Goal: Feedback & Contribution: Contribute content

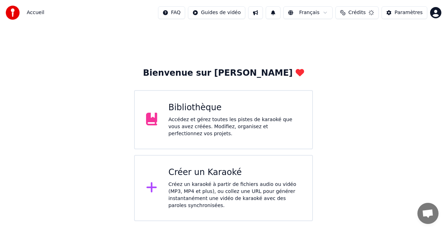
scroll to position [103, 0]
click at [286, 139] on div "Bibliothèque Accédez et gérez toutes les pistes de karaoké que vous avez créées…" at bounding box center [223, 119] width 179 height 59
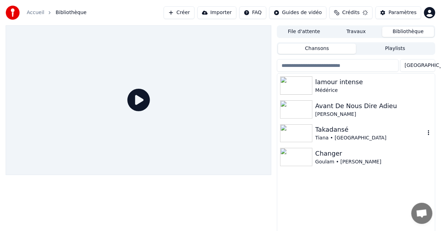
click at [286, 139] on img at bounding box center [296, 133] width 32 height 18
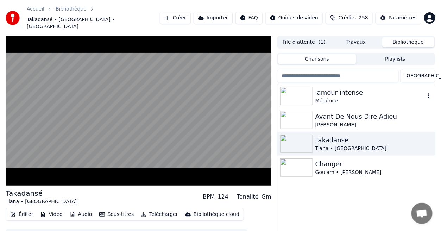
click at [331, 88] on div "lamour intense" at bounding box center [371, 93] width 110 height 10
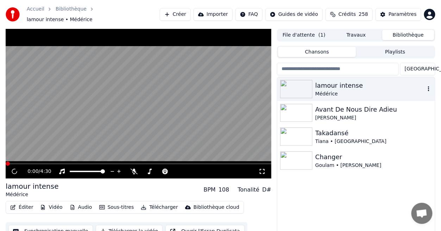
click at [331, 84] on div "lamour intense" at bounding box center [371, 86] width 110 height 10
click at [135, 169] on icon at bounding box center [134, 172] width 7 height 6
click at [61, 169] on icon at bounding box center [62, 172] width 6 height 6
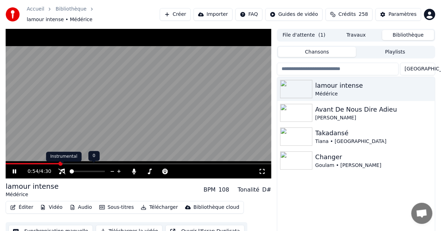
click at [50, 160] on div "Instrumental Instrumental" at bounding box center [64, 157] width 36 height 10
click at [43, 163] on span at bounding box center [33, 163] width 55 height 1
click at [14, 169] on icon at bounding box center [19, 172] width 16 height 6
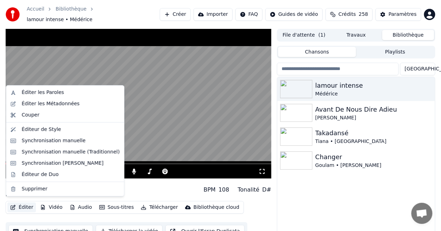
click at [24, 207] on button "Éditer" at bounding box center [21, 207] width 29 height 10
click at [56, 93] on div "Éditer les Paroles" at bounding box center [43, 92] width 42 height 7
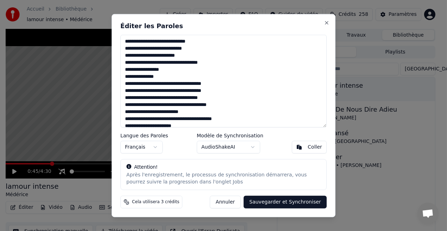
drag, startPoint x: 127, startPoint y: 42, endPoint x: 115, endPoint y: 42, distance: 12.3
click at [115, 42] on div "Éditer les Paroles Langue des Paroles Français Modèle de Synchronisation AudioS…" at bounding box center [224, 115] width 224 height 203
drag, startPoint x: 175, startPoint y: 44, endPoint x: 273, endPoint y: 32, distance: 99.3
click at [273, 32] on div "Éditer les Paroles Langue des Paroles Français Modèle de Synchronisation AudioS…" at bounding box center [224, 115] width 224 height 203
click at [130, 50] on textarea at bounding box center [223, 81] width 206 height 93
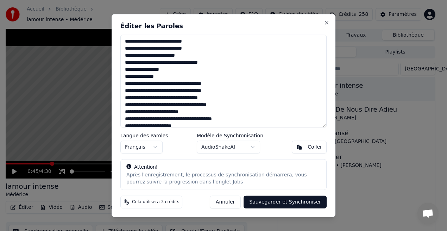
click at [130, 50] on textarea at bounding box center [223, 81] width 206 height 93
drag, startPoint x: 128, startPoint y: 51, endPoint x: 203, endPoint y: 51, distance: 74.7
click at [203, 51] on textarea at bounding box center [223, 81] width 206 height 93
click at [146, 58] on textarea at bounding box center [223, 81] width 206 height 93
click at [160, 56] on textarea at bounding box center [223, 81] width 206 height 93
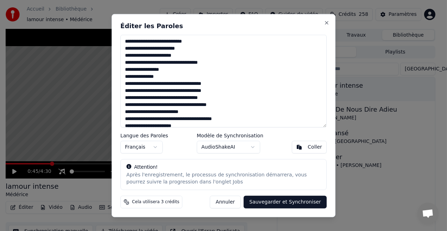
drag, startPoint x: 125, startPoint y: 63, endPoint x: 186, endPoint y: 66, distance: 61.0
click at [186, 66] on textarea at bounding box center [223, 81] width 206 height 93
drag, startPoint x: 207, startPoint y: 65, endPoint x: 195, endPoint y: 65, distance: 11.3
click at [195, 65] on textarea at bounding box center [223, 81] width 206 height 93
drag, startPoint x: 168, startPoint y: 70, endPoint x: 121, endPoint y: 69, distance: 46.9
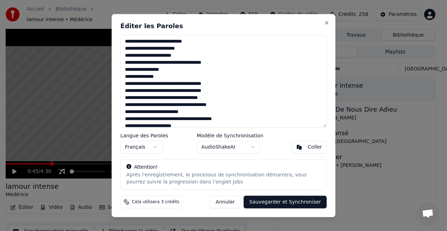
click at [121, 69] on textarea at bounding box center [223, 81] width 206 height 93
drag, startPoint x: 139, startPoint y: 78, endPoint x: 163, endPoint y: 79, distance: 24.7
click at [163, 79] on textarea at bounding box center [223, 81] width 206 height 93
click at [126, 77] on textarea at bounding box center [223, 81] width 206 height 93
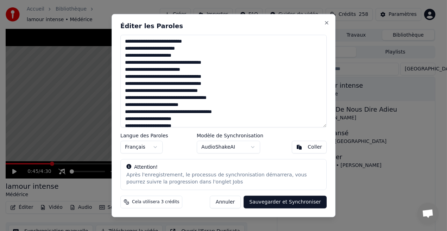
click at [169, 70] on textarea at bounding box center [223, 81] width 206 height 93
drag, startPoint x: 125, startPoint y: 77, endPoint x: 162, endPoint y: 78, distance: 37.0
click at [162, 78] on textarea at bounding box center [223, 81] width 206 height 93
click at [140, 78] on textarea at bounding box center [223, 81] width 206 height 93
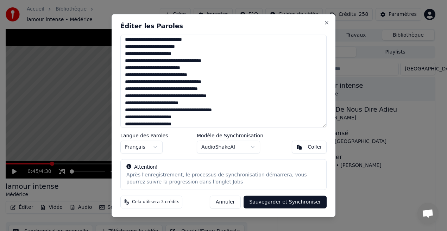
scroll to position [3, 0]
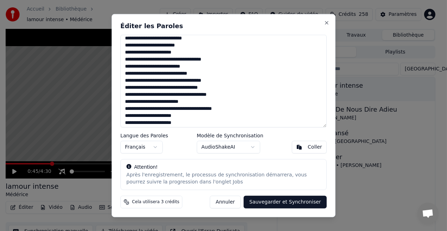
drag, startPoint x: 123, startPoint y: 82, endPoint x: 214, endPoint y: 82, distance: 90.9
click at [214, 82] on textarea at bounding box center [223, 81] width 206 height 93
click at [132, 82] on textarea at bounding box center [223, 81] width 206 height 93
click at [149, 83] on textarea at bounding box center [223, 81] width 206 height 93
click at [144, 90] on textarea at bounding box center [223, 81] width 206 height 93
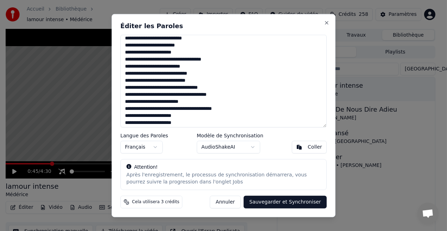
click at [158, 89] on textarea at bounding box center [223, 81] width 206 height 93
click at [188, 88] on textarea at bounding box center [223, 81] width 206 height 93
click at [205, 60] on textarea at bounding box center [223, 81] width 206 height 93
click at [188, 88] on textarea at bounding box center [223, 81] width 206 height 93
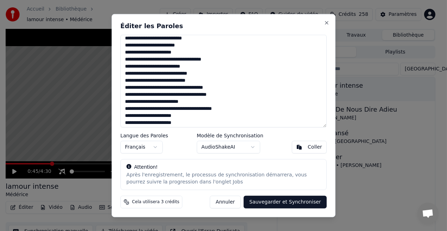
drag, startPoint x: 196, startPoint y: 89, endPoint x: 200, endPoint y: 89, distance: 4.3
click at [200, 89] on textarea at bounding box center [223, 81] width 206 height 93
click at [205, 89] on textarea at bounding box center [223, 81] width 206 height 93
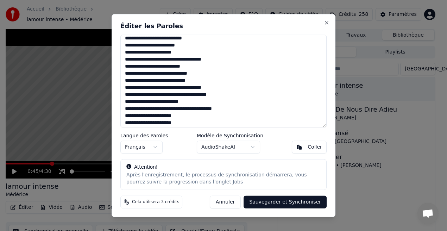
click at [205, 89] on textarea at bounding box center [223, 81] width 206 height 93
click at [252, 84] on textarea at bounding box center [223, 81] width 206 height 93
click at [204, 90] on textarea at bounding box center [223, 81] width 206 height 93
drag, startPoint x: 200, startPoint y: 81, endPoint x: 206, endPoint y: 81, distance: 5.3
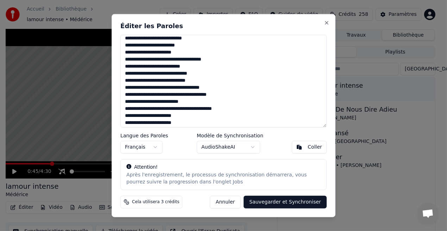
click at [206, 81] on textarea at bounding box center [223, 81] width 206 height 93
drag, startPoint x: 206, startPoint y: 86, endPoint x: 239, endPoint y: 83, distance: 33.6
click at [239, 83] on textarea at bounding box center [223, 81] width 206 height 93
click at [210, 88] on textarea at bounding box center [223, 81] width 206 height 93
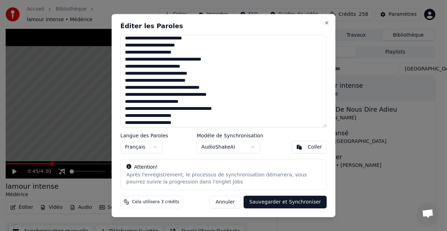
click at [198, 96] on textarea at bounding box center [223, 81] width 206 height 93
click at [194, 113] on textarea at bounding box center [223, 81] width 206 height 93
click at [195, 104] on textarea at bounding box center [223, 81] width 206 height 93
click at [170, 103] on textarea at bounding box center [223, 81] width 206 height 93
click at [169, 104] on textarea at bounding box center [223, 81] width 206 height 93
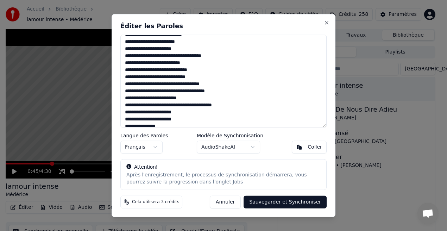
scroll to position [7, 0]
click at [191, 100] on textarea at bounding box center [223, 81] width 206 height 93
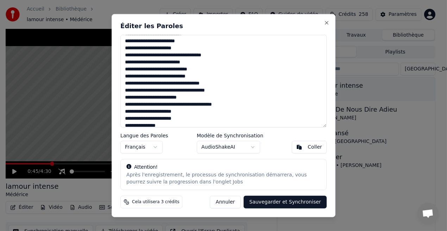
click at [166, 104] on textarea at bounding box center [223, 81] width 206 height 93
click at [185, 106] on textarea at bounding box center [223, 81] width 206 height 93
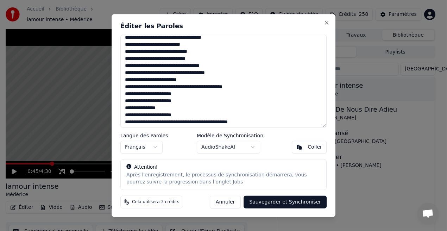
scroll to position [53, 0]
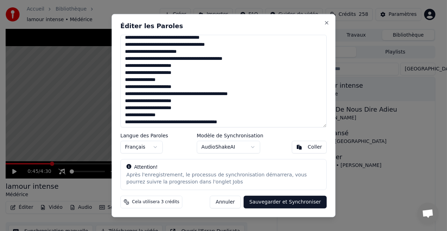
drag, startPoint x: 201, startPoint y: 107, endPoint x: 306, endPoint y: 52, distance: 117.7
click at [306, 52] on textarea at bounding box center [223, 81] width 206 height 93
click at [266, 88] on textarea at bounding box center [223, 81] width 206 height 93
click at [199, 61] on textarea at bounding box center [223, 81] width 206 height 93
click at [203, 59] on textarea at bounding box center [223, 81] width 206 height 93
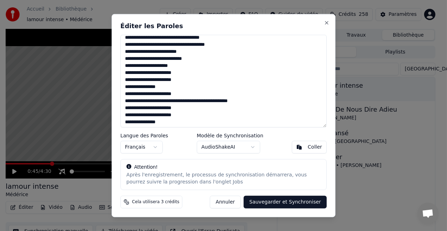
scroll to position [80, 0]
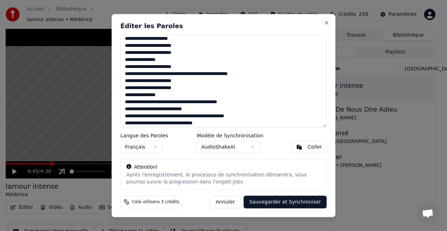
click at [146, 39] on textarea at bounding box center [223, 81] width 206 height 93
click at [175, 40] on textarea at bounding box center [223, 81] width 206 height 93
drag, startPoint x: 131, startPoint y: 45, endPoint x: 190, endPoint y: 47, distance: 59.2
click at [190, 47] on textarea at bounding box center [223, 81] width 206 height 93
drag, startPoint x: 131, startPoint y: 53, endPoint x: 186, endPoint y: 52, distance: 54.2
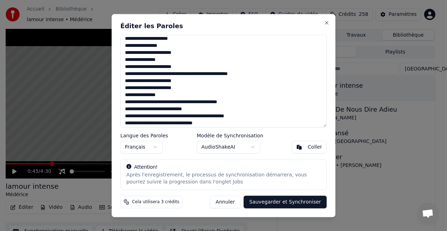
click at [186, 52] on textarea at bounding box center [223, 81] width 206 height 93
drag, startPoint x: 125, startPoint y: 61, endPoint x: 166, endPoint y: 61, distance: 41.2
click at [166, 61] on textarea at bounding box center [223, 81] width 206 height 93
drag, startPoint x: 156, startPoint y: 69, endPoint x: 209, endPoint y: 64, distance: 53.4
click at [209, 64] on textarea at bounding box center [223, 81] width 206 height 93
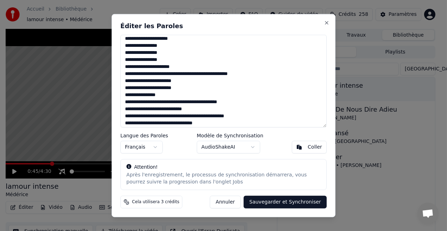
click at [183, 74] on textarea at bounding box center [223, 81] width 206 height 93
click at [214, 75] on textarea at bounding box center [223, 81] width 206 height 93
click at [247, 74] on textarea at bounding box center [223, 81] width 206 height 93
drag, startPoint x: 132, startPoint y: 82, endPoint x: 183, endPoint y: 84, distance: 50.7
click at [183, 84] on textarea at bounding box center [223, 81] width 206 height 93
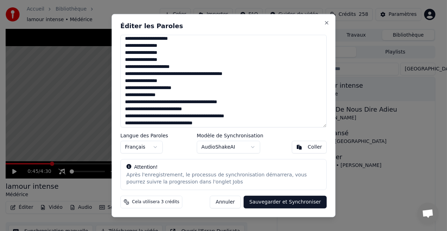
drag, startPoint x: 132, startPoint y: 89, endPoint x: 181, endPoint y: 91, distance: 49.7
click at [181, 91] on textarea at bounding box center [223, 81] width 206 height 93
drag, startPoint x: 128, startPoint y: 97, endPoint x: 124, endPoint y: 97, distance: 4.6
click at [124, 97] on textarea at bounding box center [223, 81] width 206 height 93
drag, startPoint x: 123, startPoint y: 102, endPoint x: 233, endPoint y: 104, distance: 110.6
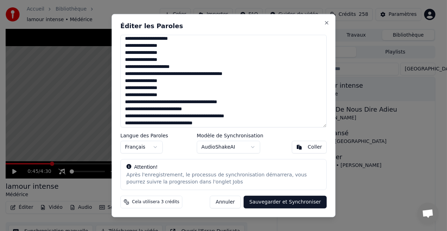
click at [233, 104] on textarea at bounding box center [223, 81] width 206 height 93
drag, startPoint x: 129, startPoint y: 111, endPoint x: 198, endPoint y: 111, distance: 68.7
click at [198, 111] on textarea at bounding box center [223, 81] width 206 height 93
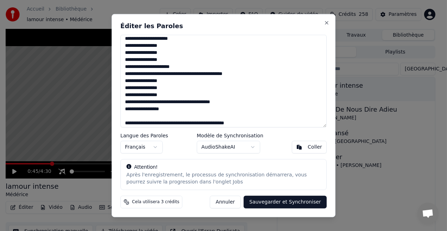
scroll to position [157, 0]
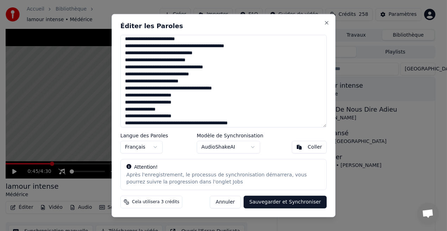
click at [171, 46] on textarea at bounding box center [223, 81] width 206 height 93
click at [173, 46] on textarea at bounding box center [223, 81] width 206 height 93
click at [174, 48] on textarea at bounding box center [223, 81] width 206 height 93
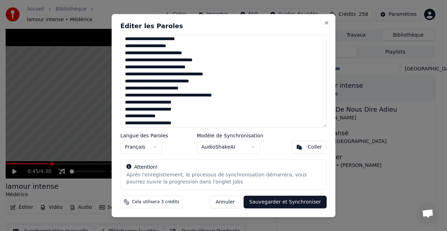
scroll to position [172, 0]
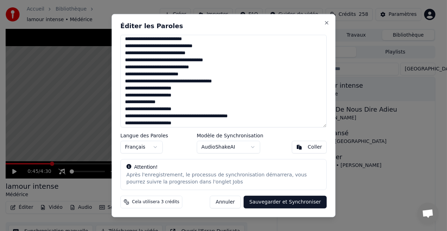
click at [128, 41] on textarea at bounding box center [223, 81] width 206 height 93
click at [127, 40] on textarea at bounding box center [223, 81] width 206 height 93
click at [166, 51] on textarea at bounding box center [223, 81] width 206 height 93
click at [138, 39] on textarea at bounding box center [223, 81] width 206 height 93
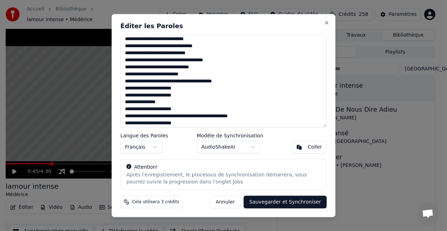
click at [162, 39] on textarea at bounding box center [223, 81] width 206 height 93
click at [179, 40] on textarea at bounding box center [223, 81] width 206 height 93
drag, startPoint x: 207, startPoint y: 41, endPoint x: 214, endPoint y: 42, distance: 7.1
click at [214, 42] on textarea at bounding box center [223, 81] width 206 height 93
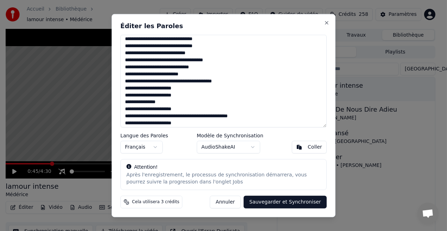
drag, startPoint x: 135, startPoint y: 47, endPoint x: 141, endPoint y: 48, distance: 6.0
click at [141, 48] on textarea at bounding box center [223, 81] width 206 height 93
drag, startPoint x: 154, startPoint y: 46, endPoint x: 147, endPoint y: 47, distance: 7.1
click at [147, 47] on textarea at bounding box center [223, 81] width 206 height 93
click at [150, 48] on textarea at bounding box center [223, 81] width 206 height 93
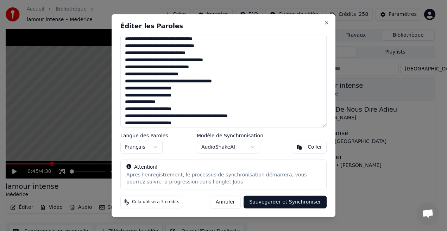
click at [152, 46] on textarea at bounding box center [223, 81] width 206 height 93
click at [173, 54] on textarea at bounding box center [223, 81] width 206 height 93
click at [205, 52] on textarea at bounding box center [223, 81] width 206 height 93
click at [131, 62] on textarea at bounding box center [223, 81] width 206 height 93
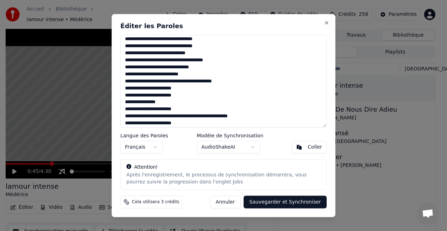
drag, startPoint x: 129, startPoint y: 60, endPoint x: 173, endPoint y: 54, distance: 44.8
click at [173, 54] on textarea at bounding box center [223, 81] width 206 height 93
click at [255, 46] on textarea at bounding box center [223, 81] width 206 height 93
drag, startPoint x: 130, startPoint y: 62, endPoint x: 150, endPoint y: 61, distance: 20.1
click at [150, 61] on textarea at bounding box center [223, 81] width 206 height 93
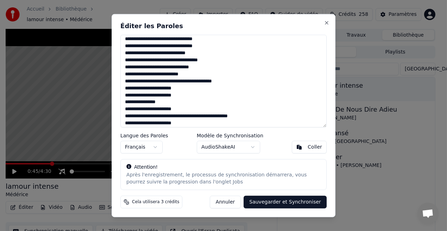
drag, startPoint x: 172, startPoint y: 62, endPoint x: 191, endPoint y: 62, distance: 18.7
click at [191, 62] on textarea at bounding box center [223, 81] width 206 height 93
click at [172, 60] on textarea at bounding box center [223, 81] width 206 height 93
click at [180, 62] on textarea at bounding box center [223, 81] width 206 height 93
click at [197, 61] on textarea at bounding box center [223, 81] width 206 height 93
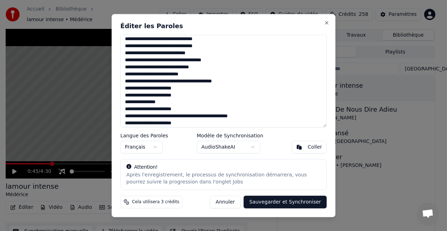
click at [197, 61] on textarea at bounding box center [223, 81] width 206 height 93
click at [225, 61] on textarea at bounding box center [223, 81] width 206 height 93
drag, startPoint x: 147, startPoint y: 69, endPoint x: 143, endPoint y: 69, distance: 3.9
click at [143, 69] on textarea at bounding box center [223, 81] width 206 height 93
click at [167, 70] on textarea at bounding box center [223, 81] width 206 height 93
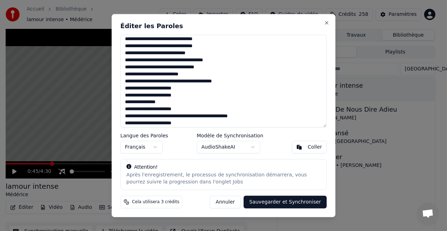
click at [153, 67] on textarea at bounding box center [223, 81] width 206 height 93
click at [169, 68] on textarea at bounding box center [223, 81] width 206 height 93
click at [213, 68] on textarea at bounding box center [223, 81] width 206 height 93
click at [168, 75] on textarea at bounding box center [223, 81] width 206 height 93
click at [166, 81] on textarea at bounding box center [223, 81] width 206 height 93
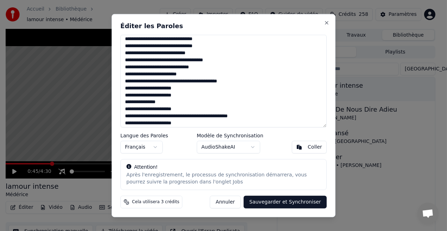
click at [183, 83] on textarea at bounding box center [223, 81] width 206 height 93
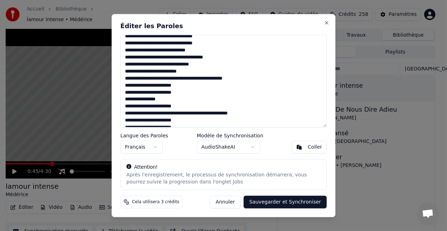
scroll to position [174, 0]
click at [199, 80] on textarea at bounding box center [223, 81] width 206 height 93
click at [205, 80] on textarea at bounding box center [223, 81] width 206 height 93
click at [202, 79] on textarea at bounding box center [223, 81] width 206 height 93
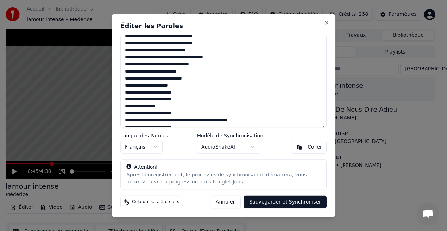
scroll to position [221, 0]
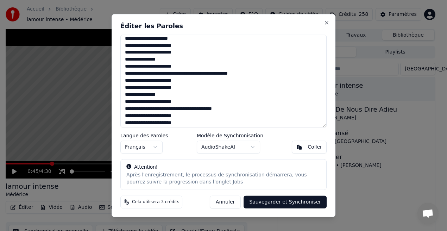
click at [126, 40] on textarea at bounding box center [223, 81] width 206 height 93
click at [136, 40] on textarea at bounding box center [223, 81] width 206 height 93
click at [134, 40] on textarea at bounding box center [223, 81] width 206 height 93
click at [145, 36] on textarea at bounding box center [223, 81] width 206 height 93
click at [173, 41] on textarea at bounding box center [223, 81] width 206 height 93
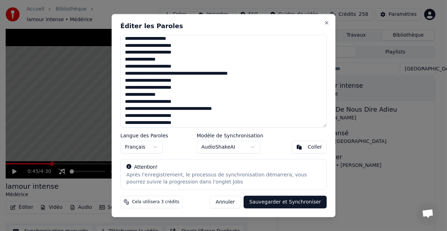
drag, startPoint x: 131, startPoint y: 48, endPoint x: 170, endPoint y: 48, distance: 39.1
click at [170, 48] on textarea at bounding box center [223, 81] width 206 height 93
drag, startPoint x: 132, startPoint y: 56, endPoint x: 202, endPoint y: 53, distance: 70.5
click at [202, 53] on textarea at bounding box center [223, 81] width 206 height 93
click at [175, 49] on textarea at bounding box center [223, 81] width 206 height 93
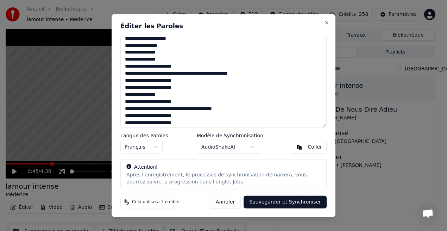
drag, startPoint x: 129, startPoint y: 61, endPoint x: 125, endPoint y: 61, distance: 4.2
click at [125, 61] on textarea at bounding box center [223, 81] width 206 height 93
drag, startPoint x: 158, startPoint y: 66, endPoint x: 170, endPoint y: 68, distance: 12.5
click at [170, 68] on textarea at bounding box center [223, 81] width 206 height 93
click at [183, 68] on textarea at bounding box center [223, 81] width 206 height 93
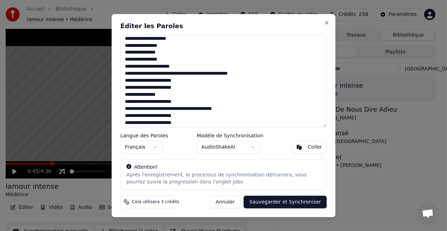
click at [182, 75] on textarea at bounding box center [223, 81] width 206 height 93
click at [215, 76] on textarea at bounding box center [223, 81] width 206 height 93
click at [214, 74] on textarea at bounding box center [223, 81] width 206 height 93
click at [249, 74] on textarea at bounding box center [223, 81] width 206 height 93
drag, startPoint x: 132, startPoint y: 82, endPoint x: 180, endPoint y: 82, distance: 47.9
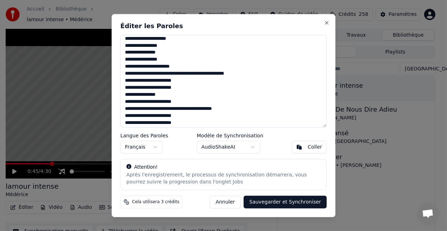
click at [180, 82] on textarea at bounding box center [223, 81] width 206 height 93
drag, startPoint x: 162, startPoint y: 82, endPoint x: 182, endPoint y: 80, distance: 20.1
click at [182, 80] on textarea at bounding box center [223, 81] width 206 height 93
drag, startPoint x: 132, startPoint y: 89, endPoint x: 185, endPoint y: 90, distance: 53.5
click at [185, 90] on textarea at bounding box center [223, 81] width 206 height 93
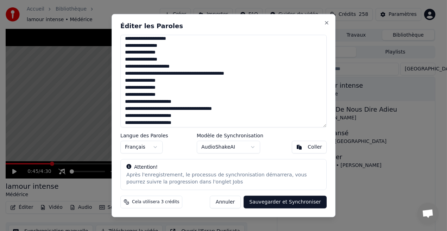
drag, startPoint x: 128, startPoint y: 96, endPoint x: 121, endPoint y: 98, distance: 7.1
click at [121, 98] on textarea at bounding box center [223, 81] width 206 height 93
click at [161, 103] on textarea at bounding box center [223, 81] width 206 height 93
drag, startPoint x: 161, startPoint y: 103, endPoint x: 289, endPoint y: 98, distance: 128.6
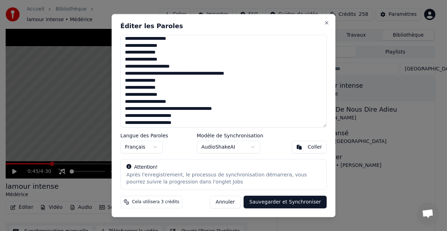
click at [289, 98] on textarea at bounding box center [223, 81] width 206 height 93
click at [181, 103] on textarea at bounding box center [223, 81] width 206 height 93
click at [185, 108] on textarea at bounding box center [223, 81] width 206 height 93
click at [189, 110] on textarea at bounding box center [223, 81] width 206 height 93
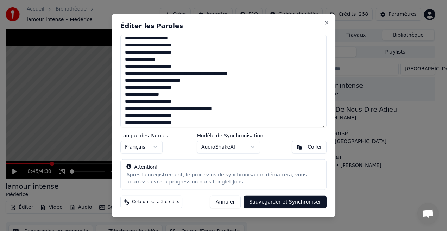
click at [185, 110] on textarea at bounding box center [223, 81] width 206 height 93
click at [191, 110] on textarea at bounding box center [223, 81] width 206 height 93
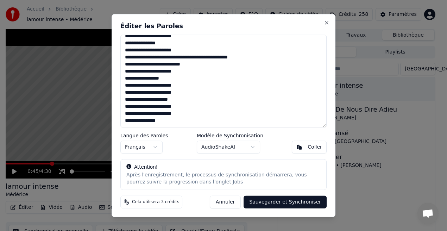
click at [129, 102] on textarea at bounding box center [223, 81] width 206 height 93
click at [132, 100] on textarea at bounding box center [223, 81] width 206 height 93
click at [141, 101] on textarea at bounding box center [223, 81] width 206 height 93
click at [145, 100] on textarea at bounding box center [223, 81] width 206 height 93
click at [172, 101] on textarea at bounding box center [223, 81] width 206 height 93
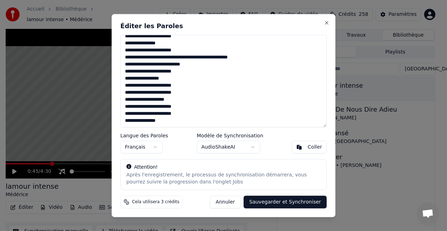
click at [173, 101] on textarea at bounding box center [223, 81] width 206 height 93
drag, startPoint x: 131, startPoint y: 108, endPoint x: 185, endPoint y: 108, distance: 53.5
click at [185, 108] on textarea at bounding box center [223, 81] width 206 height 93
click at [130, 108] on textarea at bounding box center [223, 81] width 206 height 93
drag, startPoint x: 131, startPoint y: 116, endPoint x: 184, endPoint y: 116, distance: 52.8
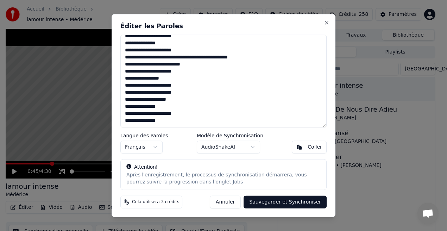
click at [184, 116] on textarea at bounding box center [223, 81] width 206 height 93
click at [130, 114] on textarea at bounding box center [223, 81] width 206 height 93
drag, startPoint x: 127, startPoint y: 124, endPoint x: 121, endPoint y: 124, distance: 6.0
click at [121, 124] on textarea at bounding box center [223, 81] width 206 height 93
click at [134, 120] on textarea at bounding box center [223, 81] width 206 height 93
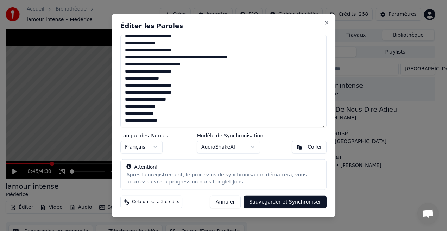
click at [130, 115] on textarea at bounding box center [223, 81] width 206 height 93
click at [175, 94] on textarea at bounding box center [223, 81] width 206 height 93
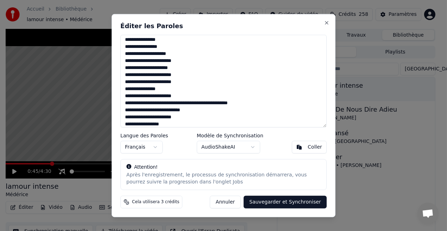
scroll to position [263, 0]
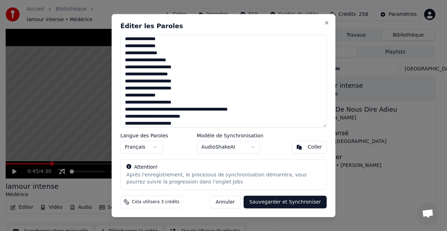
click at [175, 69] on textarea at bounding box center [223, 81] width 206 height 93
click at [183, 111] on textarea at bounding box center [223, 81] width 206 height 93
click at [250, 110] on textarea at bounding box center [223, 81] width 206 height 93
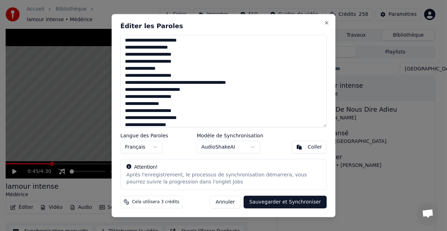
scroll to position [292, 0]
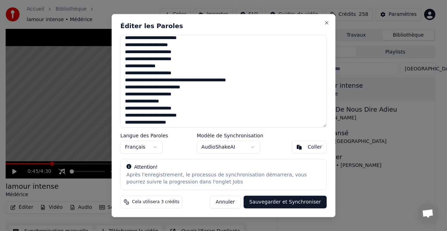
drag, startPoint x: 124, startPoint y: 87, endPoint x: 195, endPoint y: 88, distance: 70.8
click at [195, 88] on textarea at bounding box center [223, 81] width 206 height 93
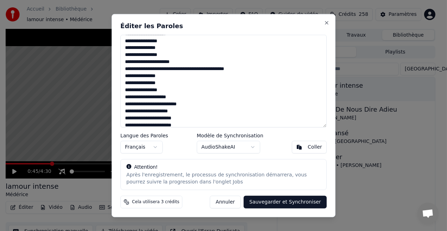
scroll to position [235, 0]
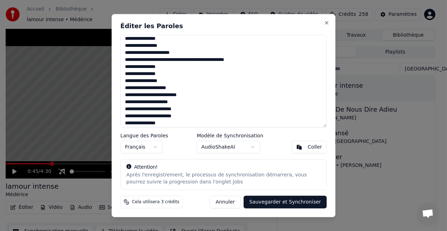
click at [160, 91] on textarea at bounding box center [223, 81] width 206 height 93
click at [157, 88] on textarea at bounding box center [223, 81] width 206 height 93
click at [158, 89] on textarea at bounding box center [223, 81] width 206 height 93
click at [128, 105] on textarea at bounding box center [223, 81] width 206 height 93
click at [135, 105] on textarea at bounding box center [223, 81] width 206 height 93
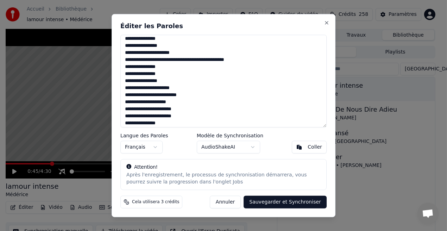
click at [145, 102] on textarea at bounding box center [223, 81] width 206 height 93
click at [173, 106] on textarea at bounding box center [223, 81] width 206 height 93
click at [173, 103] on textarea at bounding box center [223, 81] width 206 height 93
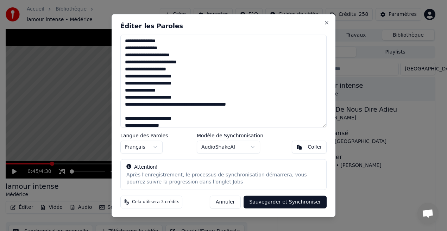
scroll to position [270, 0]
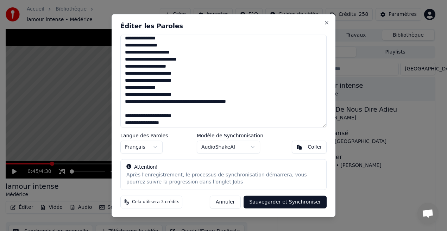
drag, startPoint x: 128, startPoint y: 74, endPoint x: 139, endPoint y: 75, distance: 10.7
click at [139, 75] on textarea at bounding box center [223, 81] width 206 height 93
click at [202, 82] on textarea at bounding box center [223, 81] width 206 height 93
drag, startPoint x: 133, startPoint y: 75, endPoint x: 181, endPoint y: 76, distance: 48.6
click at [181, 76] on textarea at bounding box center [223, 81] width 206 height 93
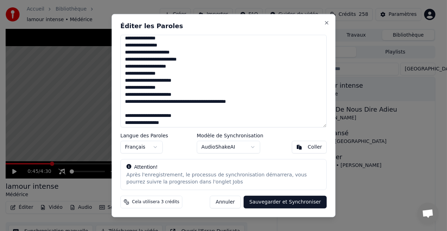
drag, startPoint x: 131, startPoint y: 84, endPoint x: 180, endPoint y: 83, distance: 49.0
click at [180, 83] on textarea at bounding box center [223, 81] width 206 height 93
click at [165, 81] on textarea at bounding box center [223, 81] width 206 height 93
click at [170, 82] on textarea at bounding box center [223, 81] width 206 height 93
click at [159, 97] on textarea at bounding box center [223, 81] width 206 height 93
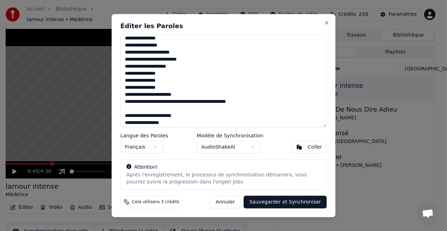
click at [161, 96] on textarea at bounding box center [223, 81] width 206 height 93
click at [168, 97] on textarea at bounding box center [223, 81] width 206 height 93
click at [183, 94] on textarea at bounding box center [223, 81] width 206 height 93
click at [127, 107] on textarea at bounding box center [223, 81] width 206 height 93
drag, startPoint x: 124, startPoint y: 116, endPoint x: 182, endPoint y: 118, distance: 58.9
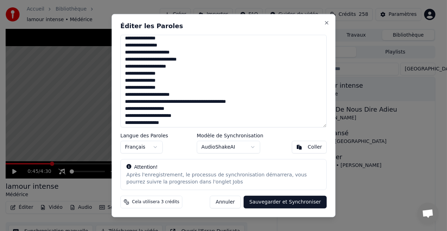
click at [182, 118] on textarea at bounding box center [223, 81] width 206 height 93
click at [132, 117] on textarea at bounding box center [223, 81] width 206 height 93
drag, startPoint x: 132, startPoint y: 117, endPoint x: 184, endPoint y: 115, distance: 51.4
click at [184, 115] on textarea at bounding box center [223, 81] width 206 height 93
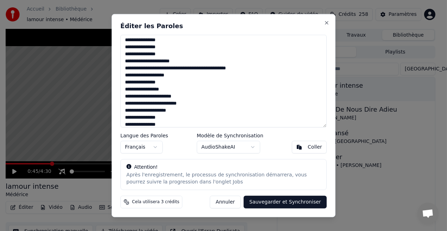
scroll to position [304, 0]
click at [125, 98] on textarea at bounding box center [223, 81] width 206 height 93
click at [136, 95] on textarea at bounding box center [223, 81] width 206 height 93
click at [168, 97] on textarea at bounding box center [223, 81] width 206 height 93
click at [189, 96] on textarea at bounding box center [223, 81] width 206 height 93
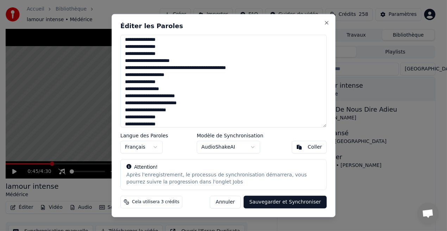
scroll to position [314, 0]
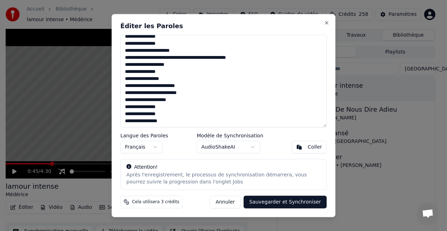
click at [142, 95] on textarea at bounding box center [223, 81] width 206 height 93
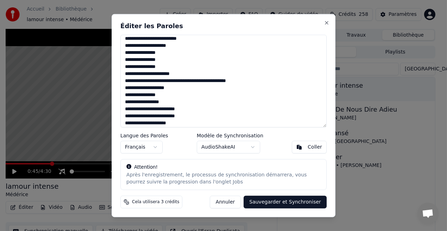
scroll to position [286, 0]
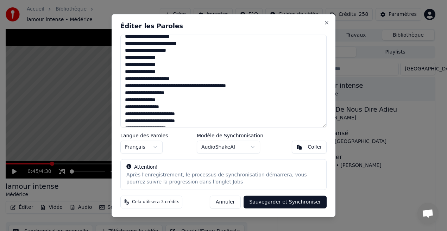
click at [142, 44] on textarea at bounding box center [223, 81] width 206 height 93
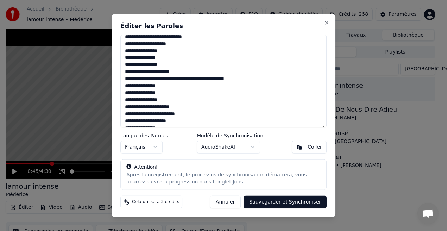
scroll to position [202, 0]
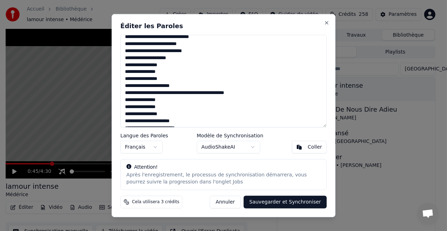
click at [142, 51] on textarea at bounding box center [223, 81] width 206 height 93
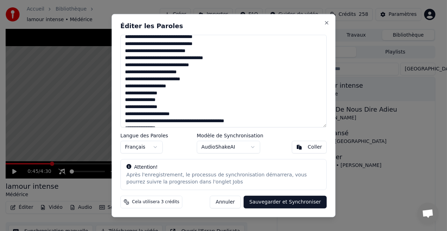
scroll to position [160, 0]
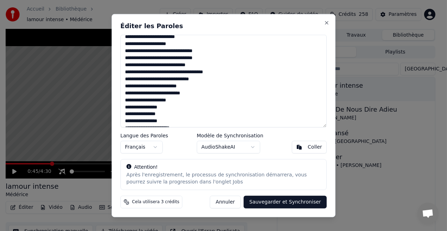
click at [188, 50] on textarea at bounding box center [223, 81] width 206 height 93
click at [180, 50] on textarea at bounding box center [223, 81] width 206 height 93
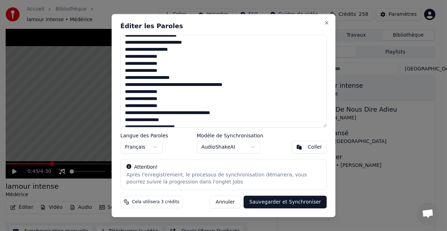
scroll to position [68, 0]
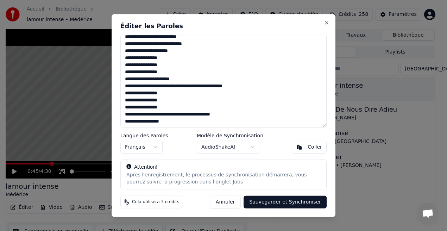
click at [143, 44] on textarea at bounding box center [223, 81] width 206 height 93
click at [141, 44] on textarea at bounding box center [223, 81] width 206 height 93
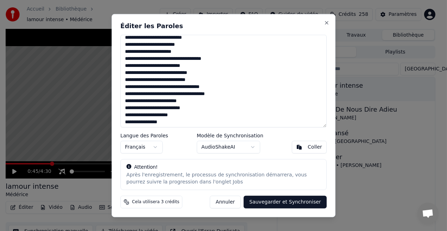
scroll to position [0, 0]
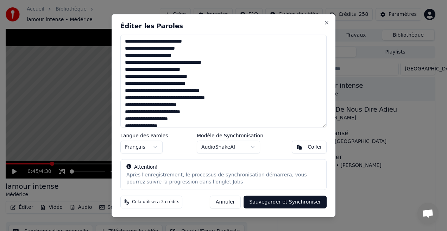
type textarea "**********"
click at [299, 201] on button "Sauvegarder et Synchroniser" at bounding box center [285, 201] width 83 height 13
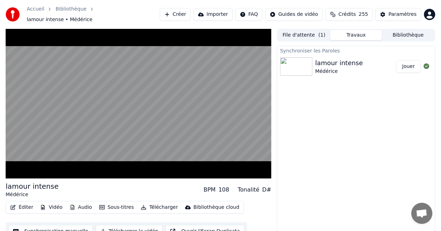
click at [410, 64] on button "Jouer" at bounding box center [409, 66] width 25 height 13
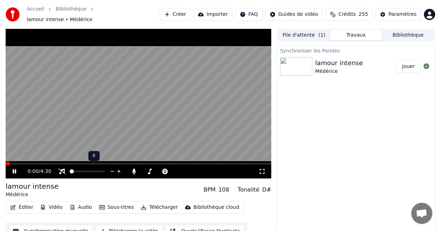
click at [67, 168] on div at bounding box center [94, 171] width 57 height 7
click at [62, 169] on icon at bounding box center [61, 172] width 7 height 6
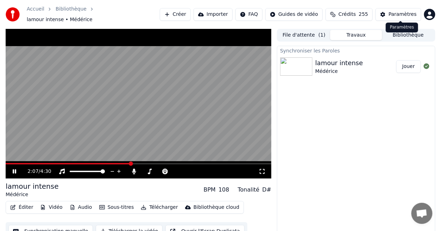
click at [408, 15] on div "Paramètres" at bounding box center [403, 14] width 28 height 7
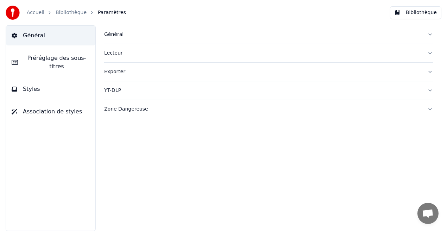
click at [49, 85] on button "Styles" at bounding box center [50, 89] width 89 height 20
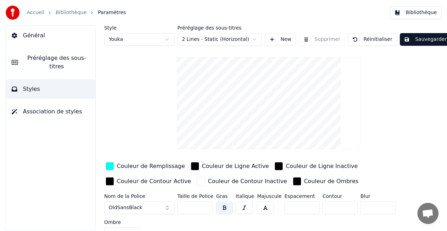
scroll to position [11, 0]
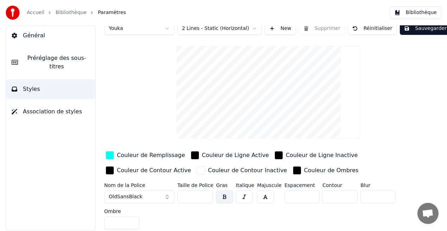
click at [70, 57] on span "Préréglage des sous-titres" at bounding box center [57, 62] width 66 height 17
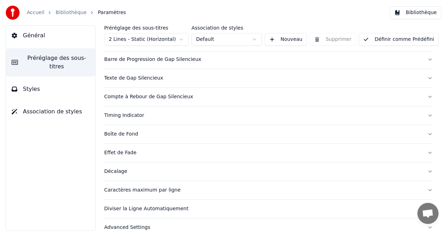
scroll to position [75, 0]
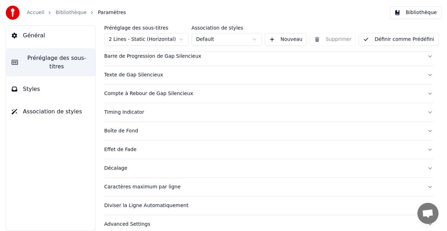
click at [153, 188] on div "Caractères maximum par ligne" at bounding box center [263, 186] width 318 height 7
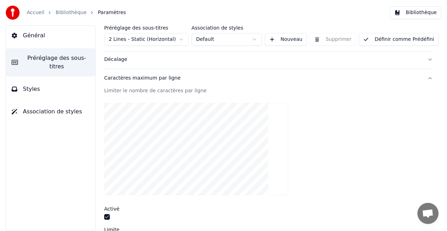
scroll to position [209, 0]
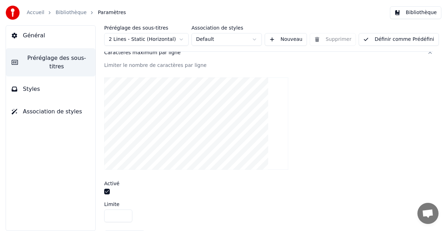
click at [107, 190] on button "button" at bounding box center [107, 192] width 6 height 6
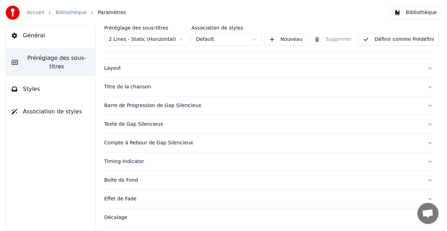
scroll to position [0, 0]
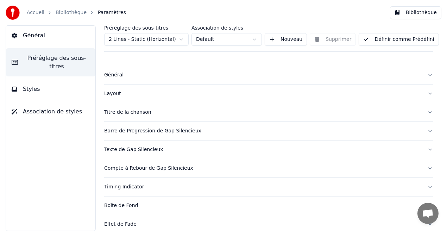
click at [401, 42] on button "Définir comme Prédéfini" at bounding box center [399, 39] width 80 height 13
click at [429, 15] on button "Bibliothèque" at bounding box center [415, 12] width 51 height 13
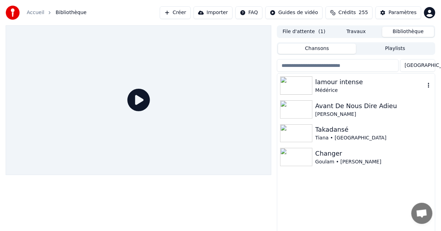
click at [345, 87] on div "Médérice" at bounding box center [371, 90] width 110 height 7
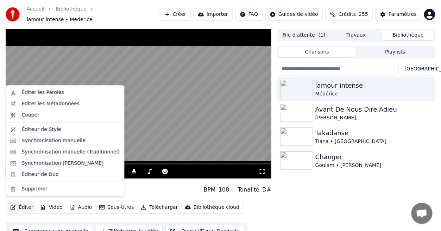
click at [29, 204] on button "Éditer" at bounding box center [21, 207] width 29 height 10
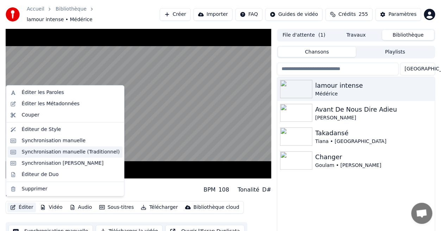
click at [59, 154] on div "Synchronisation manuelle (Traditionnel)" at bounding box center [71, 152] width 98 height 7
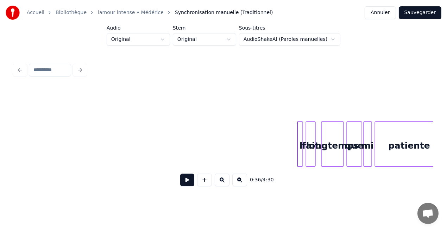
scroll to position [0, 2355]
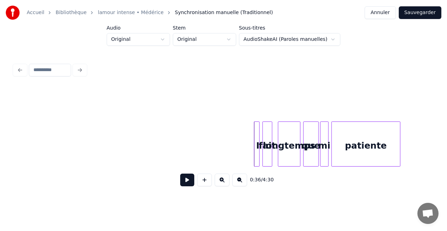
click at [208, 185] on button at bounding box center [204, 180] width 15 height 13
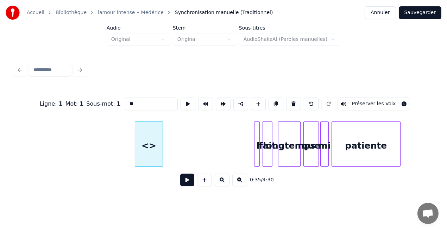
click at [131, 101] on input "**" at bounding box center [151, 104] width 53 height 13
click at [149, 101] on input "********" at bounding box center [151, 104] width 53 height 13
click at [131, 104] on input "*******" at bounding box center [151, 104] width 53 height 13
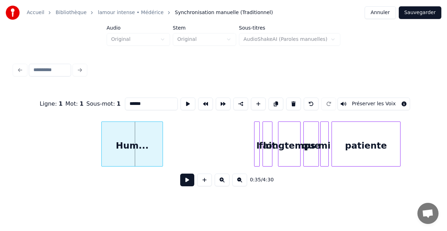
click at [102, 143] on div at bounding box center [103, 144] width 2 height 44
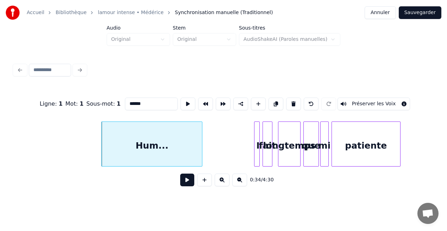
click at [201, 143] on div at bounding box center [201, 144] width 2 height 44
type input "******"
click at [183, 183] on button at bounding box center [187, 180] width 14 height 13
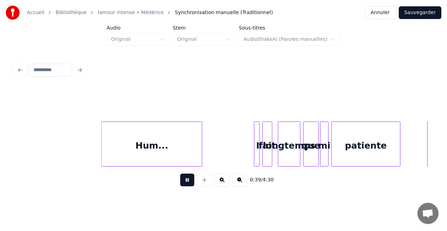
scroll to position [0, 2774]
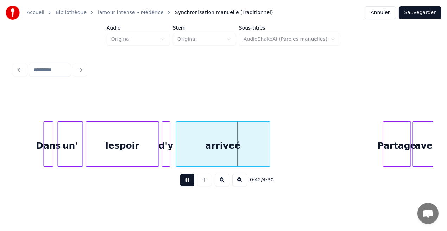
click at [183, 183] on button at bounding box center [187, 180] width 14 height 13
click at [241, 156] on div "arriveé" at bounding box center [223, 146] width 94 height 48
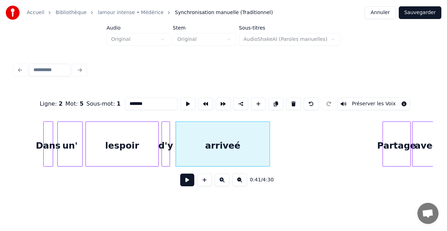
click at [140, 102] on input "*******" at bounding box center [151, 104] width 53 height 13
click at [244, 142] on div "arrivé" at bounding box center [223, 146] width 94 height 48
type input "******"
click at [186, 183] on button at bounding box center [187, 180] width 14 height 13
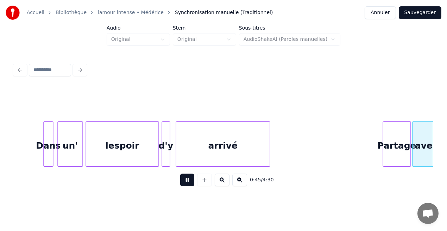
scroll to position [0, 3194]
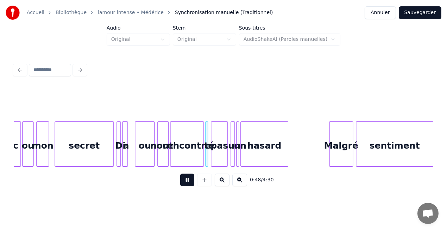
click at [189, 184] on button at bounding box center [187, 180] width 14 height 13
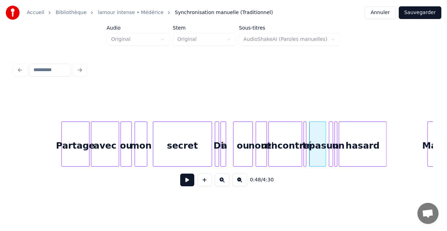
click at [84, 161] on div "Partage" at bounding box center [75, 146] width 27 height 48
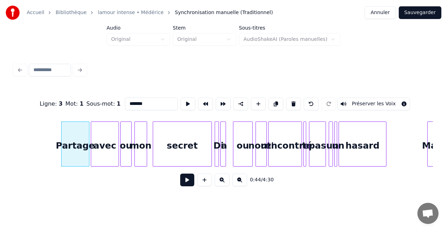
click at [193, 183] on button at bounding box center [187, 180] width 14 height 13
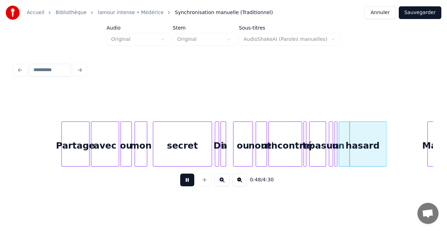
click at [193, 183] on button at bounding box center [187, 180] width 14 height 13
click at [229, 158] on div "a" at bounding box center [230, 146] width 7 height 48
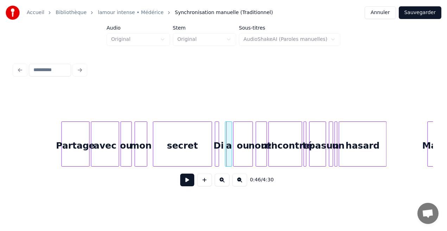
click at [225, 159] on div at bounding box center [226, 144] width 2 height 44
click at [223, 160] on div at bounding box center [223, 144] width 2 height 44
click at [214, 161] on div at bounding box center [215, 144] width 2 height 44
click at [190, 160] on div "secret" at bounding box center [182, 146] width 58 height 48
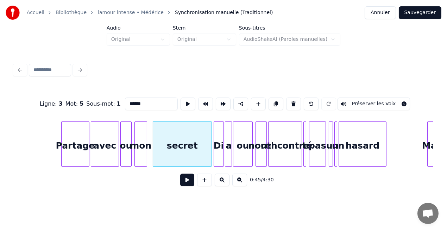
click at [190, 178] on button at bounding box center [187, 180] width 14 height 13
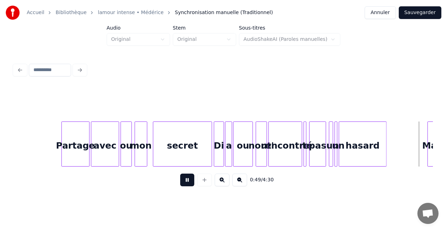
click at [190, 178] on button at bounding box center [187, 180] width 14 height 13
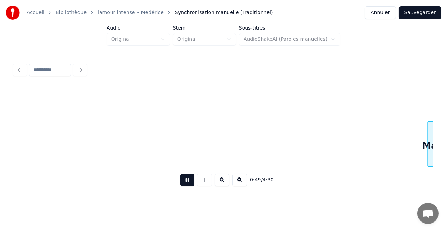
scroll to position [0, 3515]
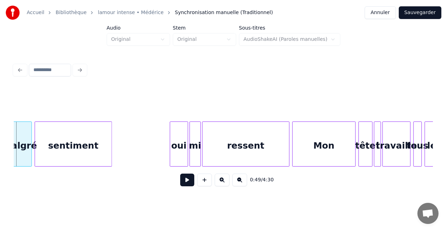
click at [190, 178] on button at bounding box center [187, 180] width 14 height 13
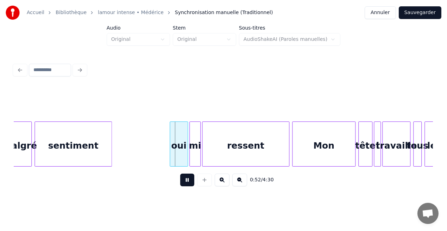
click at [190, 178] on button at bounding box center [187, 180] width 14 height 13
click at [178, 154] on div "oui" at bounding box center [179, 146] width 18 height 48
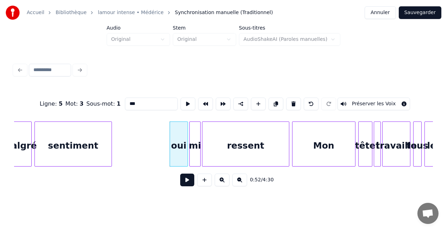
click at [132, 104] on input "***" at bounding box center [151, 104] width 53 height 13
type input "***"
click at [189, 184] on button at bounding box center [187, 180] width 14 height 13
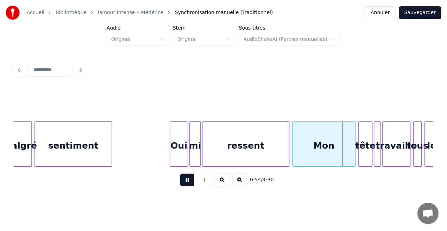
click at [189, 184] on button at bounding box center [187, 180] width 14 height 13
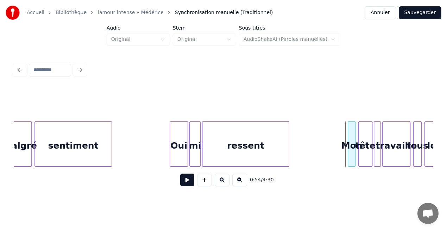
click at [348, 155] on div at bounding box center [349, 144] width 2 height 44
click at [189, 183] on button at bounding box center [187, 180] width 14 height 13
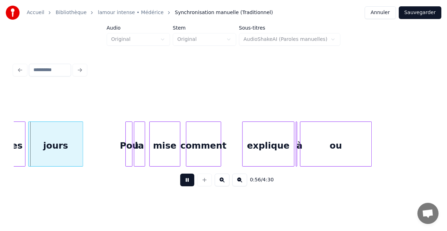
click at [189, 183] on button at bounding box center [187, 180] width 14 height 13
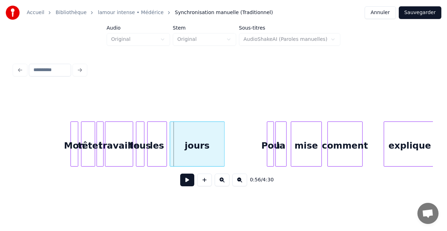
scroll to position [0, 3760]
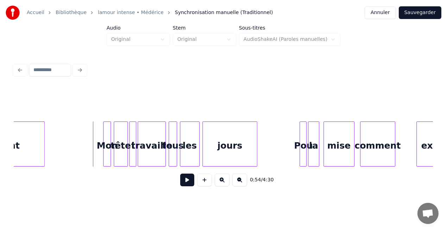
click at [186, 181] on button at bounding box center [187, 180] width 14 height 13
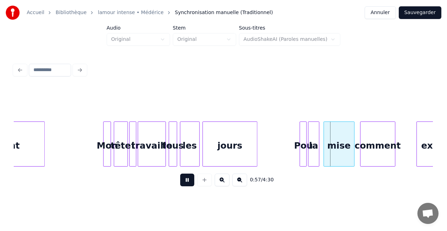
click at [186, 181] on button at bounding box center [187, 180] width 14 height 13
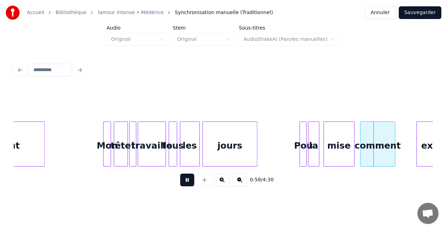
click at [186, 181] on button at bounding box center [187, 180] width 14 height 13
click at [335, 155] on div at bounding box center [334, 144] width 2 height 44
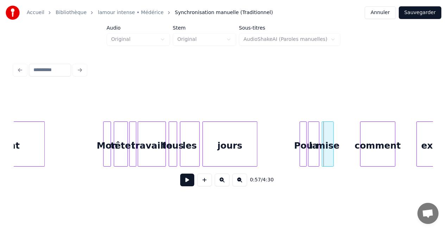
click at [329, 154] on div "mise" at bounding box center [327, 146] width 11 height 48
click at [393, 149] on div "comment" at bounding box center [397, 146] width 35 height 48
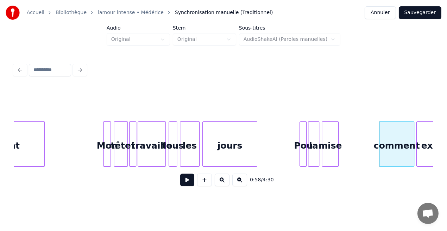
click at [338, 150] on div at bounding box center [337, 144] width 2 height 44
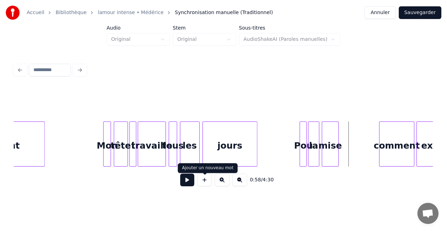
click at [206, 183] on button at bounding box center [204, 180] width 15 height 13
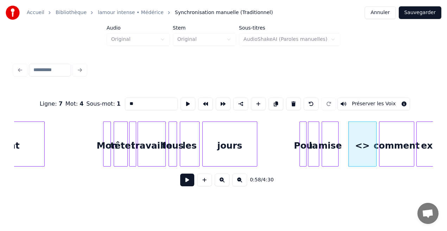
click at [130, 102] on input "**" at bounding box center [151, 104] width 53 height 13
click at [142, 103] on input "****" at bounding box center [151, 104] width 53 height 13
click at [131, 103] on input "***" at bounding box center [151, 104] width 53 height 13
click at [363, 147] on div at bounding box center [363, 144] width 2 height 44
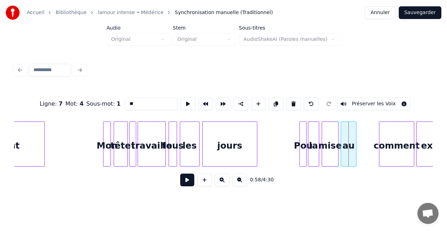
click at [348, 149] on div "au" at bounding box center [348, 146] width 15 height 48
type input "**"
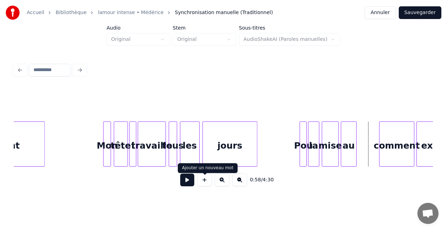
click at [207, 183] on button at bounding box center [204, 180] width 15 height 13
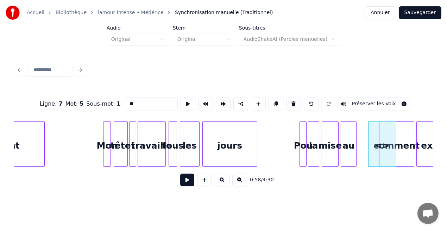
click at [132, 104] on input "**" at bounding box center [151, 104] width 53 height 13
click at [132, 103] on input "*******" at bounding box center [151, 104] width 53 height 13
click at [142, 102] on input "******" at bounding box center [151, 104] width 53 height 13
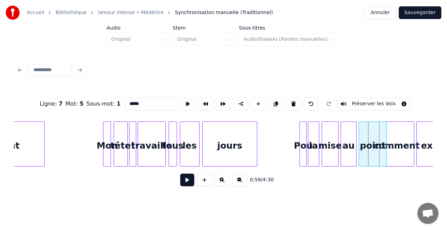
click at [381, 152] on div at bounding box center [381, 144] width 2 height 44
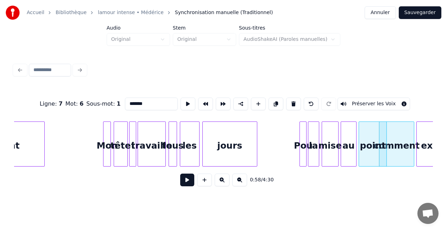
click at [381, 152] on div at bounding box center [381, 144] width 2 height 44
click at [372, 152] on div "point" at bounding box center [372, 146] width 27 height 48
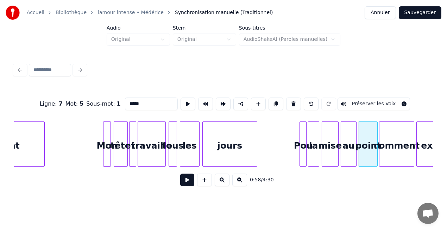
click at [376, 156] on div at bounding box center [376, 144] width 2 height 44
click at [388, 155] on div at bounding box center [388, 144] width 2 height 44
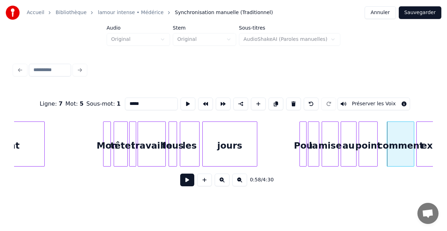
click at [371, 155] on div "point" at bounding box center [368, 146] width 18 height 48
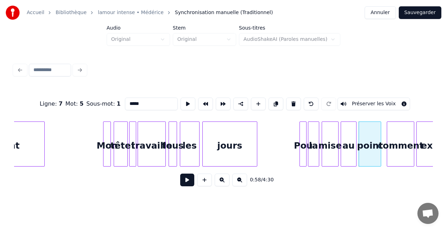
click at [380, 155] on div at bounding box center [380, 144] width 2 height 44
type input "*****"
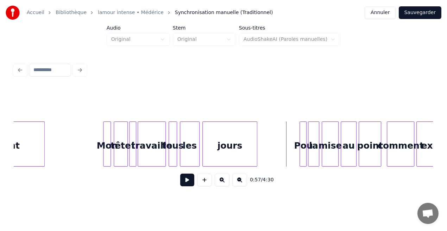
click at [185, 180] on button at bounding box center [187, 180] width 14 height 13
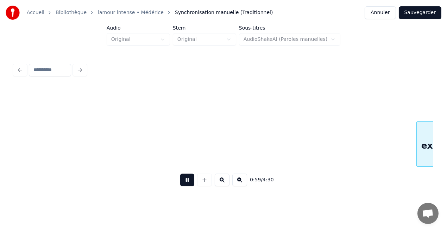
scroll to position [0, 4180]
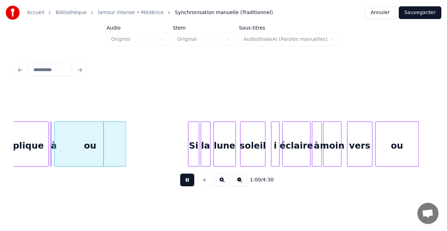
click at [185, 180] on button at bounding box center [187, 180] width 14 height 13
click at [33, 155] on div "explique" at bounding box center [22, 146] width 51 height 48
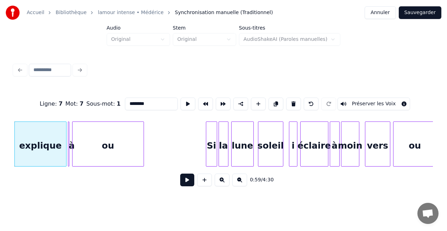
click at [186, 182] on button at bounding box center [187, 180] width 14 height 13
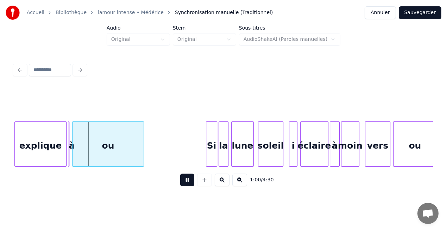
click at [186, 182] on button at bounding box center [187, 180] width 14 height 13
click at [61, 157] on div "explique" at bounding box center [40, 146] width 51 height 48
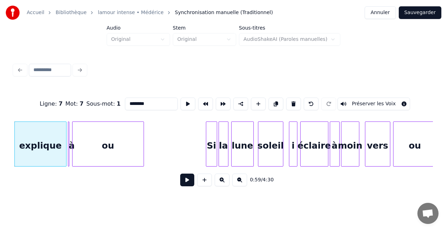
click at [191, 186] on button at bounding box center [187, 180] width 14 height 13
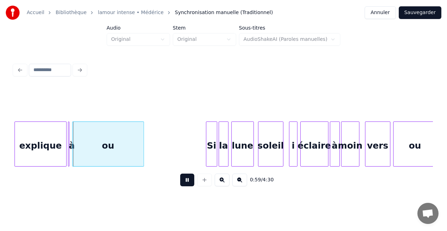
click at [191, 186] on button at bounding box center [187, 180] width 14 height 13
click at [49, 156] on div at bounding box center [49, 144] width 2 height 44
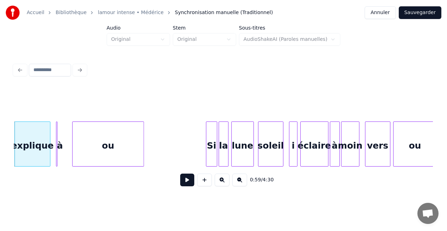
click at [58, 143] on div "à" at bounding box center [59, 146] width 7 height 48
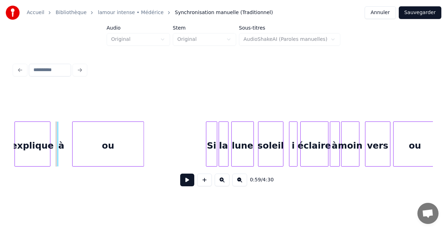
click at [62, 144] on div "à" at bounding box center [61, 146] width 7 height 48
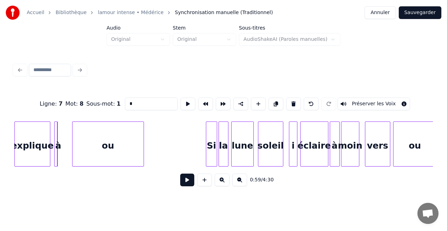
click at [55, 139] on div "à" at bounding box center [55, 143] width 3 height 45
click at [66, 140] on div at bounding box center [67, 144] width 2 height 44
click at [37, 141] on div "explique" at bounding box center [32, 146] width 35 height 48
type input "********"
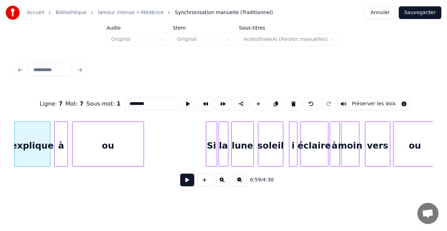
click at [186, 185] on button at bounding box center [187, 180] width 14 height 13
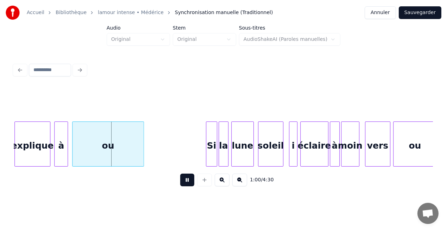
click at [186, 185] on button at bounding box center [187, 180] width 14 height 13
click at [88, 159] on div "ou" at bounding box center [104, 146] width 71 height 48
click at [85, 158] on div "ou" at bounding box center [107, 146] width 71 height 48
click at [91, 158] on div "ou" at bounding box center [111, 146] width 71 height 48
click at [80, 155] on div at bounding box center [81, 144] width 2 height 44
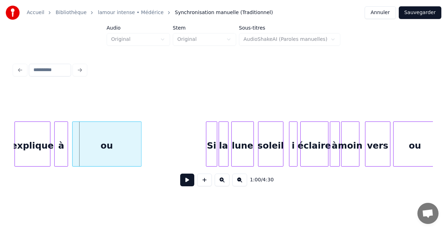
click at [93, 155] on div "ou" at bounding box center [107, 146] width 69 height 48
click at [31, 154] on div "explique" at bounding box center [32, 146] width 35 height 48
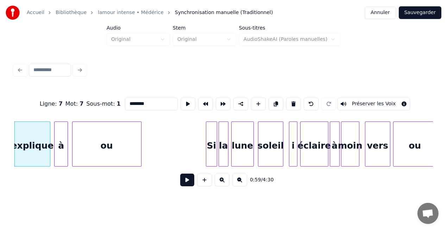
click at [185, 185] on button at bounding box center [187, 180] width 14 height 13
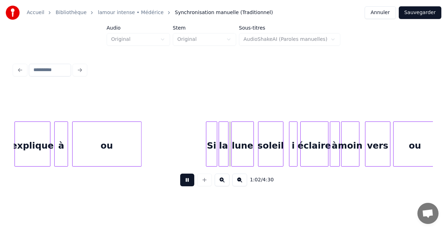
click at [185, 185] on button at bounding box center [187, 180] width 14 height 13
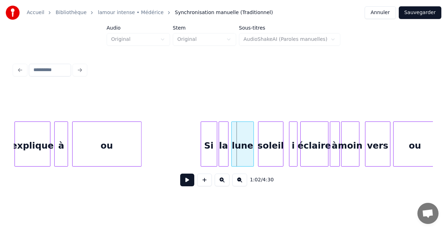
click at [201, 155] on div at bounding box center [202, 144] width 2 height 44
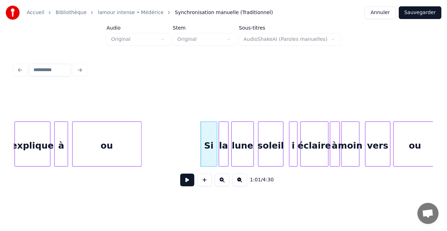
click at [188, 182] on button at bounding box center [187, 180] width 14 height 13
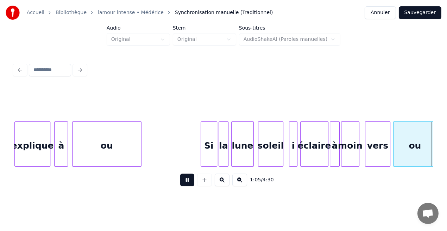
scroll to position [0, 4582]
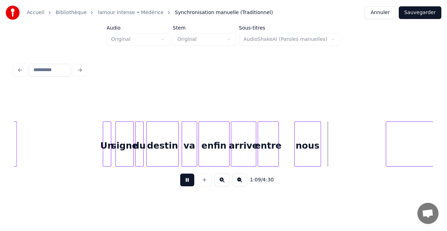
click at [188, 182] on button at bounding box center [187, 180] width 14 height 13
click at [282, 157] on div at bounding box center [282, 144] width 2 height 44
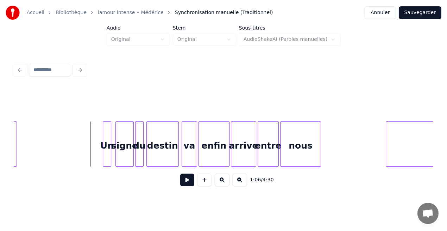
click at [187, 183] on button at bounding box center [187, 180] width 14 height 13
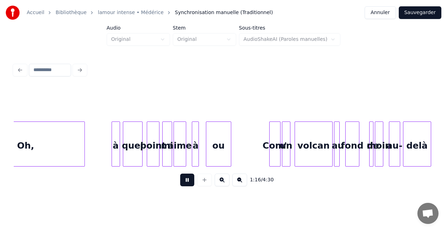
scroll to position [0, 5422]
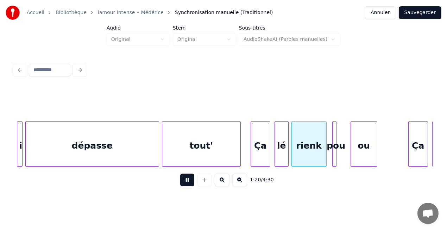
click at [187, 183] on button at bounding box center [187, 180] width 14 height 13
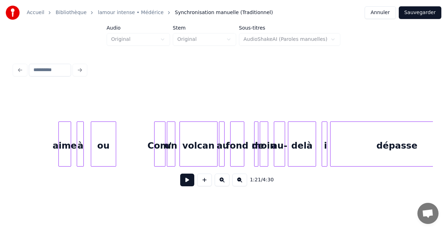
scroll to position [0, 4921]
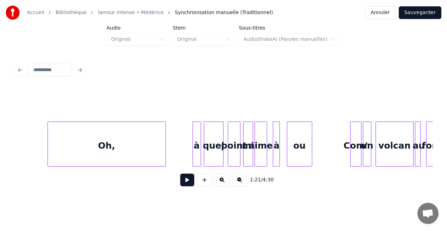
click at [123, 156] on div "Oh," at bounding box center [107, 146] width 118 height 48
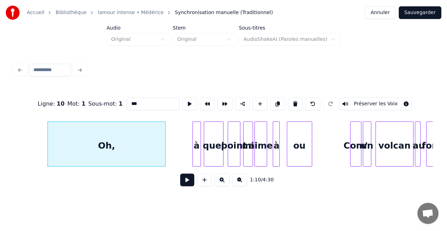
click at [189, 181] on button at bounding box center [187, 180] width 14 height 13
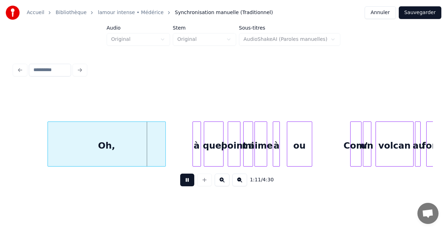
click at [189, 181] on button at bounding box center [187, 180] width 14 height 13
click at [189, 158] on div at bounding box center [190, 144] width 2 height 44
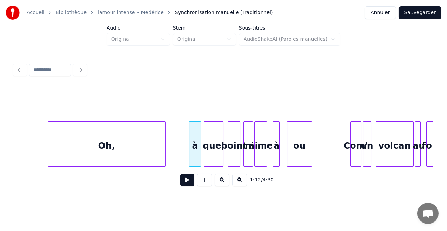
click at [188, 181] on button at bounding box center [187, 180] width 14 height 13
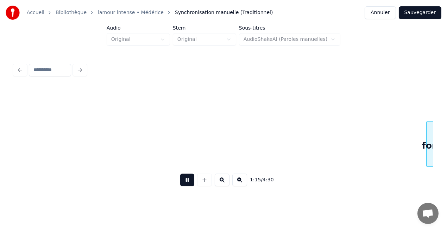
scroll to position [0, 5341]
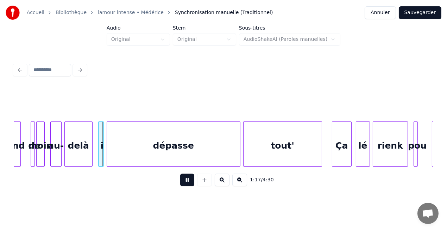
click at [188, 181] on button at bounding box center [187, 180] width 14 height 13
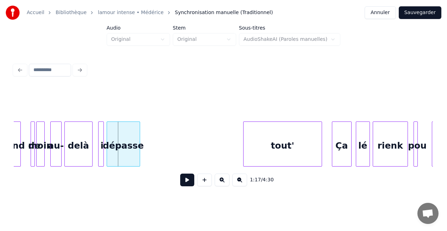
click at [139, 150] on div at bounding box center [139, 144] width 2 height 44
click at [79, 148] on div "delà" at bounding box center [78, 146] width 27 height 48
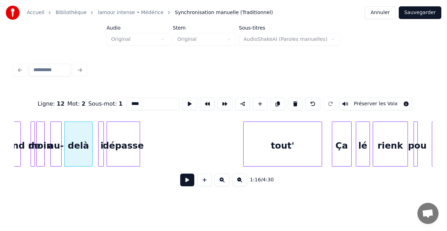
click at [187, 181] on button at bounding box center [187, 180] width 14 height 13
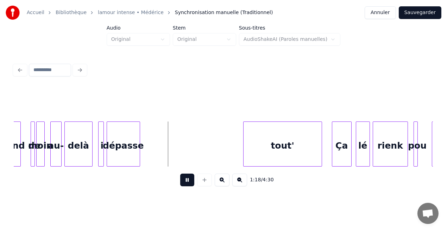
click at [187, 181] on button at bounding box center [187, 180] width 14 height 13
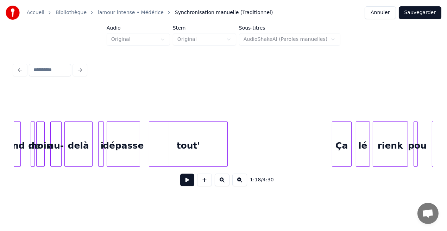
click at [163, 144] on div "tout'" at bounding box center [188, 146] width 78 height 48
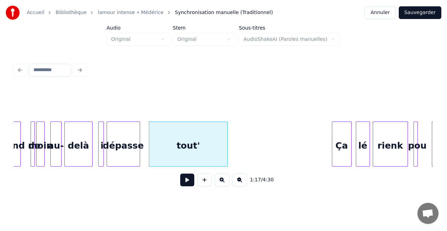
click at [124, 152] on div "dépasse" at bounding box center [123, 146] width 33 height 48
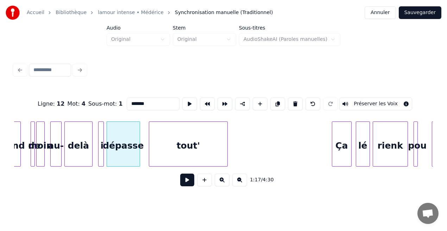
click at [192, 185] on button at bounding box center [187, 180] width 14 height 13
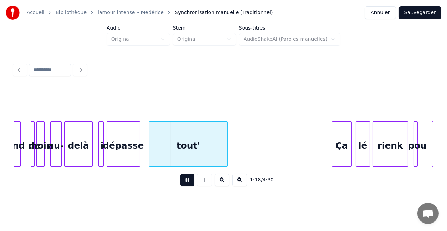
click at [192, 185] on button at bounding box center [187, 180] width 14 height 13
click at [80, 154] on div "delà" at bounding box center [78, 146] width 27 height 48
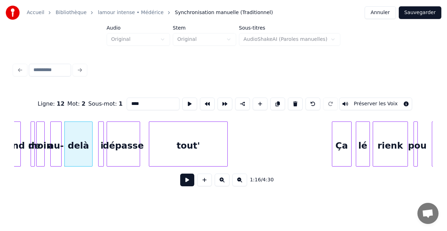
click at [191, 182] on button at bounding box center [187, 180] width 14 height 13
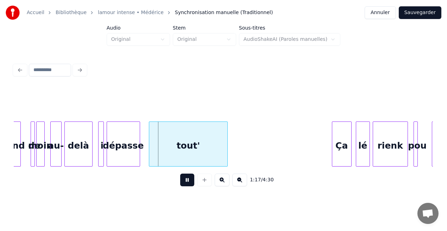
click at [191, 182] on button at bounding box center [187, 180] width 14 height 13
click at [144, 157] on div at bounding box center [144, 144] width 2 height 44
click at [186, 183] on button at bounding box center [187, 180] width 14 height 13
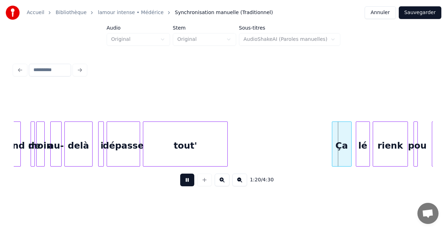
click at [186, 183] on button at bounding box center [187, 180] width 14 height 13
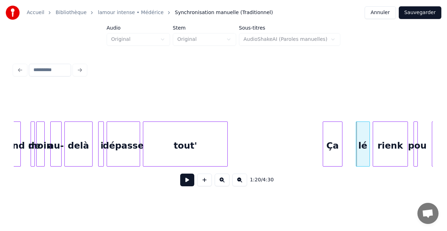
click at [330, 144] on div "Ça" at bounding box center [332, 146] width 19 height 48
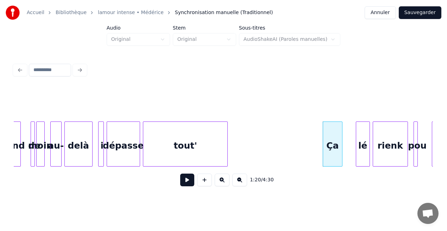
click at [189, 185] on button at bounding box center [187, 180] width 14 height 13
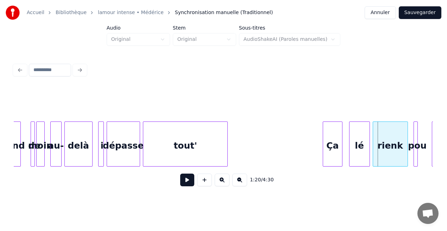
click at [350, 160] on div at bounding box center [351, 144] width 2 height 44
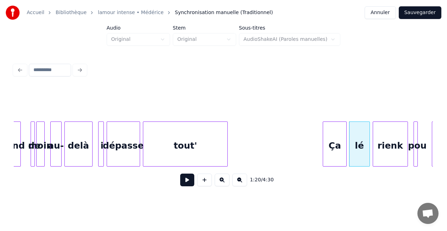
click at [345, 160] on div at bounding box center [345, 144] width 2 height 44
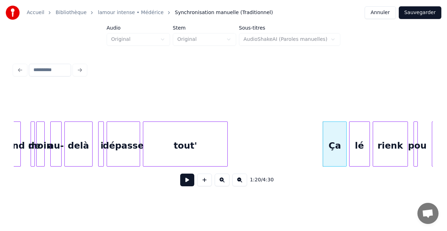
click at [188, 181] on button at bounding box center [187, 180] width 14 height 13
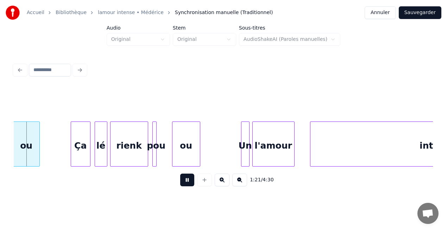
click at [188, 181] on button at bounding box center [187, 180] width 14 height 13
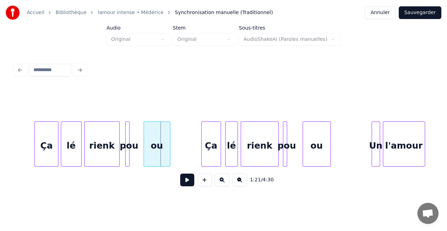
scroll to position [0, 5586]
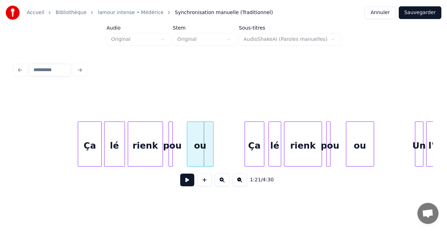
click at [173, 146] on div "pou" at bounding box center [172, 146] width 7 height 48
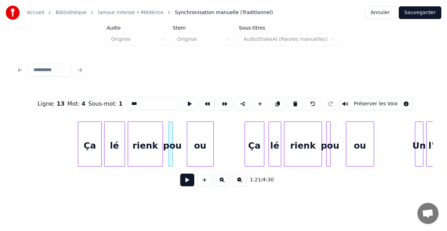
click at [140, 101] on input "***" at bounding box center [153, 104] width 53 height 13
click at [156, 136] on div "rienk" at bounding box center [145, 146] width 35 height 48
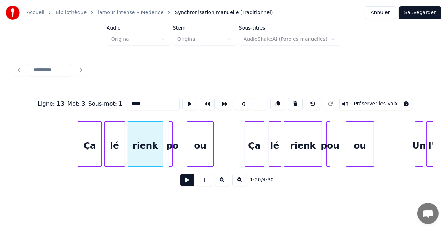
type input "*****"
click at [190, 186] on button at bounding box center [187, 180] width 14 height 13
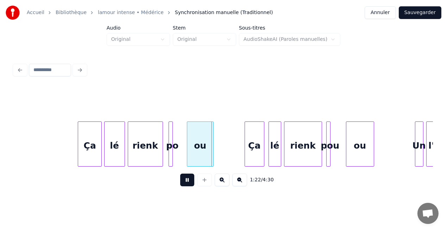
click at [190, 186] on button at bounding box center [187, 180] width 14 height 13
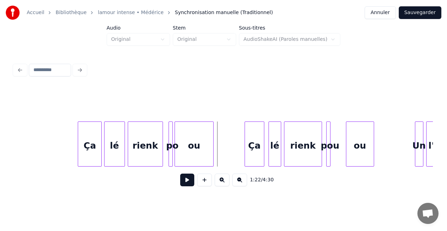
click at [176, 151] on div at bounding box center [176, 144] width 2 height 44
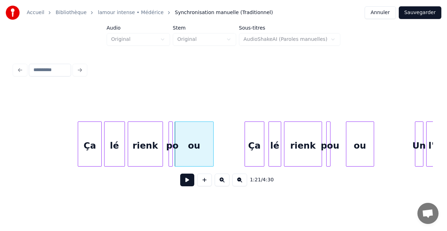
click at [150, 148] on div "rienk" at bounding box center [145, 146] width 35 height 48
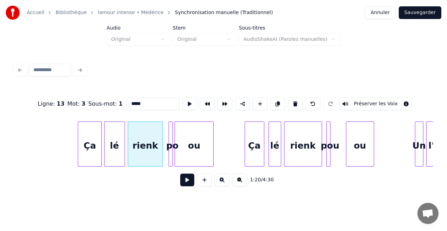
click at [192, 183] on button at bounding box center [187, 180] width 14 height 13
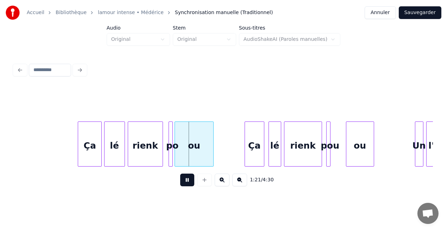
click at [192, 183] on button at bounding box center [187, 180] width 14 height 13
click at [167, 160] on div at bounding box center [168, 144] width 2 height 44
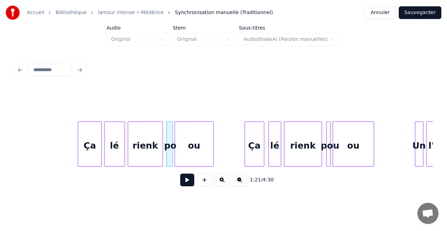
click at [334, 145] on div at bounding box center [334, 144] width 2 height 44
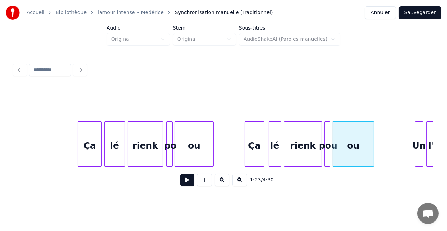
click at [325, 150] on div at bounding box center [326, 144] width 2 height 44
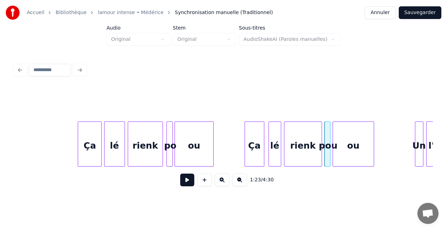
click at [328, 149] on div at bounding box center [329, 144] width 2 height 44
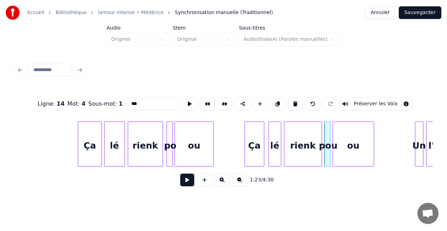
click at [138, 101] on input "***" at bounding box center [153, 104] width 53 height 13
click at [237, 149] on div at bounding box center [237, 144] width 2 height 44
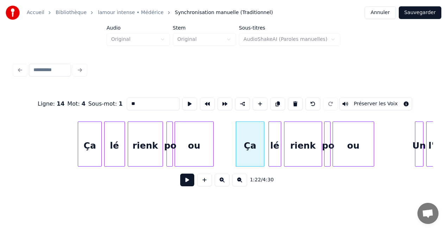
type input "**"
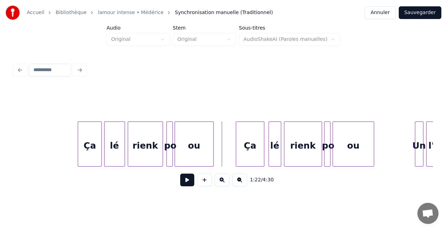
click at [190, 184] on button at bounding box center [187, 180] width 14 height 13
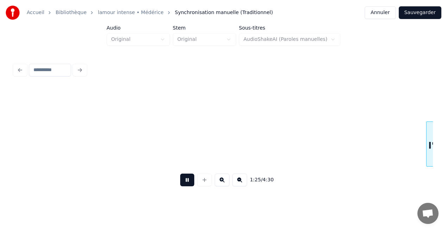
scroll to position [0, 6005]
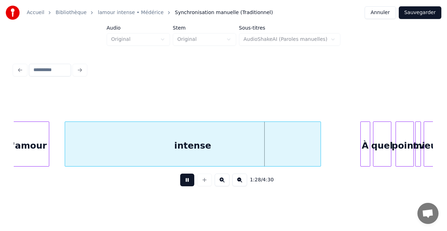
click at [190, 184] on button at bounding box center [187, 180] width 14 height 13
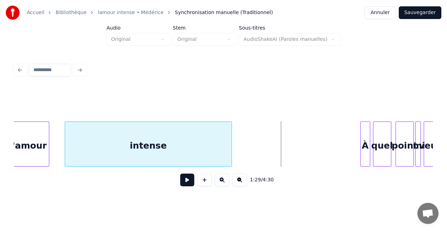
click at [231, 148] on div at bounding box center [231, 144] width 2 height 44
click at [59, 155] on div at bounding box center [59, 144] width 2 height 44
click at [39, 153] on div "l'amour" at bounding box center [28, 146] width 42 height 48
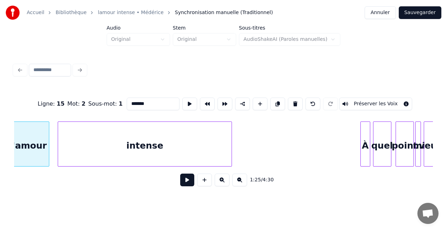
scroll to position [0, 5998]
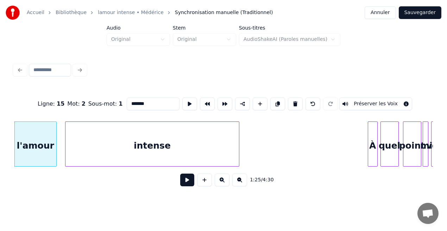
click at [185, 181] on button at bounding box center [187, 180] width 14 height 13
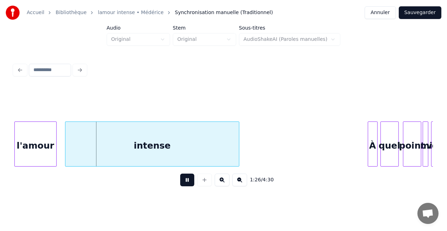
click at [185, 181] on button at bounding box center [187, 180] width 14 height 13
click at [50, 157] on div at bounding box center [50, 144] width 2 height 44
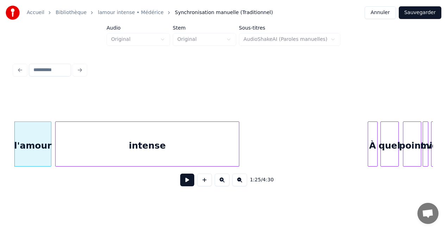
click at [57, 154] on div at bounding box center [57, 144] width 2 height 44
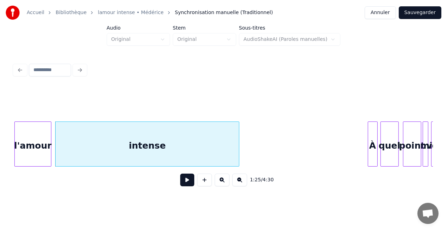
click at [42, 152] on div "l'amour" at bounding box center [33, 146] width 36 height 48
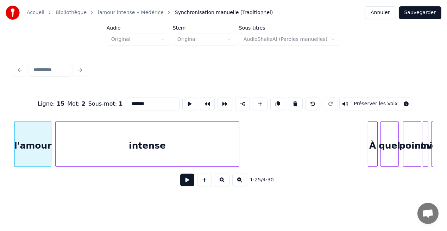
click at [185, 181] on button at bounding box center [187, 180] width 14 height 13
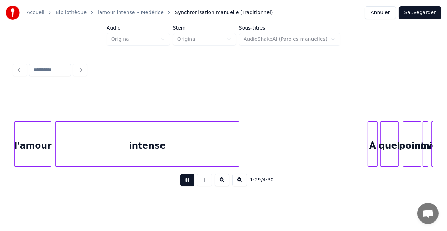
click at [187, 181] on button at bounding box center [187, 180] width 14 height 13
click at [256, 152] on div at bounding box center [257, 144] width 2 height 44
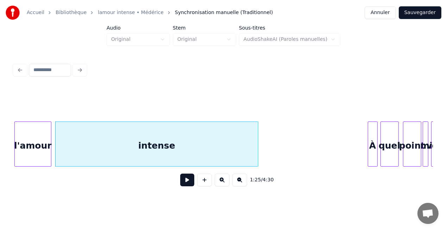
click at [208, 151] on div "intense" at bounding box center [157, 146] width 202 height 48
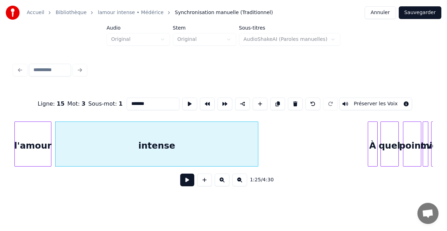
click at [192, 182] on button at bounding box center [187, 180] width 14 height 13
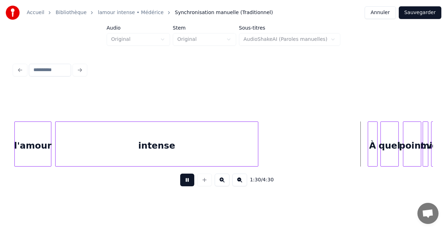
click at [192, 182] on button at bounding box center [187, 180] width 14 height 13
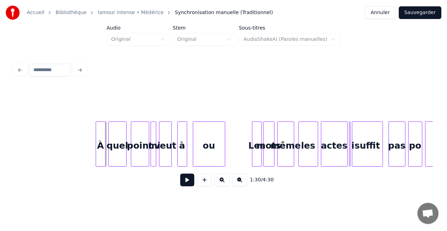
scroll to position [0, 6313]
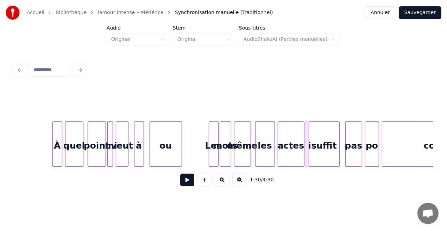
click at [190, 182] on button at bounding box center [187, 180] width 14 height 13
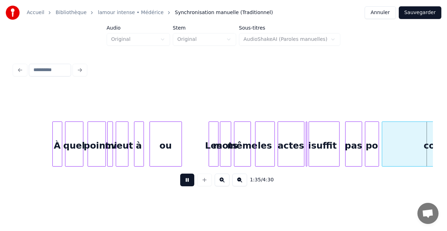
scroll to position [0, 6733]
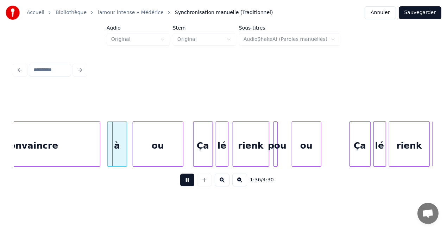
click at [190, 182] on button at bounding box center [187, 180] width 14 height 13
click at [51, 145] on div "convaincre" at bounding box center [31, 146] width 137 height 48
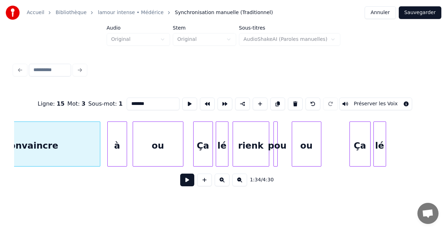
type input "**********"
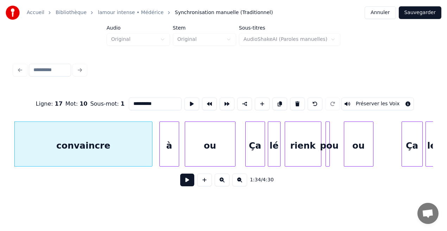
click at [189, 186] on button at bounding box center [187, 180] width 14 height 13
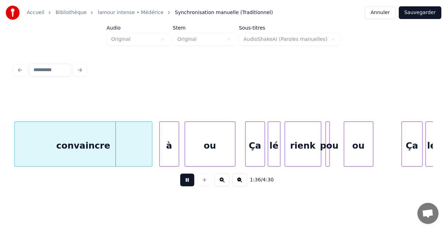
click at [189, 186] on button at bounding box center [187, 180] width 14 height 13
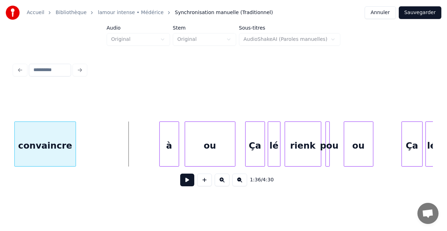
click at [74, 171] on div "1:36 / 4:30" at bounding box center [223, 139] width 419 height 107
click at [74, 171] on div "1:34 / 4:30" at bounding box center [223, 180] width 419 height 27
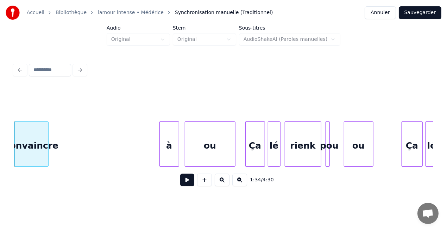
click at [47, 167] on div "convaincre à ou Ça lé rienk pou ou Ça lé" at bounding box center [223, 143] width 419 height 45
click at [76, 162] on div "à" at bounding box center [81, 146] width 19 height 48
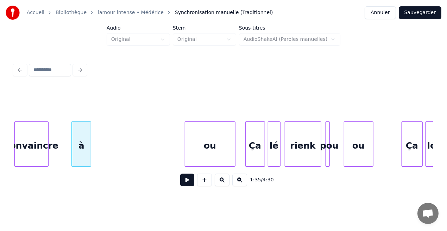
click at [76, 162] on div "à" at bounding box center [81, 146] width 19 height 48
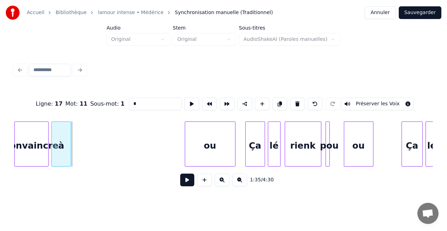
click at [60, 157] on div "à" at bounding box center [61, 146] width 19 height 48
click at [69, 155] on div at bounding box center [70, 144] width 2 height 44
click at [64, 158] on div at bounding box center [65, 144] width 2 height 44
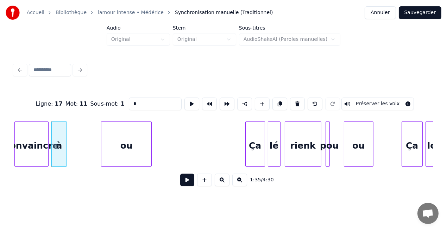
click at [111, 145] on div "ou" at bounding box center [126, 146] width 50 height 48
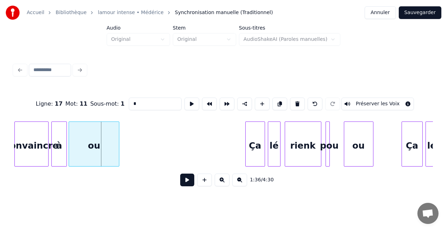
click at [78, 152] on div "ou" at bounding box center [94, 146] width 50 height 48
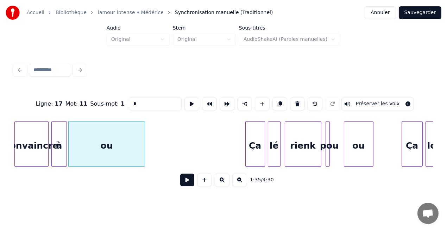
click at [144, 144] on div at bounding box center [144, 144] width 2 height 44
click at [42, 151] on div "convaincre" at bounding box center [32, 146] width 34 height 48
type input "**********"
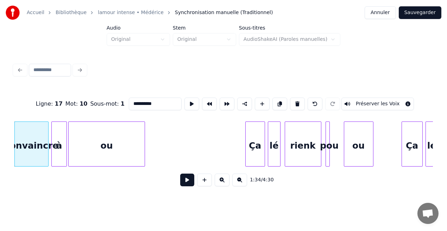
click at [186, 181] on button at bounding box center [187, 180] width 14 height 13
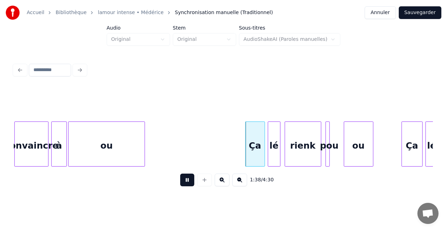
click at [186, 181] on button at bounding box center [187, 180] width 14 height 13
click at [187, 182] on button at bounding box center [187, 180] width 14 height 13
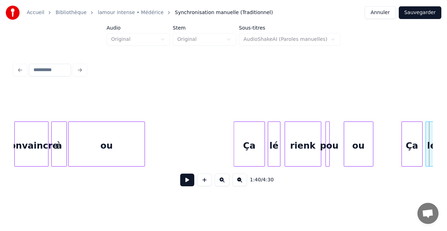
click at [234, 157] on div at bounding box center [235, 144] width 2 height 44
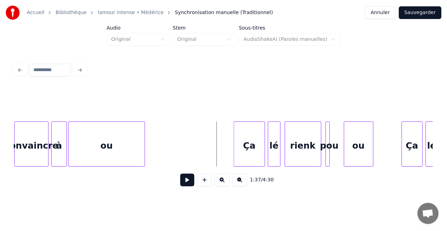
click at [186, 179] on button at bounding box center [187, 180] width 14 height 13
click at [333, 156] on div at bounding box center [333, 144] width 2 height 44
click at [329, 153] on div "pou" at bounding box center [330, 146] width 8 height 48
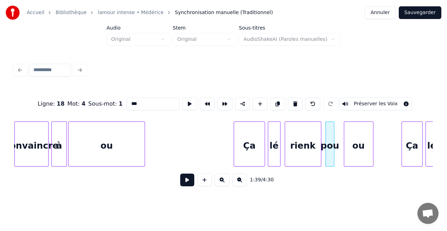
click at [138, 101] on input "***" at bounding box center [153, 104] width 53 height 13
click at [337, 139] on div at bounding box center [338, 144] width 2 height 44
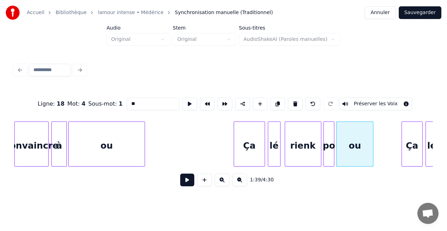
click at [324, 141] on div at bounding box center [325, 144] width 2 height 44
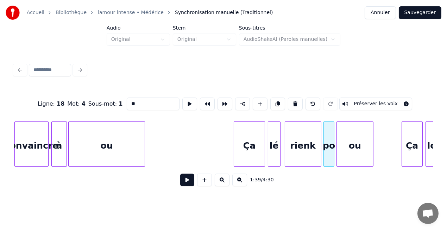
type input "**"
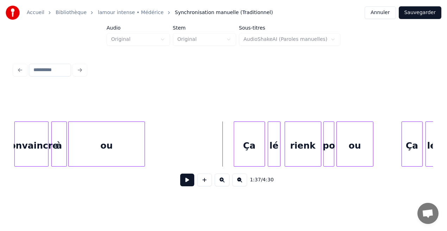
click at [187, 185] on button at bounding box center [187, 180] width 14 height 13
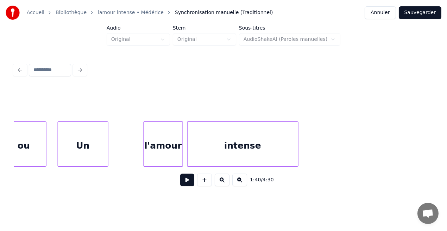
scroll to position [0, 6975]
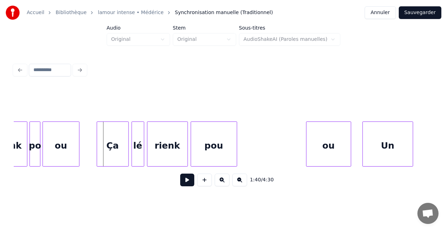
click at [97, 159] on div at bounding box center [98, 144] width 2 height 44
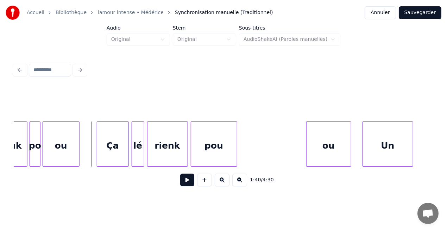
click at [120, 161] on div "Ça" at bounding box center [112, 146] width 31 height 48
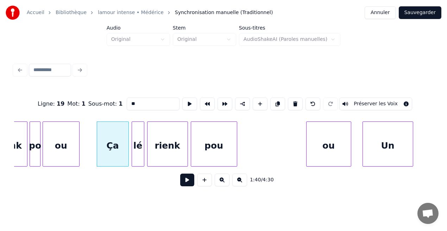
click at [187, 182] on button at bounding box center [187, 180] width 14 height 13
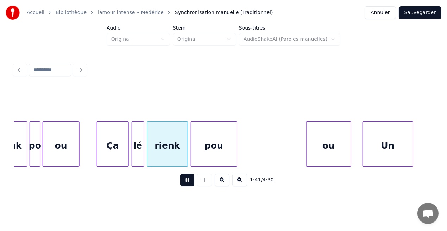
click at [187, 182] on button at bounding box center [187, 180] width 14 height 13
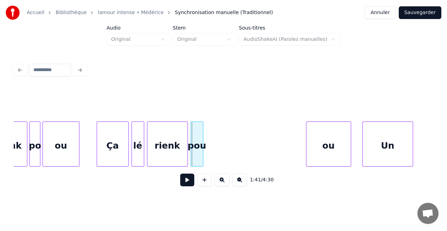
click at [202, 161] on div at bounding box center [202, 144] width 2 height 44
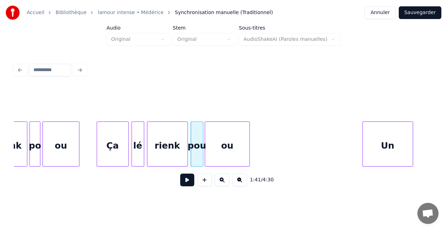
click at [239, 160] on div "ou" at bounding box center [227, 146] width 44 height 48
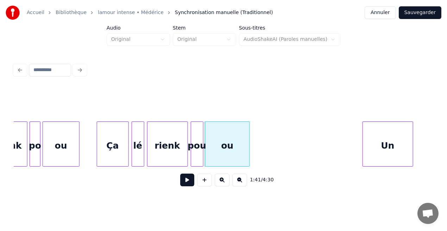
click at [200, 153] on div "pou" at bounding box center [197, 146] width 12 height 48
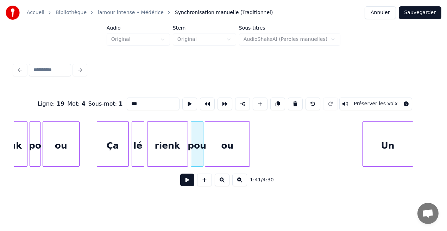
click at [141, 102] on input "***" at bounding box center [153, 104] width 53 height 13
type input "**"
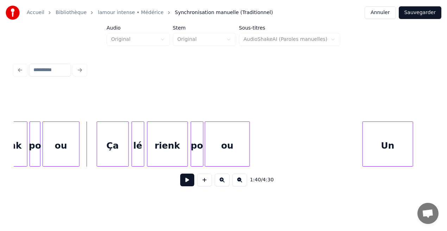
click at [185, 186] on button at bounding box center [187, 180] width 14 height 13
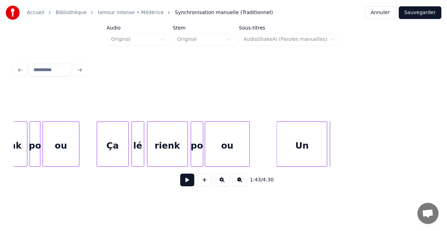
click at [286, 156] on div "Un" at bounding box center [302, 146] width 50 height 48
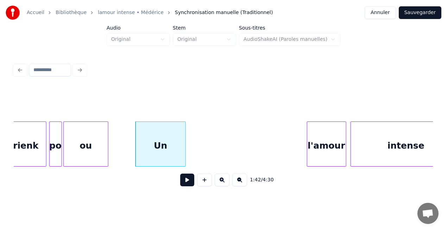
scroll to position [0, 7139]
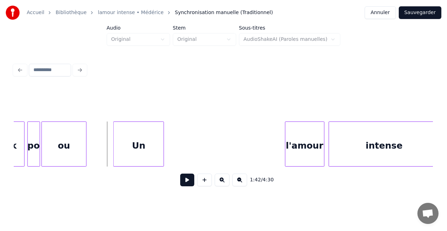
click at [188, 180] on button at bounding box center [187, 180] width 14 height 13
click at [129, 157] on div at bounding box center [130, 144] width 2 height 44
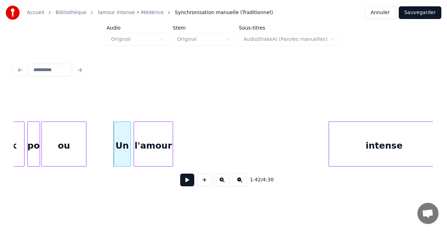
click at [152, 166] on div "Un ou rienk po l'amour intense" at bounding box center [223, 143] width 419 height 45
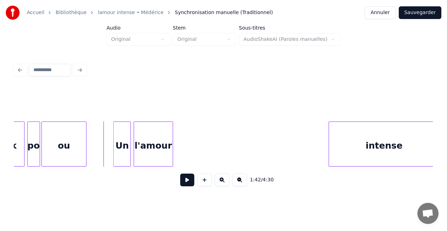
click at [190, 181] on button at bounding box center [187, 180] width 14 height 13
click at [186, 181] on button at bounding box center [187, 180] width 14 height 13
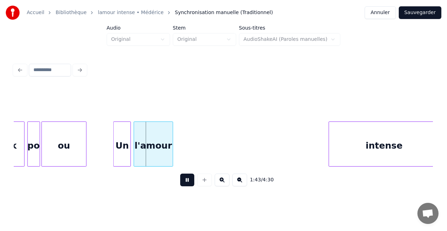
click at [186, 181] on button at bounding box center [187, 180] width 14 height 13
click at [120, 156] on div at bounding box center [121, 144] width 2 height 44
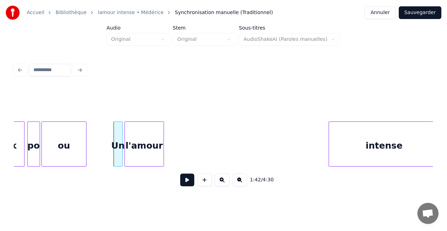
click at [132, 156] on div "l'amour" at bounding box center [144, 146] width 39 height 48
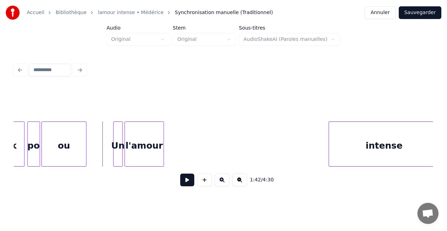
click at [187, 181] on button at bounding box center [187, 180] width 14 height 13
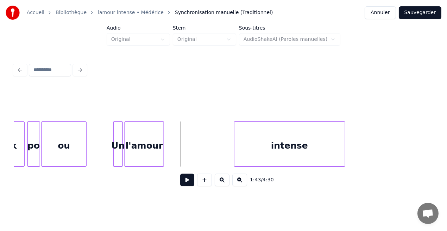
click at [270, 152] on div "intense" at bounding box center [290, 146] width 111 height 48
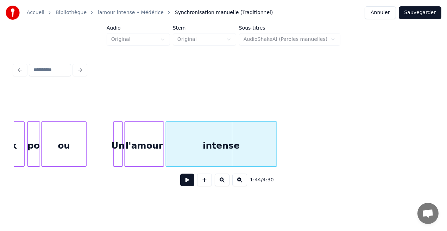
click at [185, 155] on div "intense" at bounding box center [221, 146] width 111 height 48
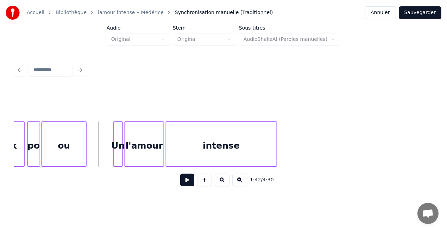
click at [191, 179] on button at bounding box center [187, 180] width 14 height 13
click at [188, 181] on button at bounding box center [187, 180] width 14 height 13
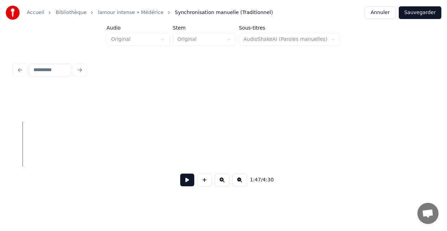
click at [188, 184] on button at bounding box center [187, 180] width 14 height 13
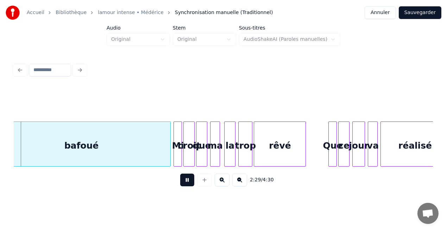
click at [185, 172] on div "2:29 / 4:30" at bounding box center [223, 180] width 419 height 27
click at [185, 182] on button at bounding box center [187, 180] width 14 height 13
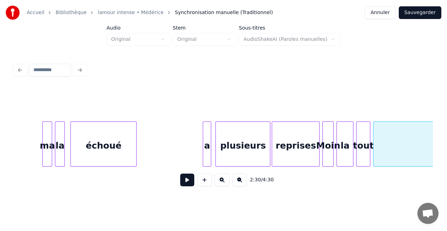
scroll to position [0, 10159]
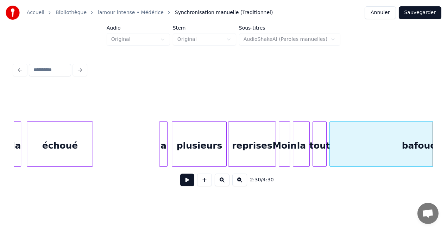
click at [162, 149] on div "a" at bounding box center [164, 146] width 8 height 48
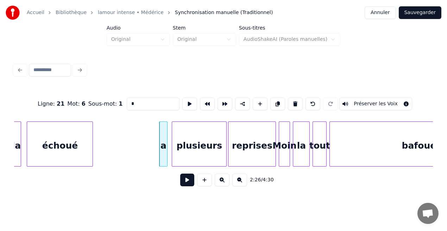
click at [134, 104] on input "*" at bounding box center [153, 104] width 53 height 13
click at [157, 143] on div at bounding box center [158, 144] width 2 height 44
type input "*"
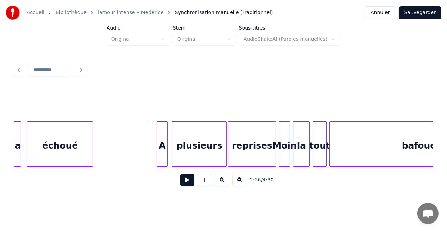
click at [185, 179] on button at bounding box center [187, 180] width 14 height 13
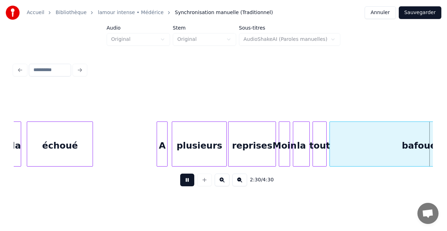
click at [185, 179] on button at bounding box center [187, 180] width 14 height 13
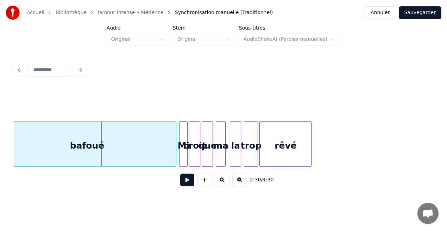
scroll to position [0, 10317]
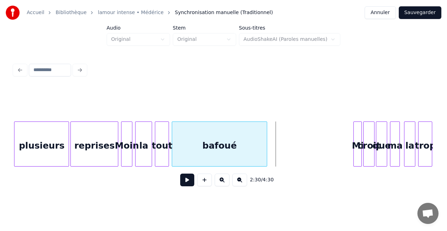
click at [267, 155] on div at bounding box center [266, 144] width 2 height 44
click at [63, 153] on div "plusieurs" at bounding box center [41, 146] width 54 height 48
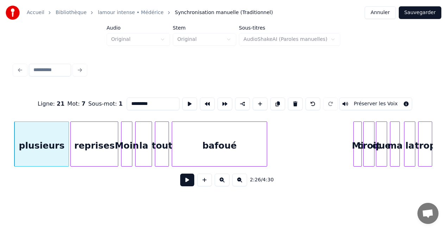
click at [188, 183] on button at bounding box center [187, 180] width 14 height 13
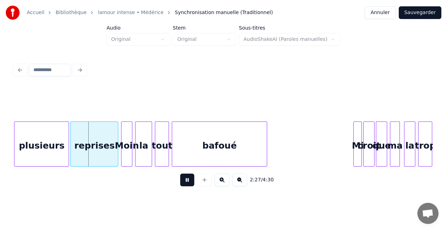
click at [188, 183] on button at bounding box center [187, 180] width 14 height 13
click at [38, 158] on div "plusieurs" at bounding box center [41, 146] width 54 height 48
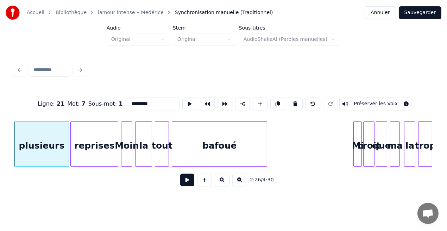
click at [186, 181] on button at bounding box center [187, 180] width 14 height 13
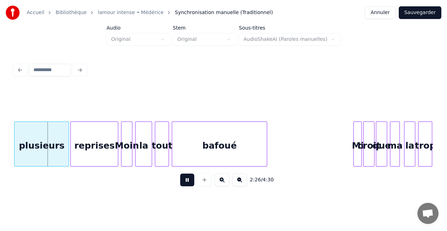
click at [186, 181] on button at bounding box center [187, 180] width 14 height 13
click at [48, 152] on div at bounding box center [49, 144] width 2 height 44
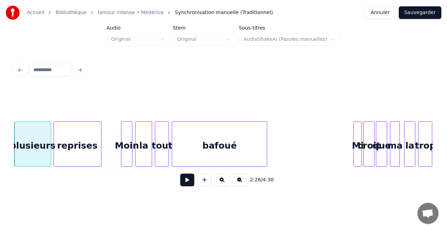
click at [78, 149] on div "reprises" at bounding box center [77, 146] width 47 height 48
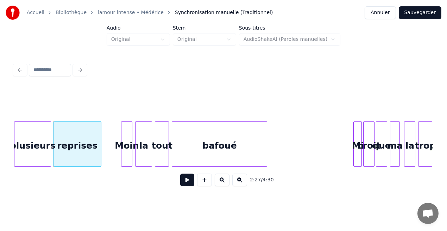
click at [38, 145] on div "plusieurs" at bounding box center [32, 146] width 36 height 48
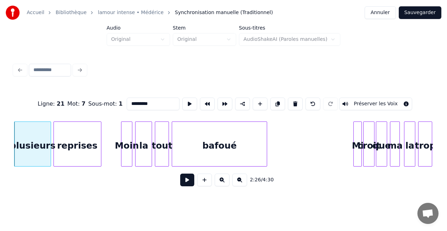
click at [183, 183] on button at bounding box center [187, 180] width 14 height 13
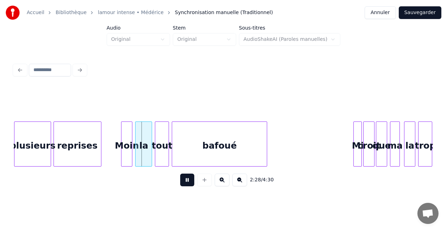
click at [183, 183] on button at bounding box center [187, 180] width 14 height 13
click at [114, 158] on div at bounding box center [114, 144] width 2 height 44
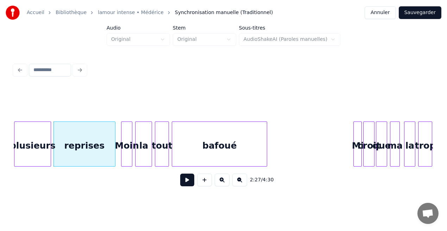
click at [44, 150] on div "plusieurs" at bounding box center [32, 146] width 36 height 48
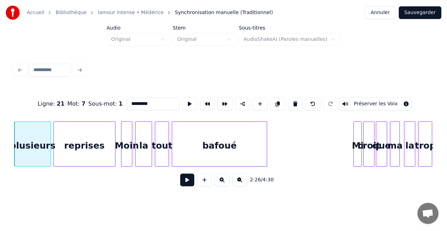
click at [188, 183] on button at bounding box center [187, 180] width 14 height 13
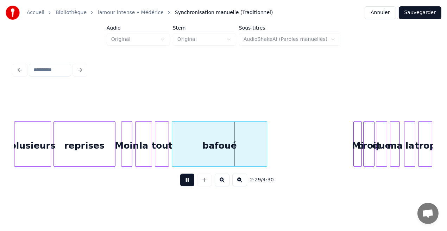
click at [188, 183] on button at bounding box center [187, 180] width 14 height 13
click at [118, 155] on div at bounding box center [119, 144] width 2 height 44
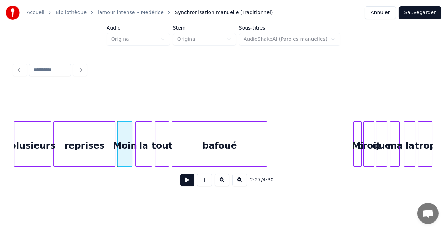
click at [190, 185] on button at bounding box center [187, 180] width 14 height 13
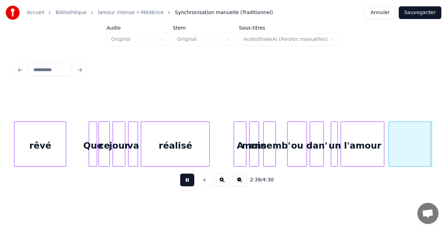
scroll to position [0, 11157]
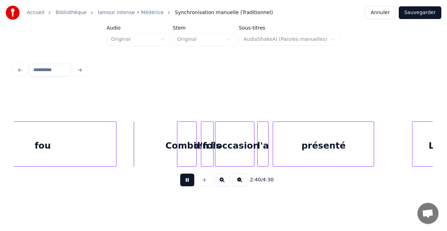
click at [190, 185] on button at bounding box center [187, 180] width 14 height 13
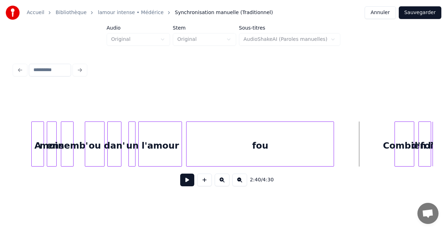
scroll to position [0, 10765]
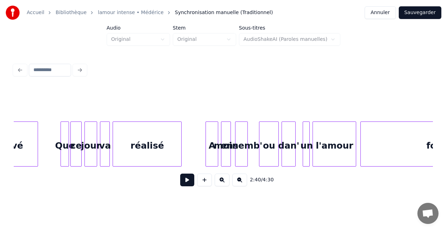
click at [188, 184] on button at bounding box center [187, 180] width 14 height 13
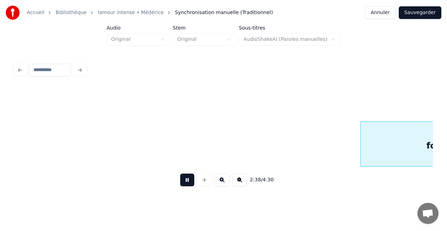
scroll to position [0, 11184]
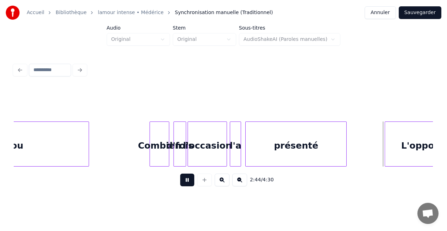
click at [188, 184] on button at bounding box center [187, 180] width 14 height 13
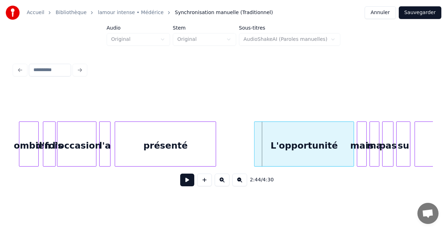
scroll to position [0, 11348]
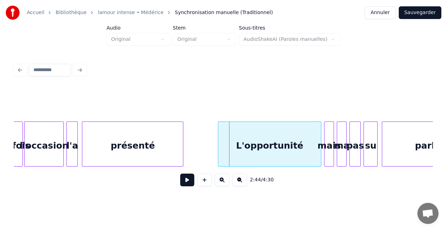
click at [218, 151] on div at bounding box center [219, 144] width 2 height 44
click at [188, 181] on button at bounding box center [187, 180] width 14 height 13
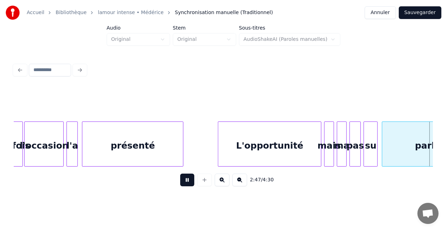
scroll to position [0, 11767]
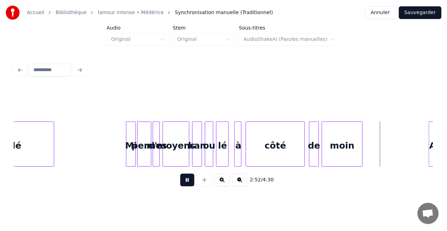
click at [188, 181] on button at bounding box center [187, 180] width 14 height 13
click at [314, 145] on div "de" at bounding box center [314, 146] width 9 height 48
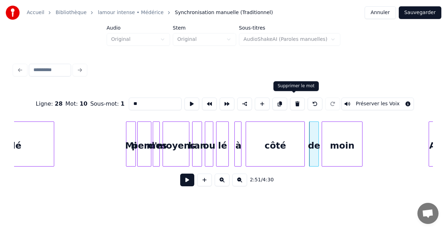
click at [293, 103] on button at bounding box center [297, 104] width 15 height 13
type input "****"
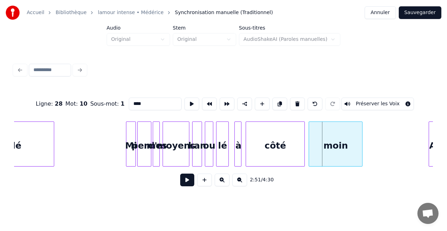
click at [309, 146] on div at bounding box center [310, 144] width 2 height 44
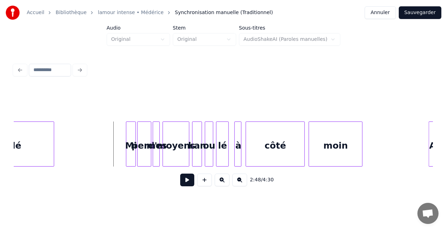
click at [189, 186] on button at bounding box center [187, 180] width 14 height 13
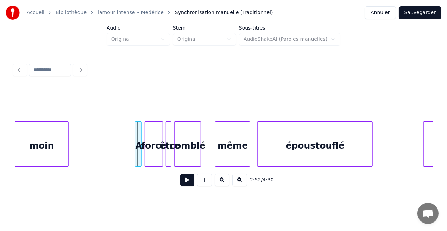
scroll to position [0, 12072]
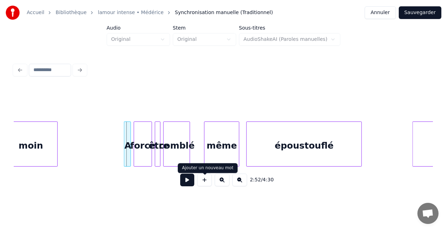
click at [194, 179] on button at bounding box center [187, 180] width 14 height 13
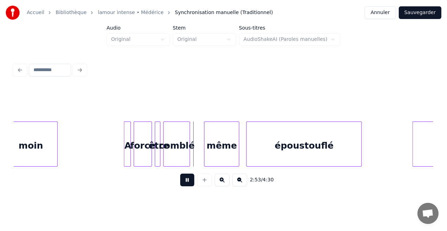
click at [194, 179] on button at bounding box center [187, 180] width 14 height 13
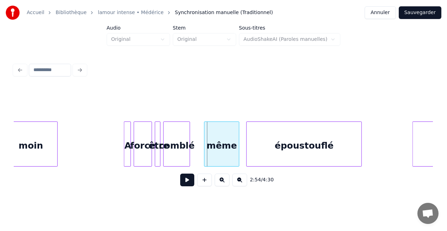
click at [194, 179] on button at bounding box center [187, 180] width 14 height 13
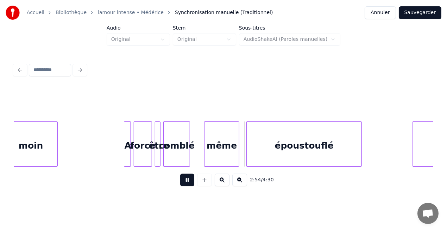
click at [194, 179] on button at bounding box center [187, 180] width 14 height 13
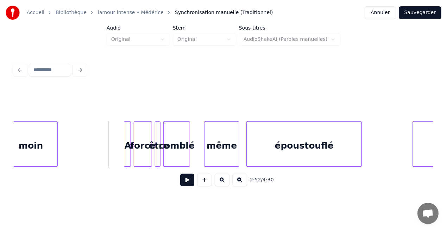
click at [187, 180] on button at bounding box center [187, 180] width 14 height 13
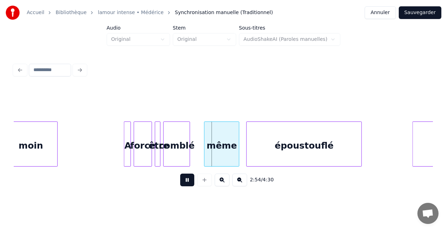
click at [187, 180] on button at bounding box center [187, 180] width 14 height 13
click at [201, 157] on div at bounding box center [200, 144] width 2 height 44
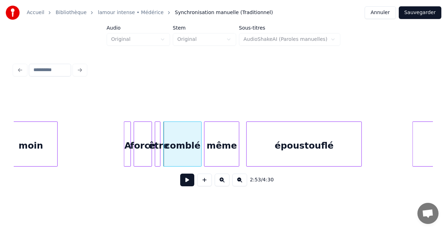
click at [192, 155] on div "comblé" at bounding box center [183, 146] width 38 height 48
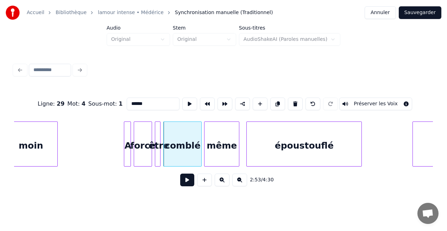
click at [189, 180] on button at bounding box center [187, 180] width 14 height 13
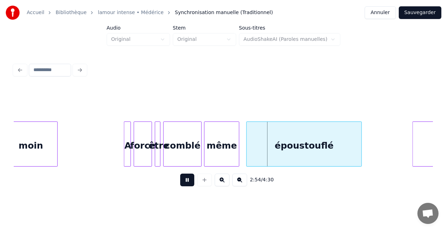
click at [189, 180] on button at bounding box center [187, 180] width 14 height 13
click at [200, 152] on div at bounding box center [200, 144] width 2 height 44
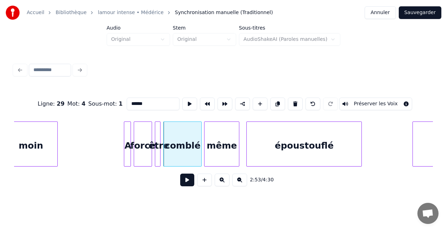
click at [191, 185] on button at bounding box center [187, 180] width 14 height 13
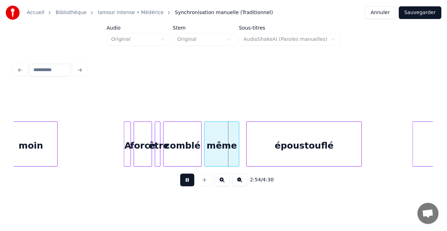
click at [191, 185] on button at bounding box center [187, 180] width 14 height 13
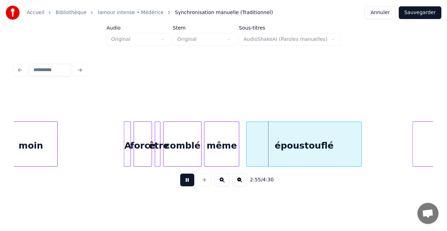
click at [191, 185] on button at bounding box center [187, 180] width 14 height 13
click at [242, 152] on div at bounding box center [243, 144] width 2 height 44
click at [186, 183] on button at bounding box center [187, 180] width 14 height 13
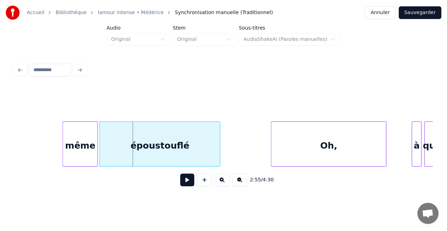
scroll to position [0, 12344]
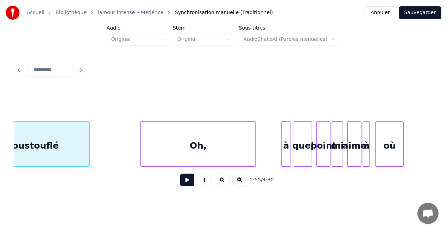
click at [188, 183] on button at bounding box center [187, 180] width 14 height 13
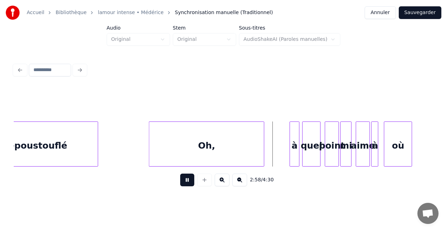
click at [188, 183] on button at bounding box center [187, 180] width 14 height 13
click at [289, 155] on div at bounding box center [289, 144] width 2 height 44
click at [296, 155] on div "à" at bounding box center [293, 146] width 11 height 48
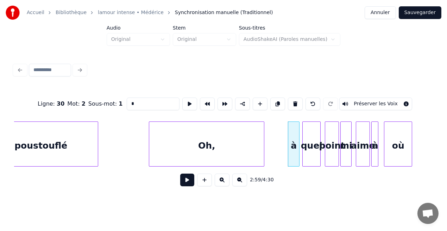
click at [135, 101] on input "*" at bounding box center [153, 104] width 53 height 13
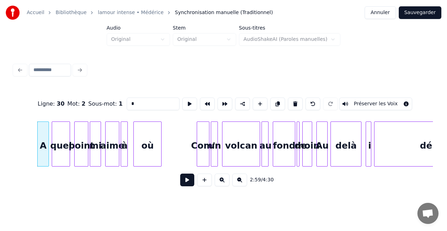
scroll to position [0, 12499]
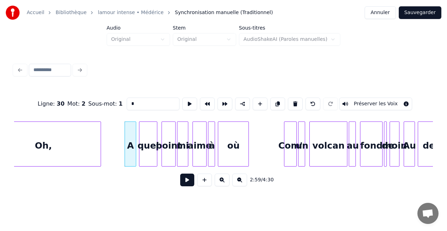
click at [219, 161] on div at bounding box center [219, 144] width 2 height 44
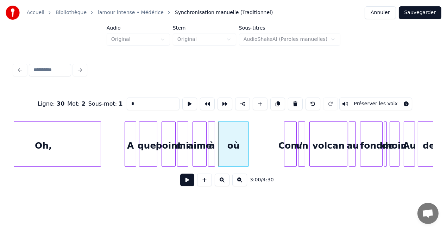
type input "*"
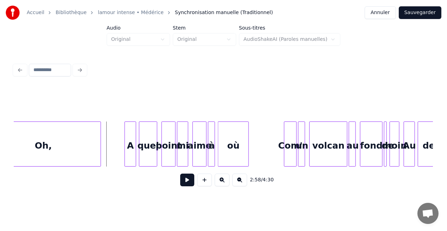
click at [186, 181] on button at bounding box center [187, 180] width 14 height 13
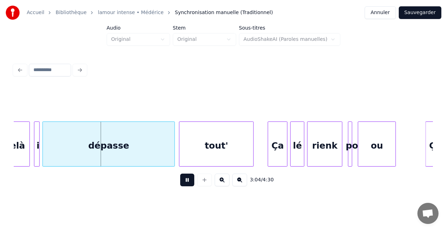
click at [186, 181] on button at bounding box center [187, 180] width 14 height 13
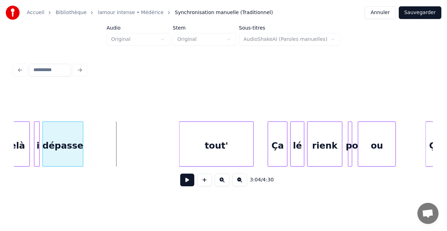
click at [82, 148] on div at bounding box center [82, 144] width 2 height 44
click at [61, 151] on div "dépasse" at bounding box center [63, 146] width 40 height 48
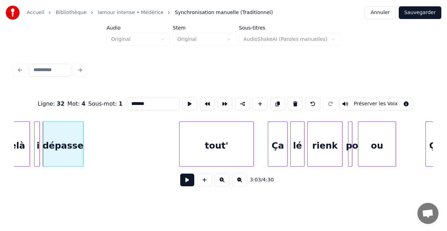
click at [186, 183] on button at bounding box center [187, 180] width 14 height 13
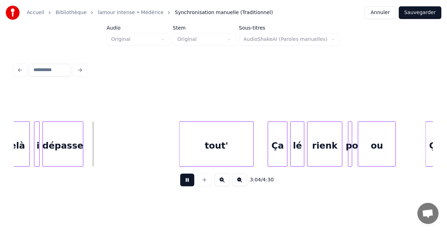
click at [186, 183] on button at bounding box center [187, 180] width 14 height 13
click at [74, 158] on div at bounding box center [74, 144] width 2 height 44
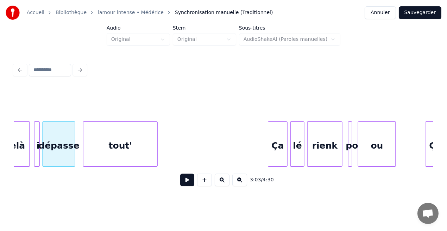
click at [99, 151] on div "tout'" at bounding box center [120, 146] width 74 height 48
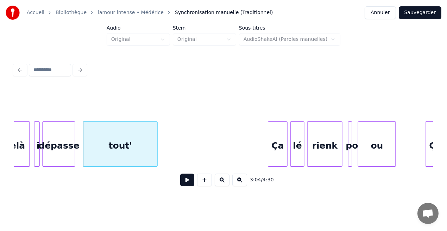
click at [64, 153] on div "dépasse" at bounding box center [59, 146] width 32 height 48
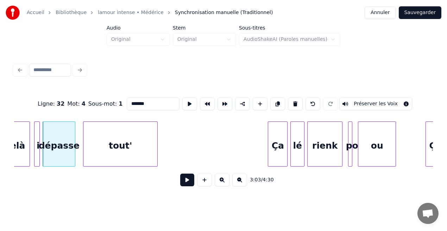
click at [186, 186] on button at bounding box center [187, 180] width 14 height 13
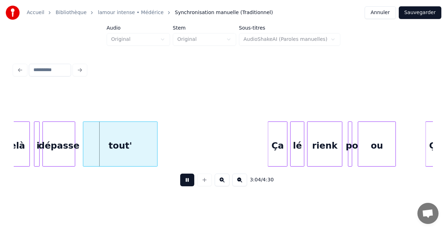
click at [186, 186] on button at bounding box center [187, 180] width 14 height 13
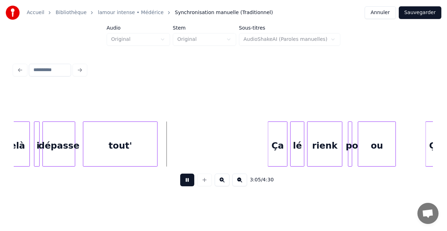
click at [186, 186] on button at bounding box center [187, 180] width 14 height 13
click at [80, 157] on div at bounding box center [81, 144] width 2 height 44
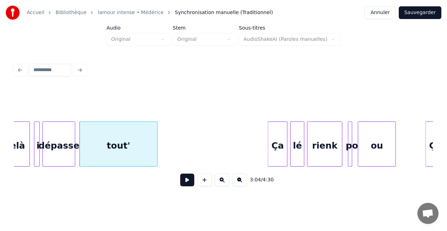
click at [64, 153] on div "dépasse" at bounding box center [59, 146] width 32 height 48
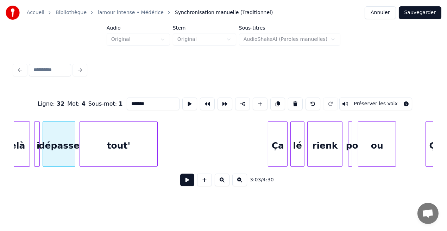
click at [184, 182] on button at bounding box center [187, 180] width 14 height 13
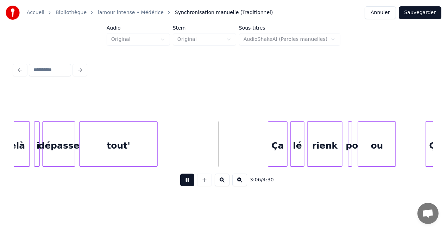
click at [184, 182] on button at bounding box center [187, 180] width 14 height 13
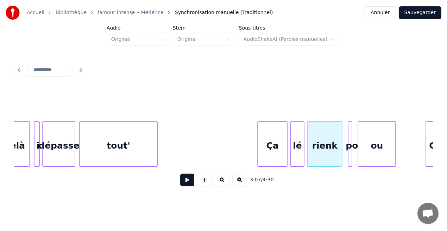
click at [258, 157] on div at bounding box center [259, 144] width 2 height 44
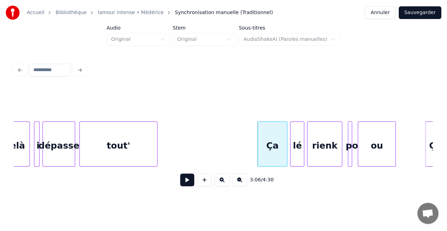
click at [191, 185] on button at bounding box center [187, 180] width 14 height 13
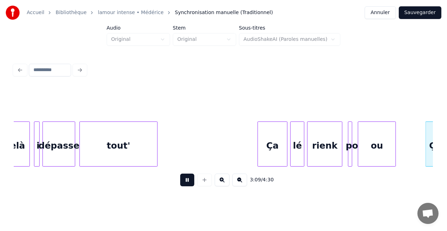
scroll to position [0, 13339]
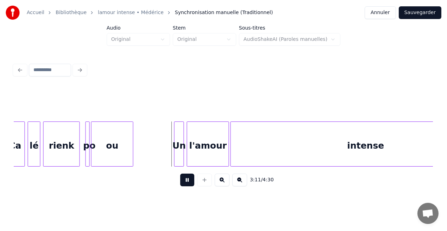
click at [182, 183] on button at bounding box center [187, 180] width 14 height 13
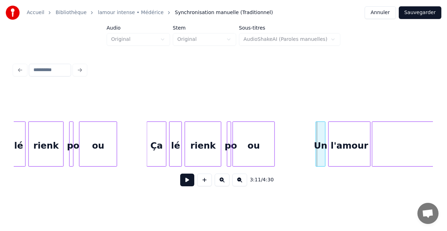
scroll to position [0, 13132]
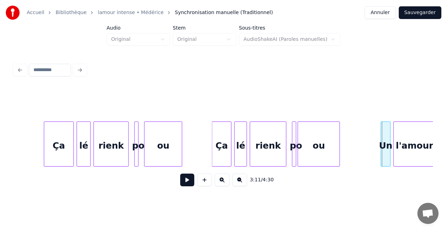
click at [192, 181] on button at bounding box center [187, 180] width 14 height 13
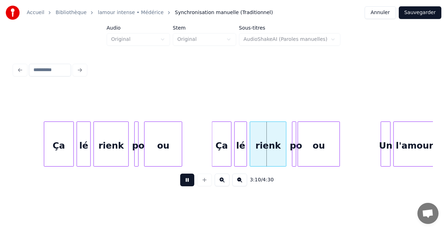
click at [192, 181] on button at bounding box center [187, 180] width 14 height 13
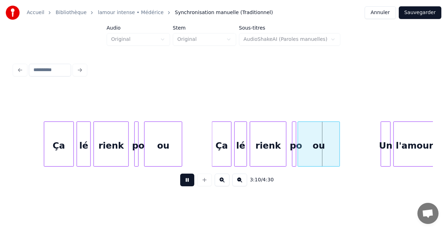
click at [192, 181] on button at bounding box center [187, 180] width 14 height 13
click at [290, 154] on div at bounding box center [290, 144] width 2 height 44
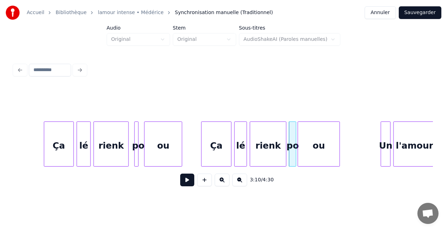
click at [202, 158] on div at bounding box center [203, 144] width 2 height 44
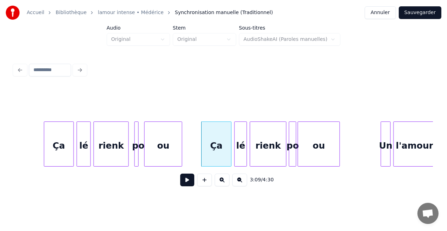
click at [189, 181] on button at bounding box center [187, 180] width 14 height 13
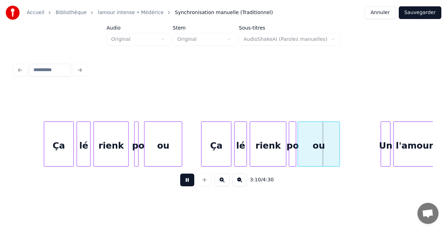
click at [189, 181] on button at bounding box center [187, 180] width 14 height 13
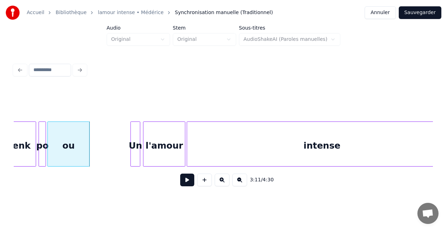
scroll to position [0, 13393]
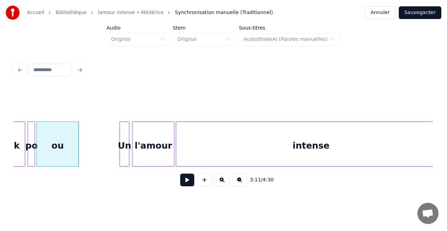
click at [184, 181] on button at bounding box center [187, 180] width 14 height 13
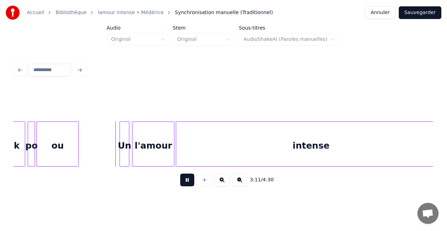
click at [184, 181] on button at bounding box center [187, 180] width 14 height 13
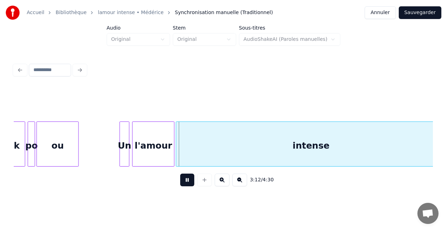
click at [184, 181] on button at bounding box center [187, 180] width 14 height 13
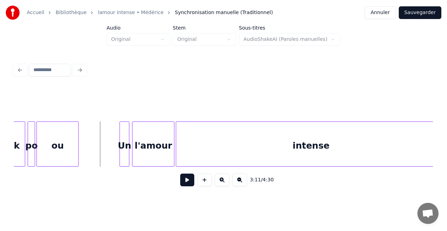
click at [191, 186] on button at bounding box center [187, 180] width 14 height 13
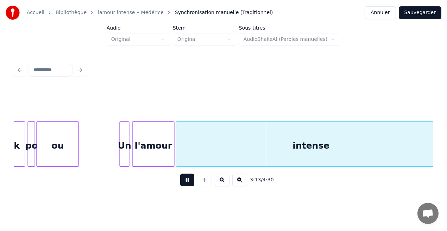
click at [191, 186] on button at bounding box center [187, 180] width 14 height 13
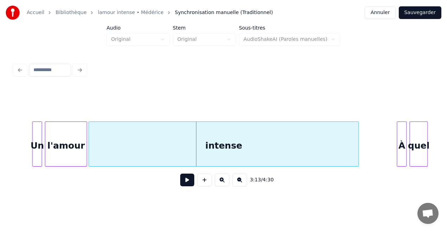
click at [187, 182] on button at bounding box center [187, 180] width 14 height 13
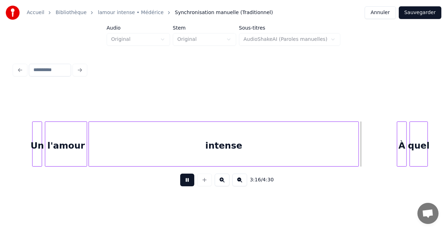
click at [187, 182] on button at bounding box center [187, 180] width 14 height 13
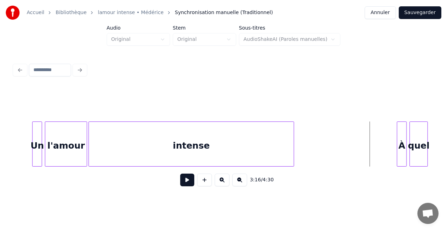
click at [293, 156] on div at bounding box center [293, 144] width 2 height 44
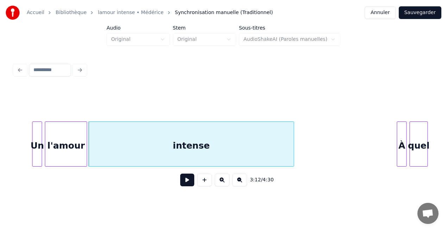
click at [39, 150] on div "Un" at bounding box center [37, 146] width 9 height 48
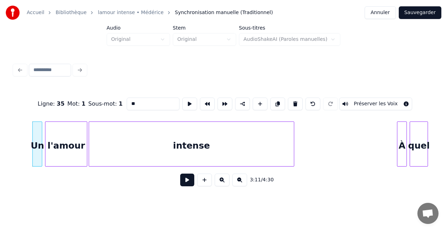
click at [186, 181] on button at bounding box center [187, 180] width 14 height 13
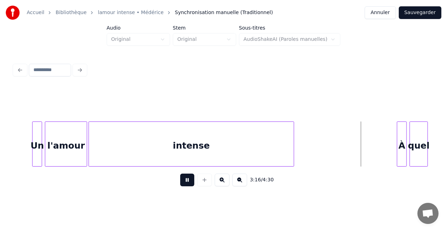
click at [186, 181] on button at bounding box center [187, 180] width 14 height 13
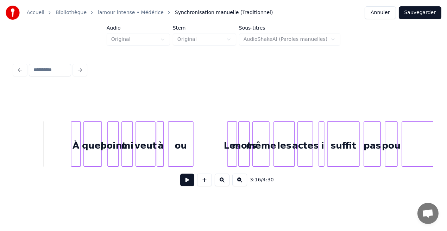
scroll to position [0, 13818]
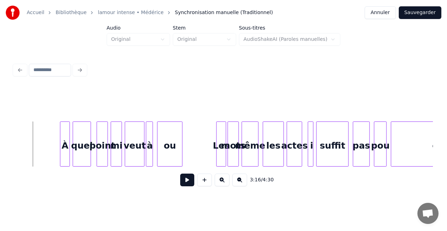
click at [184, 184] on button at bounding box center [187, 180] width 14 height 13
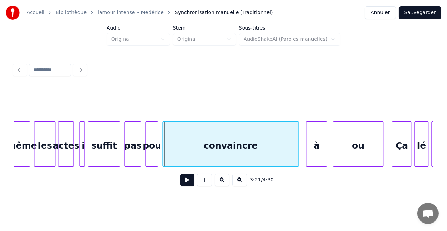
scroll to position [0, 14069]
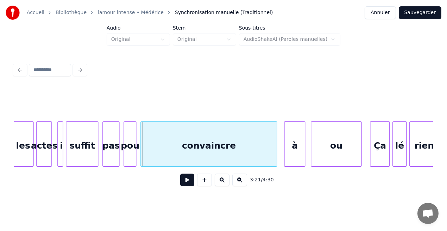
click at [192, 181] on button at bounding box center [187, 180] width 14 height 13
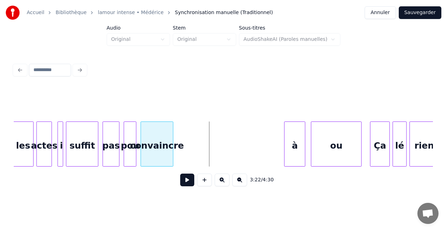
click at [172, 154] on div at bounding box center [172, 144] width 2 height 44
click at [158, 152] on div "convaincre" at bounding box center [157, 146] width 32 height 48
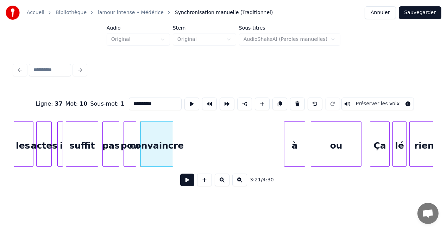
click at [188, 184] on button at bounding box center [187, 180] width 14 height 13
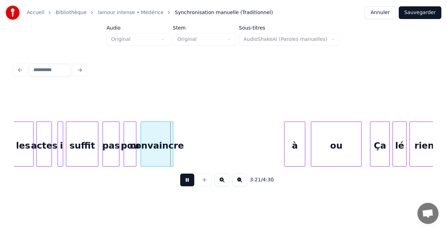
click at [188, 184] on button at bounding box center [187, 180] width 14 height 13
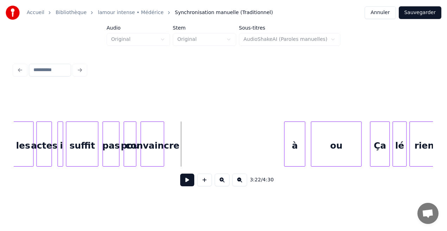
click at [163, 161] on div at bounding box center [163, 144] width 2 height 44
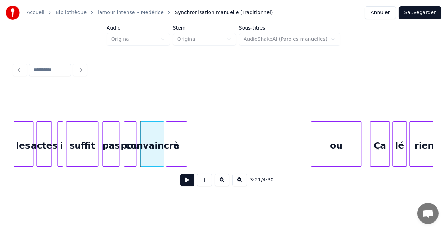
click at [174, 147] on div "à" at bounding box center [176, 146] width 20 height 48
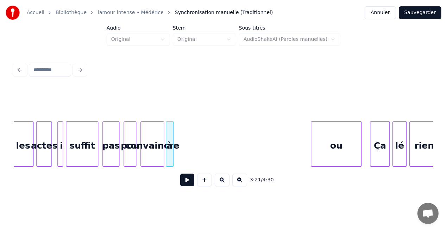
click at [173, 148] on div at bounding box center [172, 144] width 2 height 44
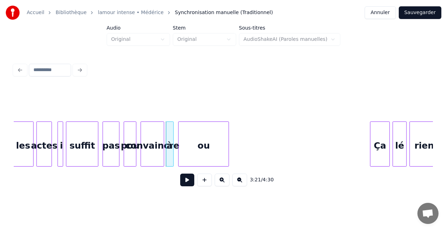
click at [220, 156] on div "ou" at bounding box center [204, 146] width 50 height 48
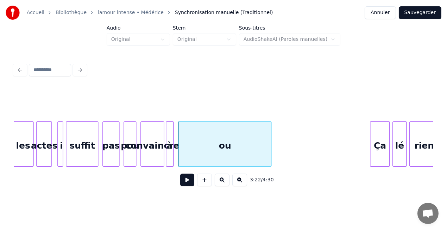
click at [270, 146] on div at bounding box center [270, 144] width 2 height 44
click at [24, 145] on div "les" at bounding box center [23, 146] width 20 height 48
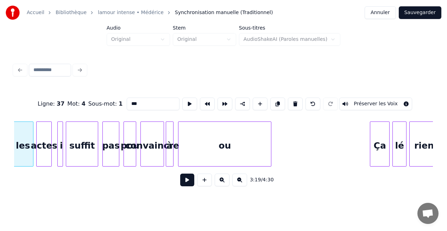
scroll to position [0, 14067]
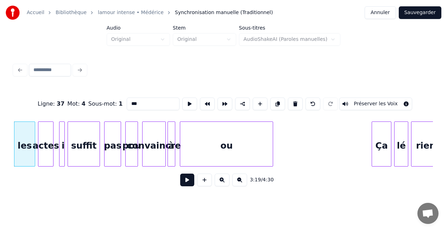
click at [188, 183] on button at bounding box center [187, 180] width 14 height 13
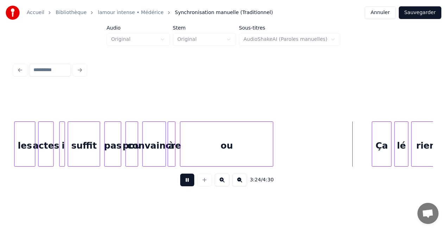
click at [188, 183] on button at bounding box center [187, 180] width 14 height 13
click at [362, 156] on div at bounding box center [363, 144] width 2 height 44
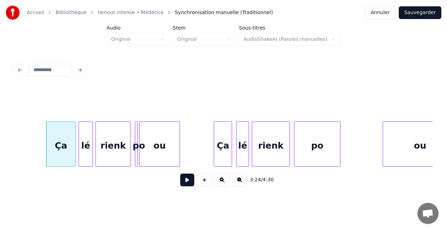
scroll to position [0, 14350]
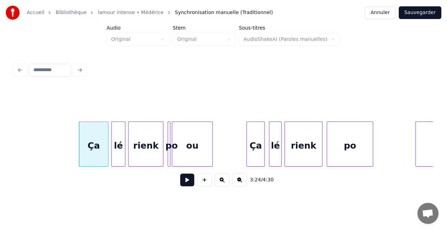
click at [191, 182] on button at bounding box center [187, 180] width 14 height 13
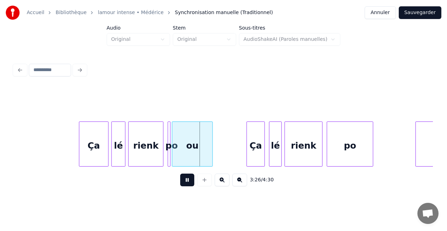
click at [191, 182] on button at bounding box center [187, 180] width 14 height 13
click at [172, 156] on div at bounding box center [173, 144] width 2 height 44
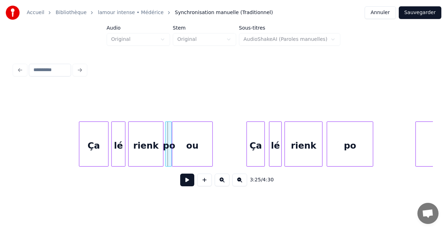
click at [168, 157] on div "po" at bounding box center [169, 146] width 7 height 48
click at [169, 155] on div at bounding box center [170, 144] width 2 height 44
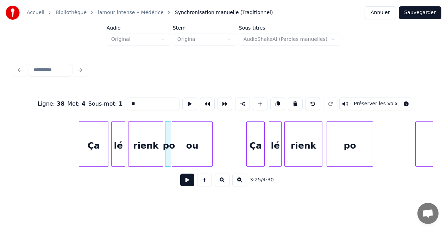
click at [169, 155] on div at bounding box center [170, 144] width 2 height 44
click at [96, 149] on div "Ça" at bounding box center [93, 146] width 29 height 48
type input "**"
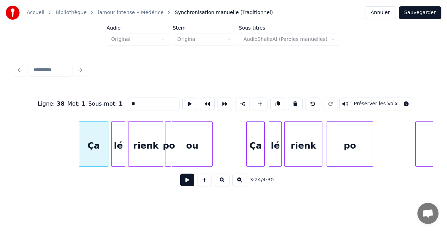
click at [187, 180] on button at bounding box center [187, 180] width 14 height 13
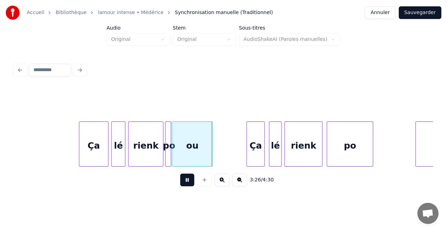
click at [187, 180] on button at bounding box center [187, 180] width 14 height 13
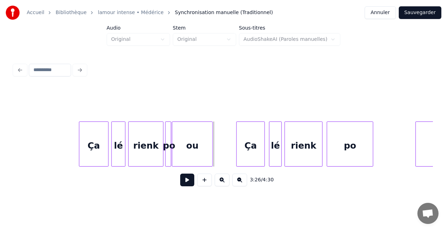
click at [238, 160] on div at bounding box center [238, 144] width 2 height 44
click at [191, 181] on button at bounding box center [187, 180] width 14 height 13
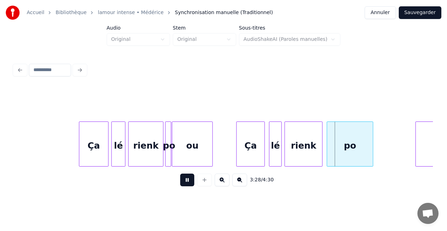
click at [191, 181] on button at bounding box center [187, 180] width 14 height 13
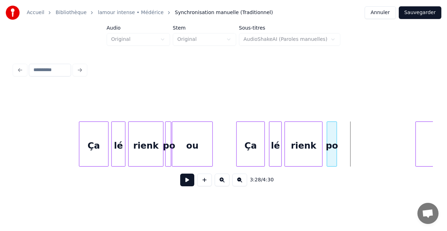
click at [336, 161] on div at bounding box center [336, 144] width 2 height 44
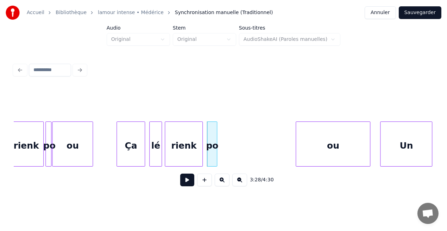
scroll to position [0, 14481]
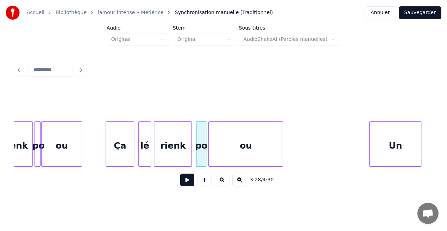
click at [264, 162] on div "ou" at bounding box center [246, 146] width 74 height 48
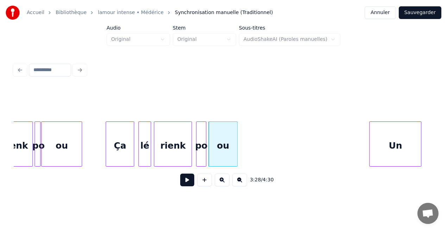
click at [236, 165] on div "rienk po ou Ça lé rienk po ou Un" at bounding box center [223, 143] width 419 height 45
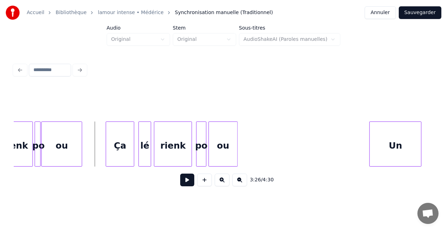
click at [190, 181] on button at bounding box center [187, 180] width 14 height 13
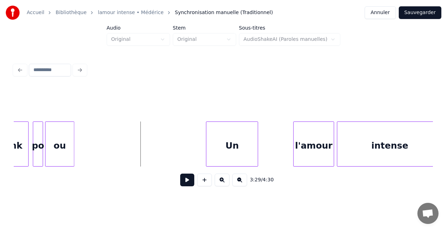
scroll to position [0, 14676]
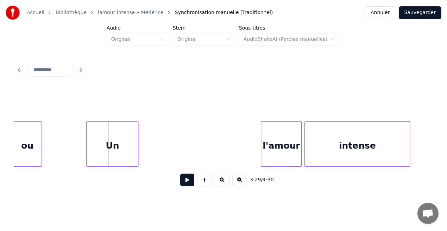
click at [123, 166] on div "ou Un l'amour intense" at bounding box center [223, 143] width 419 height 45
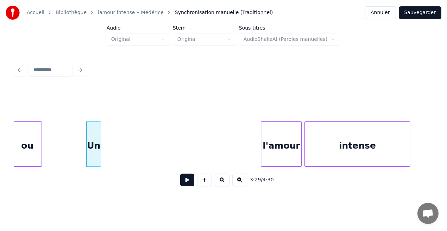
click at [99, 158] on div at bounding box center [100, 144] width 2 height 44
click at [186, 181] on button at bounding box center [187, 180] width 14 height 13
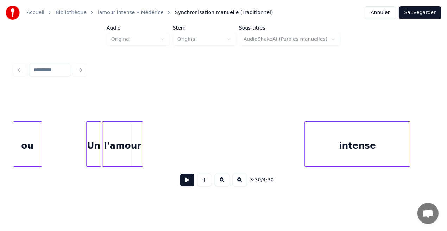
click at [127, 161] on div "l'amour" at bounding box center [122, 146] width 40 height 48
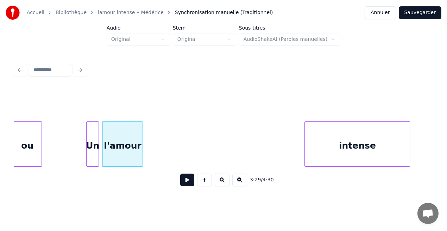
click at [98, 159] on div at bounding box center [97, 144] width 2 height 44
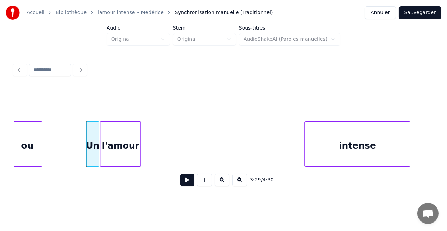
click at [115, 156] on div "l'amour" at bounding box center [120, 146] width 40 height 48
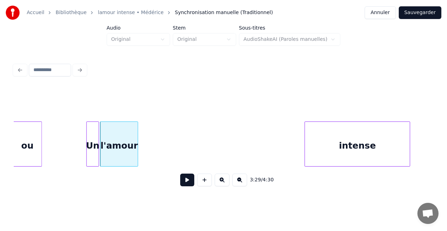
click at [136, 156] on div at bounding box center [137, 144] width 2 height 44
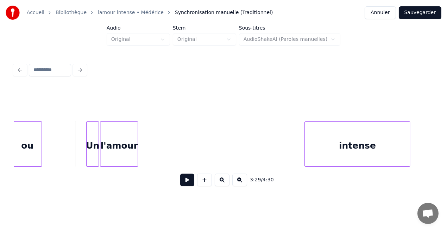
click at [187, 180] on button at bounding box center [187, 180] width 14 height 13
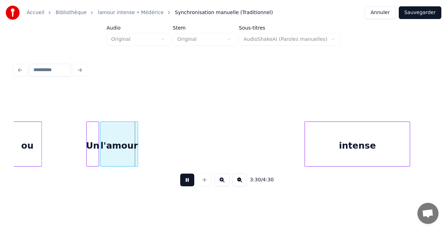
click at [187, 180] on button at bounding box center [187, 180] width 14 height 13
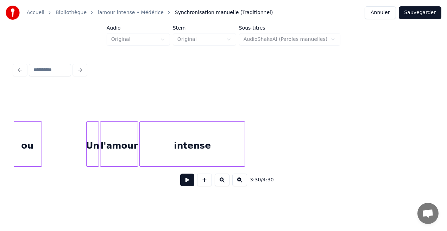
click at [175, 158] on div "intense" at bounding box center [192, 146] width 105 height 48
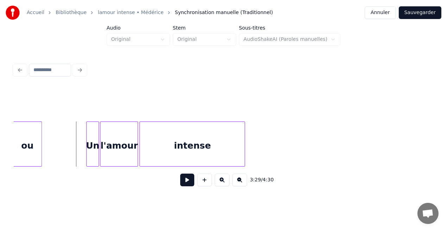
click at [186, 184] on button at bounding box center [187, 180] width 14 height 13
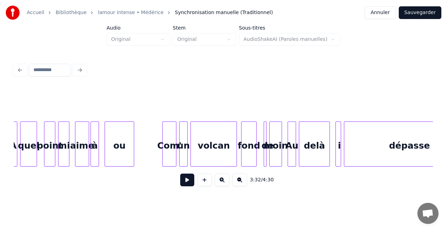
scroll to position [0, 15036]
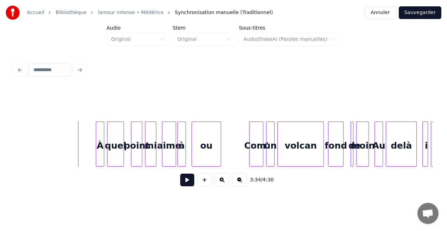
click at [189, 182] on button at bounding box center [187, 180] width 14 height 13
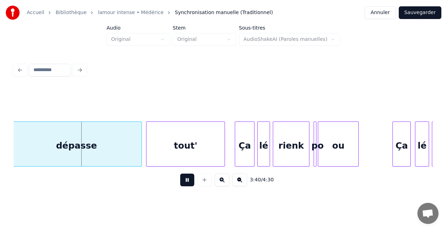
click at [189, 182] on button at bounding box center [187, 180] width 14 height 13
click at [189, 179] on button at bounding box center [187, 180] width 14 height 13
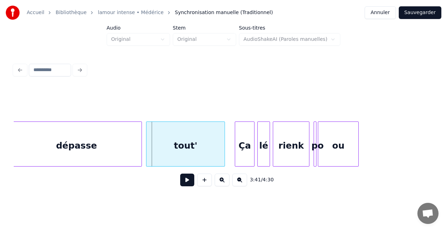
scroll to position [0, 15228]
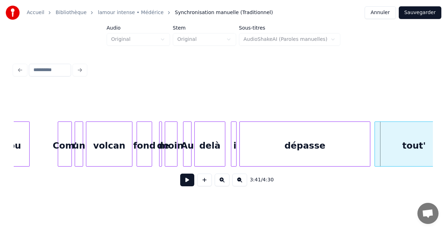
click at [202, 152] on div "delà" at bounding box center [210, 146] width 30 height 48
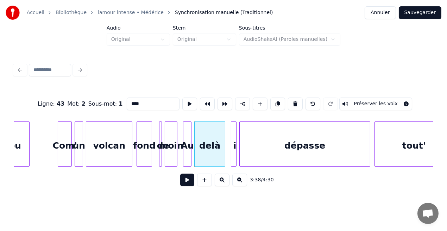
click at [189, 178] on button at bounding box center [187, 180] width 14 height 13
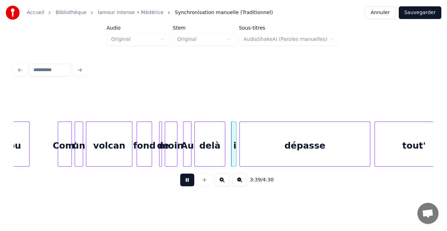
click at [189, 178] on button at bounding box center [187, 180] width 14 height 13
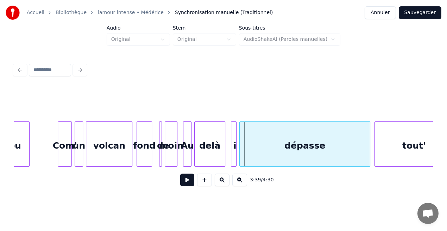
click at [235, 155] on div at bounding box center [235, 144] width 2 height 44
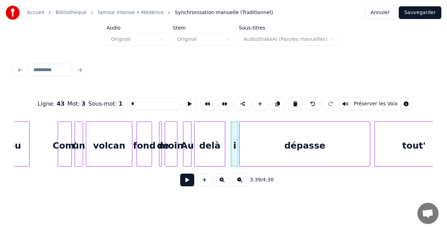
click at [235, 154] on div "i" at bounding box center [234, 143] width 7 height 45
click at [235, 154] on div "i" at bounding box center [234, 146] width 7 height 48
click at [232, 155] on div "i" at bounding box center [231, 146] width 7 height 48
click at [366, 155] on div "dépasse" at bounding box center [304, 146] width 130 height 48
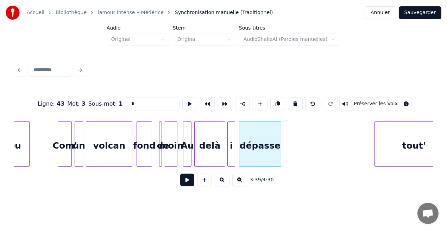
click at [280, 154] on div at bounding box center [280, 144] width 2 height 44
click at [210, 152] on div "delà" at bounding box center [210, 146] width 30 height 48
type input "****"
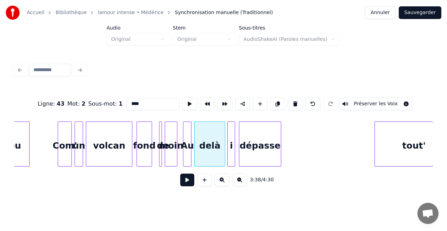
click at [188, 182] on button at bounding box center [187, 180] width 14 height 13
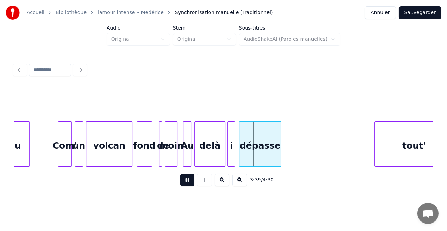
click at [188, 182] on button at bounding box center [187, 180] width 14 height 13
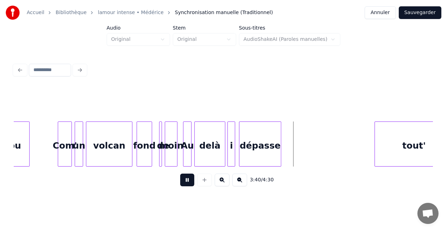
click at [188, 182] on button at bounding box center [187, 180] width 14 height 13
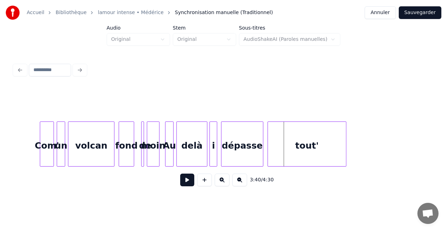
click at [297, 144] on div "tout'" at bounding box center [307, 146] width 78 height 48
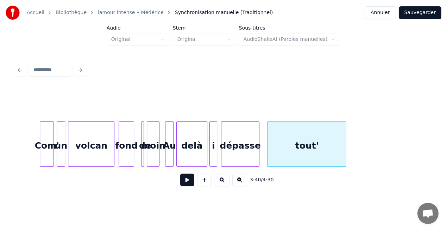
click at [259, 156] on div at bounding box center [258, 144] width 2 height 44
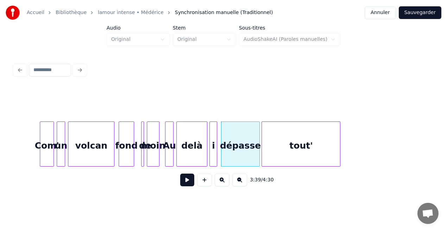
click at [272, 153] on div "tout'" at bounding box center [301, 146] width 78 height 48
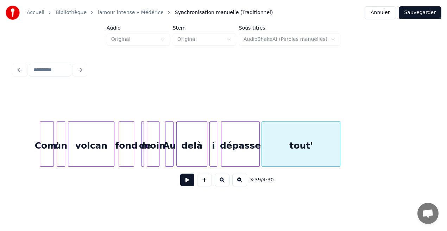
click at [190, 154] on div "delà" at bounding box center [192, 146] width 30 height 48
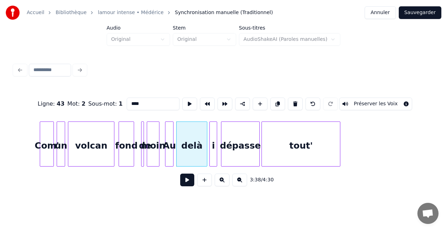
click at [187, 182] on button at bounding box center [187, 180] width 14 height 13
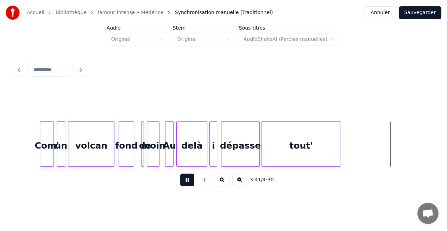
click at [187, 182] on button at bounding box center [187, 180] width 14 height 13
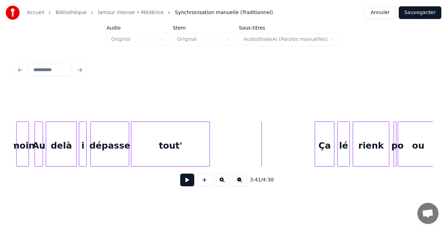
scroll to position [0, 15431]
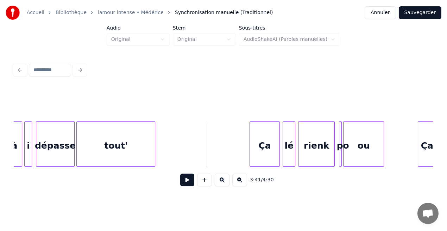
click at [250, 159] on div at bounding box center [251, 144] width 2 height 44
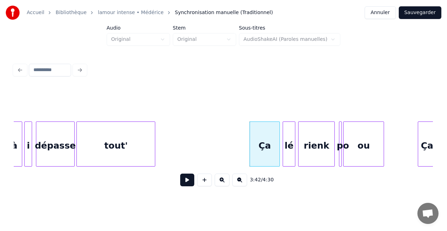
click at [186, 181] on button at bounding box center [187, 180] width 14 height 13
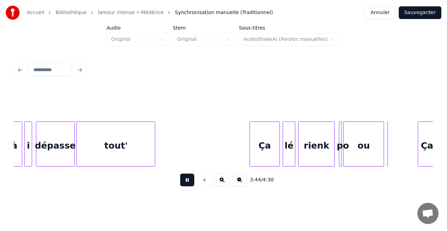
click at [186, 181] on button at bounding box center [187, 180] width 14 height 13
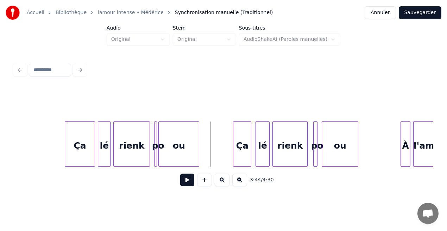
scroll to position [0, 15627]
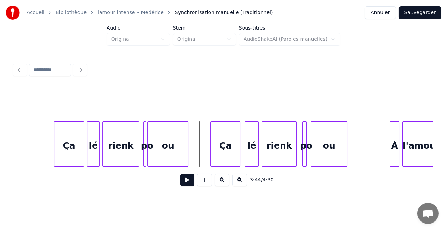
click at [211, 158] on div at bounding box center [212, 144] width 2 height 44
click at [187, 181] on button at bounding box center [187, 180] width 14 height 13
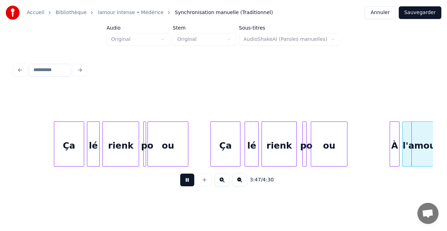
click at [187, 181] on button at bounding box center [187, 180] width 14 height 13
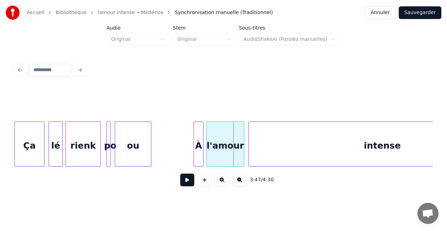
scroll to position [0, 15834]
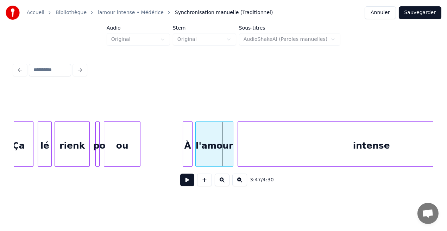
click at [188, 153] on div "À" at bounding box center [187, 146] width 9 height 48
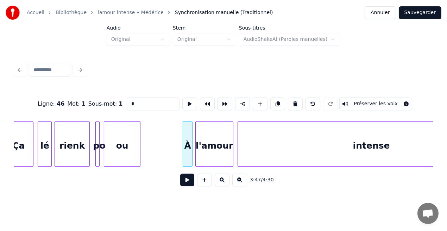
click at [135, 101] on input "*" at bounding box center [153, 104] width 53 height 13
type input "**"
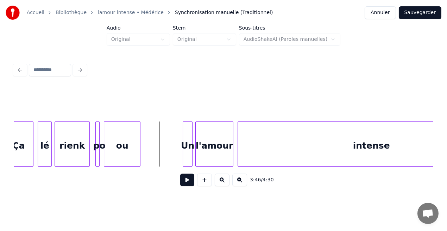
click at [185, 182] on button at bounding box center [187, 180] width 14 height 13
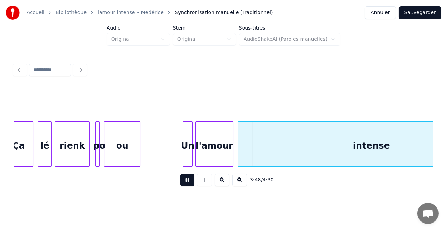
click at [185, 182] on button at bounding box center [187, 180] width 14 height 13
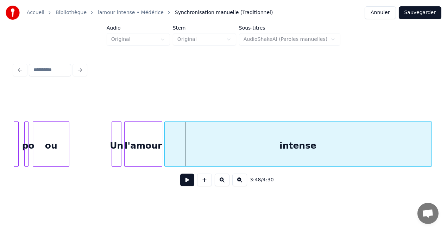
click at [244, 154] on div "intense" at bounding box center [298, 146] width 267 height 48
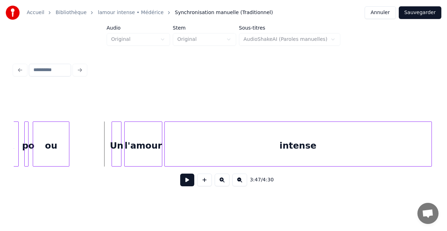
click at [183, 181] on button at bounding box center [187, 180] width 14 height 13
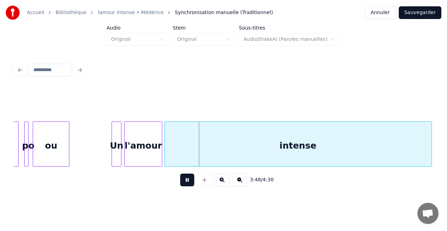
click at [183, 181] on button at bounding box center [187, 180] width 14 height 13
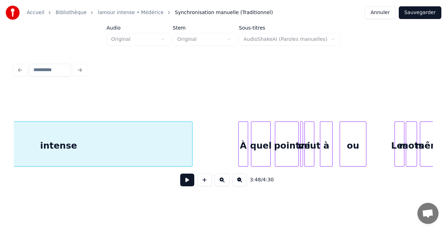
scroll to position [0, 16090]
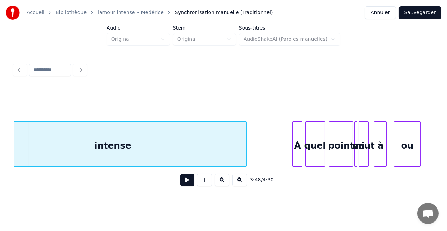
click at [186, 186] on button at bounding box center [187, 180] width 14 height 13
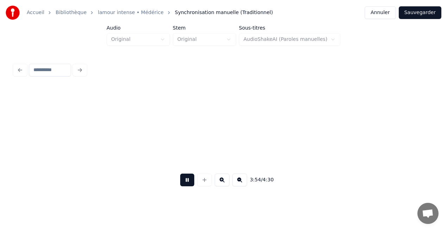
scroll to position [0, 16510]
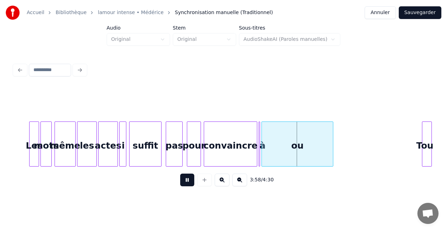
click at [186, 186] on button at bounding box center [187, 180] width 14 height 13
click at [193, 157] on div "pour" at bounding box center [193, 146] width 13 height 48
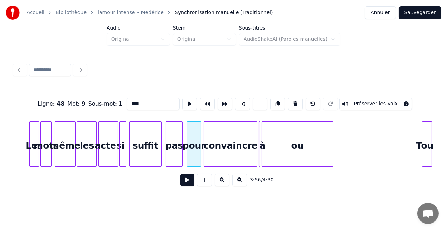
click at [141, 101] on input "****" at bounding box center [153, 104] width 53 height 13
type input "***"
click at [191, 181] on button at bounding box center [187, 180] width 14 height 13
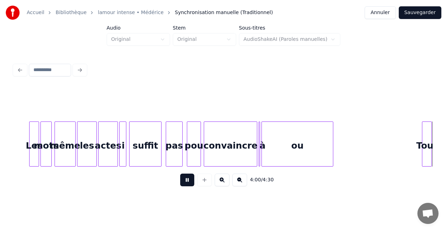
scroll to position [0, 16930]
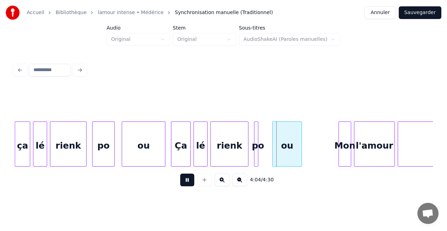
click at [191, 181] on button at bounding box center [187, 180] width 14 height 13
click at [260, 152] on div at bounding box center [261, 144] width 2 height 44
click at [252, 154] on div at bounding box center [252, 144] width 2 height 44
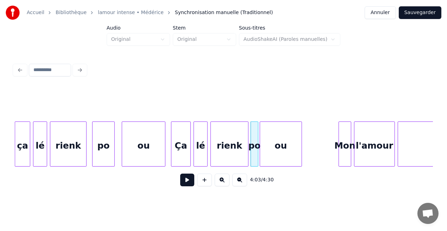
click at [229, 152] on div "rienk" at bounding box center [229, 146] width 37 height 48
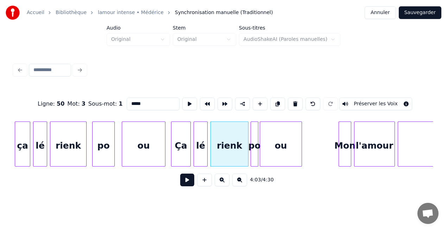
click at [185, 182] on button at bounding box center [187, 180] width 14 height 13
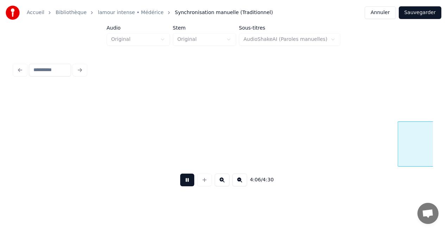
scroll to position [0, 17350]
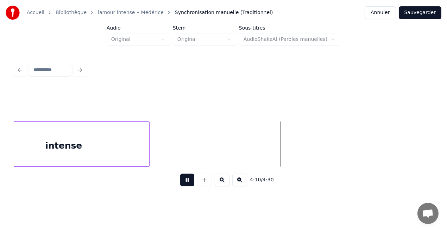
click at [431, 10] on button "Sauvegarder" at bounding box center [420, 12] width 43 height 13
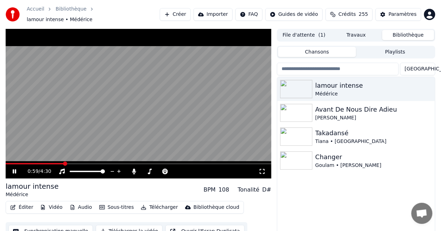
click at [12, 169] on icon at bounding box center [19, 172] width 16 height 6
click at [40, 162] on span at bounding box center [41, 164] width 4 height 4
click at [13, 169] on icon at bounding box center [14, 171] width 4 height 5
click at [13, 169] on icon at bounding box center [15, 171] width 4 height 4
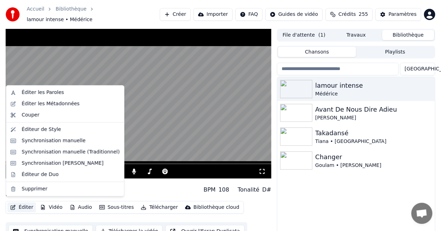
click at [32, 205] on button "Éditer" at bounding box center [21, 207] width 29 height 10
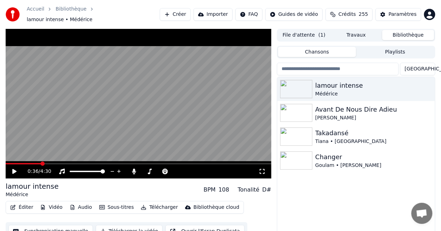
click at [150, 148] on video at bounding box center [139, 104] width 266 height 150
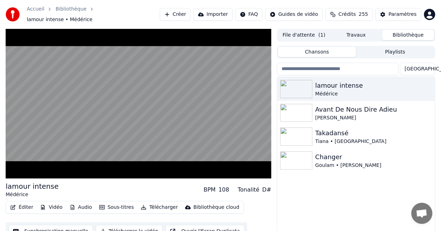
click at [112, 156] on video at bounding box center [139, 104] width 266 height 150
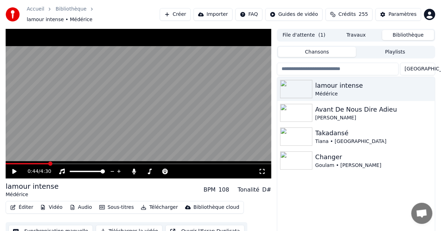
click at [49, 163] on span at bounding box center [27, 163] width 43 height 1
click at [52, 163] on span at bounding box center [139, 163] width 266 height 1
click at [52, 162] on span at bounding box center [54, 164] width 4 height 4
click at [51, 162] on span at bounding box center [52, 164] width 4 height 4
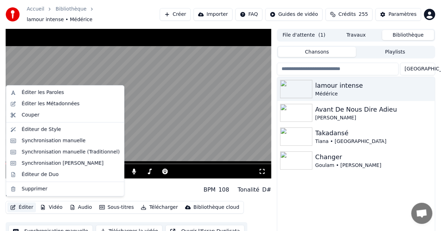
click at [27, 205] on button "Éditer" at bounding box center [21, 207] width 29 height 10
click at [52, 155] on div "Synchronisation manuelle (Traditionnel)" at bounding box center [71, 152] width 98 height 7
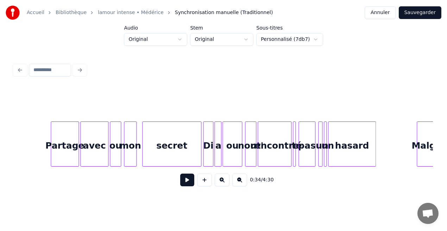
scroll to position [0, 3117]
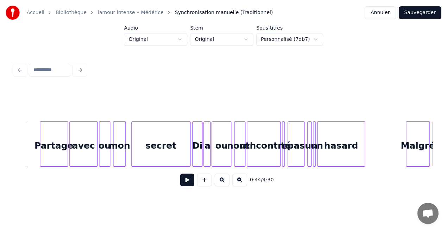
click at [184, 180] on button at bounding box center [187, 180] width 14 height 13
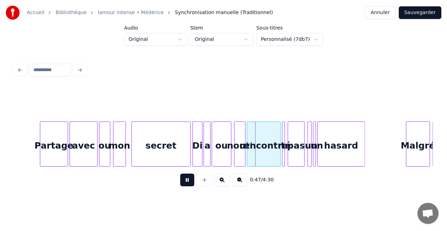
click at [184, 180] on button at bounding box center [187, 180] width 14 height 13
click at [215, 152] on div "ou" at bounding box center [221, 146] width 19 height 48
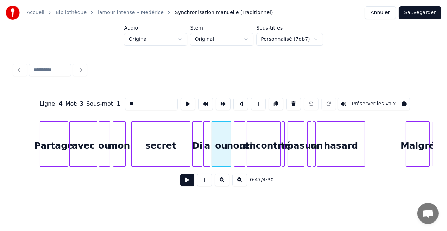
drag, startPoint x: 136, startPoint y: 100, endPoint x: 121, endPoint y: 102, distance: 14.5
click at [121, 102] on div "Ligne : 4 Mot : 3 Sous-mot : 1 ** Préserver les Voix" at bounding box center [223, 103] width 419 height 35
type input "**"
click at [422, 13] on button "Sauvegarder" at bounding box center [420, 12] width 43 height 13
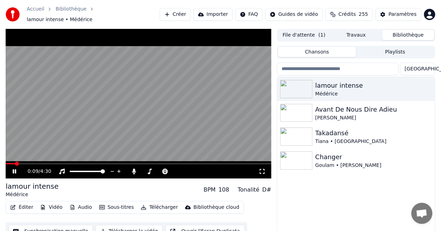
click at [14, 169] on icon at bounding box center [19, 172] width 16 height 6
click at [14, 169] on icon at bounding box center [14, 171] width 4 height 5
click at [262, 169] on icon at bounding box center [262, 172] width 7 height 6
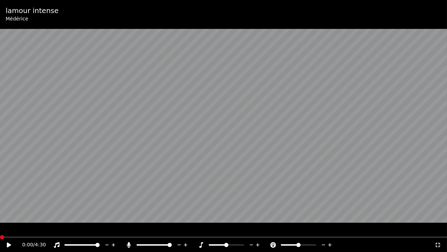
click at [0, 231] on span at bounding box center [2, 237] width 4 height 4
click at [12, 231] on icon at bounding box center [14, 245] width 17 height 6
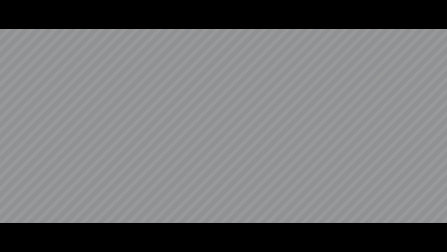
click at [270, 118] on video at bounding box center [223, 126] width 447 height 252
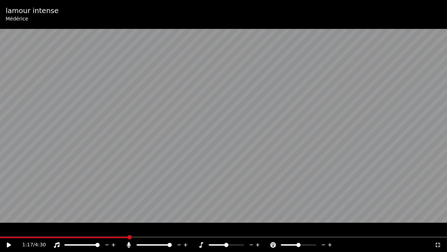
click at [435, 231] on icon at bounding box center [438, 245] width 7 height 6
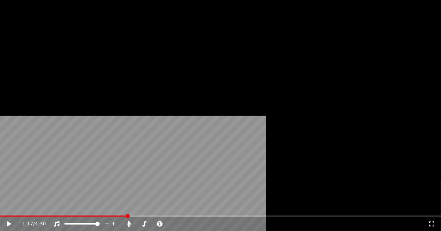
click at [29, 63] on button "Éditer" at bounding box center [21, 58] width 29 height 10
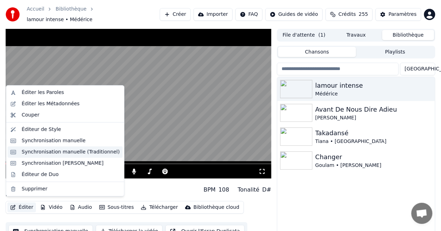
click at [50, 151] on div "Synchronisation manuelle (Traditionnel)" at bounding box center [71, 152] width 98 height 7
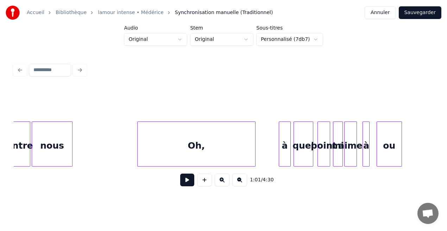
scroll to position [0, 4863]
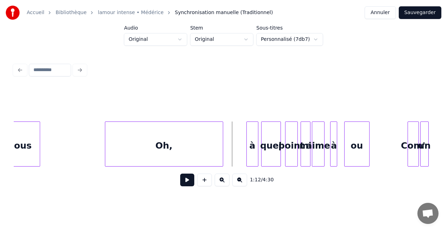
click at [252, 142] on div "à" at bounding box center [252, 146] width 11 height 48
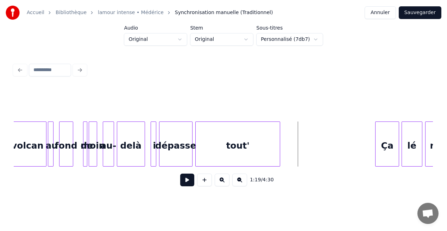
scroll to position [0, 5278]
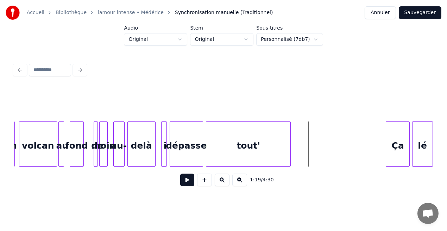
click at [119, 155] on div "au-" at bounding box center [119, 146] width 11 height 48
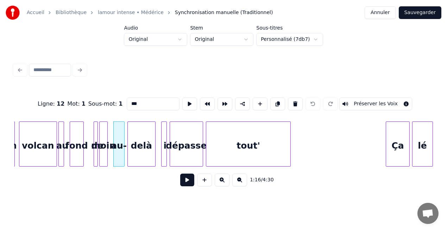
drag, startPoint x: 137, startPoint y: 103, endPoint x: 116, endPoint y: 109, distance: 22.0
click at [116, 109] on div "Ligne : 12 Mot : 1 Sous-mot : 1 *** Préserver les Voix" at bounding box center [223, 103] width 419 height 35
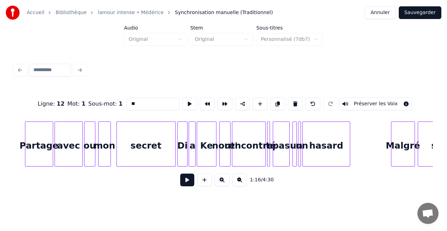
scroll to position [0, 3143]
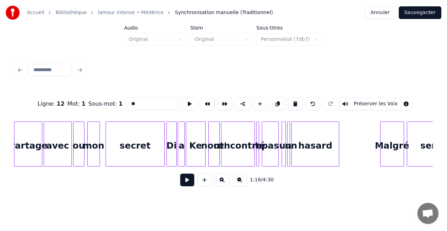
click at [202, 152] on div "Ke" at bounding box center [195, 146] width 19 height 48
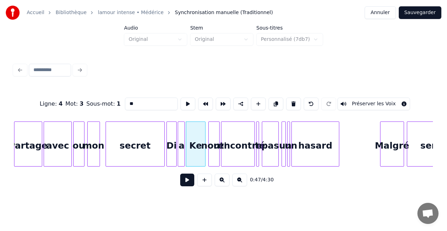
click at [131, 103] on input "**" at bounding box center [151, 104] width 53 height 13
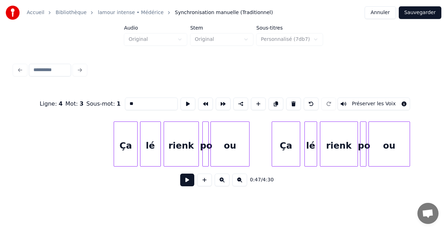
scroll to position [0, 5561]
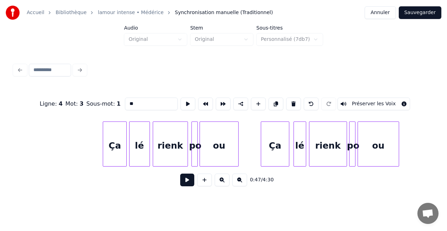
type input "**"
click at [429, 14] on button "Sauvegarder" at bounding box center [420, 12] width 43 height 13
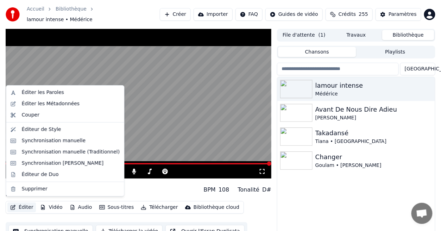
click at [29, 203] on button "Éditer" at bounding box center [21, 207] width 29 height 10
click at [59, 155] on div "Synchronisation manuelle (Traditionnel)" at bounding box center [65, 152] width 115 height 11
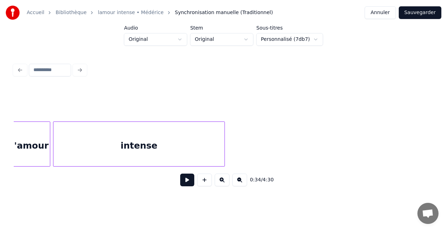
scroll to position [0, 18655]
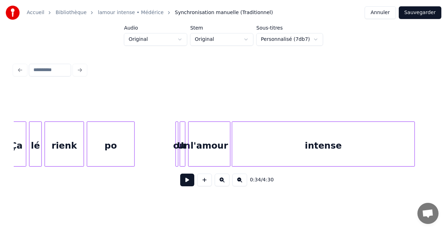
click at [133, 155] on div at bounding box center [133, 144] width 2 height 44
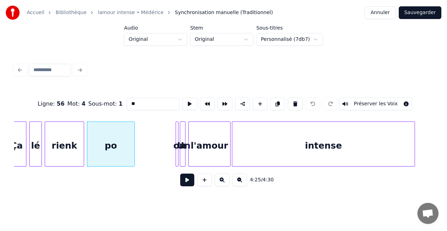
click at [67, 154] on div "rienk" at bounding box center [64, 146] width 39 height 48
type input "*****"
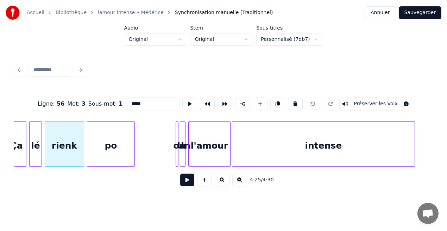
click at [186, 186] on button at bounding box center [187, 180] width 14 height 13
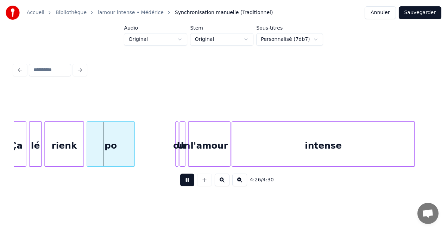
click at [186, 186] on button at bounding box center [187, 180] width 14 height 13
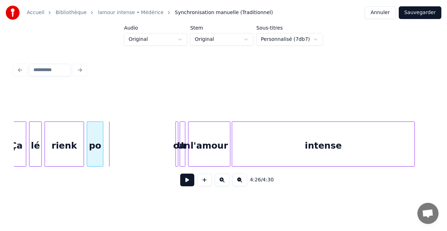
click at [103, 151] on div at bounding box center [102, 144] width 2 height 44
click at [176, 153] on div "ou" at bounding box center [178, 143] width 5 height 45
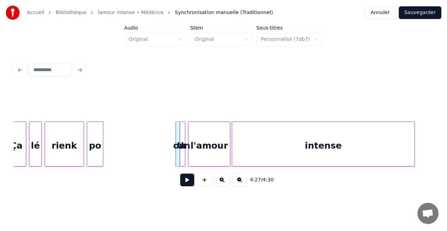
click at [178, 157] on div at bounding box center [179, 144] width 2 height 44
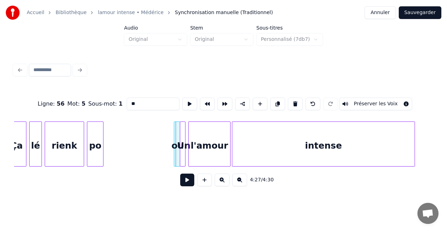
click at [175, 157] on div at bounding box center [175, 144] width 2 height 44
click at [178, 154] on div at bounding box center [179, 144] width 2 height 44
click at [107, 156] on div "ou" at bounding box center [108, 146] width 7 height 48
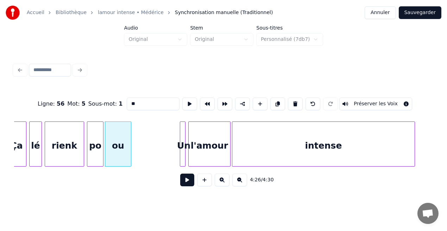
click at [130, 158] on div at bounding box center [130, 144] width 2 height 44
click at [80, 155] on div "rienk" at bounding box center [64, 146] width 39 height 48
type input "*****"
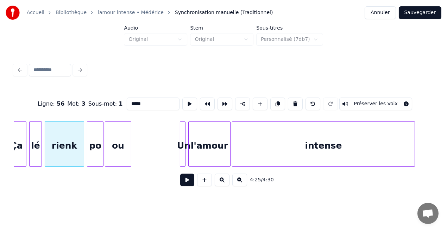
click at [189, 183] on button at bounding box center [187, 180] width 14 height 13
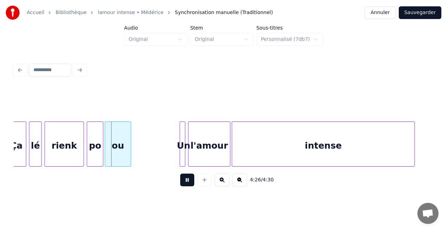
click at [189, 183] on button at bounding box center [187, 180] width 14 height 13
click at [96, 155] on div "po" at bounding box center [94, 146] width 16 height 48
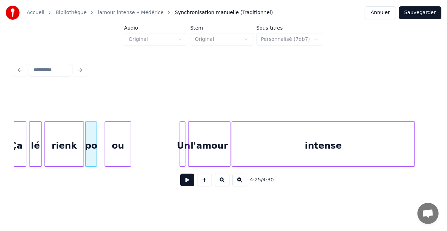
click at [95, 155] on div at bounding box center [96, 144] width 2 height 44
click at [100, 155] on div at bounding box center [100, 144] width 2 height 44
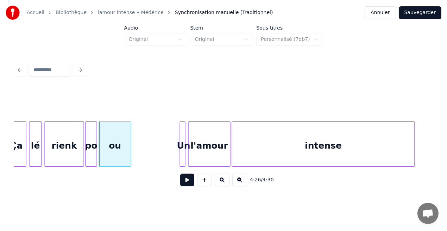
click at [71, 151] on div "rienk" at bounding box center [64, 146] width 39 height 48
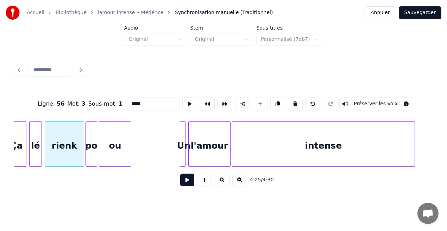
click at [184, 181] on button at bounding box center [187, 180] width 14 height 13
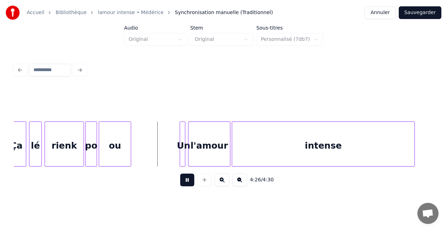
click at [184, 181] on button at bounding box center [187, 180] width 14 height 13
click at [177, 160] on div "Un" at bounding box center [178, 146] width 7 height 48
click at [188, 158] on div "l'amour" at bounding box center [204, 146] width 42 height 48
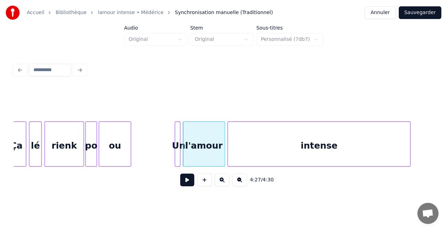
click at [238, 148] on div "intense" at bounding box center [319, 146] width 182 height 48
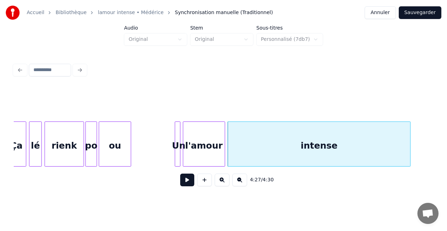
click at [114, 155] on div "ou" at bounding box center [114, 146] width 31 height 48
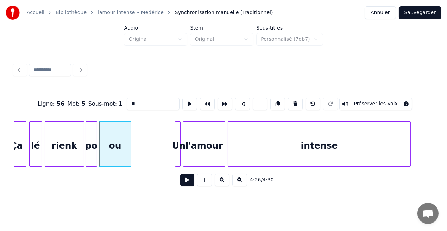
click at [189, 183] on button at bounding box center [187, 180] width 14 height 13
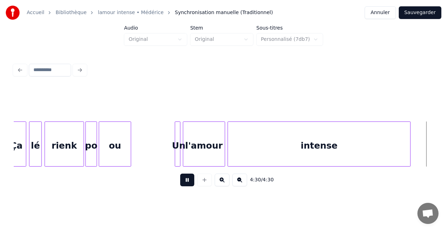
scroll to position [0, 18656]
click at [420, 14] on button "Sauvegarder" at bounding box center [420, 12] width 43 height 13
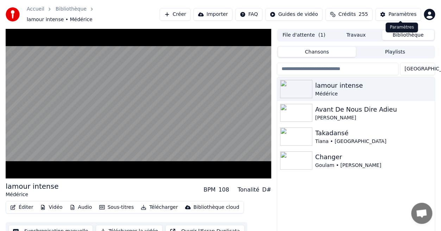
click at [411, 11] on div "Paramètres" at bounding box center [403, 14] width 28 height 7
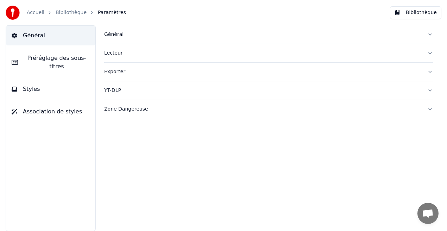
click at [64, 83] on button "Styles" at bounding box center [50, 89] width 89 height 20
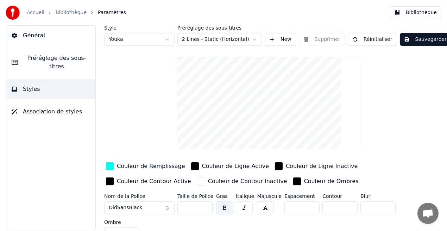
click at [207, 205] on input "***" at bounding box center [194, 207] width 35 height 13
type input "***"
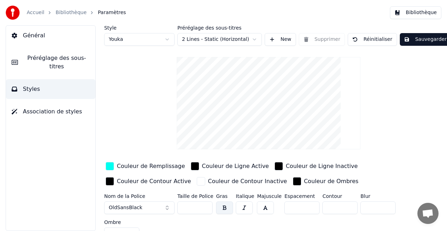
click at [207, 205] on input "***" at bounding box center [194, 207] width 35 height 13
click at [413, 40] on button "Sauvegarder" at bounding box center [425, 39] width 51 height 13
click at [432, 12] on button "Bibliothèque" at bounding box center [415, 12] width 51 height 13
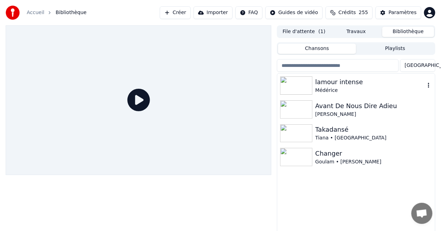
click at [322, 87] on div "Médérice" at bounding box center [371, 90] width 110 height 7
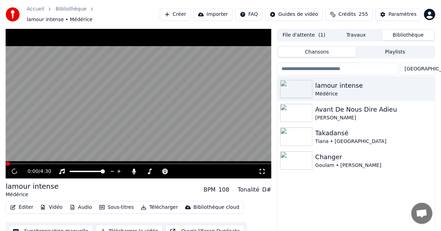
click at [261, 169] on icon at bounding box center [262, 172] width 7 height 6
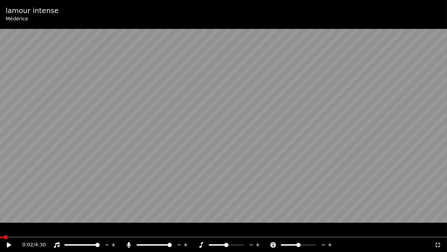
click at [10, 231] on icon at bounding box center [14, 245] width 17 height 6
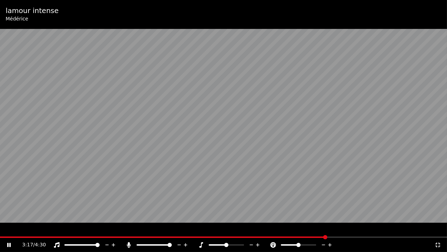
click at [269, 231] on div "3:17 / 4:30" at bounding box center [223, 245] width 447 height 14
click at [271, 231] on span at bounding box center [135, 236] width 271 height 1
click at [11, 231] on icon at bounding box center [9, 245] width 4 height 4
click at [11, 231] on icon at bounding box center [9, 244] width 4 height 5
click at [439, 231] on icon at bounding box center [438, 244] width 5 height 5
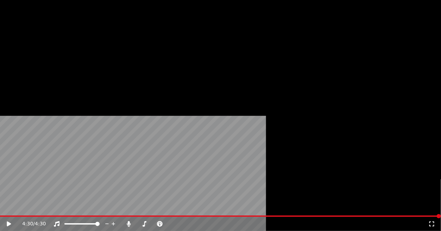
click at [28, 63] on button "Éditer" at bounding box center [21, 58] width 29 height 10
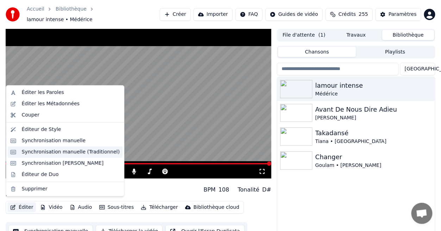
click at [89, 154] on div "Synchronisation manuelle (Traditionnel)" at bounding box center [71, 152] width 98 height 7
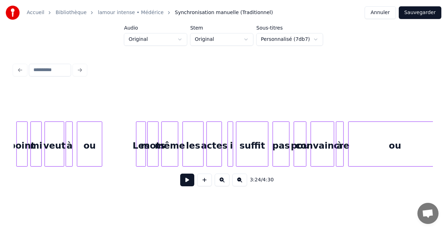
scroll to position [0, 13746]
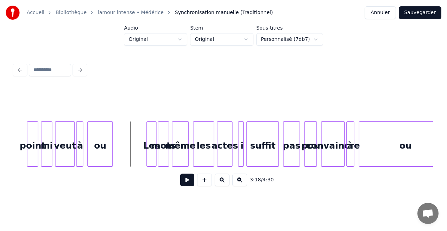
scroll to position [0, 13964]
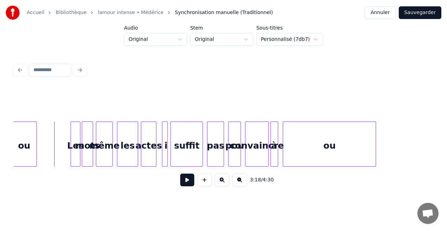
click at [326, 158] on div "ou" at bounding box center [329, 146] width 93 height 48
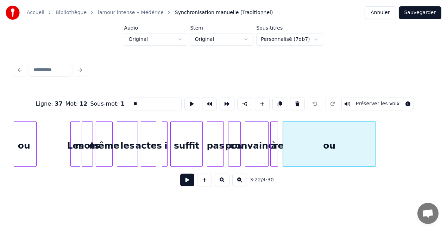
click at [239, 162] on div at bounding box center [239, 144] width 2 height 44
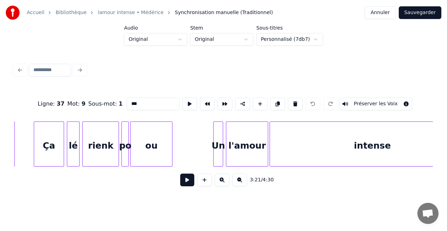
scroll to position [0, 13267]
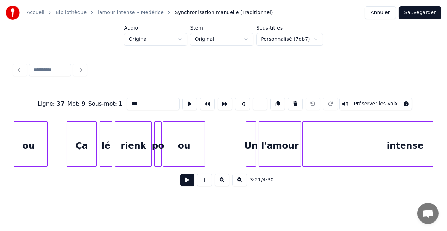
click at [195, 152] on div "ou" at bounding box center [184, 146] width 42 height 48
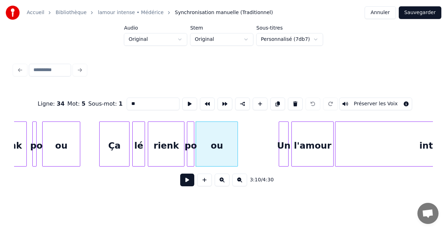
scroll to position [0, 12995]
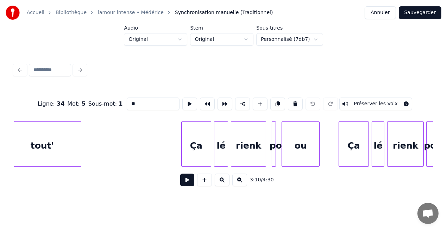
click at [301, 157] on div "ou" at bounding box center [300, 146] width 37 height 48
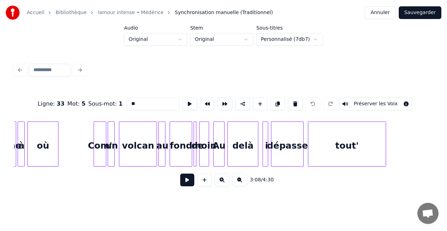
scroll to position [0, 12657]
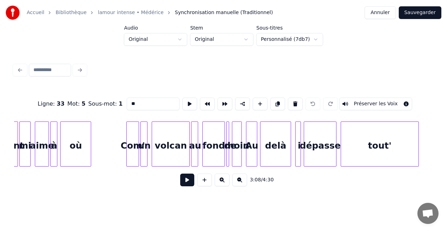
click at [85, 156] on div "où" at bounding box center [76, 146] width 30 height 48
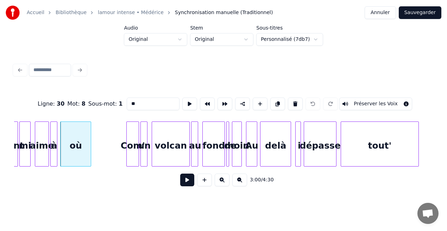
click at [139, 105] on input "**" at bounding box center [153, 104] width 53 height 13
type input "**"
click at [425, 14] on button "Sauvegarder" at bounding box center [420, 12] width 43 height 13
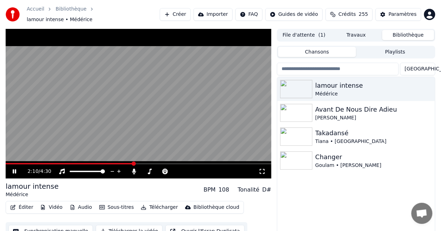
click at [14, 169] on icon at bounding box center [19, 172] width 16 height 6
click at [400, 12] on div "Paramètres" at bounding box center [403, 14] width 28 height 7
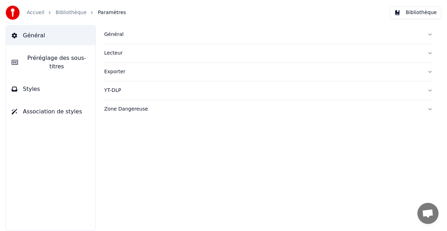
click at [67, 64] on button "Préréglage des sous-titres" at bounding box center [50, 62] width 89 height 28
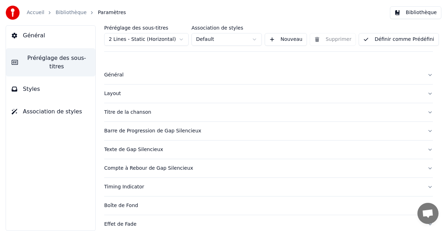
scroll to position [81, 0]
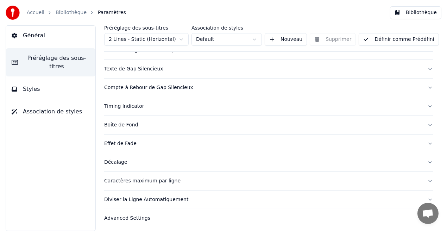
click at [135, 200] on div "Diviser la Ligne Automatiquement" at bounding box center [263, 199] width 318 height 7
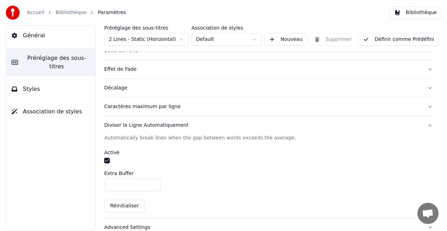
scroll to position [158, 0]
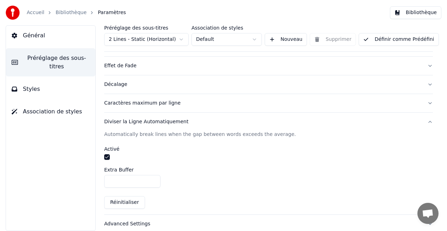
click at [107, 154] on button "button" at bounding box center [107, 157] width 6 height 6
click at [414, 13] on button "Bibliothèque" at bounding box center [415, 12] width 51 height 13
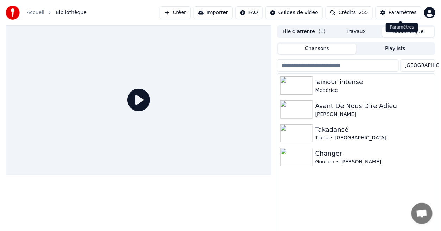
click at [412, 14] on div "Paramètres" at bounding box center [403, 12] width 28 height 7
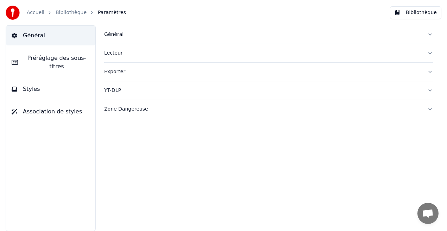
click at [84, 58] on span "Préréglage des sous-titres" at bounding box center [57, 62] width 66 height 17
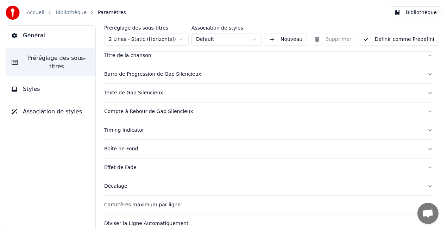
scroll to position [81, 0]
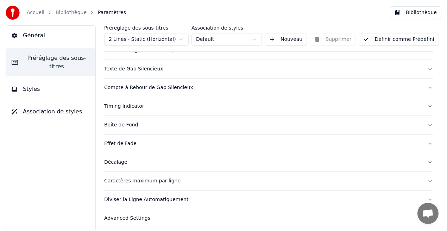
click at [157, 200] on div "Diviser la Ligne Automatiquement" at bounding box center [263, 199] width 318 height 7
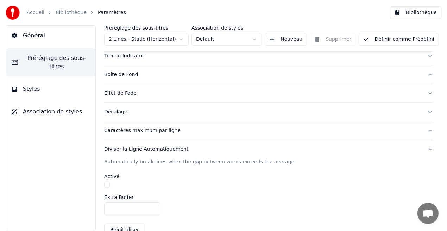
scroll to position [133, 0]
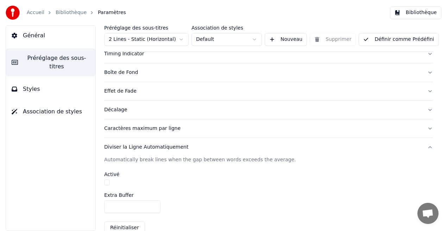
click at [384, 38] on button "Définir comme Prédéfini" at bounding box center [399, 39] width 80 height 13
click at [430, 13] on button "Bibliothèque" at bounding box center [415, 12] width 51 height 13
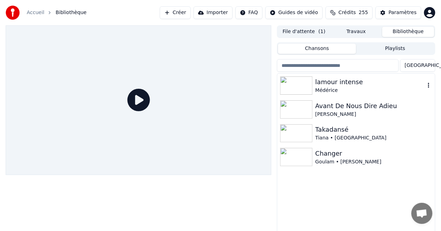
click at [328, 86] on div "lamour intense" at bounding box center [371, 82] width 110 height 10
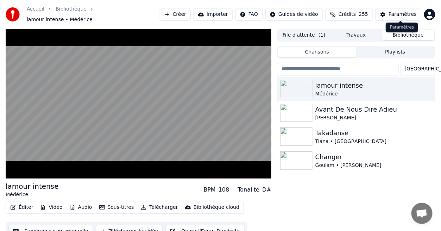
click at [407, 12] on div "Paramètres" at bounding box center [403, 14] width 28 height 7
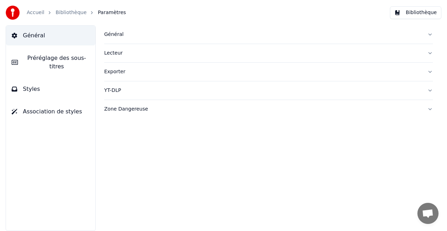
click at [68, 55] on span "Préréglage des sous-titres" at bounding box center [57, 62] width 66 height 17
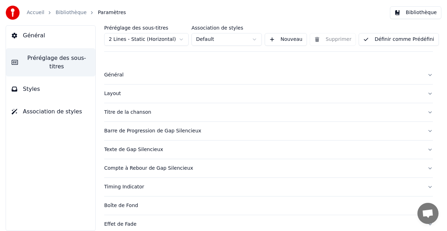
scroll to position [81, 0]
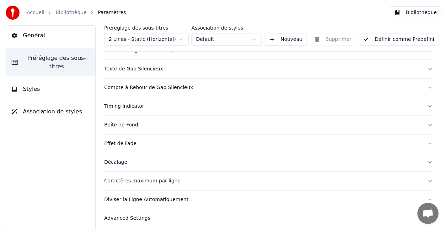
click at [155, 181] on div "Caractères maximum par ligne" at bounding box center [263, 180] width 318 height 7
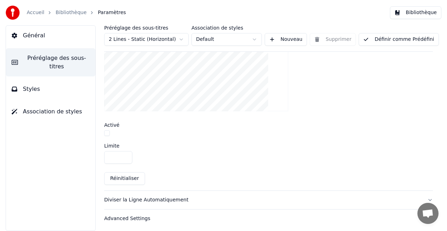
scroll to position [268, 0]
click at [106, 130] on button "button" at bounding box center [107, 133] width 6 height 6
click at [389, 42] on button "Définir comme Prédéfini" at bounding box center [399, 39] width 80 height 13
click at [420, 14] on button "Bibliothèque" at bounding box center [415, 12] width 51 height 13
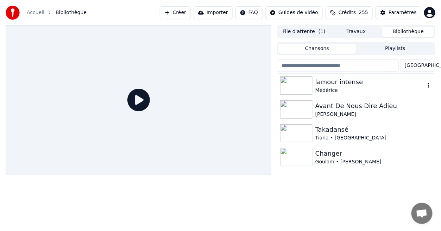
click at [327, 84] on div "lamour intense" at bounding box center [371, 82] width 110 height 10
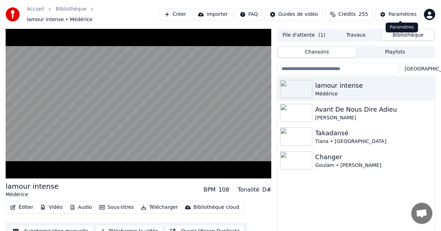
click at [400, 11] on div "Paramètres" at bounding box center [403, 14] width 28 height 7
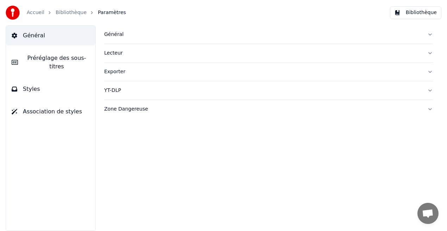
click at [83, 59] on span "Préréglage des sous-titres" at bounding box center [57, 62] width 66 height 17
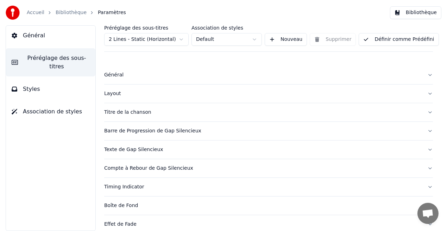
scroll to position [81, 0]
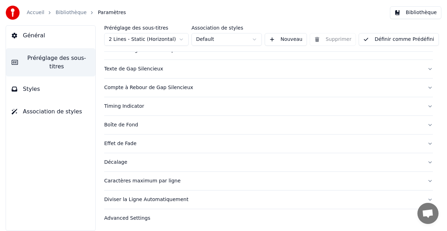
click at [166, 179] on div "Caractères maximum par ligne" at bounding box center [263, 180] width 318 height 7
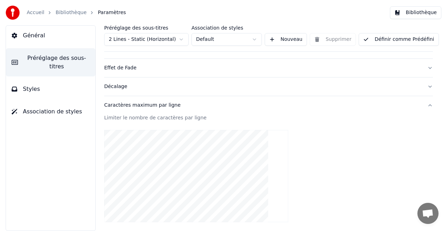
scroll to position [268, 0]
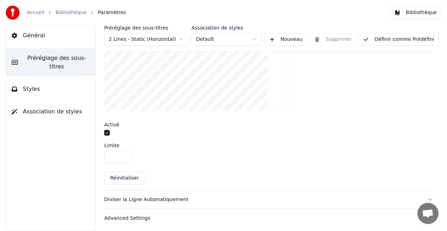
click at [125, 154] on input "**" at bounding box center [118, 157] width 28 height 13
type input "**"
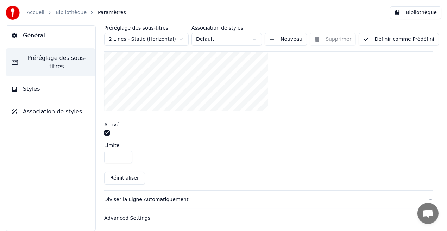
click at [125, 154] on input "**" at bounding box center [118, 157] width 28 height 13
click at [382, 41] on button "Définir comme Prédéfini" at bounding box center [399, 39] width 80 height 13
click at [420, 10] on button "Bibliothèque" at bounding box center [415, 12] width 51 height 13
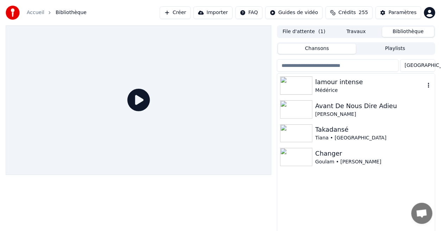
click at [325, 81] on div "lamour intense" at bounding box center [371, 82] width 110 height 10
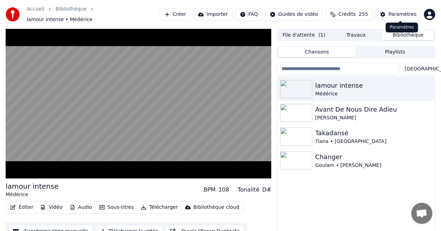
click at [396, 13] on div "Paramètres" at bounding box center [403, 14] width 28 height 7
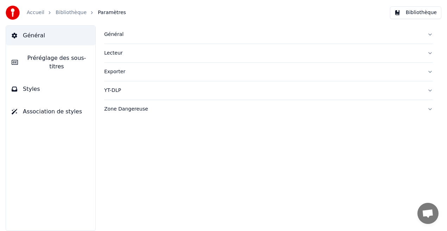
click at [77, 59] on span "Préréglage des sous-titres" at bounding box center [57, 62] width 66 height 17
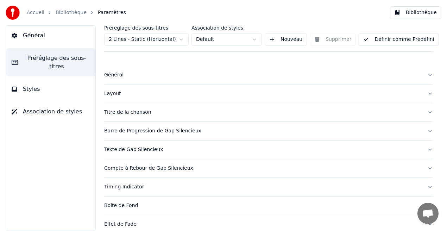
click at [435, 108] on div "Préréglage des sous-titres 2 Lines - Static (Horizontal) Association de styles …" at bounding box center [268, 128] width 357 height 206
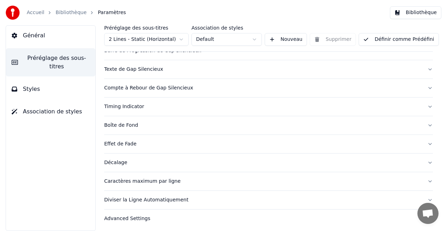
scroll to position [81, 0]
click at [139, 179] on div "Caractères maximum par ligne" at bounding box center [263, 180] width 318 height 7
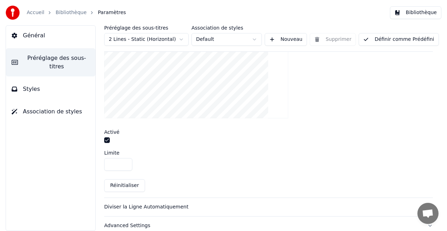
scroll to position [268, 0]
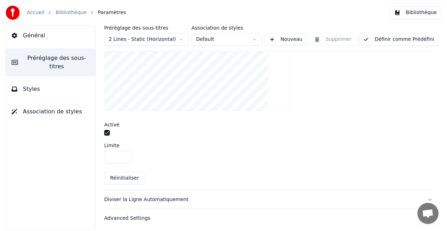
click at [127, 156] on input "**" at bounding box center [118, 157] width 28 height 13
type input "**"
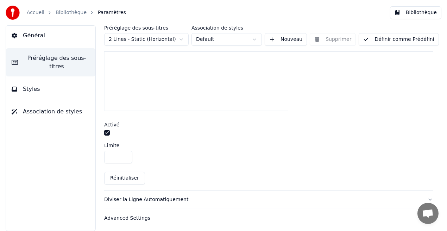
click at [127, 156] on input "**" at bounding box center [118, 157] width 28 height 13
click at [404, 43] on button "Définir comme Prédéfini" at bounding box center [399, 39] width 80 height 13
click at [424, 15] on button "Bibliothèque" at bounding box center [415, 12] width 51 height 13
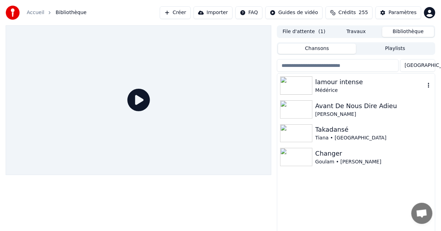
click at [360, 78] on div "lamour intense" at bounding box center [371, 82] width 110 height 10
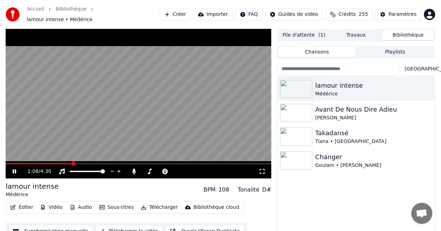
click at [73, 163] on span at bounding box center [73, 164] width 4 height 4
click at [15, 169] on icon at bounding box center [15, 171] width 4 height 4
click at [15, 169] on icon at bounding box center [19, 172] width 16 height 6
click at [66, 159] on video at bounding box center [139, 104] width 266 height 150
click at [68, 163] on span at bounding box center [37, 163] width 63 height 1
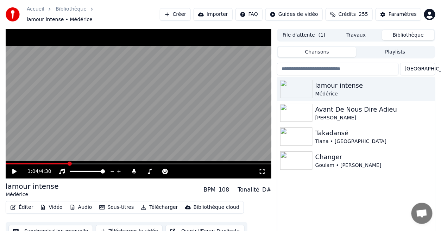
click at [15, 169] on icon at bounding box center [14, 171] width 4 height 5
click at [25, 206] on button "Éditer" at bounding box center [21, 207] width 29 height 10
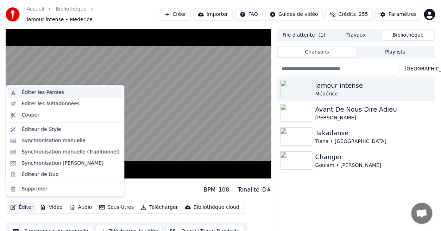
click at [38, 92] on div "Éditer les Paroles" at bounding box center [43, 92] width 42 height 7
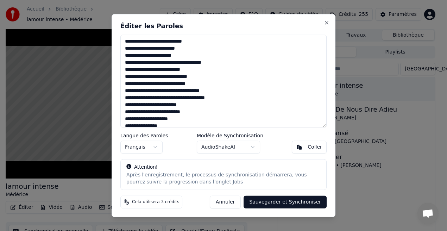
scroll to position [21, 0]
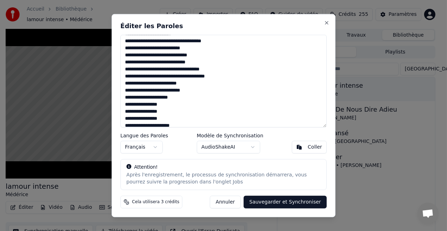
click at [125, 99] on textarea at bounding box center [223, 81] width 206 height 93
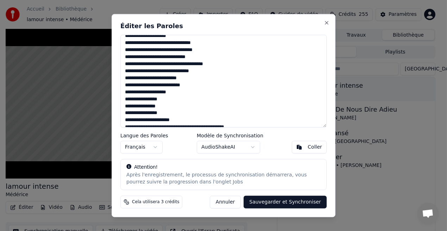
scroll to position [163, 0]
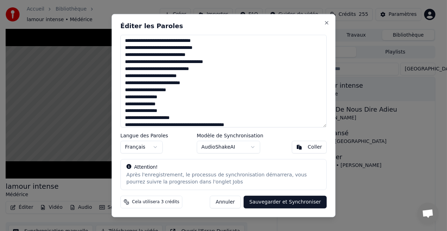
click at [124, 91] on textarea at bounding box center [223, 81] width 206 height 93
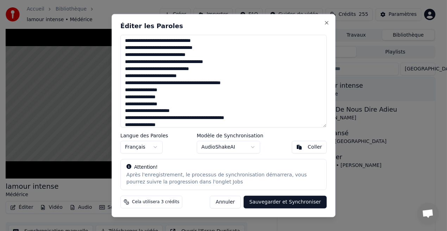
click at [199, 84] on textarea at bounding box center [223, 81] width 206 height 93
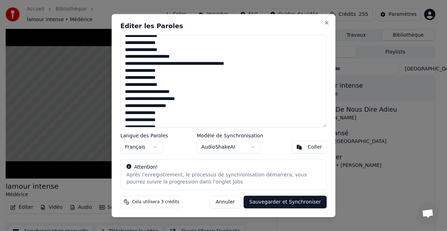
scroll to position [227, 0]
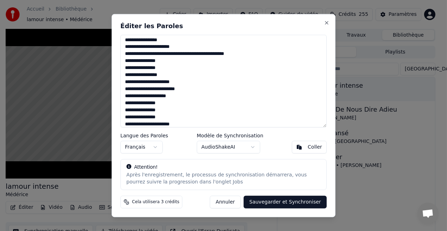
click at [126, 99] on textarea at bounding box center [223, 81] width 206 height 93
click at [194, 90] on textarea at bounding box center [223, 81] width 206 height 93
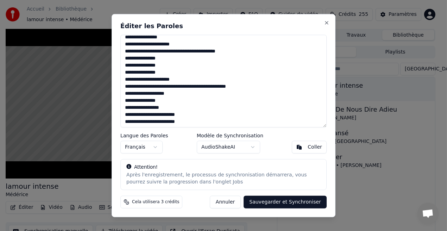
scroll to position [288, 0]
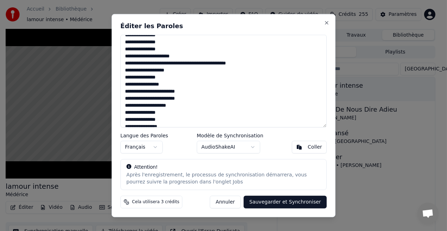
click at [125, 106] on textarea at bounding box center [223, 81] width 206 height 93
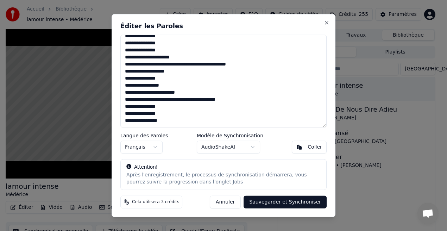
scroll to position [287, 0]
click at [194, 100] on textarea at bounding box center [223, 81] width 206 height 93
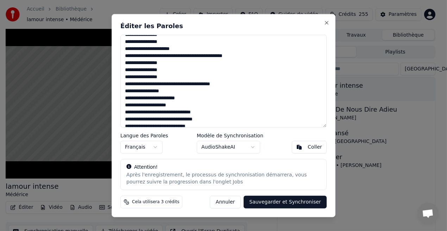
scroll to position [104, 0]
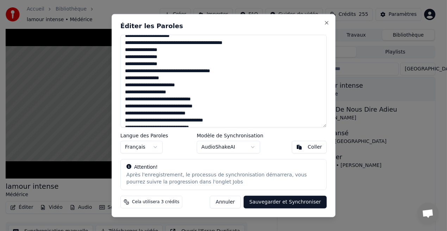
type textarea "**********"
click at [282, 198] on button "Sauvegarder et Synchroniser" at bounding box center [285, 201] width 83 height 13
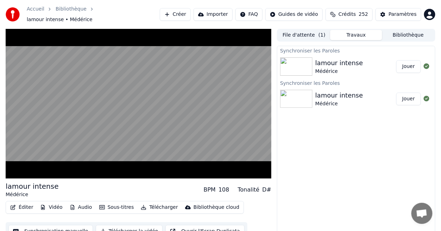
click at [405, 64] on button "Jouer" at bounding box center [409, 66] width 25 height 13
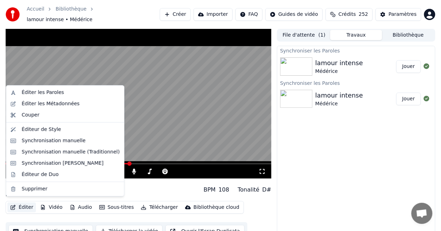
click at [28, 204] on button "Éditer" at bounding box center [21, 207] width 29 height 10
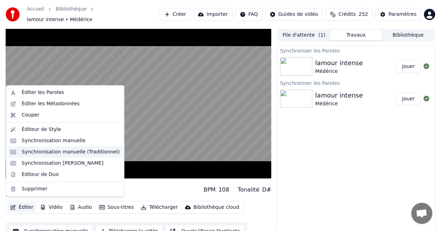
click at [60, 150] on div "Synchronisation manuelle (Traditionnel)" at bounding box center [71, 152] width 98 height 7
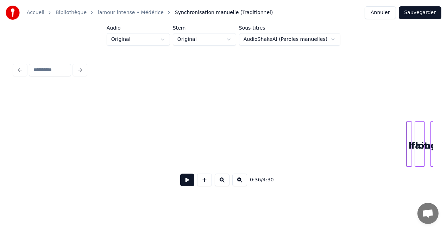
scroll to position [0, 2387]
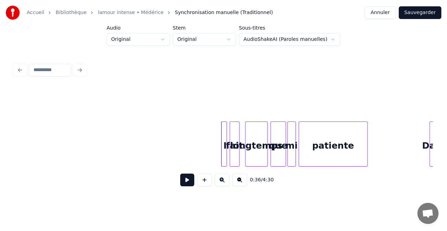
click at [204, 183] on button at bounding box center [204, 180] width 15 height 13
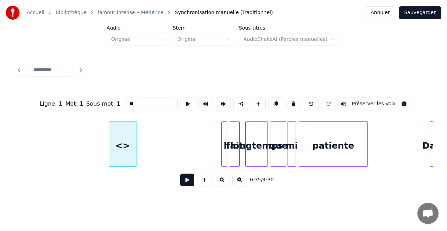
click at [131, 101] on input "**" at bounding box center [151, 104] width 53 height 13
click at [149, 104] on input "********" at bounding box center [151, 104] width 53 height 13
click at [130, 103] on input "*******" at bounding box center [151, 104] width 53 height 13
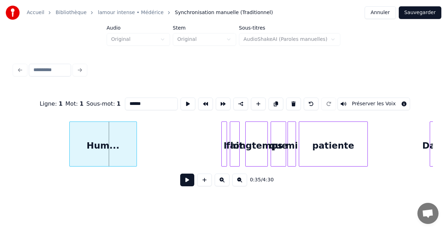
click at [70, 147] on div at bounding box center [71, 144] width 2 height 44
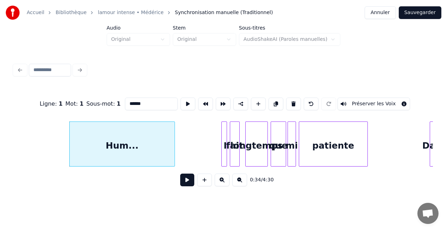
click at [173, 141] on div at bounding box center [174, 144] width 2 height 44
type input "******"
click at [192, 183] on button at bounding box center [187, 180] width 14 height 13
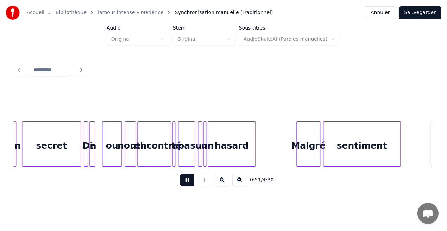
scroll to position [0, 3647]
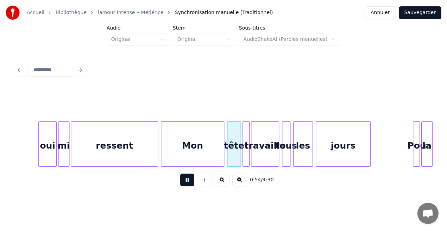
click at [192, 183] on button at bounding box center [187, 180] width 14 height 13
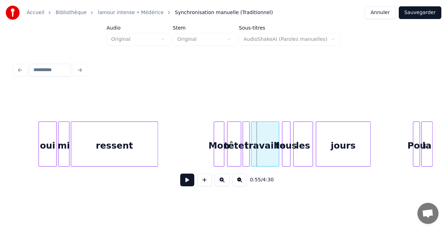
click at [215, 158] on div at bounding box center [215, 144] width 2 height 44
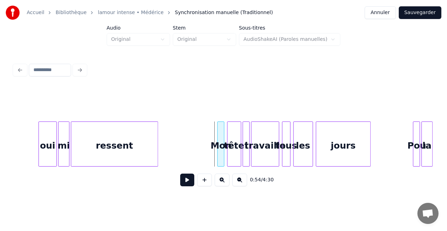
click at [218, 159] on div at bounding box center [219, 144] width 2 height 44
click at [152, 153] on div "ressent" at bounding box center [114, 146] width 87 height 48
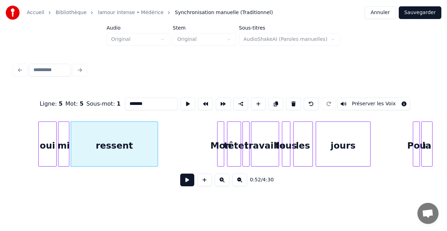
click at [189, 181] on button at bounding box center [187, 180] width 14 height 13
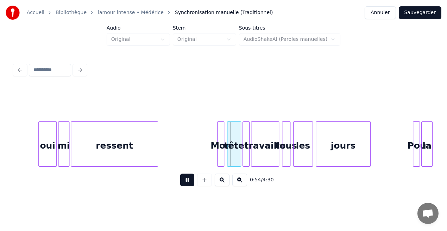
click at [189, 181] on button at bounding box center [187, 180] width 14 height 13
click at [121, 153] on div "ressent" at bounding box center [114, 146] width 87 height 48
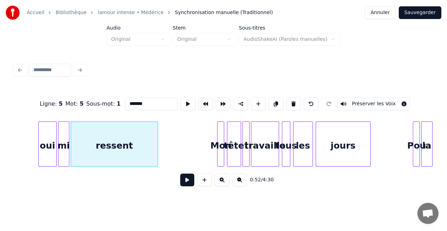
click at [186, 185] on button at bounding box center [187, 180] width 14 height 13
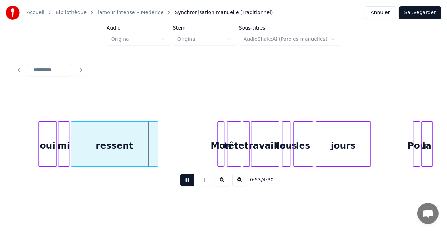
click at [186, 185] on button at bounding box center [187, 180] width 14 height 13
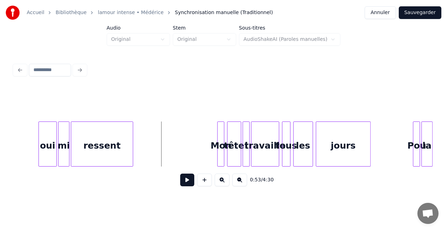
click at [131, 157] on div at bounding box center [132, 144] width 2 height 44
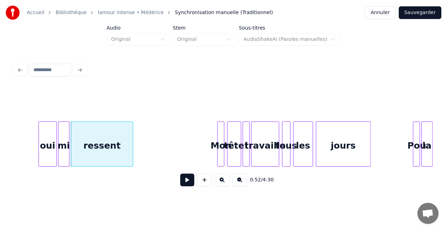
click at [114, 156] on div "ressent" at bounding box center [102, 146] width 62 height 48
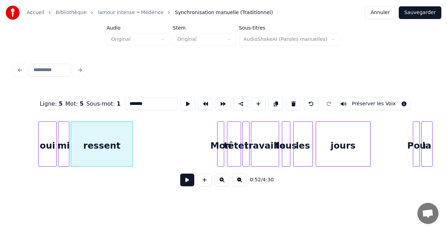
click at [188, 183] on button at bounding box center [187, 180] width 14 height 13
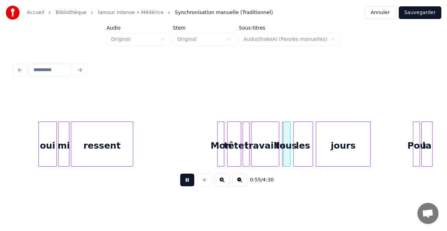
click at [188, 183] on button at bounding box center [187, 180] width 14 height 13
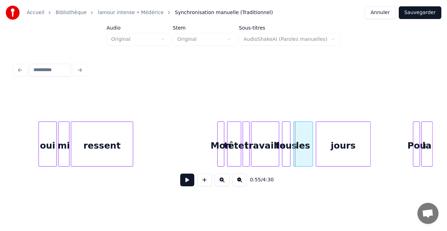
click at [101, 155] on div "ressent" at bounding box center [102, 146] width 62 height 48
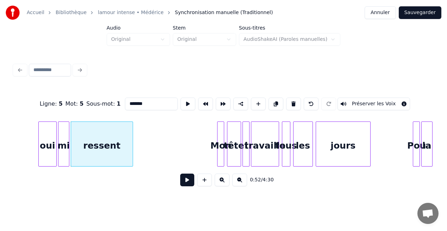
click at [186, 185] on button at bounding box center [187, 180] width 14 height 13
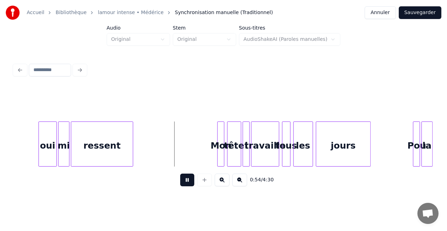
click at [186, 185] on button at bounding box center [187, 180] width 14 height 13
click at [143, 159] on div at bounding box center [144, 144] width 2 height 44
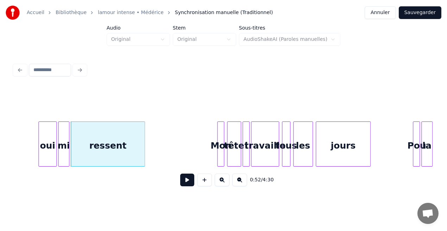
click at [115, 153] on div "ressent" at bounding box center [108, 146] width 74 height 48
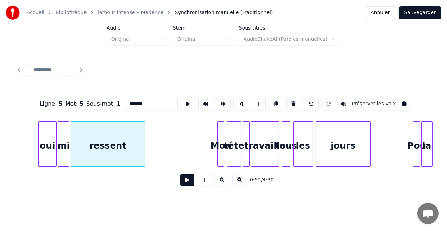
click at [183, 180] on button at bounding box center [187, 180] width 14 height 13
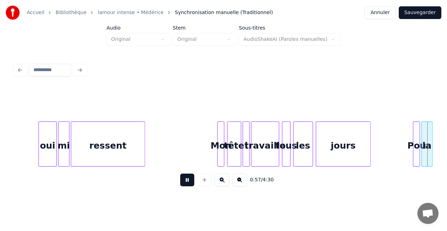
scroll to position [0, 4066]
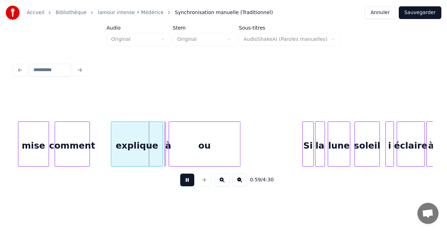
click at [183, 180] on button at bounding box center [187, 180] width 14 height 13
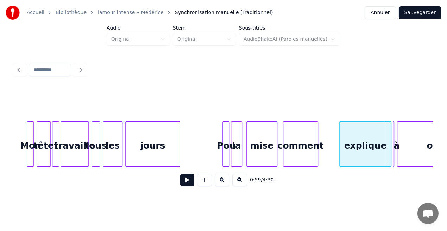
click at [287, 155] on div "comment" at bounding box center [300, 146] width 35 height 48
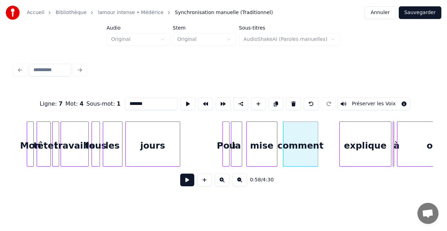
click at [191, 181] on button at bounding box center [187, 180] width 14 height 13
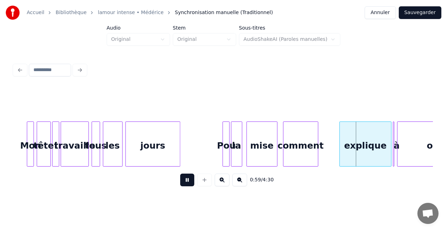
click at [191, 181] on button at bounding box center [187, 180] width 14 height 13
click at [302, 152] on div at bounding box center [303, 144] width 2 height 44
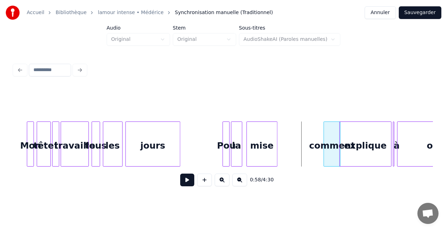
click at [331, 148] on div "comment" at bounding box center [332, 146] width 16 height 48
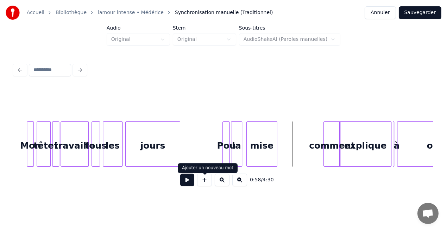
click at [204, 185] on button at bounding box center [204, 180] width 15 height 13
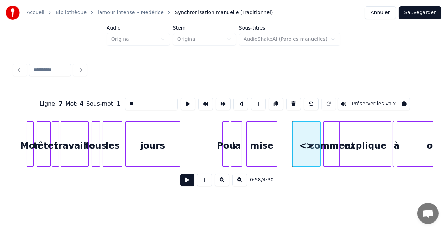
click at [131, 102] on input "**" at bounding box center [151, 104] width 53 height 13
click at [141, 101] on input "****" at bounding box center [151, 104] width 53 height 13
click at [132, 102] on input "***" at bounding box center [151, 104] width 53 height 13
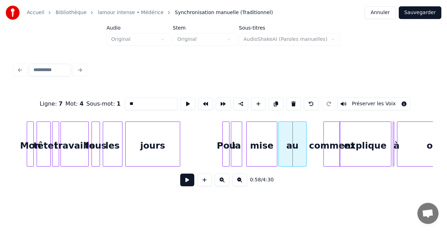
click at [295, 147] on div "au" at bounding box center [292, 146] width 27 height 48
type input "**"
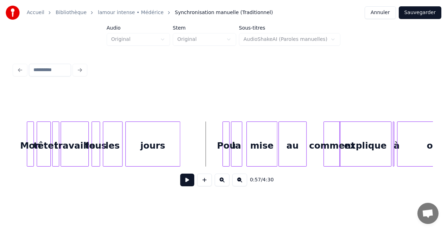
click at [184, 179] on button at bounding box center [187, 180] width 14 height 13
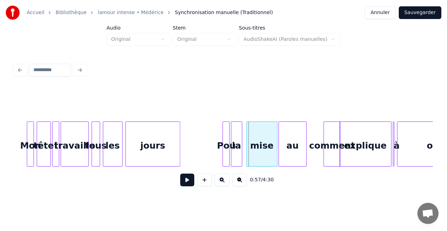
click at [184, 179] on button at bounding box center [187, 180] width 14 height 13
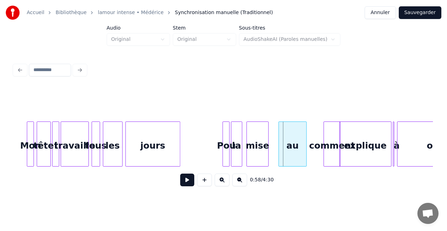
click at [267, 154] on div at bounding box center [267, 144] width 2 height 44
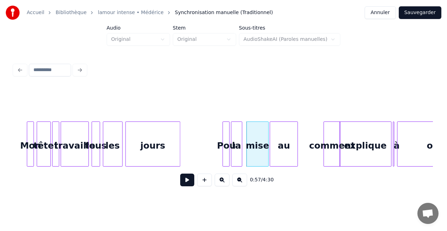
click at [283, 145] on div "au" at bounding box center [283, 146] width 27 height 48
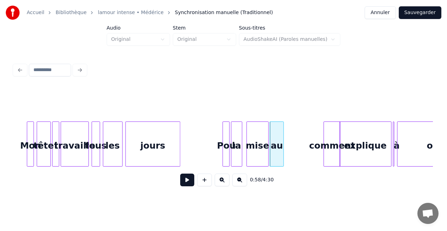
click at [282, 145] on div at bounding box center [282, 144] width 2 height 44
click at [312, 145] on div at bounding box center [313, 144] width 2 height 44
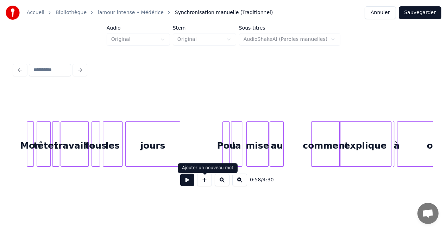
click at [204, 184] on button at bounding box center [204, 180] width 15 height 13
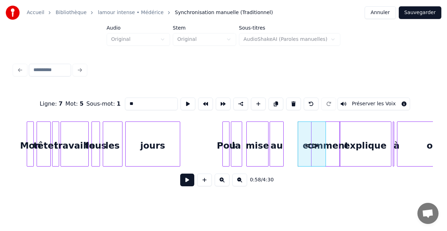
click at [131, 102] on input "**" at bounding box center [151, 104] width 53 height 13
click at [146, 102] on input "*******" at bounding box center [151, 104] width 53 height 13
click at [131, 102] on input "******" at bounding box center [151, 104] width 53 height 13
type input "*****"
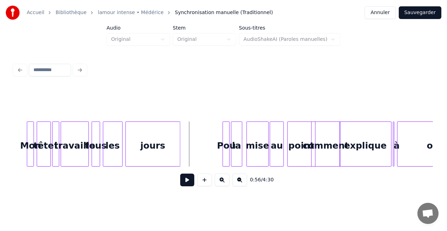
click at [294, 148] on div "point" at bounding box center [301, 146] width 27 height 48
click at [298, 151] on div at bounding box center [299, 144] width 2 height 44
click at [298, 152] on div "point" at bounding box center [298, 146] width 18 height 48
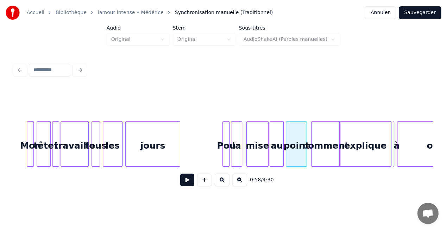
click at [286, 156] on div at bounding box center [287, 144] width 2 height 44
click at [189, 183] on button at bounding box center [187, 180] width 14 height 13
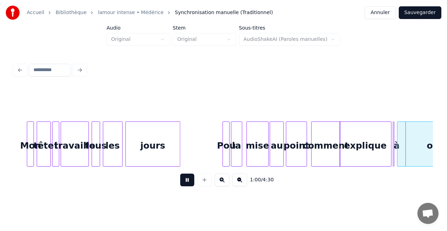
click at [189, 183] on button at bounding box center [187, 180] width 14 height 13
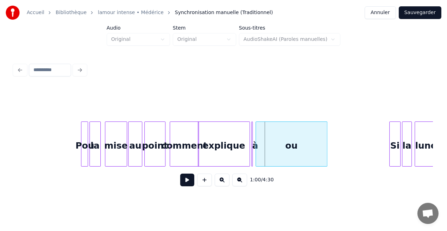
scroll to position [0, 4099]
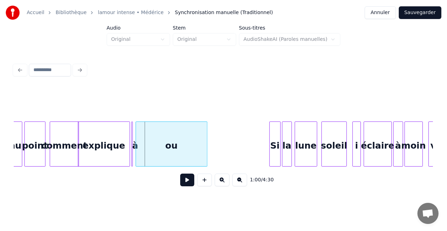
click at [188, 186] on button at bounding box center [187, 180] width 14 height 13
click at [264, 159] on div at bounding box center [265, 144] width 2 height 44
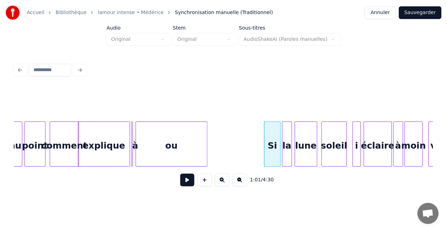
click at [188, 182] on button at bounding box center [187, 180] width 14 height 13
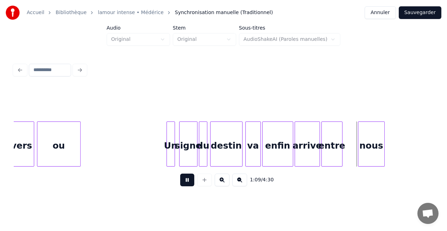
click at [188, 182] on button at bounding box center [187, 180] width 14 height 13
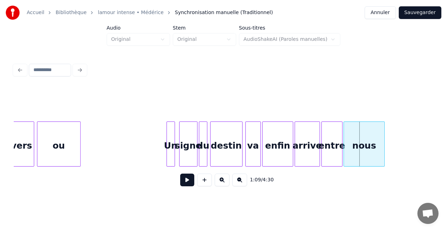
click at [345, 149] on div at bounding box center [345, 144] width 2 height 44
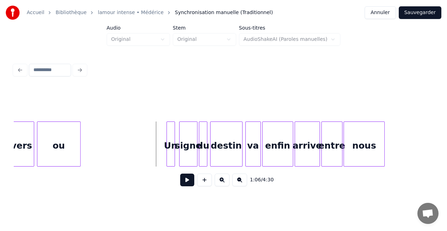
click at [193, 185] on button at bounding box center [187, 180] width 14 height 13
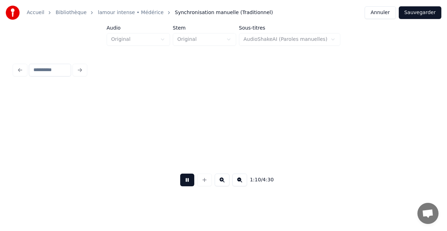
click at [193, 185] on button at bounding box center [187, 180] width 14 height 13
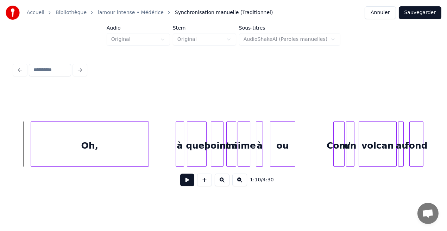
click at [187, 183] on button at bounding box center [187, 180] width 14 height 13
click at [173, 140] on div at bounding box center [174, 144] width 2 height 44
click at [186, 181] on button at bounding box center [187, 180] width 14 height 13
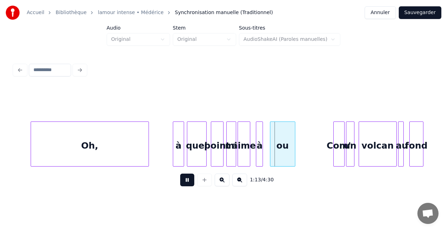
click at [186, 181] on button at bounding box center [187, 180] width 14 height 13
click at [248, 155] on div at bounding box center [249, 144] width 2 height 44
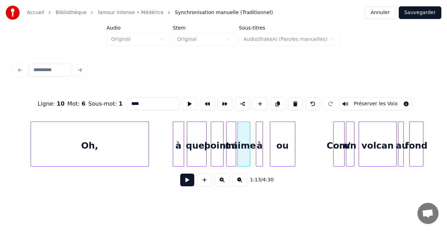
click at [188, 185] on button at bounding box center [187, 180] width 14 height 13
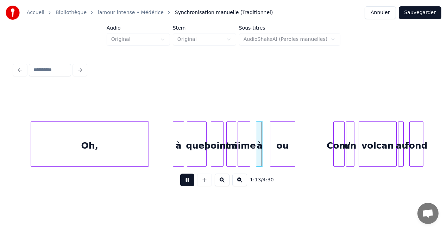
click at [188, 185] on button at bounding box center [187, 180] width 14 height 13
click at [255, 156] on div "à" at bounding box center [255, 146] width 7 height 48
click at [262, 156] on div at bounding box center [262, 144] width 2 height 44
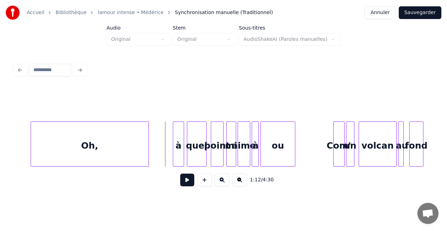
click at [190, 181] on button at bounding box center [187, 180] width 14 height 13
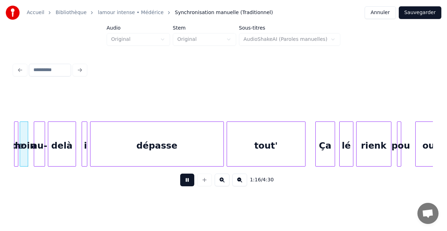
click at [190, 180] on button at bounding box center [187, 180] width 14 height 13
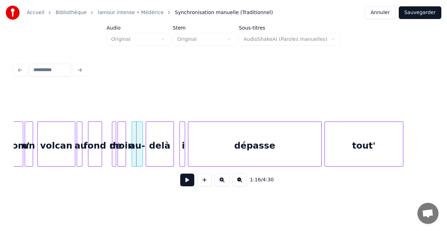
scroll to position [0, 5183]
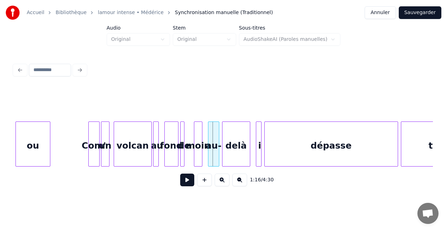
click at [186, 155] on div "de" at bounding box center [184, 146] width 7 height 48
click at [188, 155] on div at bounding box center [189, 144] width 2 height 44
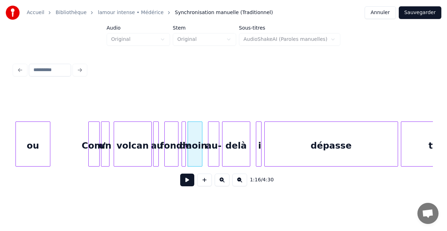
click at [188, 155] on div at bounding box center [189, 144] width 2 height 44
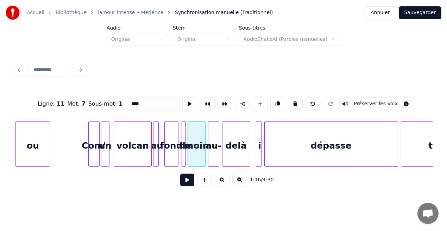
click at [204, 158] on div at bounding box center [204, 144] width 2 height 44
click at [213, 158] on div "au-" at bounding box center [213, 146] width 11 height 48
click at [138, 101] on input "***" at bounding box center [153, 104] width 53 height 13
click at [199, 156] on div "moin" at bounding box center [196, 146] width 17 height 48
type input "****"
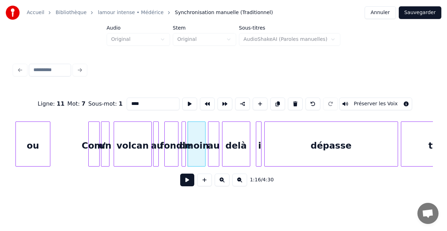
click at [188, 179] on button at bounding box center [187, 180] width 14 height 13
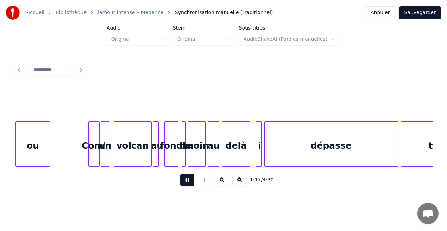
click at [188, 179] on button at bounding box center [187, 180] width 14 height 13
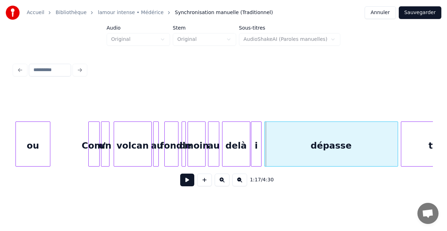
click at [251, 154] on div at bounding box center [252, 144] width 2 height 44
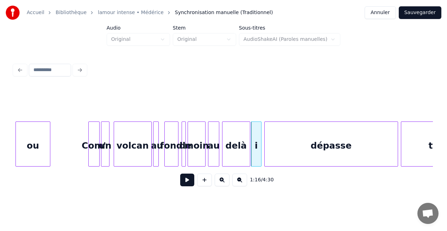
click at [244, 154] on div "delà" at bounding box center [236, 146] width 27 height 48
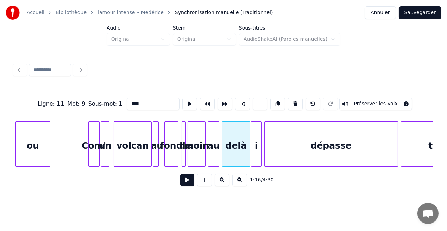
click at [183, 184] on button at bounding box center [187, 180] width 14 height 13
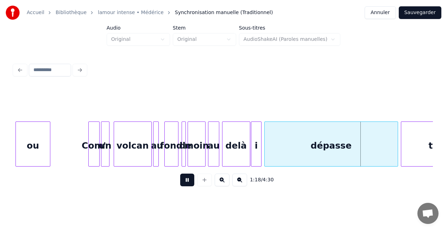
click at [183, 184] on button at bounding box center [187, 180] width 14 height 13
click at [390, 135] on div "dépasse" at bounding box center [323, 143] width 134 height 45
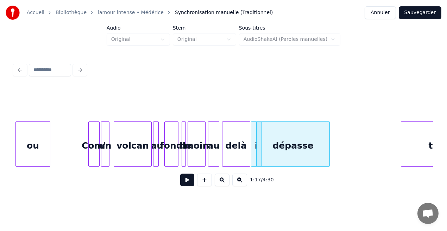
click at [329, 154] on div at bounding box center [329, 144] width 2 height 44
click at [311, 152] on div "dépasse" at bounding box center [301, 146] width 73 height 48
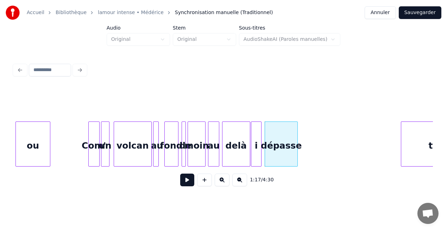
click at [297, 153] on div at bounding box center [296, 144] width 2 height 44
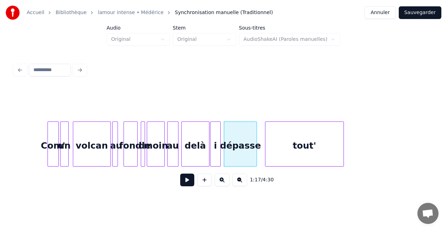
click at [317, 149] on div "tout'" at bounding box center [305, 146] width 78 height 48
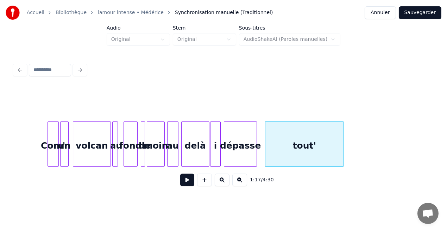
click at [198, 155] on div "delà" at bounding box center [195, 146] width 27 height 48
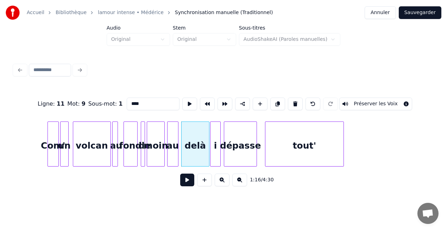
click at [189, 181] on button at bounding box center [187, 180] width 14 height 13
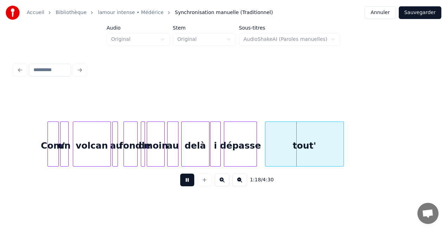
click at [189, 181] on button at bounding box center [187, 180] width 14 height 13
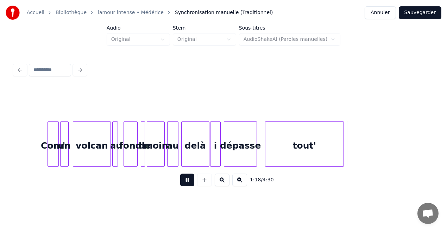
click at [189, 181] on button at bounding box center [187, 180] width 14 height 13
click at [202, 151] on div "delà" at bounding box center [195, 146] width 27 height 48
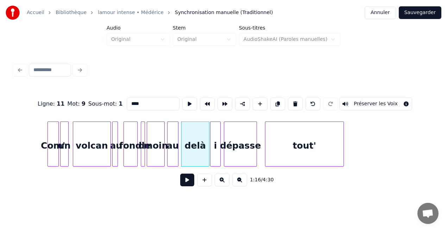
click at [189, 183] on button at bounding box center [187, 180] width 14 height 13
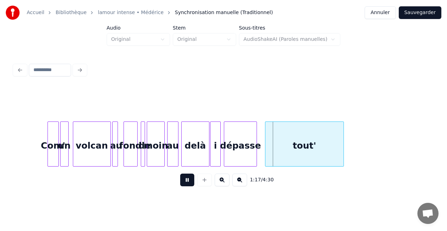
click at [189, 183] on button at bounding box center [187, 180] width 14 height 13
click at [262, 156] on div at bounding box center [261, 144] width 2 height 44
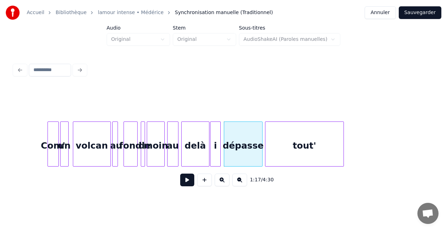
click at [187, 183] on button at bounding box center [187, 180] width 14 height 13
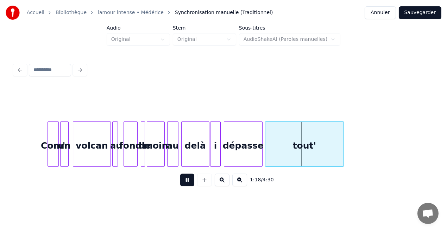
click at [187, 183] on button at bounding box center [187, 180] width 14 height 13
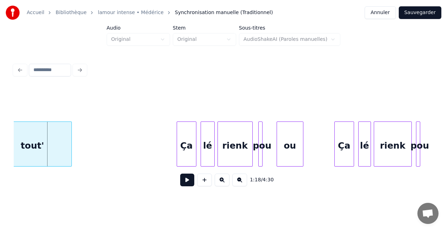
scroll to position [0, 5507]
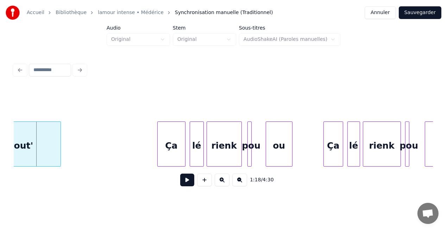
click at [159, 155] on div at bounding box center [159, 144] width 2 height 44
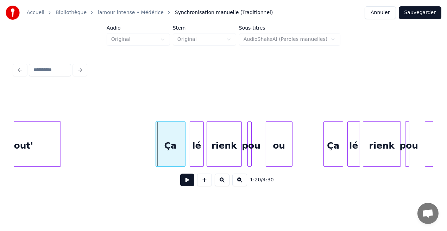
click at [157, 151] on div at bounding box center [157, 144] width 2 height 44
click at [193, 183] on button at bounding box center [187, 180] width 14 height 13
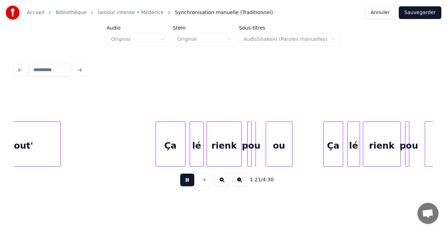
click at [193, 183] on button at bounding box center [187, 180] width 14 height 13
click at [251, 143] on div "pou" at bounding box center [251, 146] width 7 height 48
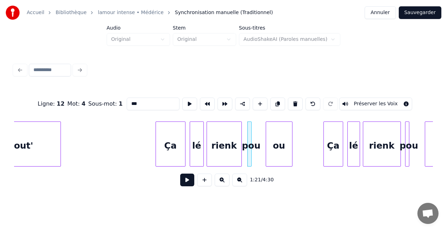
click at [139, 101] on input "***" at bounding box center [153, 104] width 53 height 13
click at [220, 141] on div "rienk" at bounding box center [224, 146] width 35 height 48
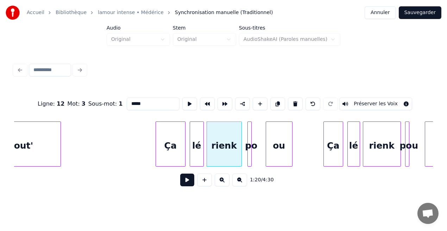
type input "*****"
click at [191, 183] on button at bounding box center [187, 180] width 14 height 13
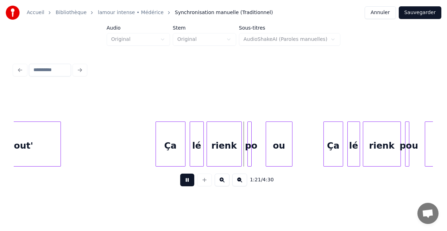
click at [191, 183] on button at bounding box center [187, 180] width 14 height 13
click at [244, 142] on div "po" at bounding box center [247, 146] width 7 height 48
click at [258, 140] on div "ou" at bounding box center [263, 146] width 26 height 48
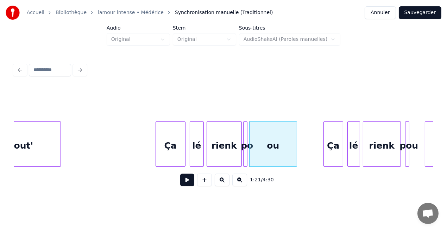
click at [295, 141] on div at bounding box center [296, 144] width 2 height 44
click at [314, 141] on div at bounding box center [315, 144] width 2 height 44
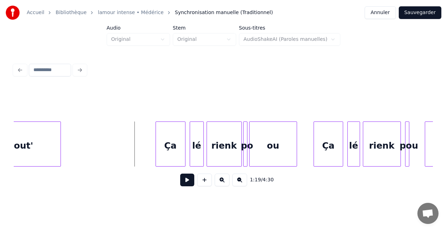
click at [191, 182] on button at bounding box center [187, 180] width 14 height 13
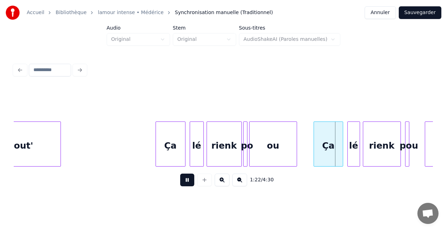
click at [191, 182] on button at bounding box center [187, 180] width 14 height 13
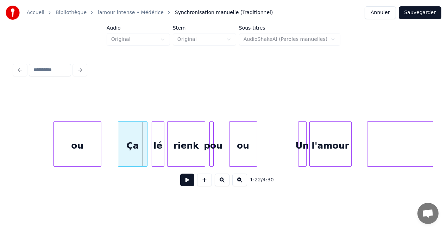
scroll to position [0, 5746]
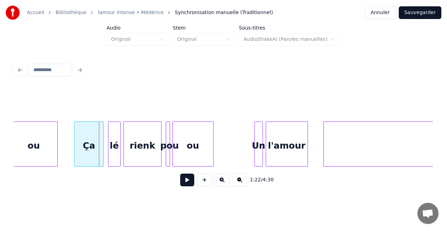
click at [173, 156] on div at bounding box center [174, 144] width 2 height 44
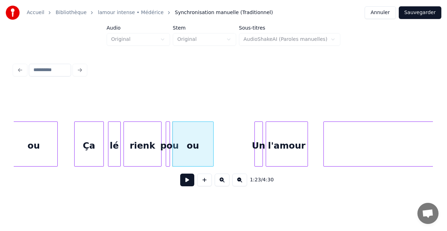
click at [166, 156] on div at bounding box center [167, 144] width 2 height 44
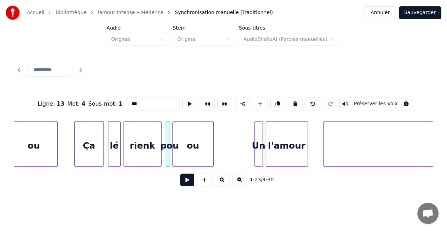
click at [141, 101] on input "***" at bounding box center [153, 104] width 53 height 13
click at [168, 132] on div "po" at bounding box center [167, 146] width 7 height 48
click at [171, 134] on div at bounding box center [171, 144] width 2 height 44
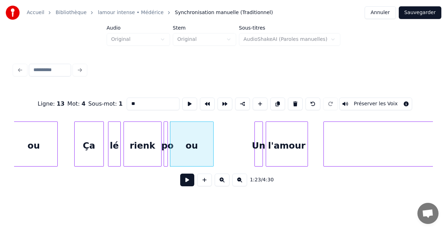
type input "**"
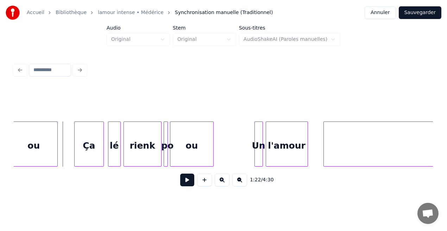
click at [188, 183] on button at bounding box center [187, 180] width 14 height 13
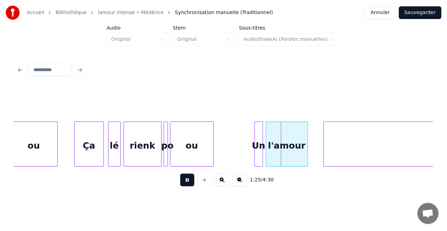
click at [188, 183] on button at bounding box center [187, 180] width 14 height 13
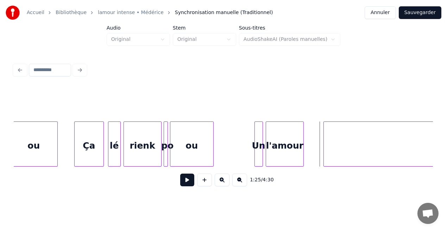
click at [304, 159] on div at bounding box center [302, 144] width 2 height 44
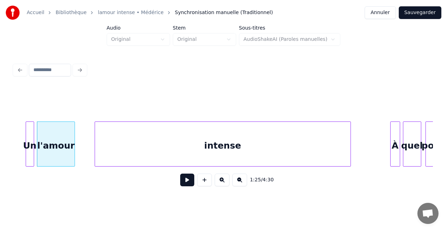
scroll to position [0, 5986]
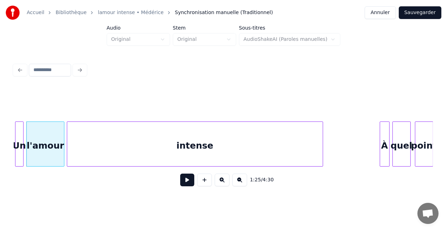
click at [100, 155] on div "intense" at bounding box center [195, 146] width 256 height 48
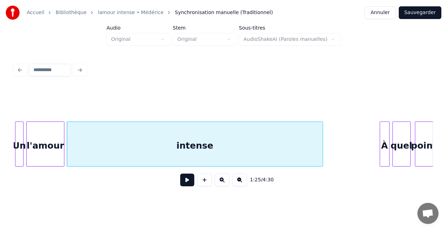
click at [57, 152] on div "l'amour" at bounding box center [46, 146] width 38 height 48
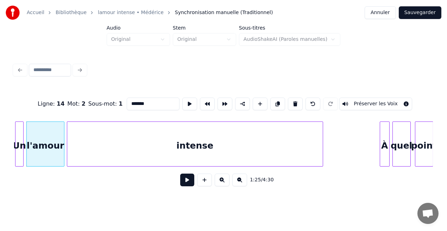
click at [188, 184] on button at bounding box center [187, 180] width 14 height 13
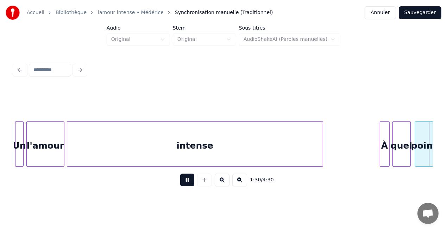
scroll to position [0, 6406]
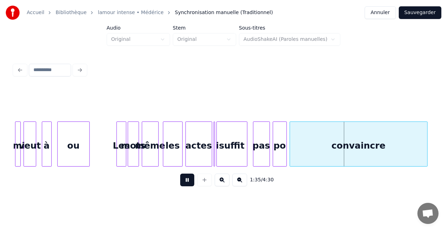
click at [188, 184] on button at bounding box center [187, 180] width 14 height 13
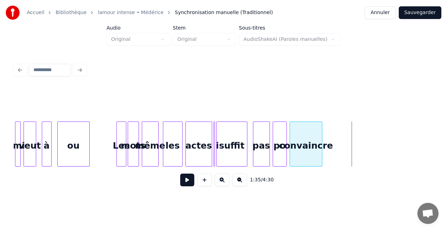
click at [321, 156] on div at bounding box center [321, 144] width 2 height 44
click at [278, 152] on div "po" at bounding box center [279, 146] width 13 height 48
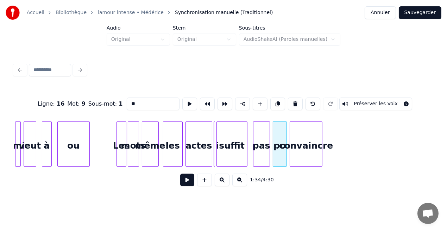
click at [187, 182] on button at bounding box center [187, 180] width 14 height 13
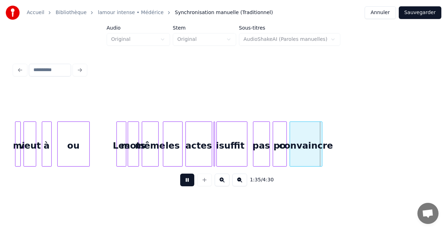
click at [187, 182] on button at bounding box center [187, 180] width 14 height 13
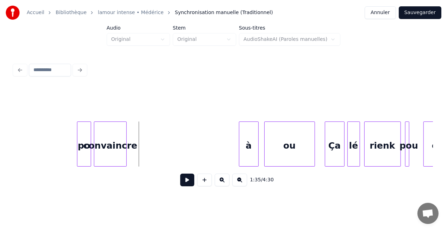
scroll to position [0, 6547]
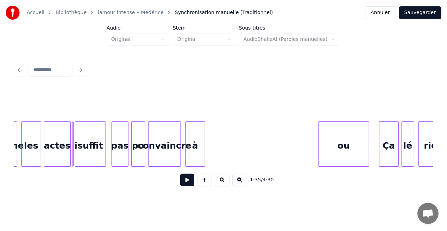
click at [194, 152] on div "à" at bounding box center [195, 146] width 19 height 48
click at [199, 154] on div at bounding box center [200, 144] width 2 height 44
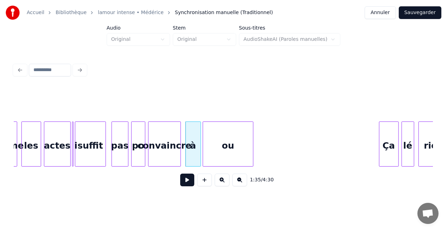
click at [229, 150] on div "ou" at bounding box center [228, 146] width 50 height 48
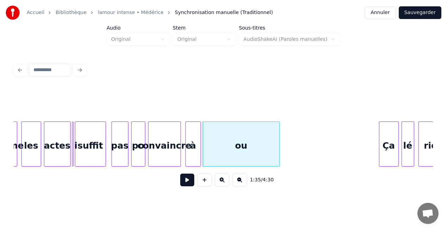
click at [278, 154] on div at bounding box center [279, 144] width 2 height 44
click at [90, 158] on div "suffit" at bounding box center [90, 146] width 30 height 48
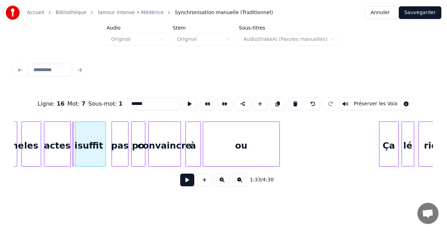
click at [193, 182] on button at bounding box center [187, 180] width 14 height 13
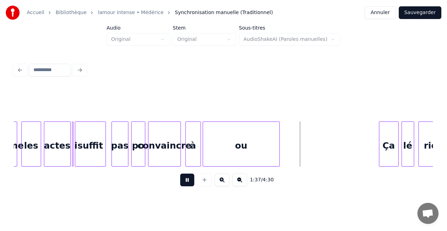
click at [193, 182] on button at bounding box center [187, 180] width 14 height 13
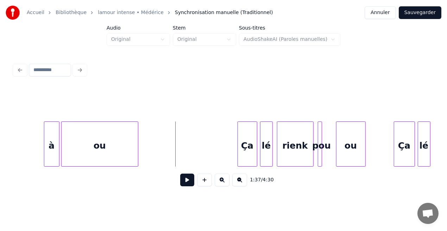
scroll to position [0, 6722]
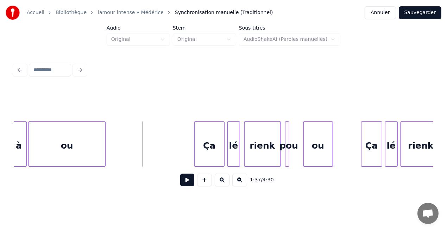
click at [197, 156] on div at bounding box center [196, 144] width 2 height 44
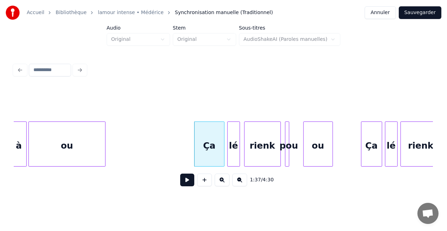
click at [187, 181] on button at bounding box center [187, 180] width 14 height 13
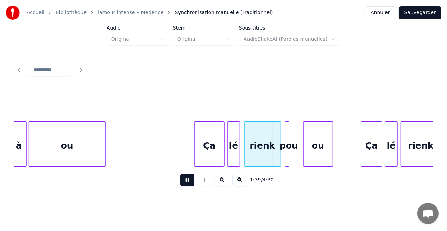
click at [187, 181] on button at bounding box center [187, 180] width 14 height 13
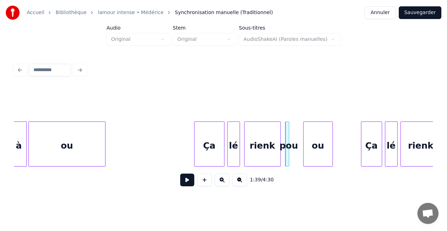
click at [287, 147] on div at bounding box center [288, 144] width 2 height 44
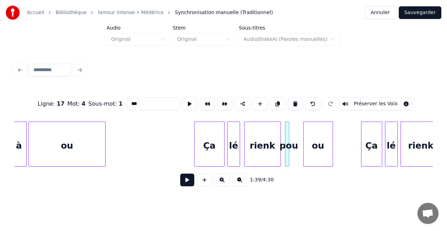
click at [141, 100] on input "***" at bounding box center [153, 104] width 53 height 13
click at [292, 138] on div at bounding box center [293, 144] width 2 height 44
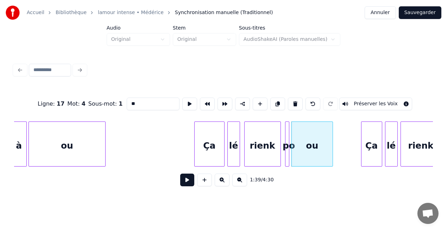
click at [211, 152] on div "Ça" at bounding box center [210, 146] width 30 height 48
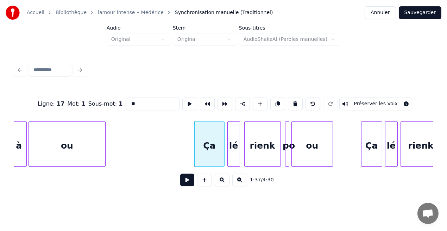
type input "**"
click at [189, 185] on button at bounding box center [187, 180] width 14 height 13
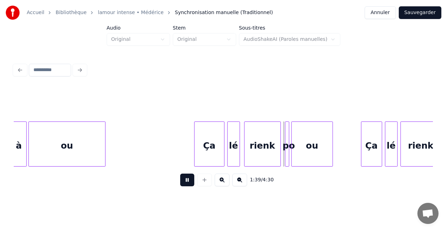
click at [189, 185] on button at bounding box center [187, 180] width 14 height 13
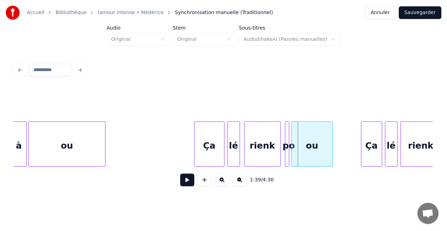
click at [288, 147] on div at bounding box center [288, 144] width 2 height 44
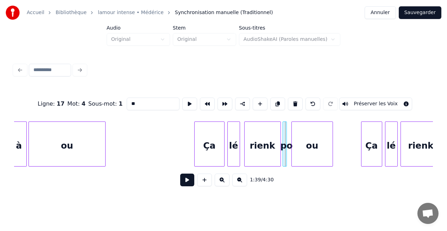
click at [287, 150] on div "po" at bounding box center [286, 146] width 7 height 48
click at [289, 155] on div at bounding box center [290, 144] width 2 height 44
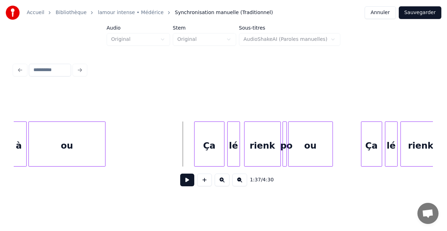
click at [185, 181] on button at bounding box center [187, 180] width 14 height 13
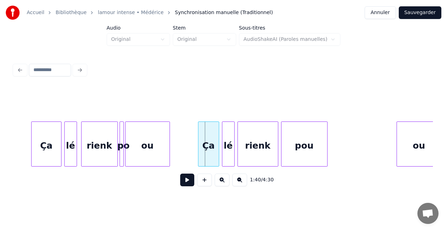
scroll to position [0, 6906]
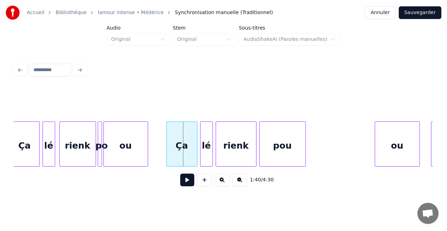
click at [167, 157] on div at bounding box center [168, 144] width 2 height 44
click at [267, 158] on div at bounding box center [268, 144] width 2 height 44
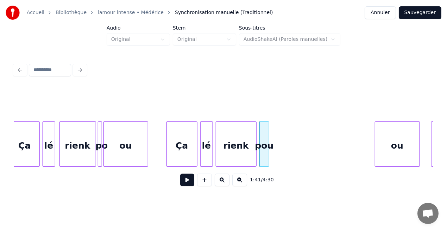
click at [183, 152] on div "Ça" at bounding box center [182, 146] width 30 height 48
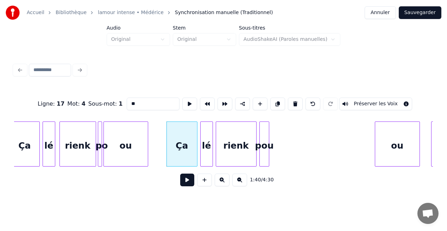
type input "**"
click at [187, 184] on button at bounding box center [187, 180] width 14 height 13
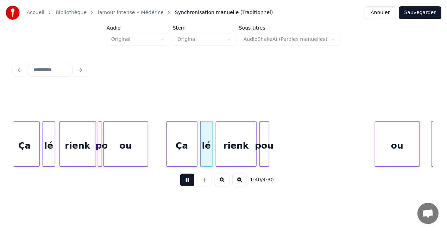
click at [187, 184] on button at bounding box center [187, 180] width 14 height 13
click at [177, 158] on div at bounding box center [178, 144] width 2 height 44
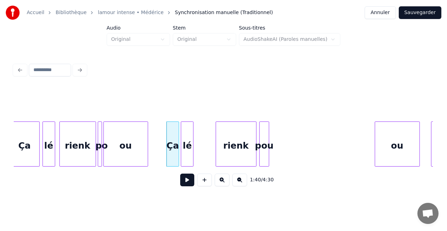
click at [187, 153] on div "lé" at bounding box center [187, 146] width 12 height 48
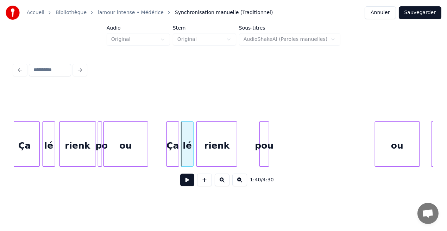
click at [210, 153] on div "rienk" at bounding box center [217, 146] width 40 height 48
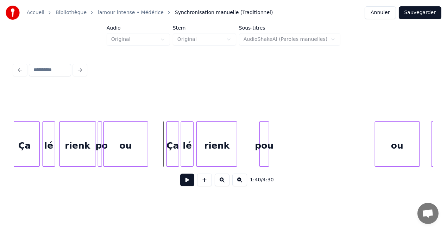
click at [191, 183] on button at bounding box center [187, 180] width 14 height 13
click at [245, 151] on div "pou" at bounding box center [244, 146] width 10 height 48
click at [235, 155] on div at bounding box center [236, 144] width 2 height 44
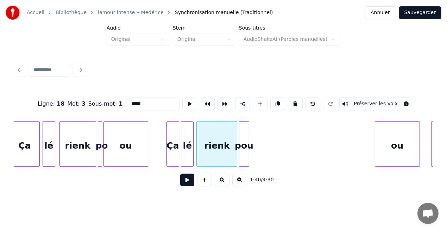
click at [249, 154] on div at bounding box center [248, 144] width 2 height 44
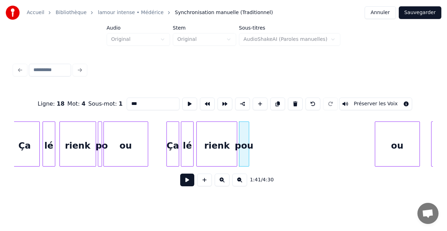
click at [242, 154] on div "pou" at bounding box center [244, 146] width 10 height 48
click at [139, 102] on input "***" at bounding box center [153, 104] width 53 height 13
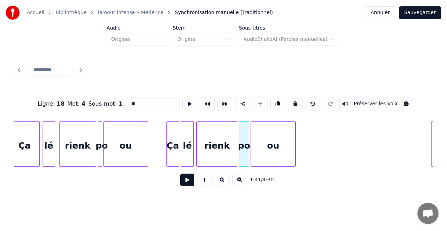
click at [261, 149] on div "ou" at bounding box center [273, 146] width 44 height 48
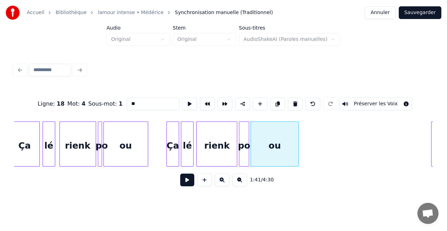
click at [297, 152] on div at bounding box center [298, 144] width 2 height 44
type input "**"
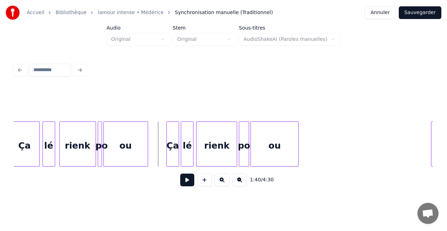
click at [188, 183] on button at bounding box center [187, 180] width 14 height 13
click at [244, 160] on div at bounding box center [245, 144] width 2 height 44
click at [248, 160] on div at bounding box center [249, 144] width 2 height 44
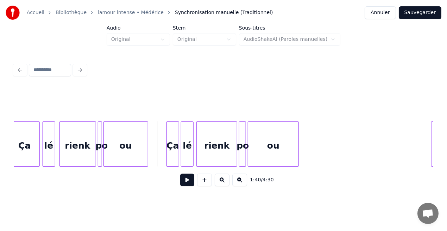
click at [187, 185] on button at bounding box center [187, 180] width 14 height 13
click at [206, 155] on div "rienk" at bounding box center [217, 146] width 40 height 48
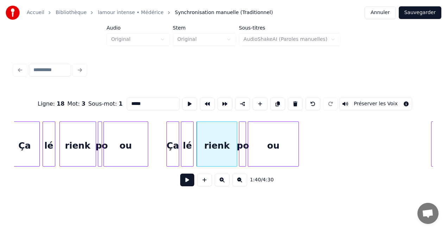
click at [189, 181] on button at bounding box center [187, 180] width 14 height 13
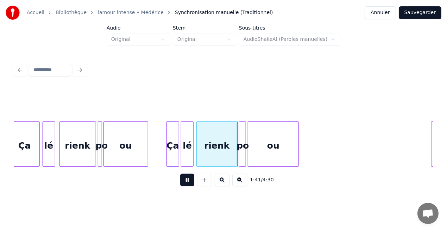
click at [189, 181] on button at bounding box center [187, 180] width 14 height 13
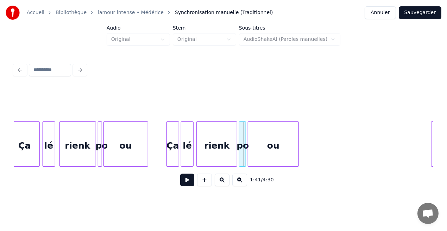
click at [189, 181] on button at bounding box center [187, 180] width 14 height 13
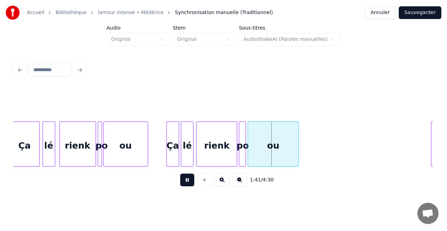
click at [189, 181] on button at bounding box center [187, 180] width 14 height 13
click at [260, 153] on div at bounding box center [261, 144] width 2 height 44
click at [251, 155] on div at bounding box center [252, 144] width 2 height 44
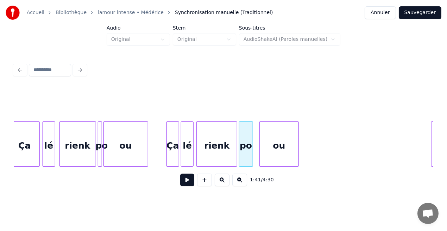
click at [172, 155] on div "Ça" at bounding box center [173, 146] width 12 height 48
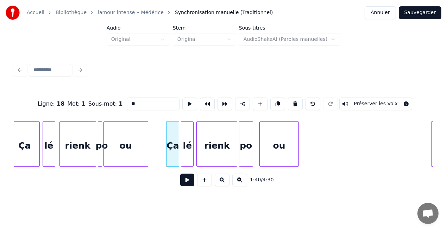
click at [187, 181] on button at bounding box center [187, 180] width 14 height 13
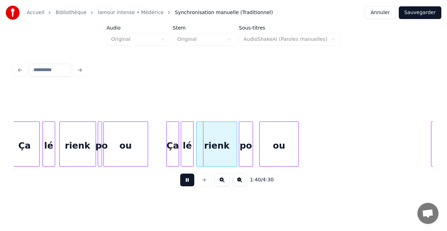
click at [187, 181] on button at bounding box center [187, 180] width 14 height 13
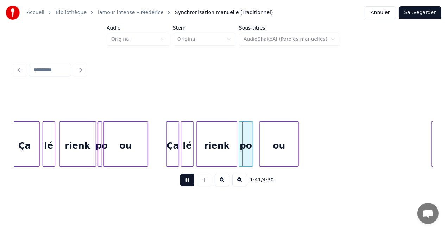
click at [187, 181] on button at bounding box center [187, 180] width 14 height 13
click at [201, 151] on div at bounding box center [202, 144] width 2 height 44
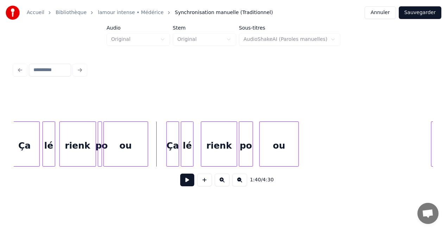
click at [188, 180] on button at bounding box center [187, 180] width 14 height 13
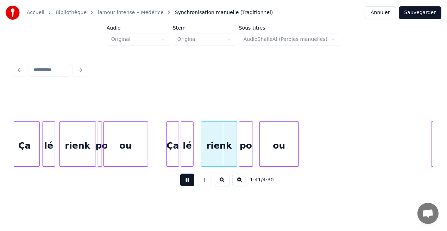
click at [188, 180] on button at bounding box center [187, 180] width 14 height 13
click at [193, 152] on div "lé" at bounding box center [187, 143] width 13 height 45
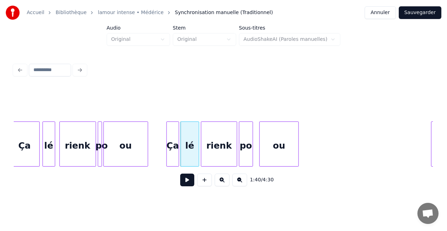
click at [198, 155] on div at bounding box center [198, 144] width 2 height 44
click at [189, 186] on button at bounding box center [187, 180] width 14 height 13
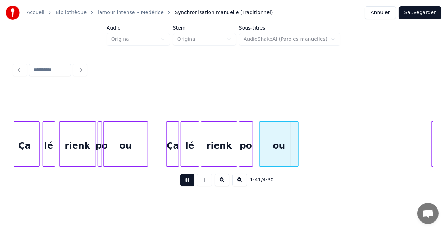
click at [189, 186] on button at bounding box center [187, 180] width 14 height 13
click at [245, 157] on div at bounding box center [246, 144] width 2 height 44
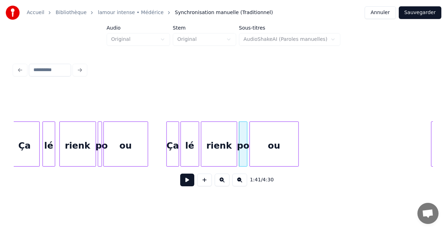
click at [250, 156] on div at bounding box center [251, 144] width 2 height 44
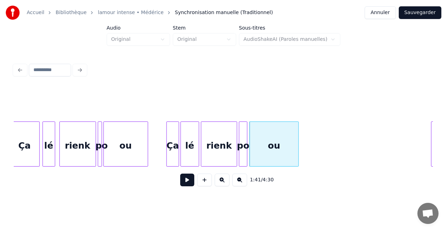
click at [174, 145] on div "Ça" at bounding box center [173, 146] width 12 height 48
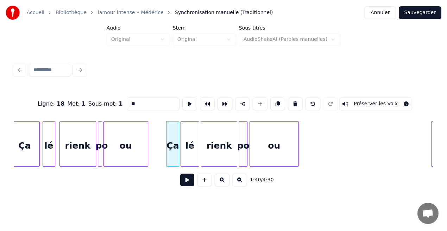
click at [187, 180] on button at bounding box center [187, 180] width 14 height 13
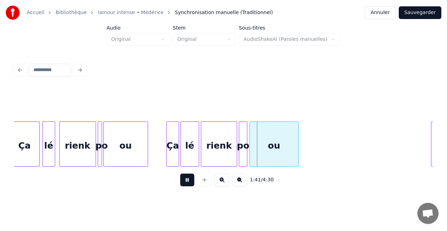
click at [187, 180] on button at bounding box center [187, 180] width 14 height 13
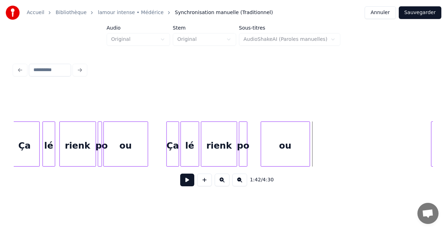
click at [269, 148] on div "ou" at bounding box center [285, 146] width 49 height 48
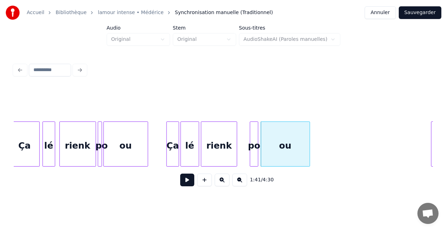
click at [254, 150] on div "po" at bounding box center [254, 146] width 8 height 48
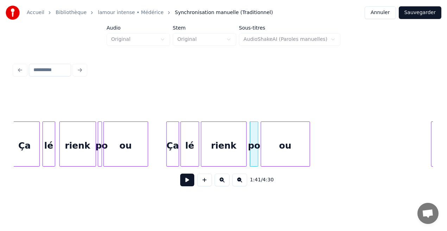
click at [245, 152] on div at bounding box center [245, 144] width 2 height 44
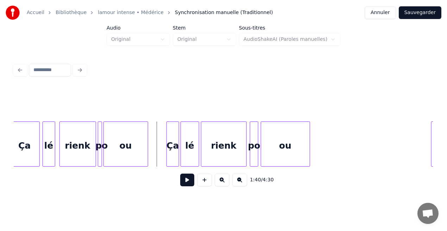
click at [188, 181] on button at bounding box center [187, 180] width 14 height 13
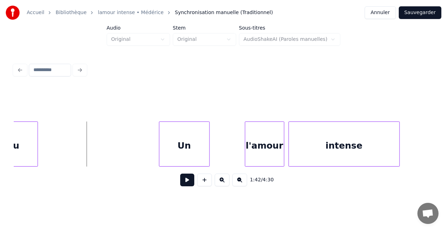
scroll to position [0, 7200]
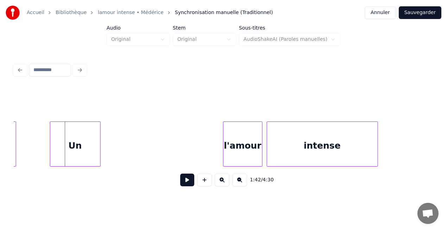
click at [79, 163] on div "ou Un l'amour intense" at bounding box center [223, 143] width 419 height 45
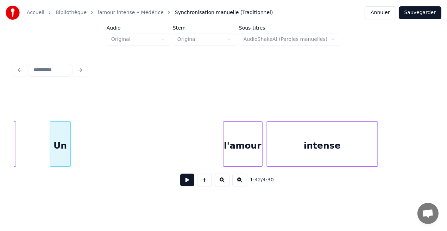
click at [69, 158] on div at bounding box center [69, 144] width 2 height 44
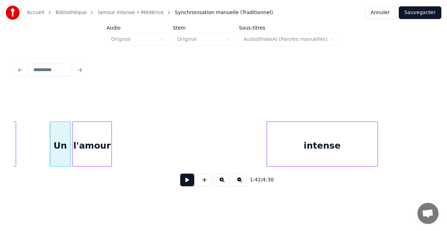
click at [80, 143] on div "l'amour" at bounding box center [92, 146] width 39 height 48
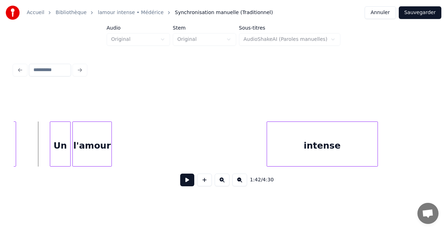
click at [185, 182] on button at bounding box center [187, 180] width 14 height 13
click at [60, 157] on div at bounding box center [60, 144] width 2 height 44
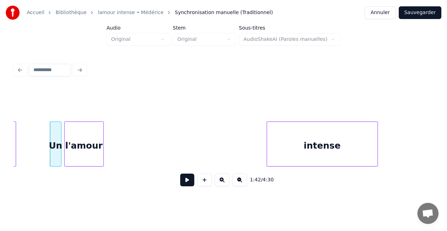
click at [82, 154] on div "l'amour" at bounding box center [84, 146] width 39 height 48
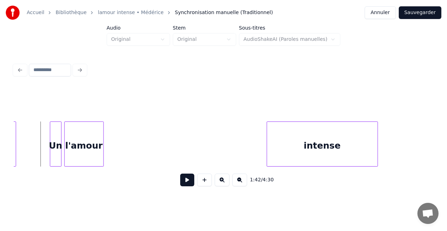
click at [183, 182] on button at bounding box center [187, 180] width 14 height 13
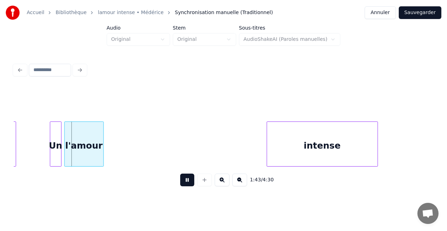
click at [183, 182] on button at bounding box center [187, 180] width 14 height 13
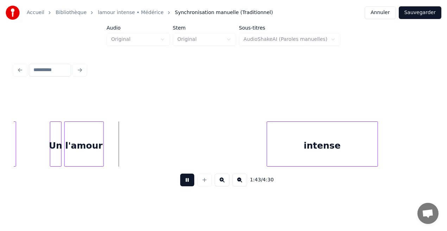
click at [183, 182] on button at bounding box center [187, 180] width 14 height 13
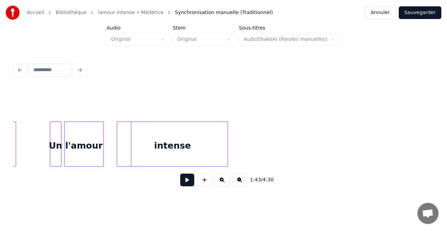
click at [173, 160] on div "intense" at bounding box center [172, 146] width 111 height 48
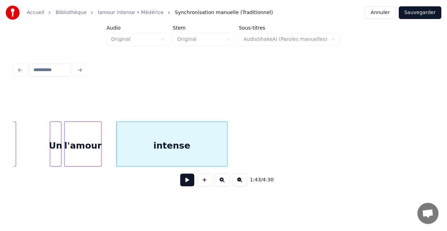
click at [100, 157] on div at bounding box center [100, 144] width 2 height 44
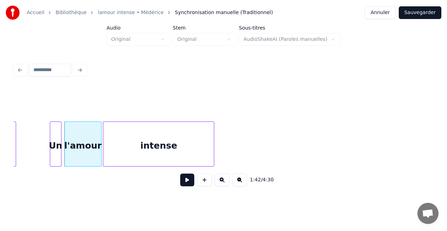
click at [120, 155] on div "intense" at bounding box center [159, 146] width 111 height 48
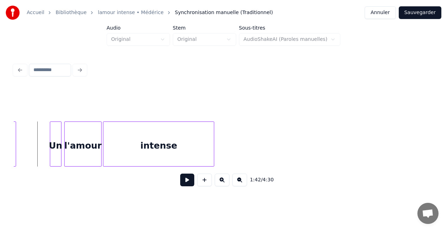
click at [189, 183] on button at bounding box center [187, 180] width 14 height 13
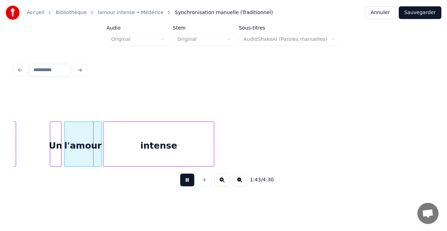
click at [189, 183] on button at bounding box center [187, 180] width 14 height 13
click at [57, 160] on div at bounding box center [57, 144] width 2 height 44
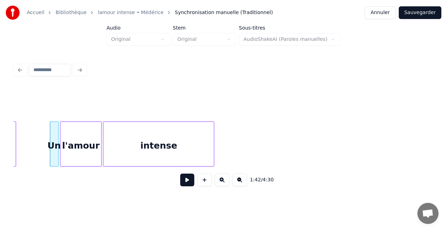
click at [61, 160] on div at bounding box center [62, 144] width 2 height 44
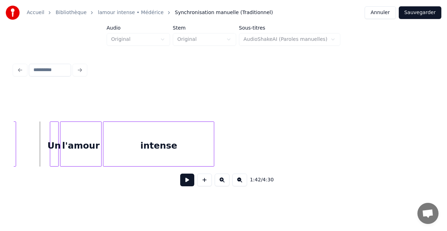
click at [189, 183] on button at bounding box center [187, 180] width 14 height 13
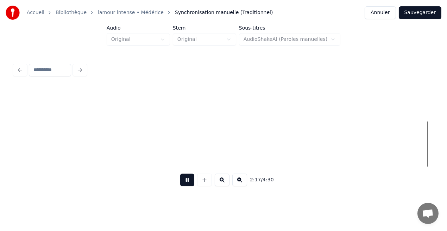
scroll to position [0, 9717]
click at [189, 183] on button at bounding box center [187, 180] width 14 height 13
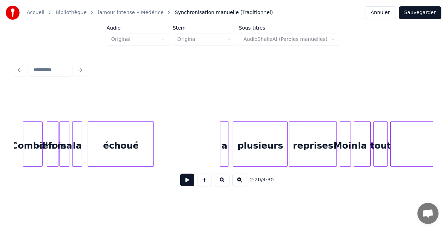
scroll to position [0, 10033]
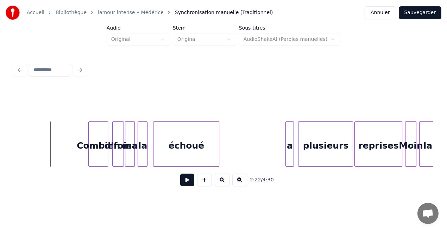
click at [189, 186] on button at bounding box center [187, 180] width 14 height 13
click at [286, 141] on div "a" at bounding box center [287, 146] width 8 height 48
click at [187, 184] on button at bounding box center [187, 180] width 14 height 13
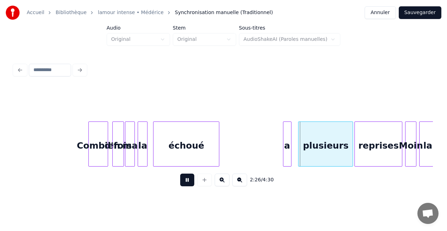
click at [187, 184] on button at bounding box center [187, 180] width 14 height 13
click at [295, 158] on div at bounding box center [296, 144] width 2 height 44
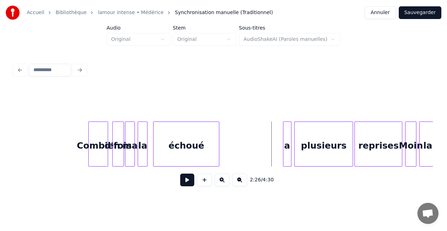
click at [188, 181] on button at bounding box center [187, 180] width 14 height 13
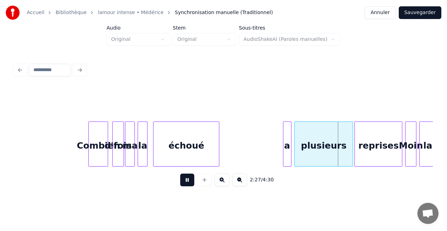
click at [188, 181] on button at bounding box center [187, 180] width 14 height 13
click at [341, 163] on div at bounding box center [341, 144] width 2 height 44
click at [344, 164] on div "Combien d'fois ma la échoué a plusieurs reprises Moin la" at bounding box center [223, 143] width 419 height 45
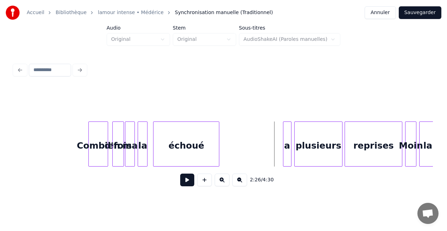
click at [189, 183] on button at bounding box center [187, 180] width 14 height 13
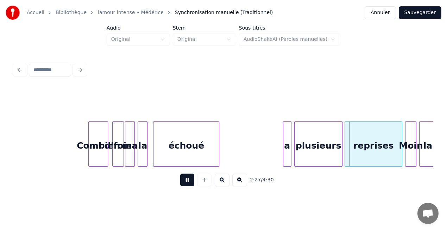
click at [189, 183] on button at bounding box center [187, 180] width 14 height 13
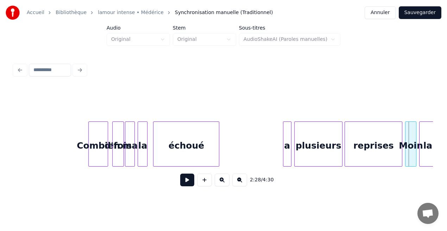
click at [189, 183] on button at bounding box center [187, 180] width 14 height 13
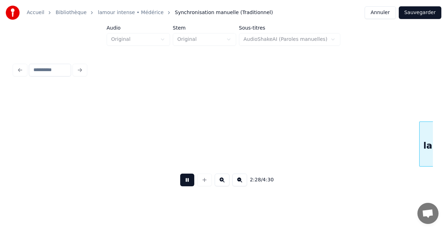
scroll to position [0, 10453]
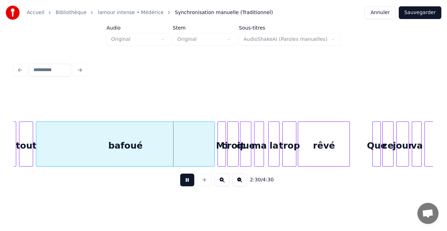
click at [189, 183] on button at bounding box center [187, 180] width 14 height 13
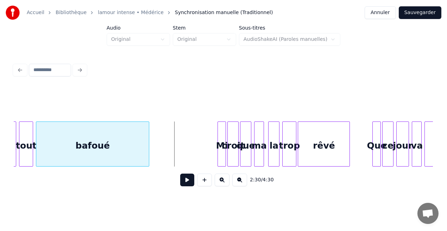
click at [148, 161] on div at bounding box center [148, 144] width 2 height 44
click at [100, 154] on div "bafoué" at bounding box center [92, 146] width 113 height 48
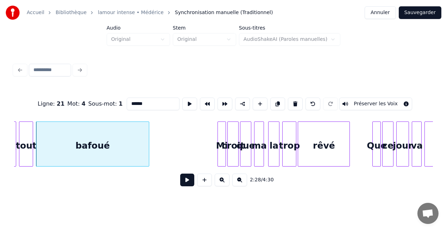
click at [185, 181] on button at bounding box center [187, 180] width 14 height 13
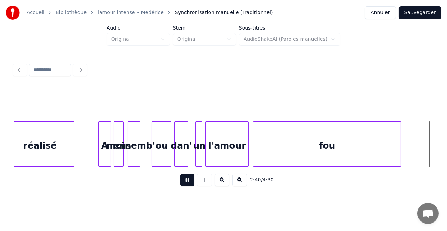
scroll to position [0, 11292]
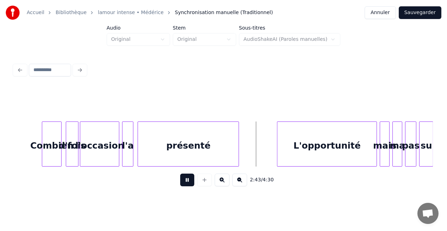
click at [185, 181] on button at bounding box center [187, 180] width 14 height 13
click at [275, 148] on div at bounding box center [276, 144] width 2 height 44
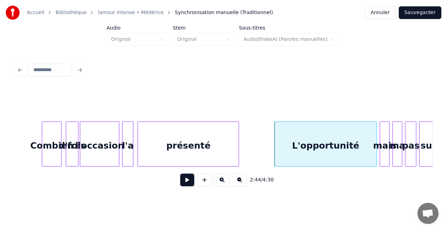
click at [188, 182] on button at bounding box center [187, 180] width 14 height 13
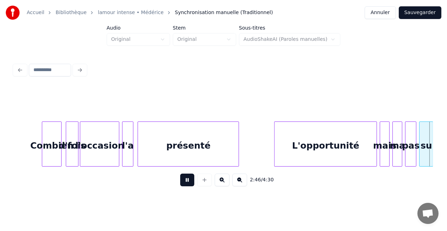
scroll to position [0, 11712]
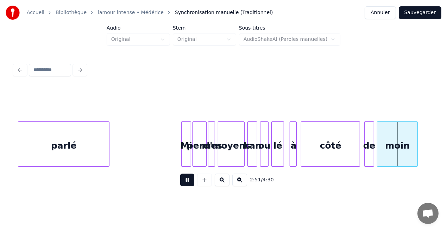
click at [188, 182] on button at bounding box center [187, 180] width 14 height 13
click at [372, 139] on div "de" at bounding box center [369, 146] width 9 height 48
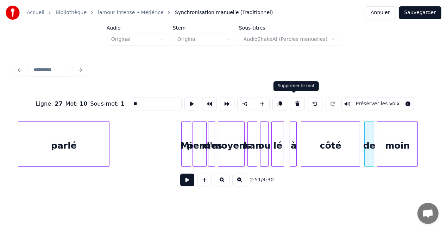
click at [296, 102] on button at bounding box center [297, 104] width 15 height 13
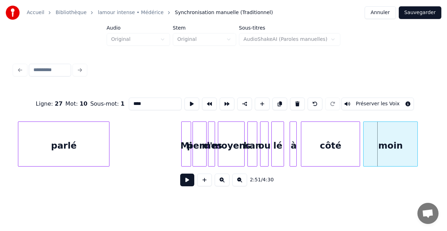
click at [364, 157] on div at bounding box center [365, 144] width 2 height 44
click at [350, 154] on div "côté" at bounding box center [330, 146] width 58 height 48
type input "****"
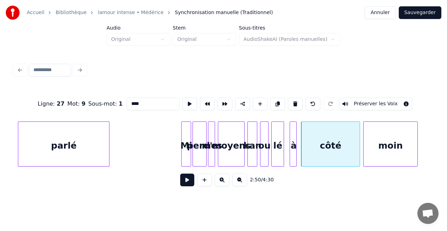
click at [184, 183] on button at bounding box center [187, 180] width 14 height 13
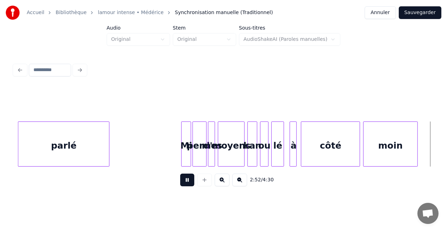
scroll to position [0, 12132]
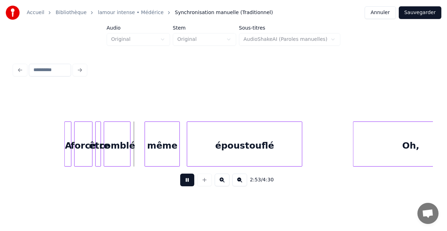
click at [184, 183] on button at bounding box center [187, 180] width 14 height 13
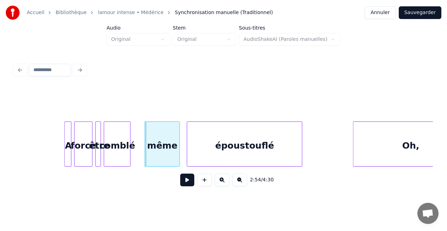
click at [184, 183] on button at bounding box center [187, 180] width 14 height 13
click at [142, 162] on div at bounding box center [142, 144] width 2 height 44
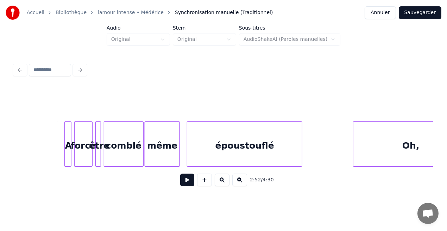
click at [188, 186] on button at bounding box center [187, 180] width 14 height 13
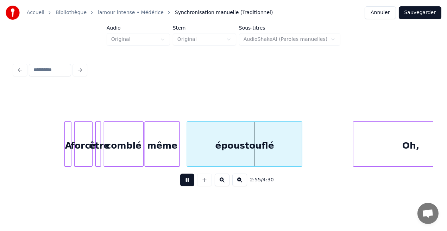
click at [188, 186] on button at bounding box center [187, 180] width 14 height 13
click at [167, 155] on div "même" at bounding box center [162, 146] width 35 height 48
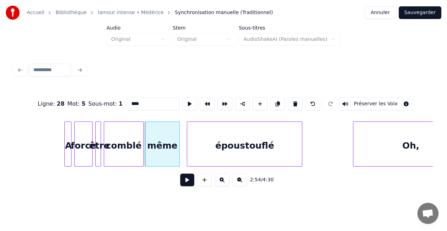
click at [186, 186] on button at bounding box center [187, 180] width 14 height 13
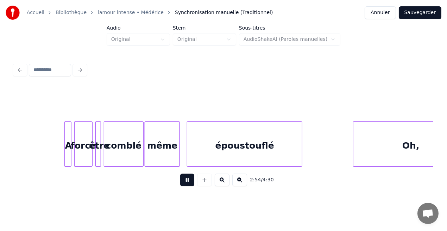
click at [186, 186] on button at bounding box center [187, 180] width 14 height 13
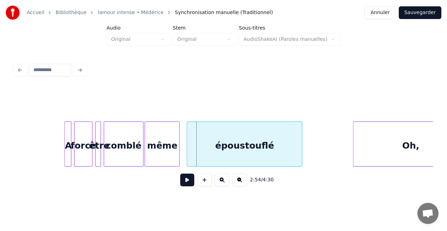
click at [177, 159] on div "même" at bounding box center [162, 146] width 35 height 48
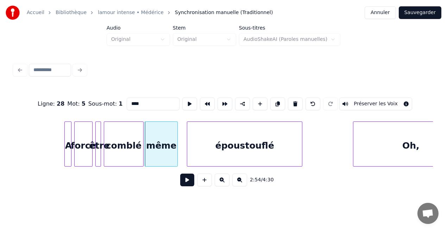
click at [177, 160] on div at bounding box center [176, 144] width 2 height 44
click at [180, 160] on div at bounding box center [181, 144] width 2 height 44
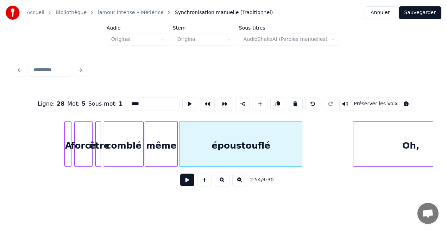
click at [173, 159] on div "même" at bounding box center [161, 146] width 32 height 48
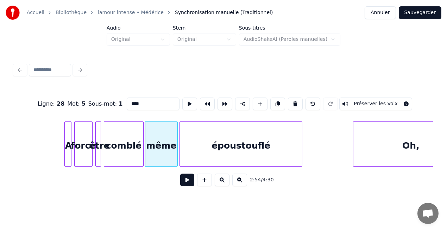
click at [187, 180] on button at bounding box center [187, 180] width 14 height 13
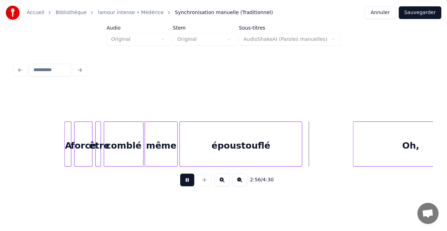
click at [187, 180] on button at bounding box center [187, 180] width 14 height 13
click at [189, 183] on button at bounding box center [187, 180] width 14 height 13
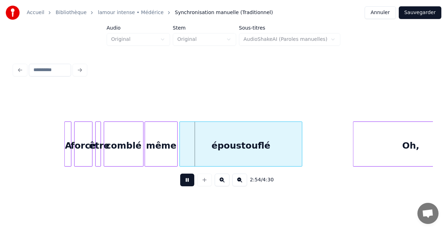
click at [189, 183] on button at bounding box center [187, 180] width 14 height 13
click at [128, 158] on div "comblé" at bounding box center [123, 146] width 39 height 48
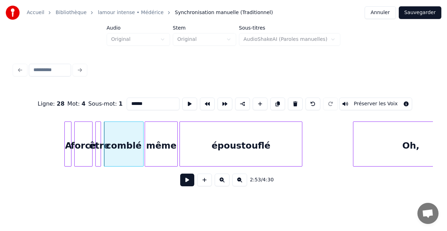
click at [186, 183] on button at bounding box center [187, 180] width 14 height 13
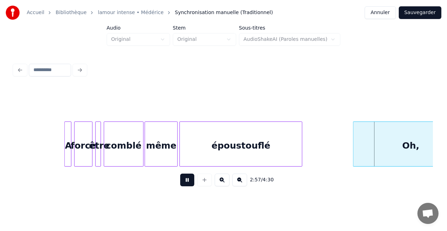
click at [186, 183] on button at bounding box center [187, 180] width 14 height 13
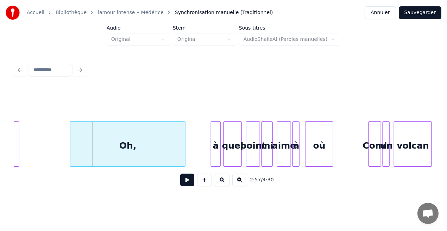
scroll to position [0, 12426]
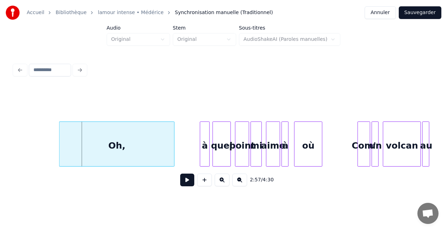
click at [183, 183] on button at bounding box center [187, 180] width 14 height 13
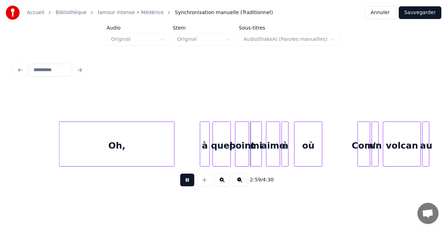
click at [183, 183] on button at bounding box center [187, 180] width 14 height 13
click at [198, 156] on div at bounding box center [199, 144] width 2 height 44
click at [189, 181] on button at bounding box center [187, 180] width 14 height 13
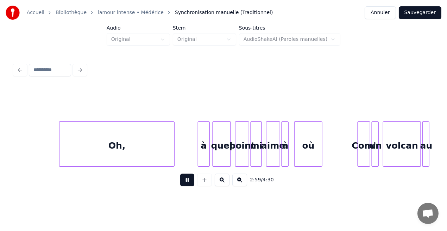
click at [189, 181] on button at bounding box center [187, 180] width 14 height 13
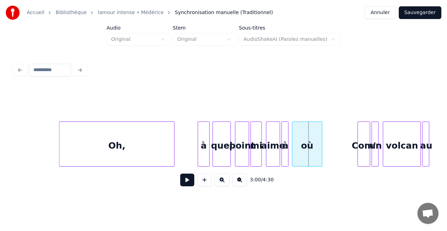
click at [293, 159] on div at bounding box center [294, 144] width 2 height 44
click at [192, 182] on button at bounding box center [187, 180] width 14 height 13
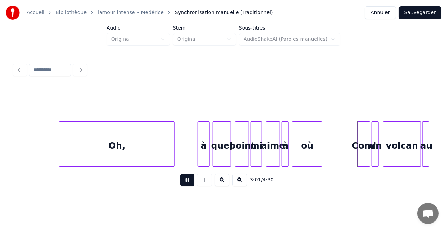
click at [192, 182] on button at bounding box center [187, 180] width 14 height 13
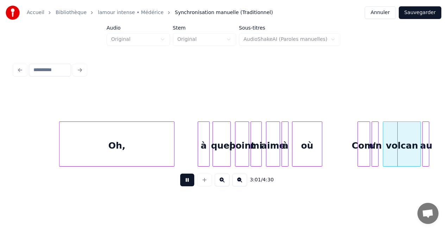
click at [192, 182] on button at bounding box center [187, 180] width 14 height 13
click at [358, 156] on div at bounding box center [358, 144] width 2 height 44
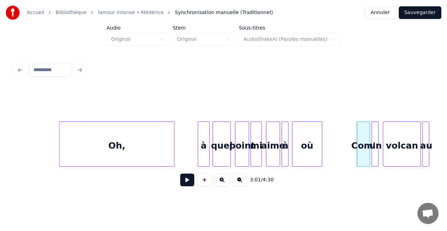
click at [191, 182] on button at bounding box center [187, 180] width 14 height 13
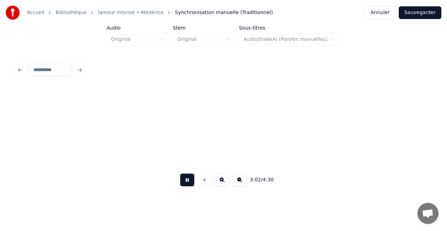
scroll to position [0, 12845]
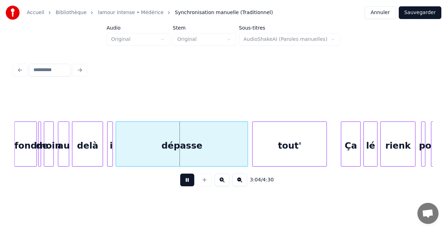
click at [191, 182] on button at bounding box center [187, 180] width 14 height 13
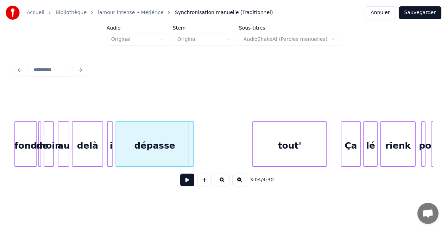
click at [192, 158] on div at bounding box center [193, 144] width 2 height 44
click at [169, 157] on div "dépasse" at bounding box center [154, 146] width 77 height 48
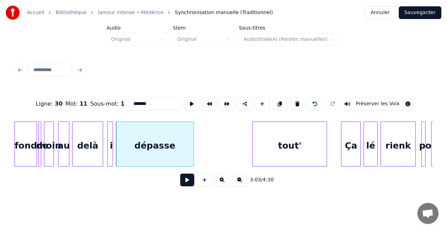
click at [186, 181] on button at bounding box center [187, 180] width 14 height 13
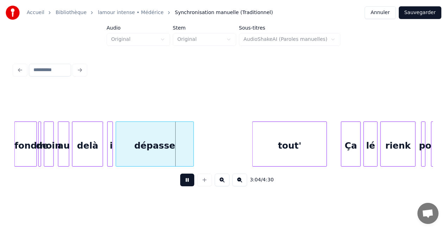
click at [186, 181] on button at bounding box center [187, 180] width 14 height 13
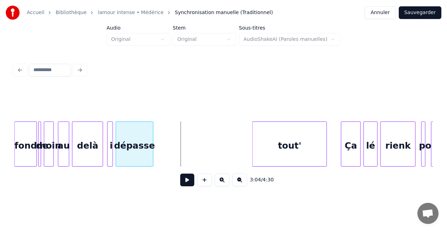
click at [152, 155] on div at bounding box center [152, 144] width 2 height 44
click at [146, 155] on div "dépasse" at bounding box center [134, 146] width 37 height 48
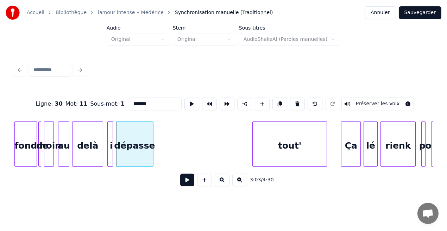
click at [191, 182] on button at bounding box center [187, 180] width 14 height 13
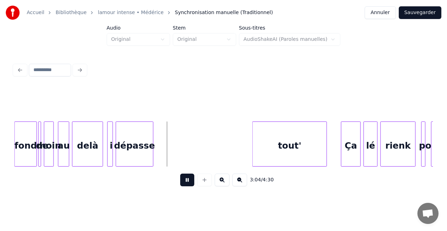
click at [191, 182] on button at bounding box center [187, 180] width 14 height 13
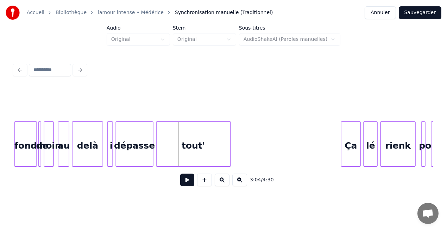
click at [192, 162] on div "tout'" at bounding box center [194, 146] width 74 height 48
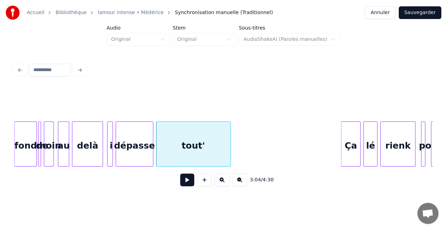
click at [94, 154] on div "delà" at bounding box center [88, 146] width 30 height 48
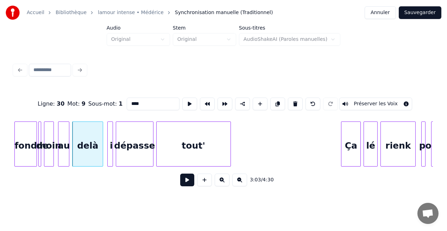
click at [187, 183] on button at bounding box center [187, 180] width 14 height 13
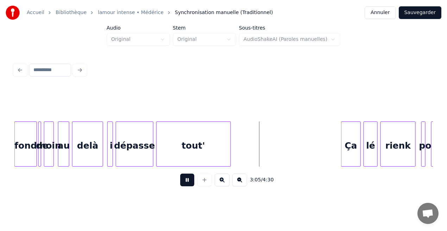
click at [187, 183] on button at bounding box center [187, 180] width 14 height 13
click at [331, 156] on div at bounding box center [332, 144] width 2 height 44
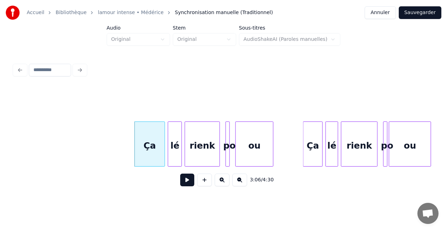
scroll to position [0, 13106]
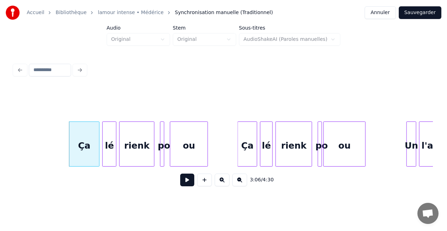
click at [191, 184] on button at bounding box center [187, 180] width 14 height 13
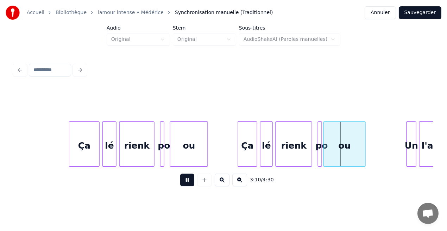
click at [191, 184] on button at bounding box center [187, 180] width 14 height 13
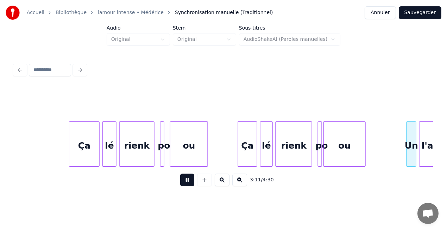
click at [191, 184] on button at bounding box center [187, 180] width 14 height 13
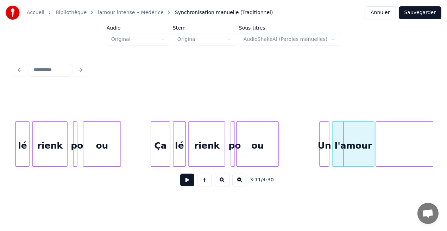
scroll to position [0, 13150]
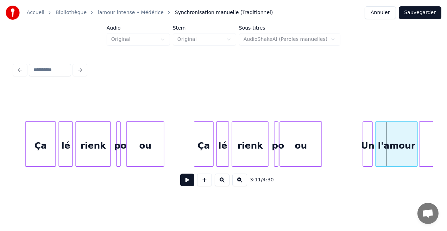
click at [13, 139] on div "3:11 / 4:30" at bounding box center [223, 126] width 425 height 139
click at [182, 182] on button at bounding box center [187, 180] width 14 height 13
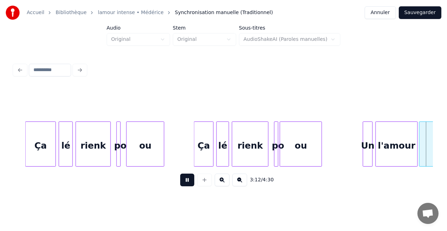
scroll to position [0, 13569]
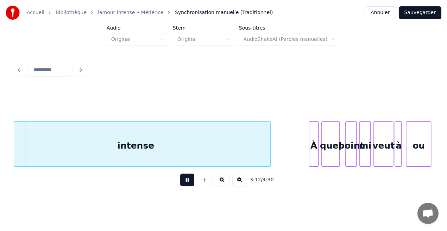
click at [182, 182] on button at bounding box center [187, 180] width 14 height 13
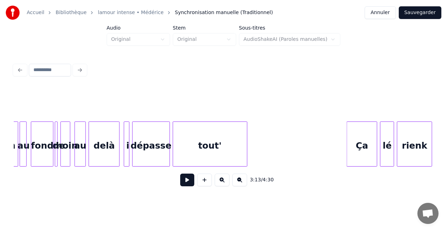
scroll to position [0, 12839]
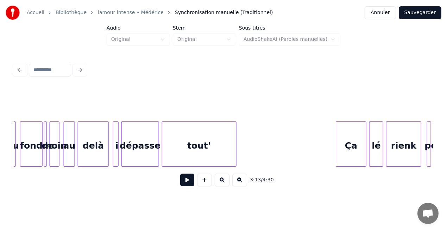
click at [187, 181] on button at bounding box center [187, 180] width 14 height 13
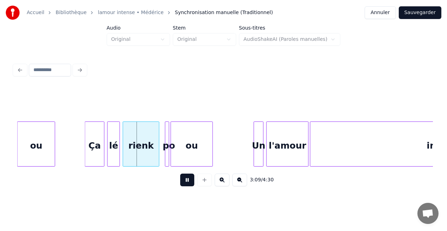
click at [187, 181] on button at bounding box center [187, 180] width 14 height 13
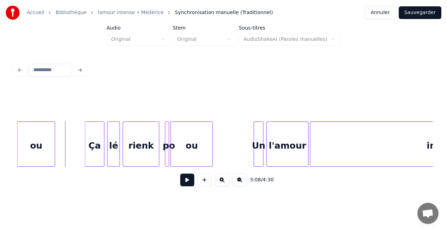
click at [184, 182] on button at bounding box center [187, 180] width 14 height 13
click at [75, 156] on div at bounding box center [76, 144] width 2 height 44
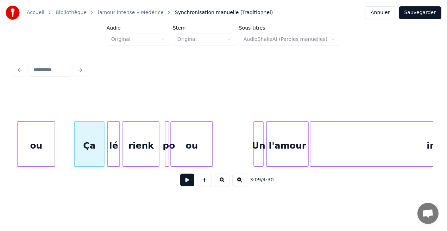
click at [187, 182] on button at bounding box center [187, 180] width 14 height 13
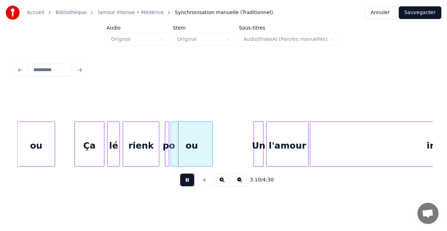
click at [187, 182] on button at bounding box center [187, 180] width 14 height 13
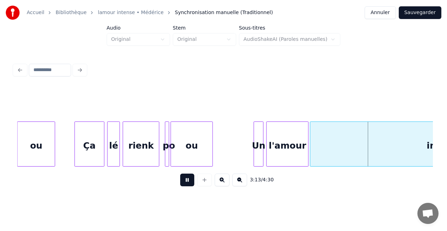
click at [187, 182] on button at bounding box center [187, 180] width 14 height 13
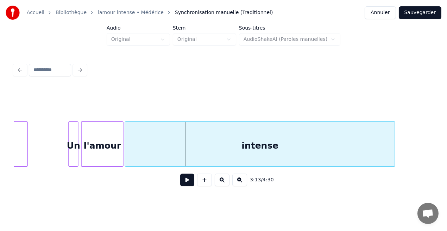
scroll to position [0, 13510]
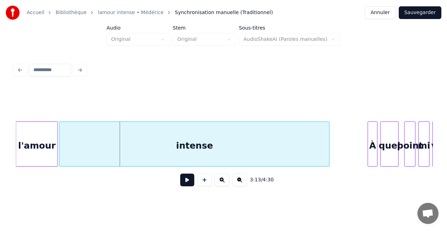
click at [191, 179] on button at bounding box center [187, 180] width 14 height 13
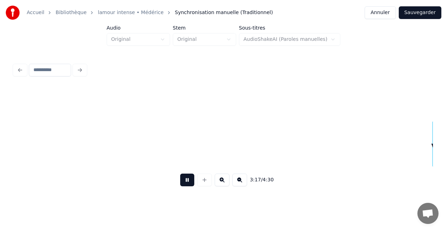
scroll to position [0, 13930]
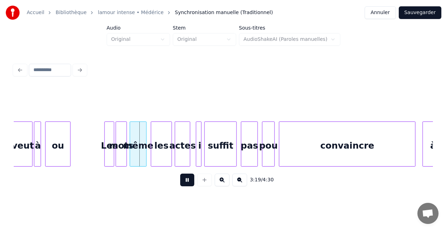
click at [191, 179] on button at bounding box center [187, 180] width 14 height 13
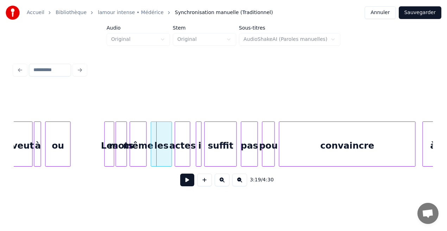
click at [191, 179] on button at bounding box center [187, 180] width 14 height 13
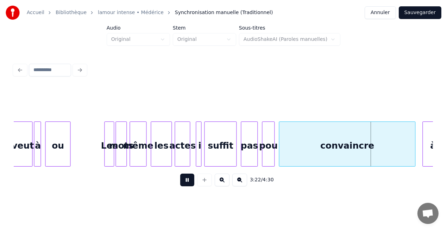
click at [191, 179] on button at bounding box center [187, 180] width 14 height 13
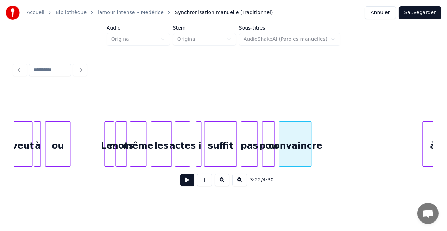
click at [310, 155] on div at bounding box center [310, 144] width 2 height 44
click at [187, 182] on button at bounding box center [187, 180] width 14 height 13
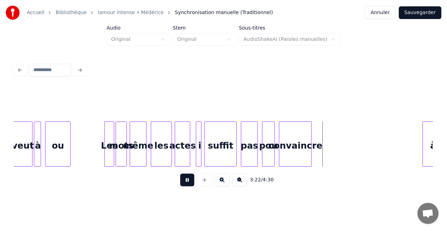
click at [187, 182] on button at bounding box center [187, 180] width 14 height 13
click at [310, 158] on div at bounding box center [310, 144] width 2 height 44
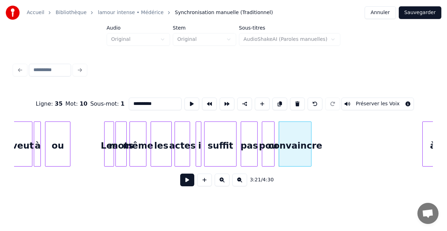
click at [185, 184] on button at bounding box center [187, 180] width 14 height 13
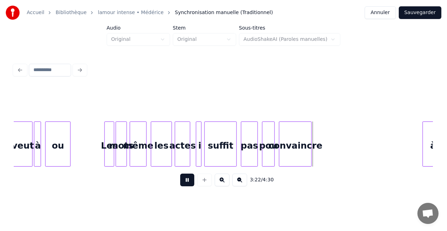
click at [185, 184] on button at bounding box center [187, 180] width 14 height 13
click at [250, 149] on div "pas" at bounding box center [249, 146] width 16 height 48
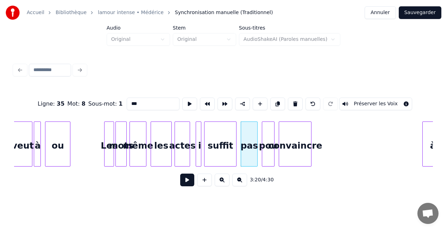
click at [187, 186] on button at bounding box center [187, 180] width 14 height 13
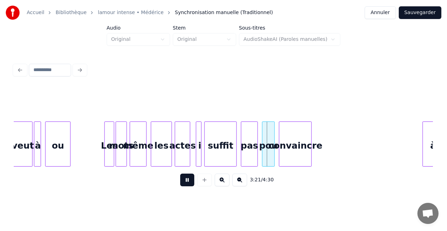
click at [187, 186] on button at bounding box center [187, 180] width 14 height 13
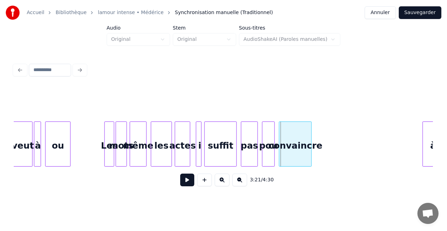
click at [187, 186] on button at bounding box center [187, 180] width 14 height 13
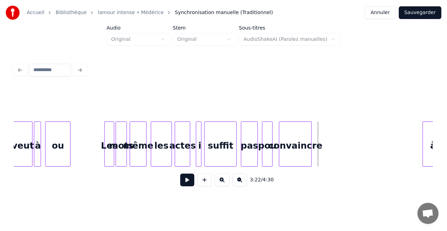
click at [270, 158] on div at bounding box center [271, 144] width 2 height 44
click at [299, 155] on div "convaincre" at bounding box center [291, 146] width 32 height 48
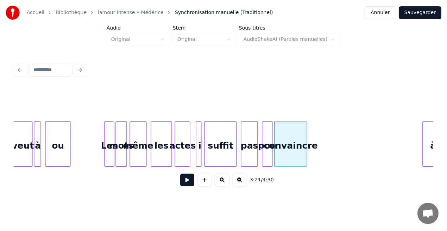
click at [245, 155] on div "pas" at bounding box center [249, 146] width 16 height 48
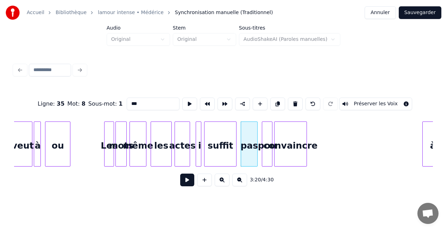
click at [190, 180] on button at bounding box center [187, 180] width 14 height 13
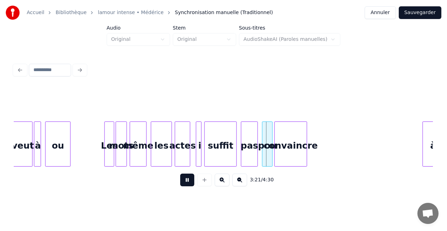
click at [190, 180] on button at bounding box center [187, 180] width 14 height 13
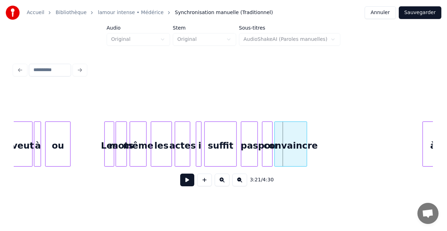
click at [190, 180] on button at bounding box center [187, 180] width 14 height 13
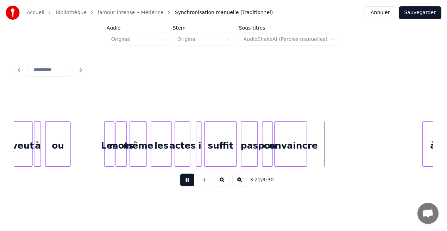
click at [190, 180] on button at bounding box center [187, 180] width 14 height 13
click at [312, 159] on div at bounding box center [313, 144] width 2 height 44
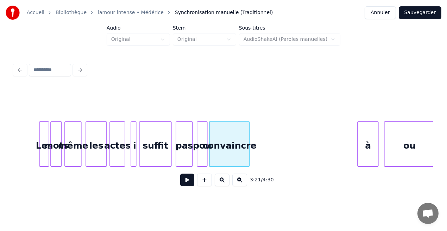
scroll to position [0, 14050]
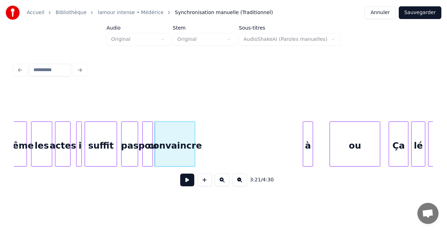
click at [312, 162] on div at bounding box center [312, 144] width 2 height 44
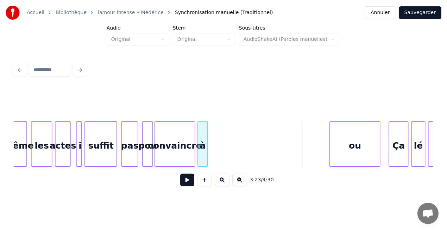
click at [202, 173] on div "3:23 / 4:30" at bounding box center [223, 139] width 419 height 107
click at [177, 158] on div "convaincre" at bounding box center [175, 146] width 40 height 48
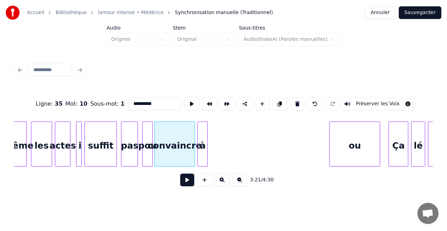
click at [185, 182] on button at bounding box center [187, 180] width 14 height 13
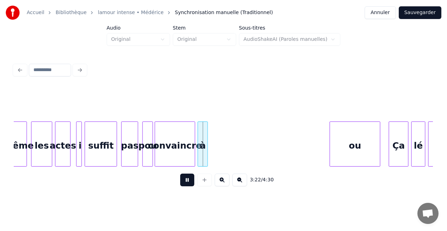
click at [185, 182] on button at bounding box center [187, 180] width 14 height 13
click at [191, 157] on div at bounding box center [191, 144] width 2 height 44
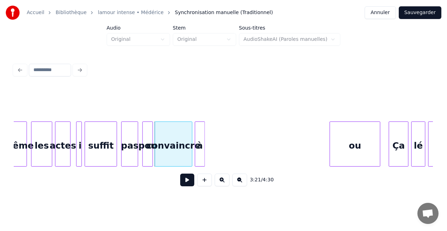
click at [200, 158] on div "à" at bounding box center [200, 146] width 10 height 48
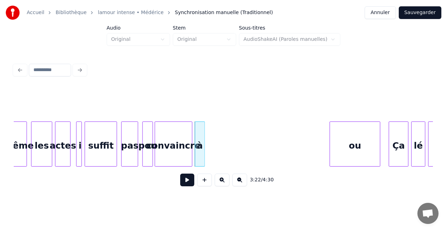
click at [176, 154] on div "convaincre" at bounding box center [173, 146] width 37 height 48
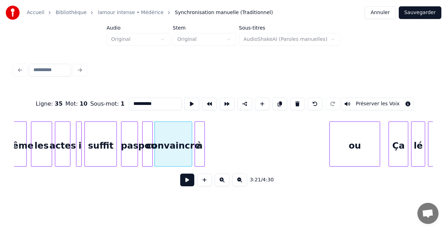
click at [188, 181] on button at bounding box center [187, 180] width 14 height 13
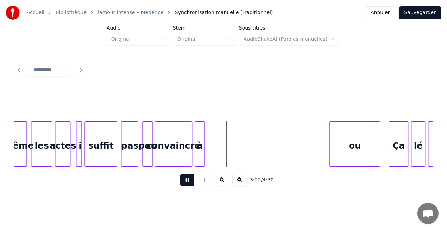
click at [188, 181] on button at bounding box center [187, 180] width 14 height 13
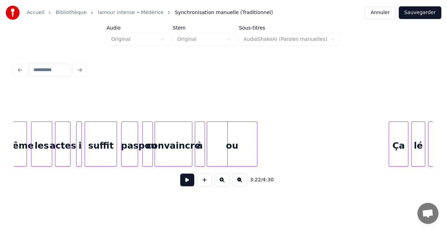
click at [228, 158] on div "ou" at bounding box center [232, 146] width 50 height 48
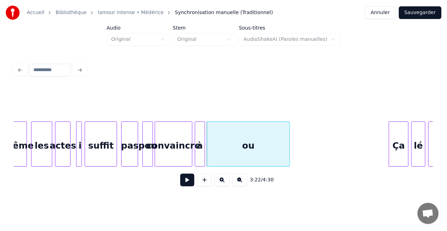
click at [288, 156] on div at bounding box center [288, 144] width 2 height 44
click at [134, 154] on div "pas" at bounding box center [129, 146] width 16 height 48
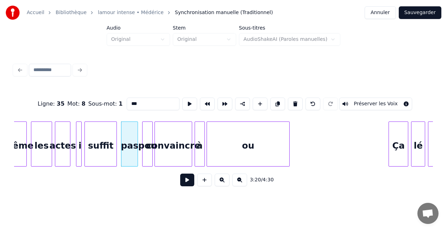
click at [186, 181] on button at bounding box center [187, 180] width 14 height 13
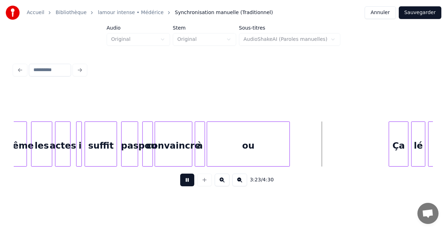
click at [186, 181] on button at bounding box center [187, 180] width 14 height 13
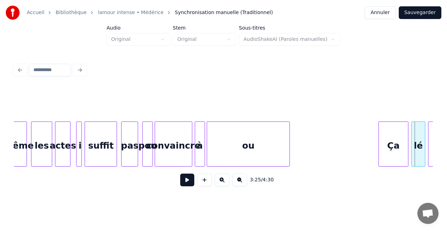
click at [379, 144] on div at bounding box center [380, 144] width 2 height 44
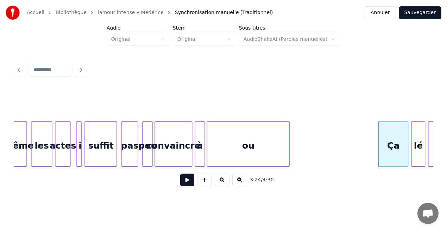
click at [280, 143] on div "ou" at bounding box center [248, 146] width 82 height 48
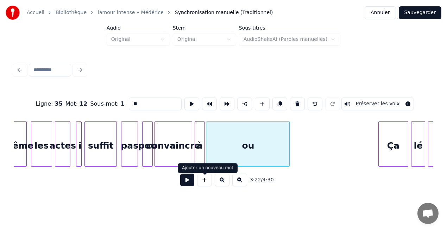
click at [188, 179] on button at bounding box center [187, 180] width 14 height 13
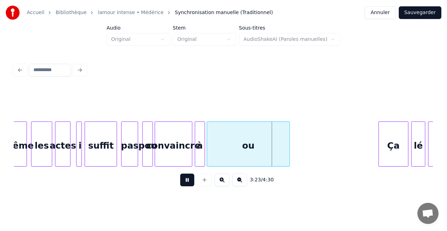
click at [188, 179] on button at bounding box center [187, 180] width 14 height 13
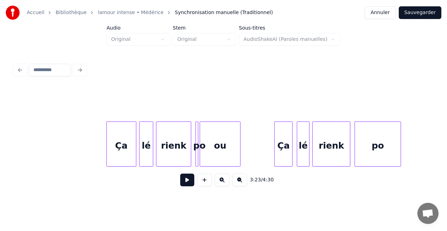
scroll to position [0, 14377]
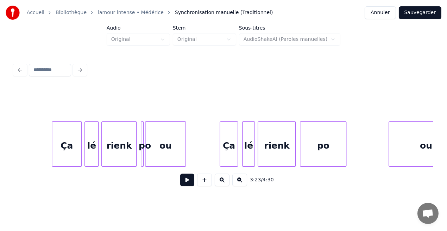
click at [188, 183] on button at bounding box center [187, 180] width 14 height 13
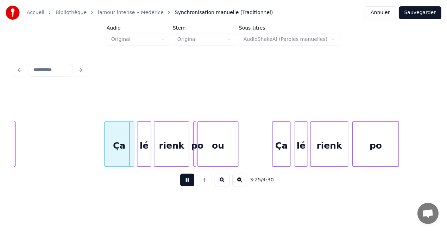
click at [188, 183] on button at bounding box center [187, 180] width 14 height 13
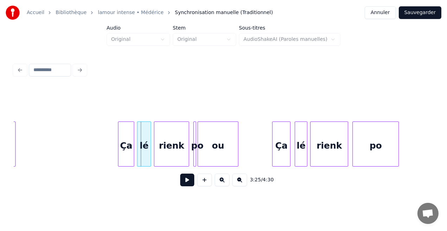
click at [119, 156] on div at bounding box center [119, 144] width 2 height 44
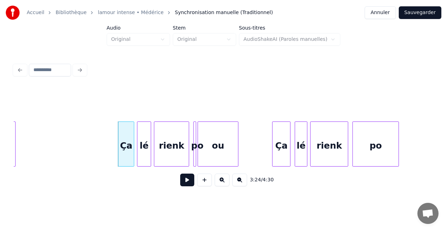
click at [192, 184] on button at bounding box center [187, 180] width 14 height 13
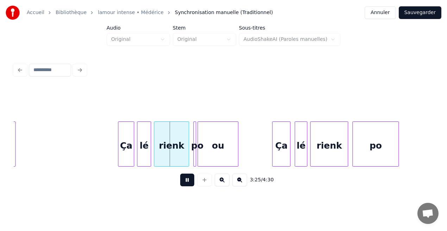
click at [192, 184] on button at bounding box center [187, 180] width 14 height 13
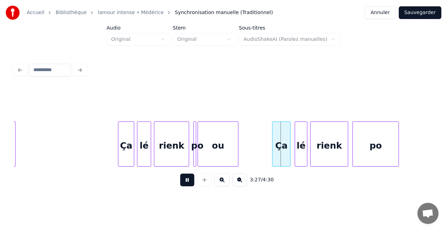
click at [192, 184] on button at bounding box center [187, 180] width 14 height 13
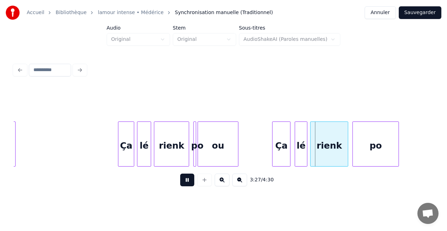
click at [192, 184] on button at bounding box center [187, 180] width 14 height 13
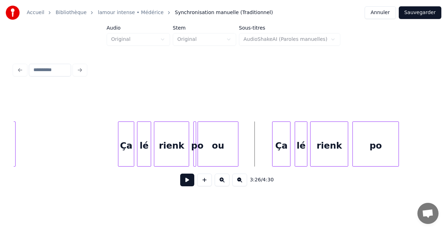
click at [191, 180] on button at bounding box center [187, 180] width 14 height 13
click at [189, 179] on button at bounding box center [187, 180] width 14 height 13
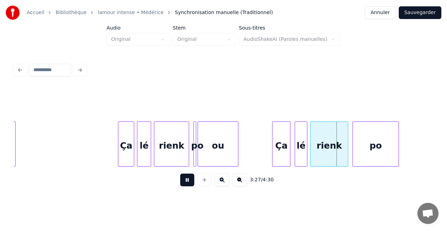
click at [189, 179] on button at bounding box center [187, 180] width 14 height 13
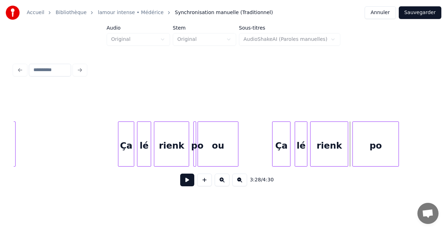
click at [189, 180] on button at bounding box center [187, 180] width 14 height 13
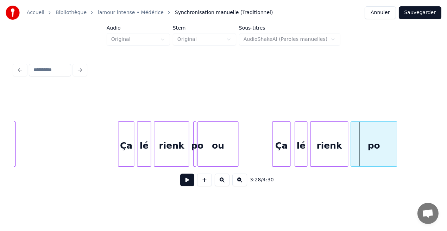
click at [361, 144] on div "po" at bounding box center [374, 146] width 46 height 48
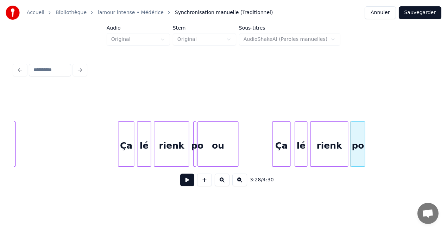
click at [363, 154] on div at bounding box center [364, 144] width 2 height 44
click at [358, 157] on div at bounding box center [358, 144] width 2 height 44
click at [281, 154] on div "Ça" at bounding box center [282, 146] width 18 height 48
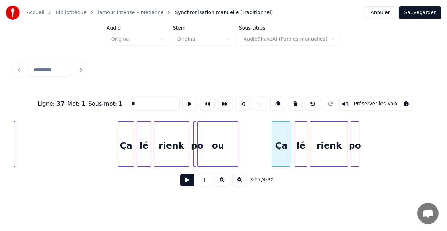
click at [186, 186] on button at bounding box center [187, 180] width 14 height 13
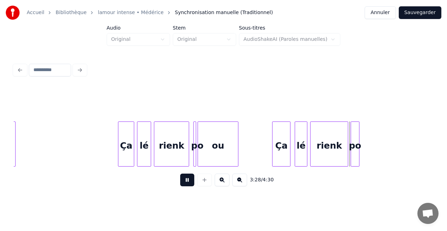
click at [186, 186] on button at bounding box center [187, 180] width 14 height 13
click at [356, 156] on div at bounding box center [355, 144] width 2 height 44
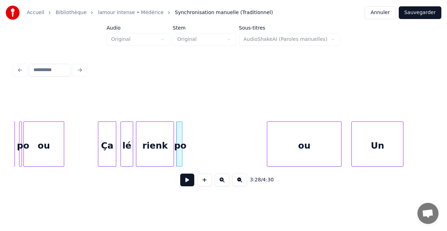
scroll to position [0, 14520]
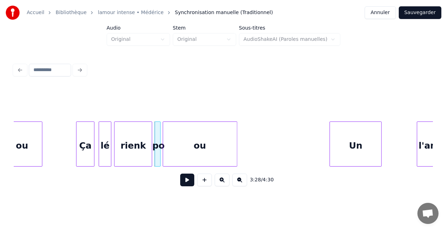
click at [224, 158] on div "ou" at bounding box center [200, 146] width 74 height 48
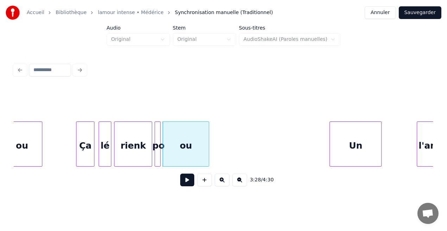
click at [208, 158] on div at bounding box center [208, 144] width 2 height 44
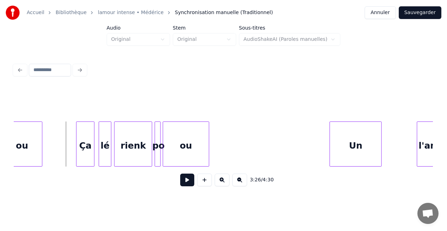
click at [191, 183] on button at bounding box center [187, 180] width 14 height 13
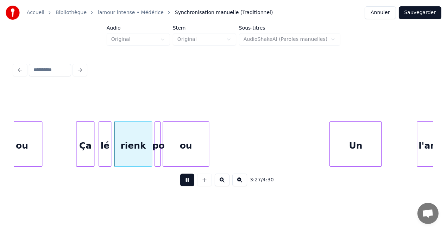
click at [191, 183] on button at bounding box center [187, 180] width 14 height 13
click at [191, 184] on button at bounding box center [187, 180] width 14 height 13
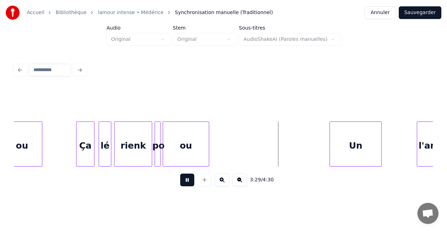
click at [191, 184] on button at bounding box center [187, 180] width 14 height 13
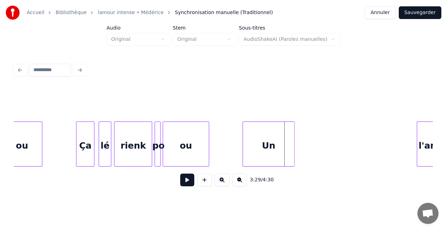
click at [253, 158] on div "Un" at bounding box center [268, 146] width 51 height 48
click at [253, 156] on div at bounding box center [252, 144] width 2 height 44
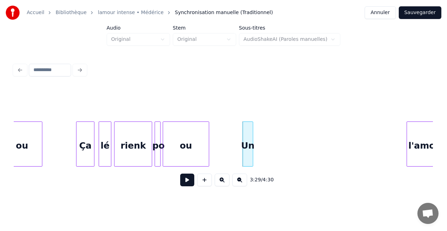
scroll to position [0, 14540]
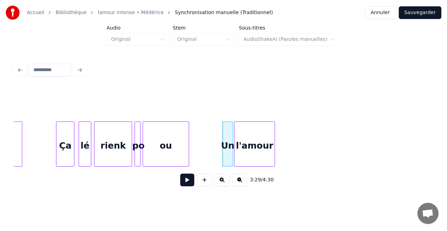
click at [266, 157] on div "l'amour" at bounding box center [255, 146] width 40 height 48
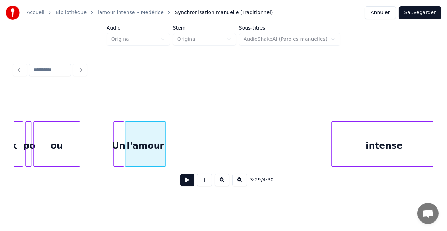
scroll to position [0, 14726]
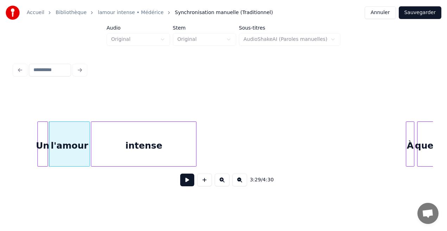
click at [166, 154] on div "intense" at bounding box center [143, 146] width 105 height 48
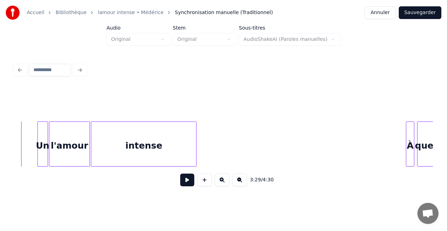
click at [189, 185] on button at bounding box center [187, 180] width 14 height 13
click at [64, 148] on div "l'amour" at bounding box center [69, 146] width 40 height 48
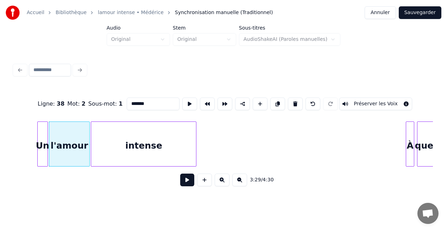
click at [189, 184] on button at bounding box center [187, 180] width 14 height 13
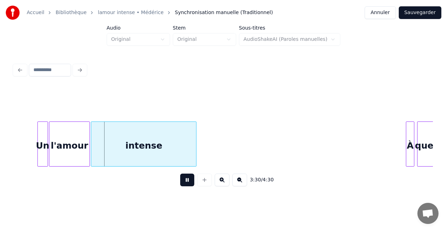
click at [189, 184] on button at bounding box center [187, 180] width 14 height 13
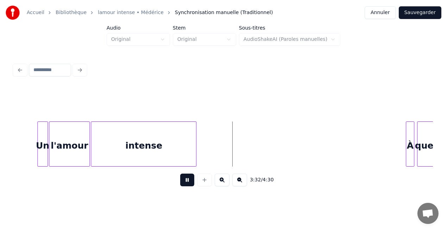
click at [189, 184] on button at bounding box center [187, 180] width 14 height 13
click at [210, 162] on div at bounding box center [211, 144] width 2 height 44
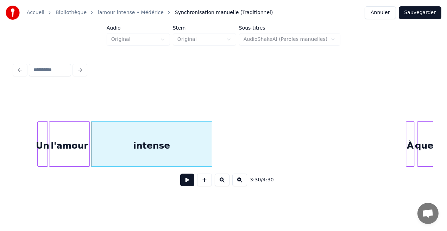
click at [166, 153] on div "intense" at bounding box center [151, 146] width 120 height 48
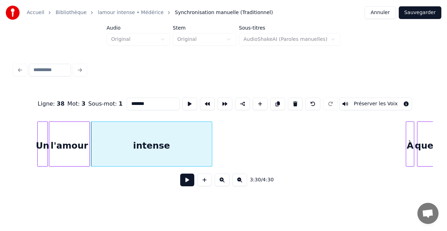
click at [193, 186] on button at bounding box center [187, 180] width 14 height 13
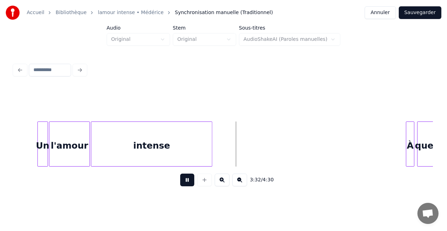
click at [193, 186] on button at bounding box center [187, 180] width 14 height 13
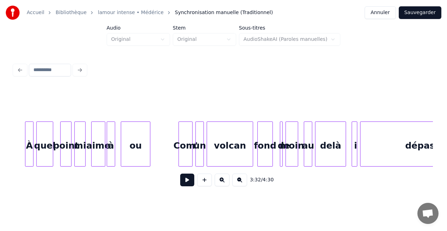
scroll to position [0, 14740]
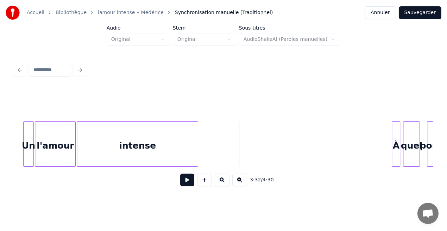
click at [189, 180] on button at bounding box center [187, 180] width 14 height 13
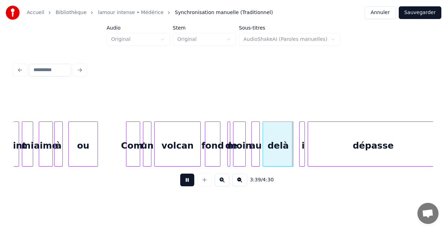
click at [189, 180] on button at bounding box center [187, 180] width 14 height 13
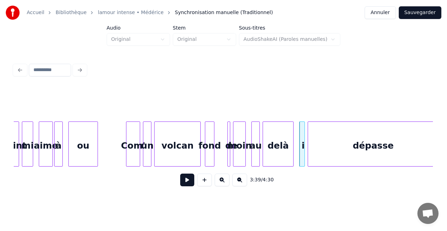
click at [213, 160] on div at bounding box center [213, 144] width 2 height 44
click at [182, 152] on div "volcan" at bounding box center [178, 146] width 46 height 48
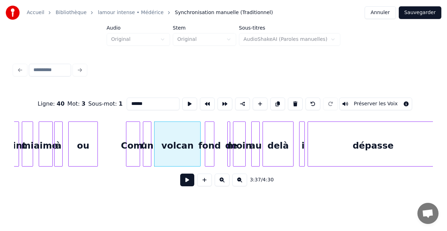
click at [185, 182] on button at bounding box center [187, 180] width 14 height 13
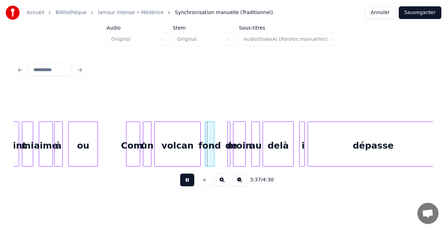
click at [185, 182] on button at bounding box center [187, 180] width 14 height 13
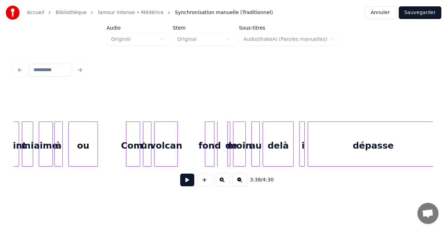
click at [177, 158] on div at bounding box center [176, 144] width 2 height 44
click at [184, 180] on button at bounding box center [187, 180] width 14 height 13
click at [207, 182] on button at bounding box center [204, 180] width 15 height 13
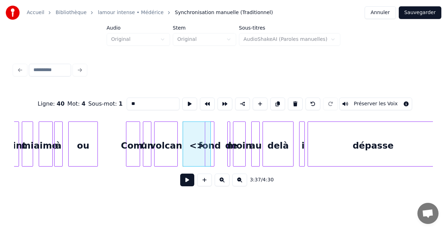
click at [133, 103] on input "**" at bounding box center [153, 104] width 53 height 13
click at [190, 156] on div at bounding box center [190, 144] width 2 height 44
click at [143, 101] on input "****" at bounding box center [153, 104] width 53 height 13
click at [133, 104] on input "***" at bounding box center [153, 104] width 53 height 13
click at [185, 139] on div "au" at bounding box center [186, 146] width 8 height 48
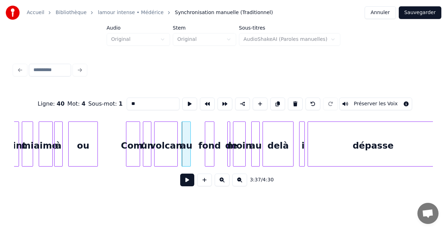
click at [133, 153] on div "Com'" at bounding box center [132, 146] width 13 height 48
type input "****"
click at [185, 183] on button at bounding box center [187, 180] width 14 height 13
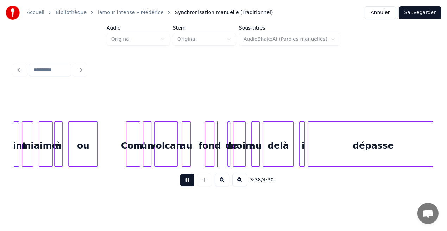
click at [185, 183] on button at bounding box center [187, 180] width 14 height 13
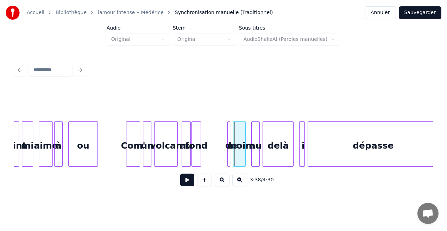
click at [195, 155] on div "fond" at bounding box center [196, 146] width 9 height 48
click at [187, 181] on button at bounding box center [187, 180] width 14 height 13
click at [205, 158] on div "de" at bounding box center [206, 146] width 7 height 48
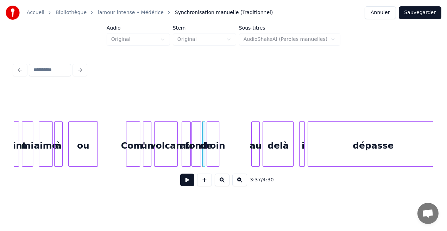
click at [212, 157] on div "moin" at bounding box center [213, 146] width 12 height 48
click at [187, 180] on button at bounding box center [187, 180] width 14 height 13
click at [238, 155] on div at bounding box center [238, 144] width 2 height 44
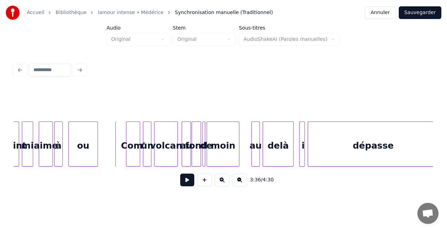
click at [186, 181] on button at bounding box center [187, 180] width 14 height 13
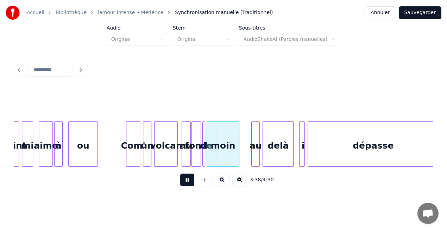
click at [186, 181] on button at bounding box center [187, 180] width 14 height 13
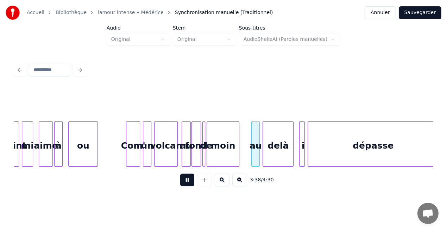
click at [186, 181] on button at bounding box center [187, 180] width 14 height 13
click at [247, 155] on div at bounding box center [248, 144] width 2 height 44
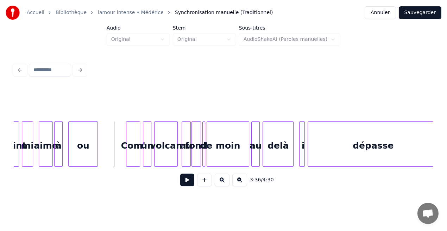
click at [183, 180] on button at bounding box center [187, 180] width 14 height 13
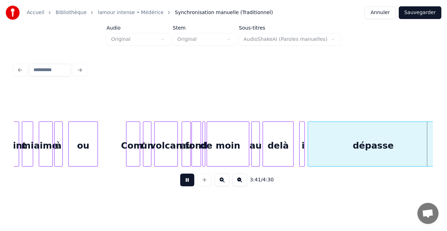
scroll to position [0, 15579]
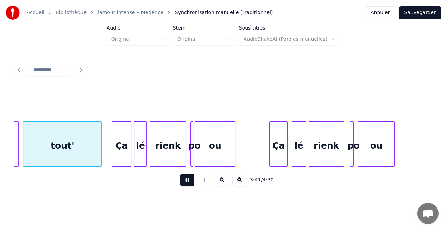
click at [183, 180] on button at bounding box center [187, 180] width 14 height 13
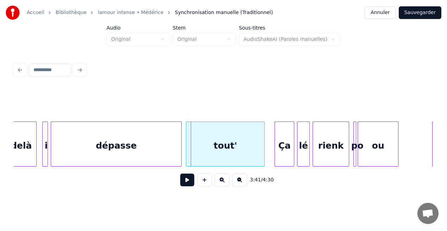
scroll to position [0, 15351]
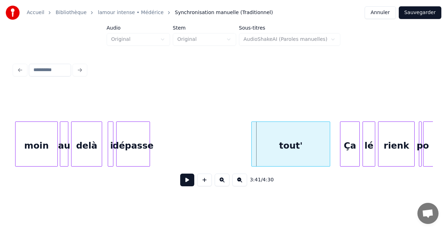
click at [149, 167] on div "dépasse tout' Ça lé rienk po ou delà i moin au" at bounding box center [223, 143] width 419 height 45
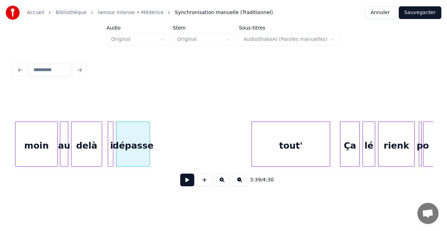
click at [109, 158] on div at bounding box center [109, 144] width 2 height 44
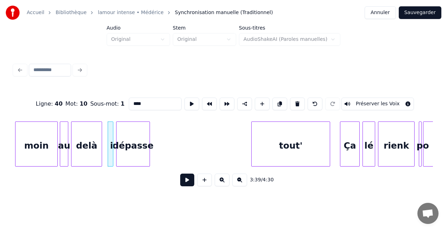
type input "*"
click at [193, 179] on button at bounding box center [187, 180] width 14 height 13
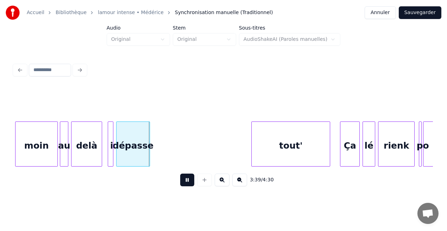
click at [193, 179] on button at bounding box center [187, 180] width 14 height 13
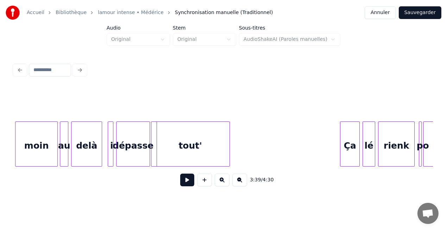
click at [175, 150] on div "tout'" at bounding box center [190, 146] width 78 height 48
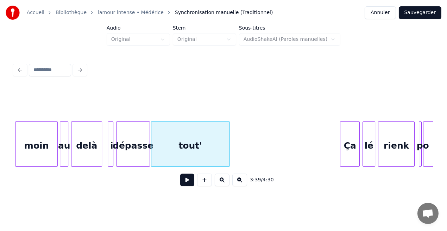
click at [188, 181] on button at bounding box center [187, 180] width 14 height 13
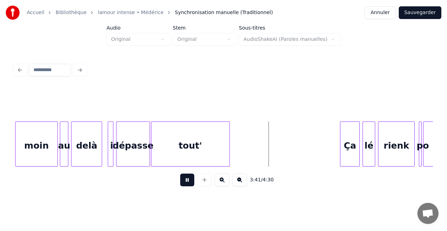
click at [188, 181] on button at bounding box center [187, 180] width 14 height 13
click at [186, 183] on button at bounding box center [187, 180] width 14 height 13
click at [331, 159] on div at bounding box center [332, 144] width 2 height 44
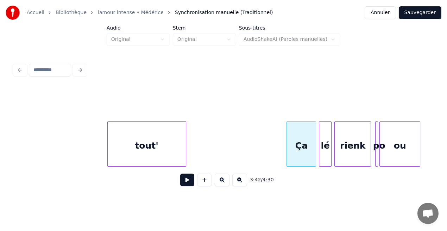
scroll to position [0, 15547]
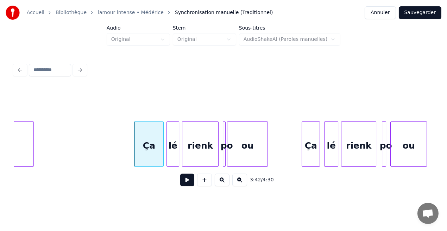
click at [188, 184] on button at bounding box center [187, 180] width 14 height 13
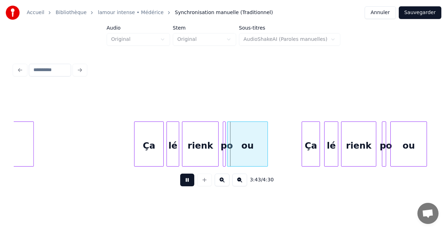
click at [188, 184] on button at bounding box center [187, 180] width 14 height 13
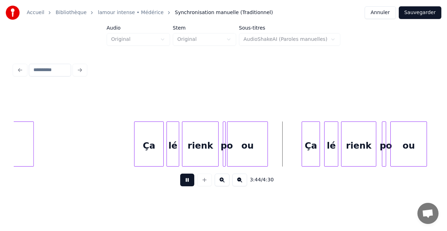
click at [188, 184] on button at bounding box center [187, 180] width 14 height 13
click at [293, 155] on div at bounding box center [292, 144] width 2 height 44
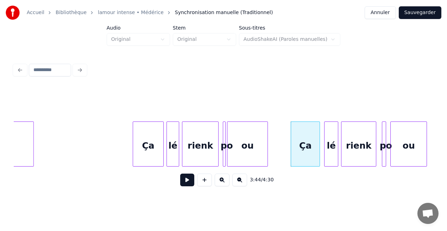
click at [134, 160] on div at bounding box center [134, 144] width 2 height 44
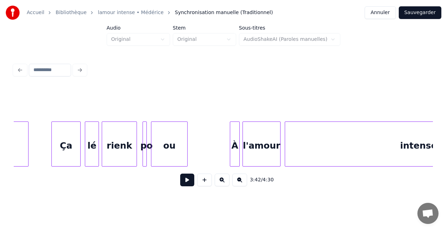
scroll to position [0, 15765]
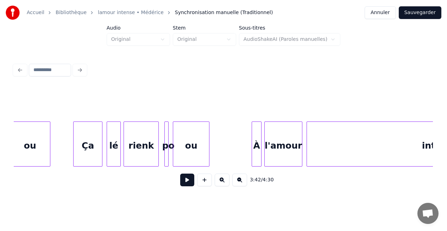
click at [189, 185] on button at bounding box center [187, 180] width 14 height 13
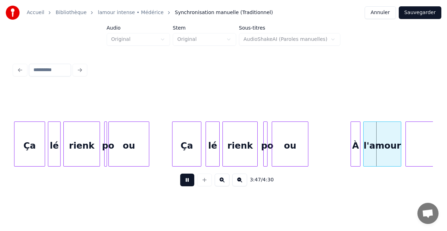
click at [189, 185] on button at bounding box center [187, 180] width 14 height 13
click at [355, 155] on div "À" at bounding box center [355, 146] width 9 height 48
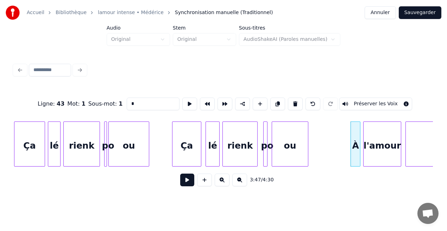
click at [135, 103] on input "*" at bounding box center [153, 104] width 53 height 13
type input "**"
click at [191, 181] on button at bounding box center [187, 180] width 14 height 13
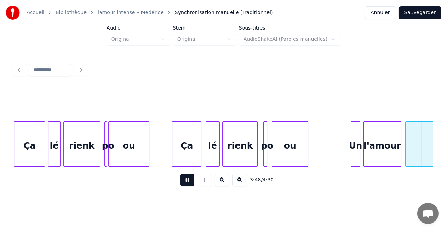
click at [191, 181] on button at bounding box center [187, 180] width 14 height 13
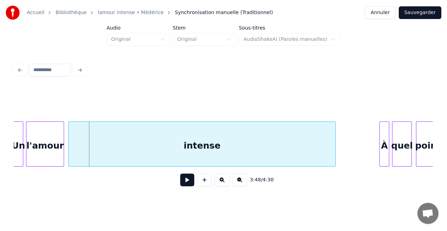
scroll to position [0, 16025]
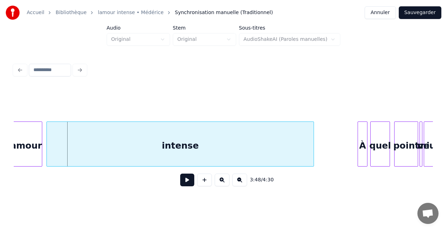
click at [188, 181] on button at bounding box center [187, 180] width 14 height 13
click at [31, 144] on div "l'amour" at bounding box center [23, 146] width 37 height 48
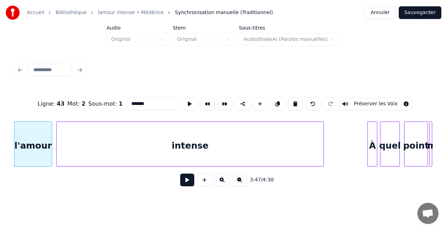
click at [185, 182] on button at bounding box center [187, 180] width 14 height 13
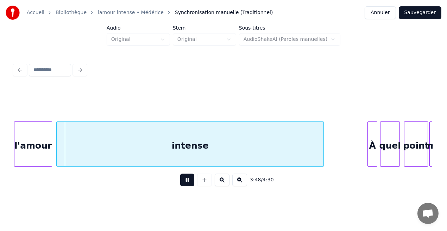
click at [185, 182] on button at bounding box center [187, 180] width 14 height 13
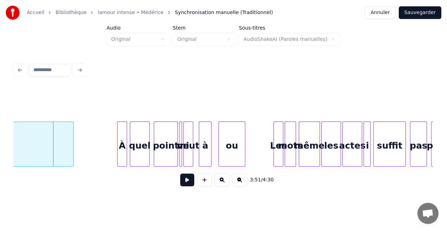
scroll to position [0, 16320]
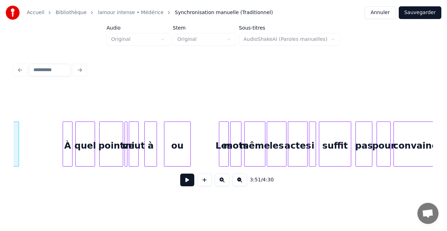
click at [187, 183] on button at bounding box center [187, 180] width 14 height 13
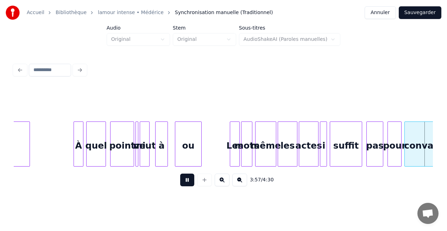
scroll to position [0, 16729]
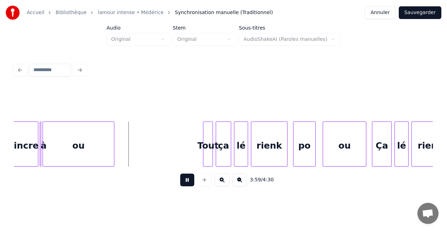
click at [187, 182] on button at bounding box center [187, 180] width 14 height 13
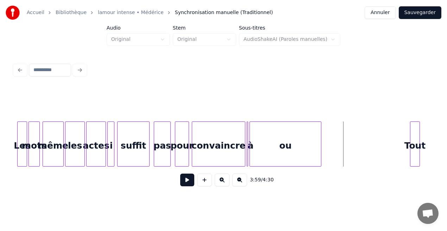
scroll to position [0, 16511]
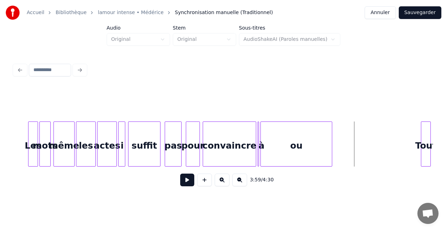
click at [196, 158] on div "pour" at bounding box center [192, 146] width 13 height 48
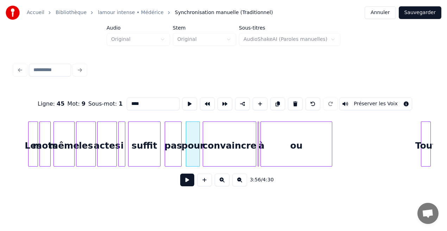
click at [142, 102] on input "****" at bounding box center [153, 104] width 53 height 13
type input "***"
click at [191, 183] on button at bounding box center [187, 180] width 14 height 13
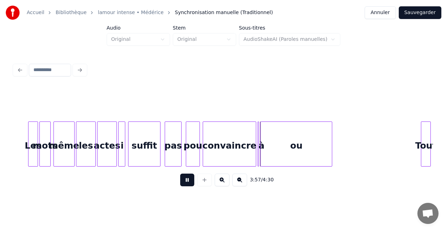
click at [191, 183] on button at bounding box center [187, 180] width 14 height 13
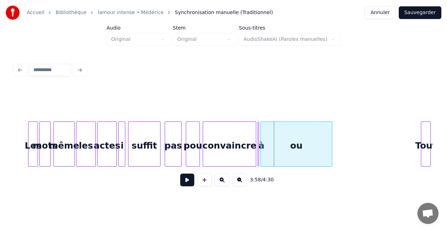
click at [191, 183] on button at bounding box center [187, 180] width 14 height 13
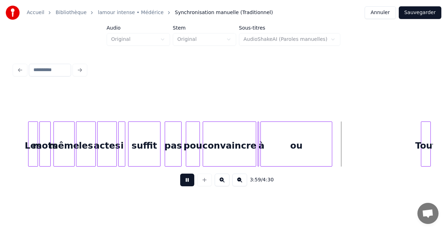
click at [191, 183] on button at bounding box center [187, 180] width 14 height 13
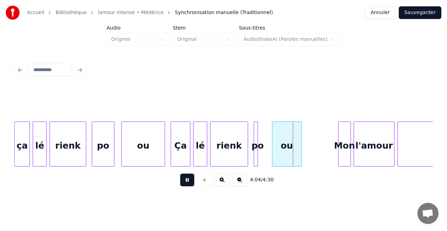
click at [191, 183] on button at bounding box center [187, 180] width 14 height 13
click at [261, 160] on div at bounding box center [262, 144] width 2 height 44
click at [226, 151] on div "rienk" at bounding box center [229, 146] width 37 height 48
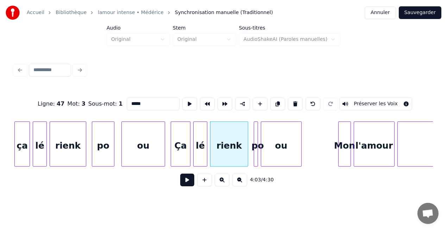
click at [189, 179] on button at bounding box center [187, 180] width 14 height 13
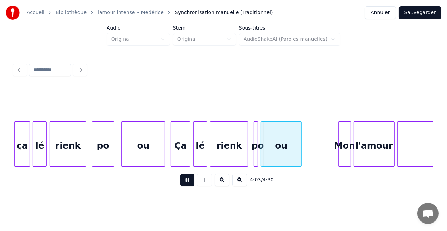
click at [189, 179] on button at bounding box center [187, 180] width 14 height 13
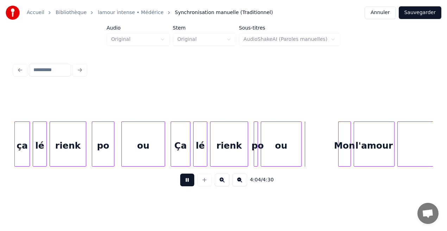
click at [189, 179] on button at bounding box center [187, 180] width 14 height 13
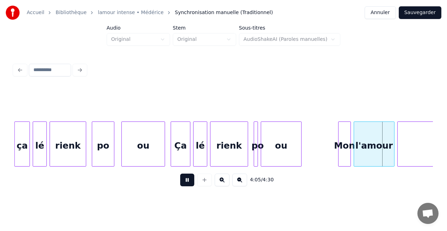
click at [189, 179] on button at bounding box center [187, 180] width 14 height 13
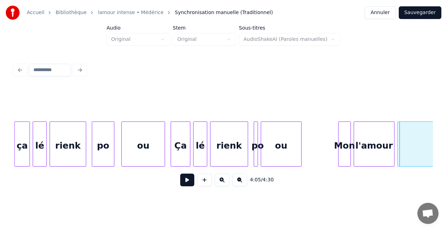
click at [189, 179] on button at bounding box center [187, 180] width 14 height 13
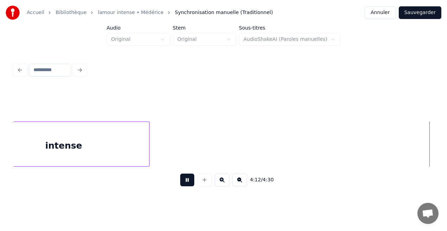
scroll to position [0, 17769]
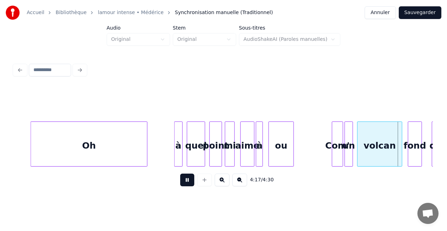
click at [189, 179] on button at bounding box center [187, 180] width 14 height 13
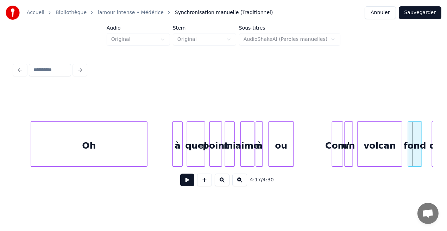
click at [173, 157] on div at bounding box center [174, 144] width 2 height 44
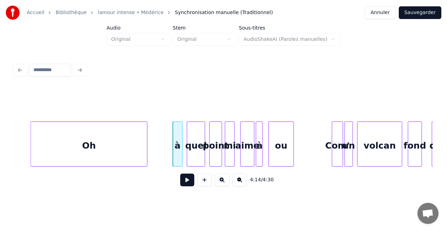
click at [191, 185] on button at bounding box center [187, 180] width 14 height 13
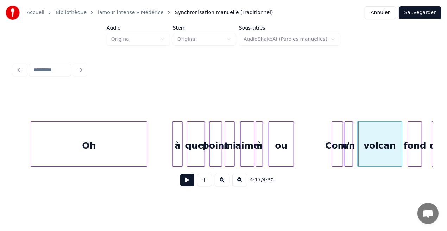
click at [191, 185] on button at bounding box center [187, 180] width 14 height 13
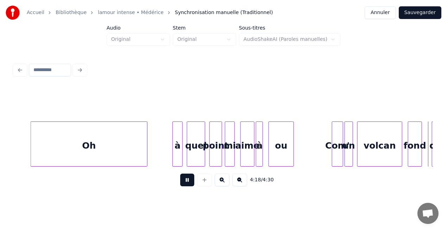
scroll to position [0, 18189]
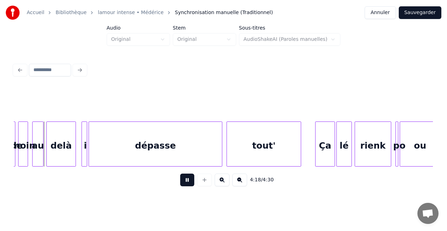
click at [191, 185] on button at bounding box center [187, 180] width 14 height 13
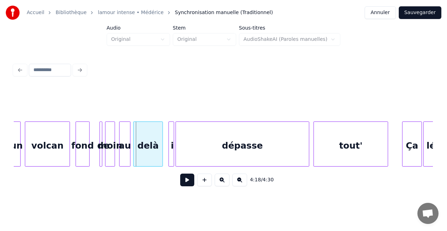
scroll to position [0, 18003]
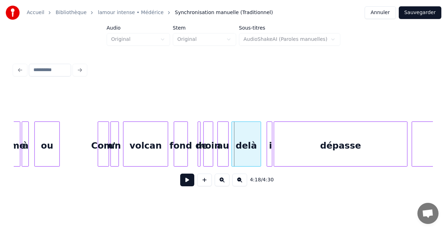
click at [158, 156] on div "volcan" at bounding box center [146, 146] width 44 height 48
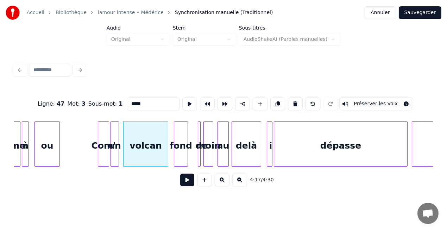
type input "******"
click at [185, 179] on button at bounding box center [187, 180] width 14 height 13
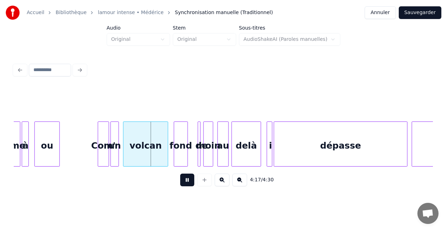
click at [185, 179] on button at bounding box center [187, 180] width 14 height 13
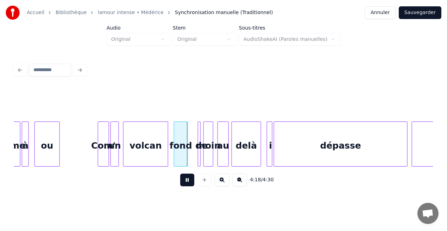
click at [185, 179] on button at bounding box center [187, 180] width 14 height 13
click at [187, 145] on div "fond" at bounding box center [188, 146] width 13 height 48
click at [167, 148] on div "volcan" at bounding box center [144, 143] width 45 height 45
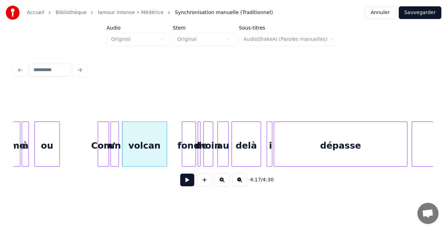
click at [158, 147] on div "volcan" at bounding box center [145, 146] width 44 height 48
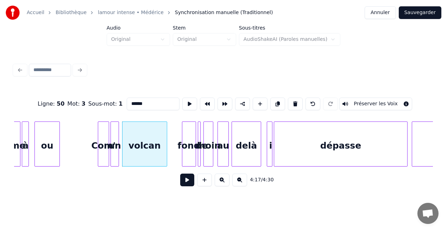
click at [187, 179] on button at bounding box center [187, 180] width 14 height 13
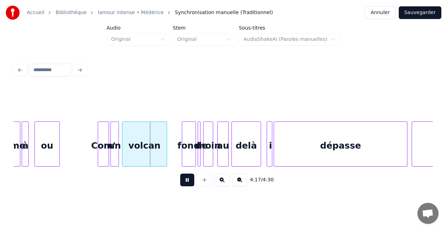
click at [187, 179] on button at bounding box center [187, 180] width 14 height 13
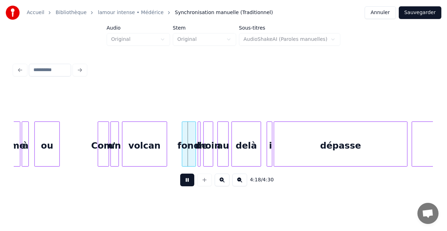
click at [187, 179] on button at bounding box center [187, 180] width 14 height 13
click at [163, 147] on div at bounding box center [164, 144] width 2 height 44
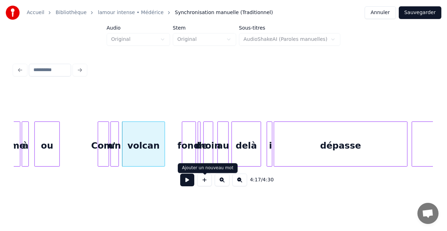
click at [203, 179] on button at bounding box center [204, 180] width 15 height 13
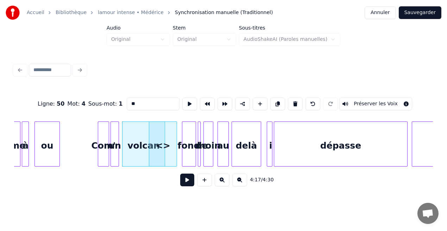
click at [169, 150] on div "<>" at bounding box center [162, 146] width 27 height 48
click at [165, 156] on div at bounding box center [164, 144] width 2 height 44
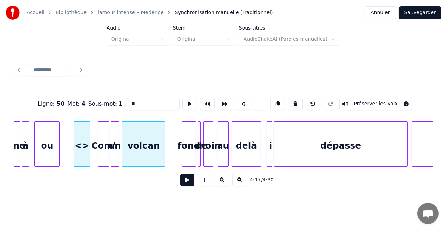
click at [84, 155] on div "<>" at bounding box center [82, 146] width 16 height 48
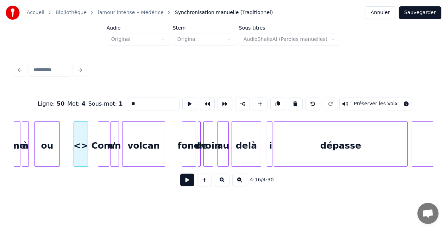
click at [87, 157] on div at bounding box center [87, 144] width 2 height 44
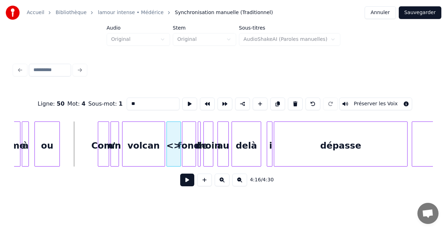
click at [173, 160] on div "<>" at bounding box center [173, 146] width 13 height 48
click at [133, 102] on input "**" at bounding box center [153, 104] width 53 height 13
click at [142, 102] on input "****" at bounding box center [153, 104] width 53 height 13
click at [132, 102] on input "***" at bounding box center [153, 104] width 53 height 13
type input "**"
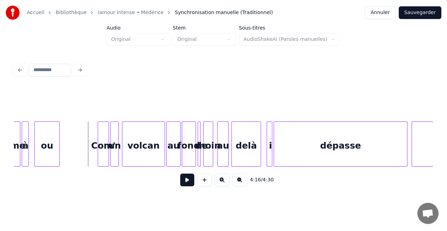
click at [187, 182] on button at bounding box center [187, 180] width 14 height 13
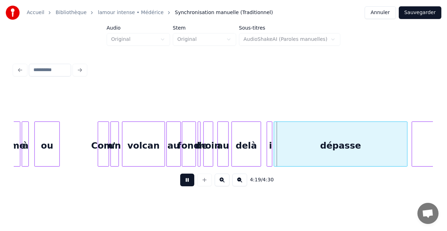
click at [187, 182] on button at bounding box center [187, 180] width 14 height 13
click at [266, 159] on div "i" at bounding box center [266, 146] width 7 height 48
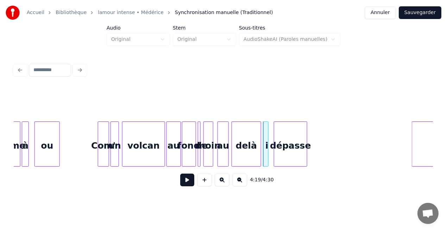
click at [306, 167] on div "de moin au delà i dépasse tout' fond volcan un Com' ou à aime au" at bounding box center [223, 143] width 419 height 45
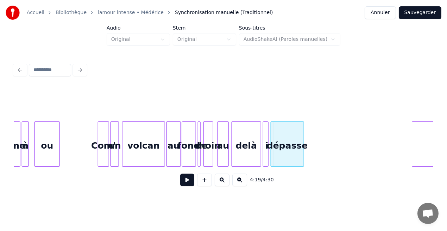
click at [286, 158] on div "dépasse" at bounding box center [287, 146] width 33 height 48
click at [256, 155] on div "delà" at bounding box center [246, 146] width 29 height 48
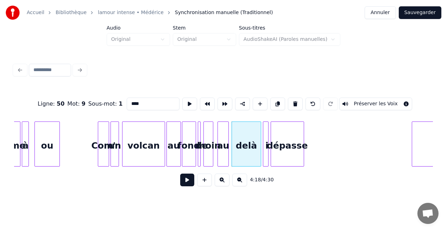
click at [185, 181] on button at bounding box center [187, 180] width 14 height 13
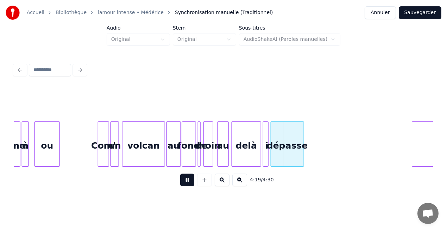
click at [185, 181] on button at bounding box center [187, 180] width 14 height 13
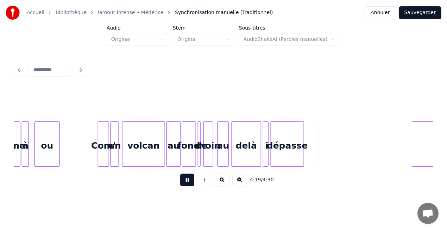
click at [185, 181] on button at bounding box center [187, 180] width 14 height 13
click at [306, 159] on div at bounding box center [307, 144] width 2 height 44
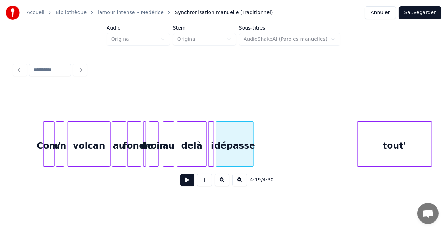
scroll to position [0, 18102]
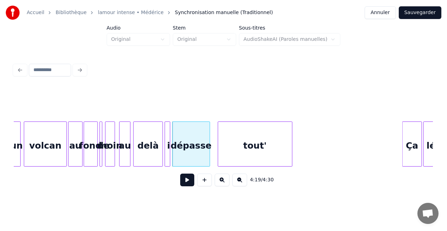
click at [282, 157] on div "tout'" at bounding box center [255, 146] width 74 height 48
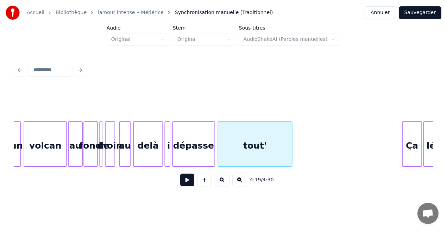
click at [213, 161] on div at bounding box center [214, 144] width 2 height 44
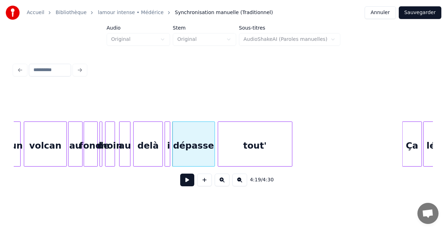
click at [190, 183] on button at bounding box center [187, 180] width 14 height 13
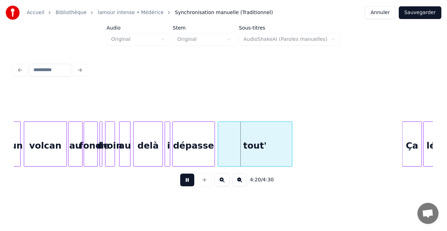
click at [190, 183] on button at bounding box center [187, 180] width 14 height 13
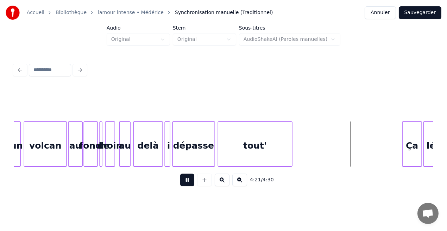
click at [190, 183] on button at bounding box center [187, 180] width 14 height 13
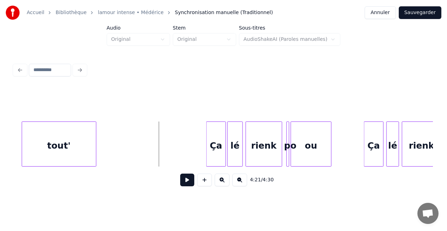
scroll to position [0, 18330]
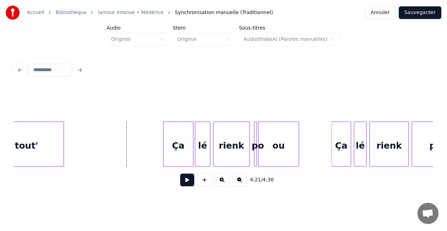
click at [164, 157] on div at bounding box center [165, 144] width 2 height 44
click at [189, 181] on button at bounding box center [187, 180] width 14 height 13
click at [323, 158] on div at bounding box center [323, 144] width 2 height 44
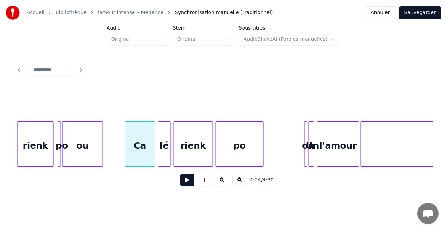
scroll to position [0, 18537]
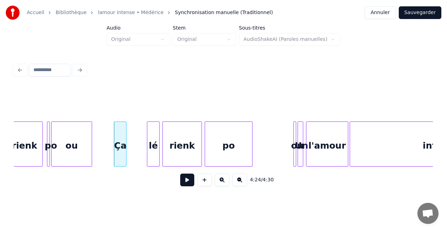
click at [126, 154] on div at bounding box center [125, 144] width 2 height 44
click at [187, 180] on button at bounding box center [187, 180] width 14 height 13
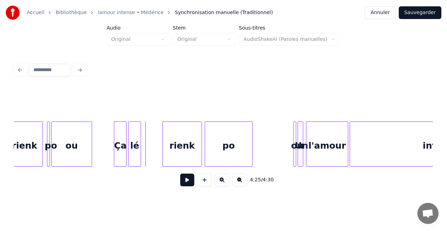
click at [137, 154] on div "lé" at bounding box center [135, 146] width 12 height 48
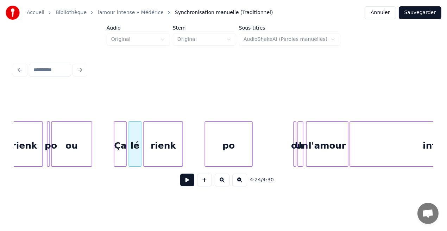
click at [162, 155] on div "rienk" at bounding box center [163, 146] width 39 height 48
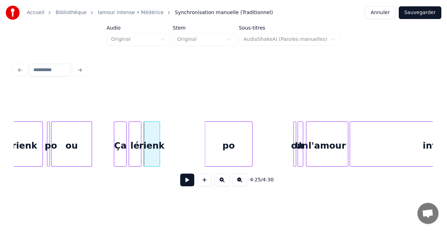
click at [159, 157] on div at bounding box center [159, 144] width 2 height 44
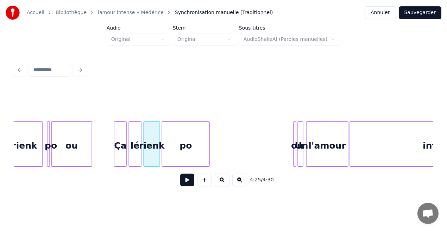
click at [170, 157] on div "po" at bounding box center [185, 146] width 47 height 48
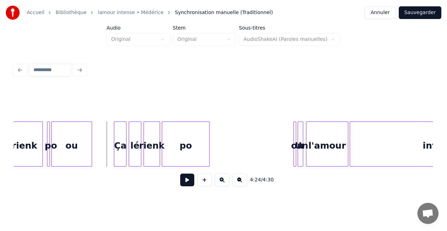
click at [192, 183] on button at bounding box center [187, 180] width 14 height 13
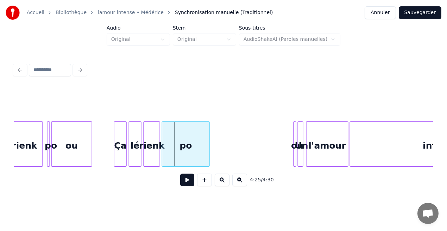
click at [192, 183] on button at bounding box center [187, 180] width 14 height 13
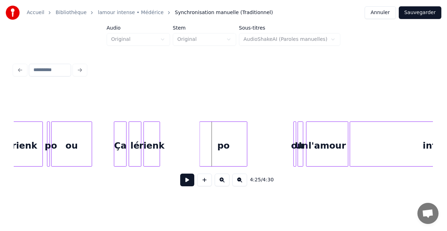
click at [209, 157] on div "po" at bounding box center [223, 146] width 47 height 48
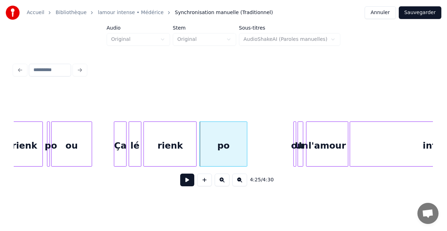
click at [196, 159] on div at bounding box center [195, 144] width 2 height 44
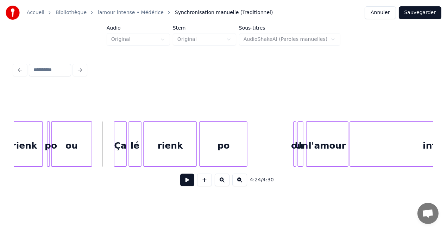
click at [192, 183] on button at bounding box center [187, 180] width 14 height 13
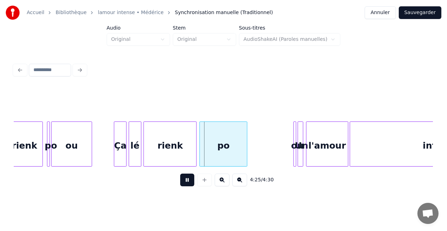
click at [192, 183] on button at bounding box center [187, 180] width 14 height 13
click at [189, 180] on button at bounding box center [187, 180] width 14 height 13
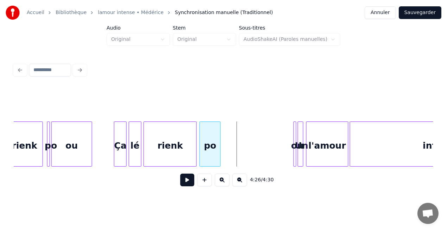
click at [219, 157] on div at bounding box center [219, 144] width 2 height 44
click at [225, 165] on div "rienk po ou Ça lé rienk po ou Un l'amour intense" at bounding box center [223, 143] width 419 height 45
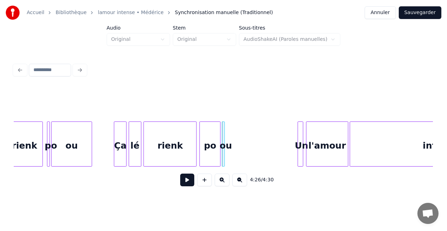
click at [225, 161] on div "ou" at bounding box center [226, 146] width 7 height 48
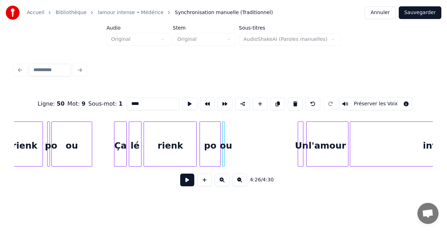
type input "**"
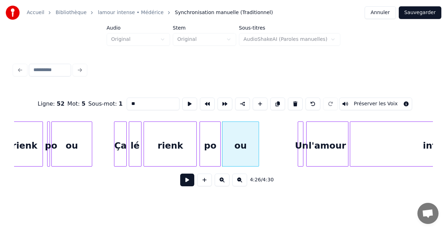
click at [257, 160] on div at bounding box center [258, 144] width 2 height 44
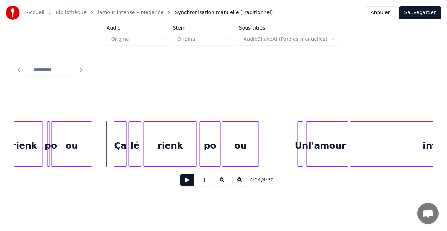
click at [191, 182] on button at bounding box center [187, 180] width 14 height 13
click at [208, 154] on div "po" at bounding box center [210, 146] width 20 height 48
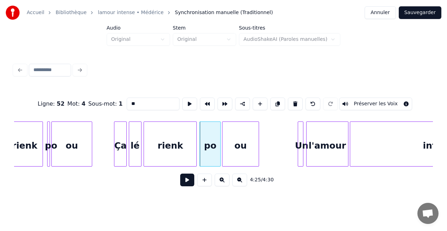
click at [188, 185] on button at bounding box center [187, 180] width 14 height 13
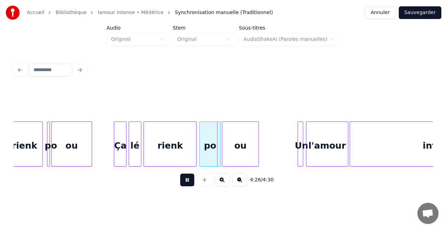
click at [188, 185] on button at bounding box center [187, 180] width 14 height 13
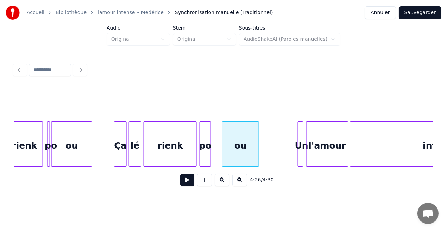
click at [211, 161] on div at bounding box center [210, 144] width 2 height 44
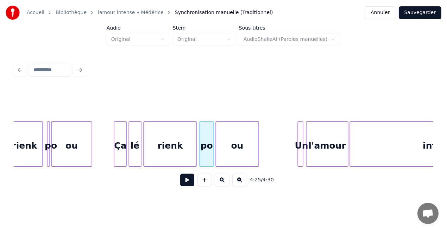
click at [216, 159] on div at bounding box center [217, 144] width 2 height 44
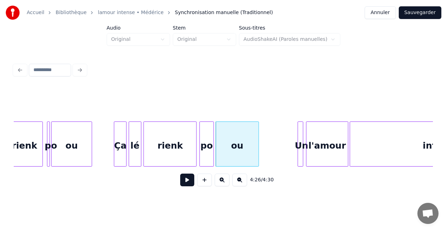
click at [177, 157] on div "rienk" at bounding box center [170, 146] width 52 height 48
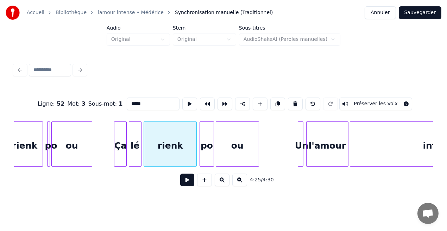
click at [187, 183] on button at bounding box center [187, 180] width 14 height 13
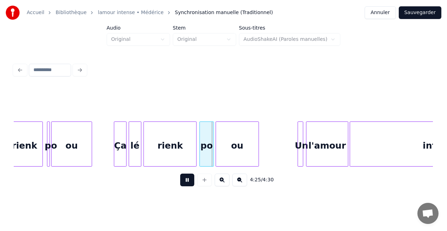
click at [187, 183] on button at bounding box center [187, 180] width 14 height 13
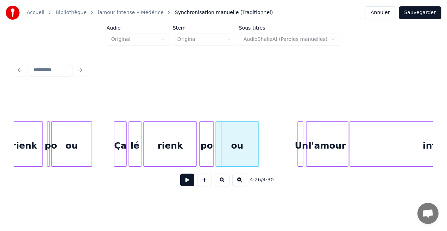
click at [187, 183] on button at bounding box center [187, 180] width 14 height 13
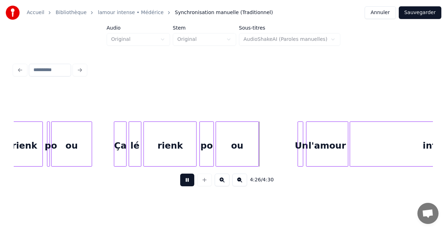
click at [187, 183] on button at bounding box center [187, 180] width 14 height 13
click at [184, 183] on button at bounding box center [187, 180] width 14 height 13
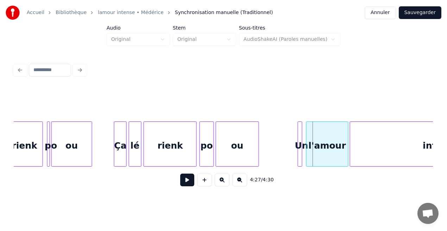
click at [300, 159] on div at bounding box center [301, 144] width 2 height 44
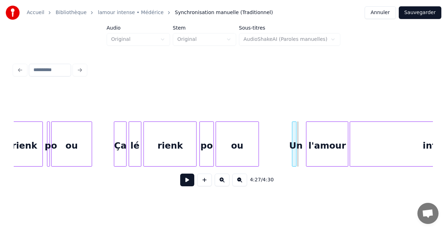
click at [297, 156] on div "Un" at bounding box center [296, 146] width 7 height 48
click at [190, 185] on button at bounding box center [187, 180] width 14 height 13
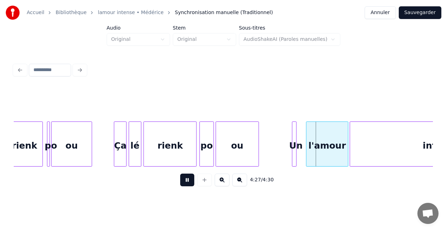
click at [190, 185] on button at bounding box center [187, 180] width 14 height 13
click at [301, 157] on div at bounding box center [300, 144] width 2 height 44
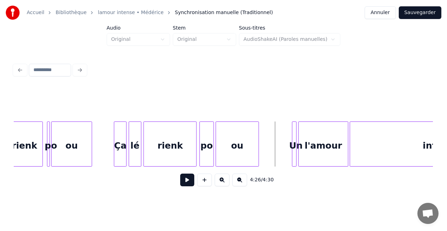
click at [189, 181] on button at bounding box center [187, 180] width 14 height 13
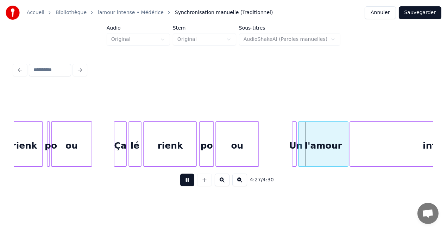
click at [189, 181] on button at bounding box center [187, 180] width 14 height 13
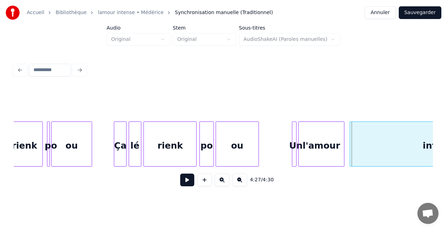
click at [343, 156] on div at bounding box center [343, 144] width 2 height 44
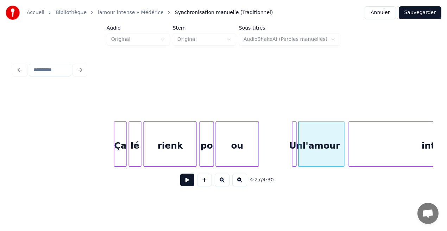
scroll to position [0, 18636]
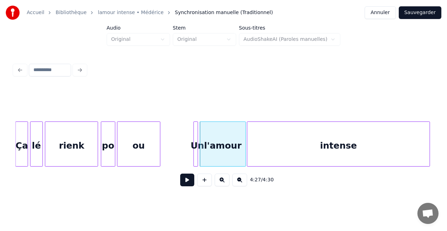
click at [359, 156] on div "intense" at bounding box center [339, 146] width 182 height 48
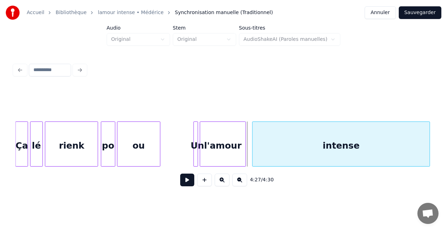
click at [253, 152] on div at bounding box center [254, 144] width 2 height 44
click at [242, 152] on div at bounding box center [242, 144] width 2 height 44
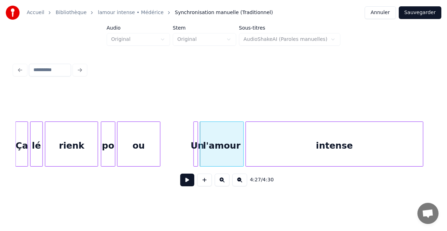
click at [257, 151] on div "intense" at bounding box center [334, 146] width 177 height 48
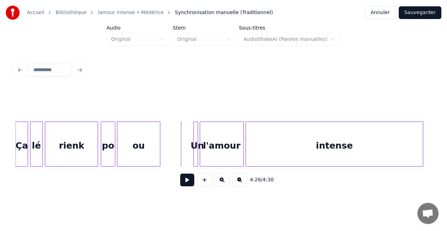
click at [188, 183] on button at bounding box center [187, 180] width 14 height 13
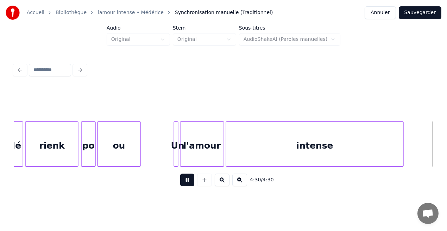
click at [188, 183] on button at bounding box center [187, 180] width 14 height 13
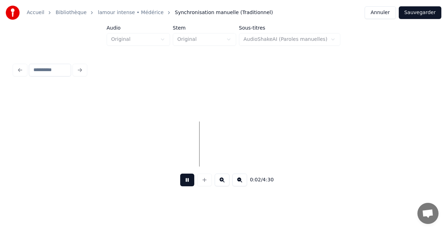
click at [189, 182] on button at bounding box center [187, 180] width 14 height 13
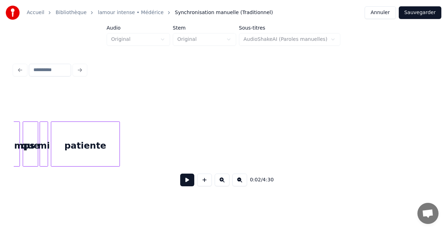
scroll to position [0, 2319]
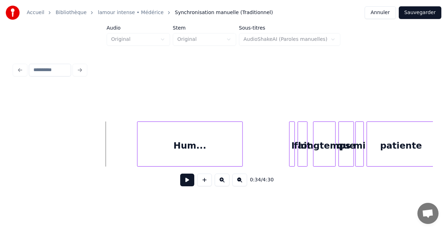
click at [187, 186] on button at bounding box center [187, 180] width 14 height 13
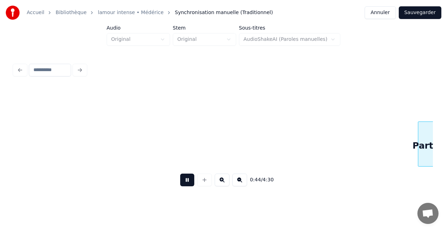
scroll to position [0, 3159]
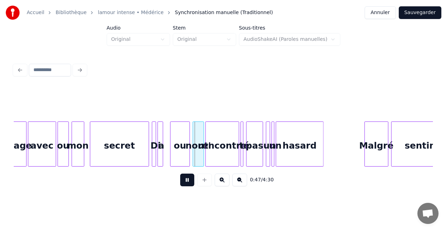
click at [185, 184] on button at bounding box center [187, 180] width 14 height 13
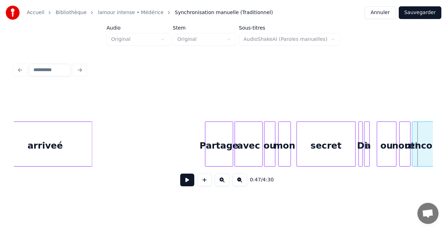
scroll to position [0, 2909]
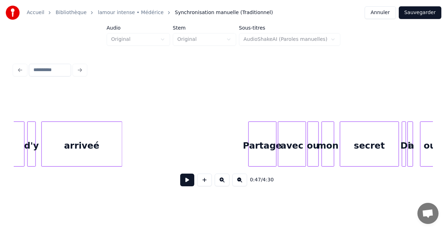
click at [121, 155] on div at bounding box center [121, 144] width 2 height 44
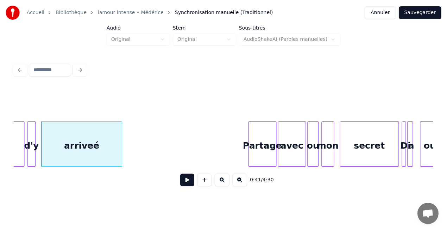
click at [187, 179] on button at bounding box center [187, 180] width 14 height 13
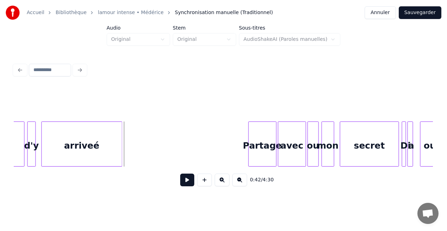
click at [103, 156] on div "arriveé" at bounding box center [82, 146] width 80 height 48
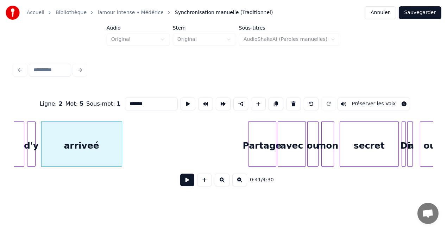
click at [141, 103] on input "*******" at bounding box center [151, 104] width 53 height 13
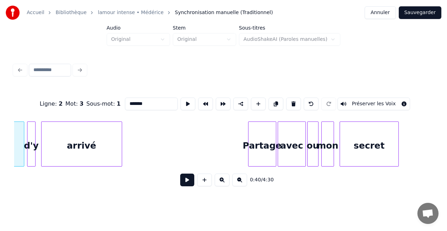
scroll to position [0, 2845]
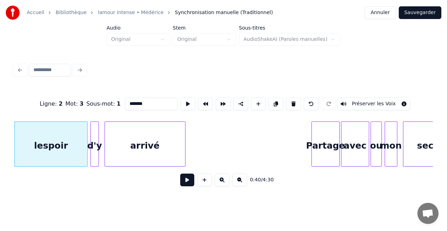
type input "*******"
click at [186, 183] on button at bounding box center [187, 180] width 14 height 13
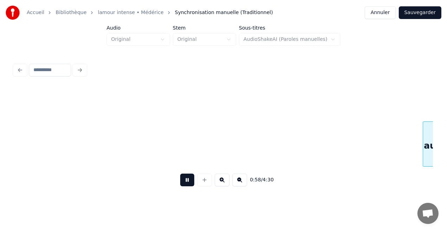
scroll to position [0, 4104]
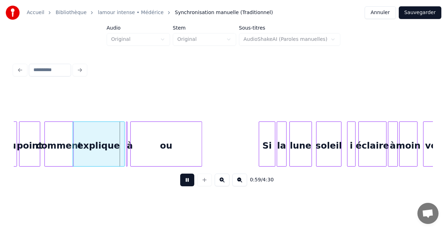
click at [186, 183] on button at bounding box center [187, 180] width 14 height 13
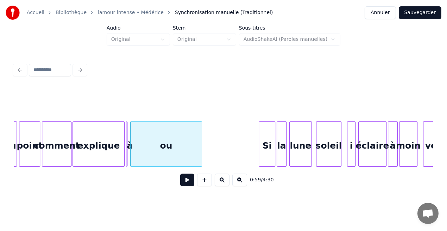
click at [63, 158] on div "comment" at bounding box center [56, 146] width 29 height 48
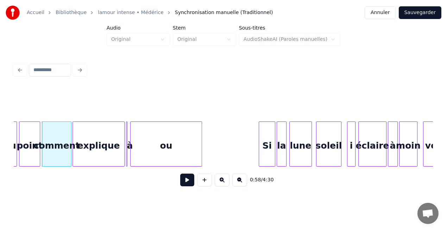
click at [188, 180] on button at bounding box center [187, 180] width 14 height 13
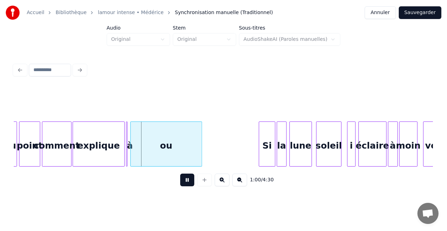
click at [188, 180] on button at bounding box center [187, 180] width 14 height 13
click at [116, 157] on div at bounding box center [116, 144] width 2 height 44
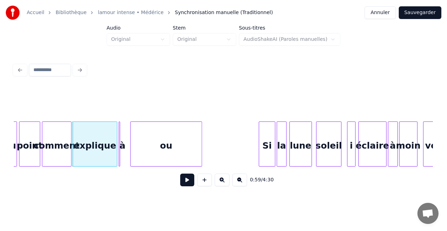
click at [121, 155] on div "à" at bounding box center [122, 146] width 7 height 48
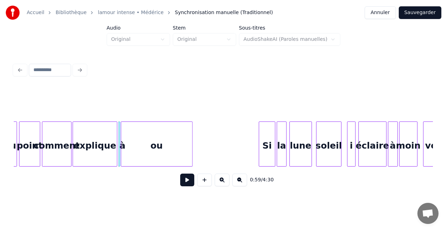
click at [141, 154] on div "ou" at bounding box center [156, 146] width 71 height 48
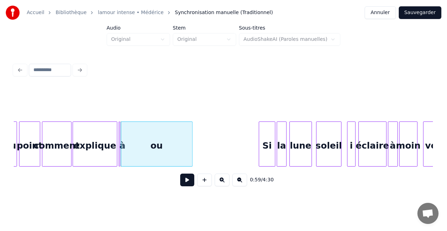
click at [110, 156] on div "explique" at bounding box center [95, 146] width 44 height 48
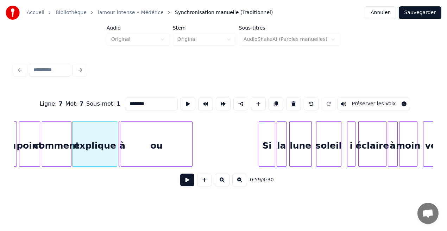
click at [188, 181] on button at bounding box center [187, 180] width 14 height 13
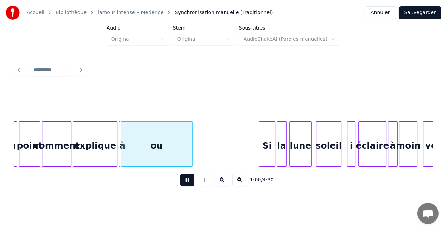
click at [188, 181] on button at bounding box center [187, 180] width 14 height 13
click at [113, 154] on div at bounding box center [112, 144] width 2 height 44
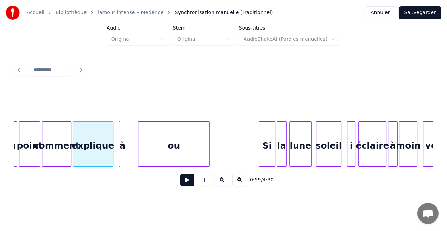
click at [163, 147] on div "ou" at bounding box center [173, 146] width 71 height 48
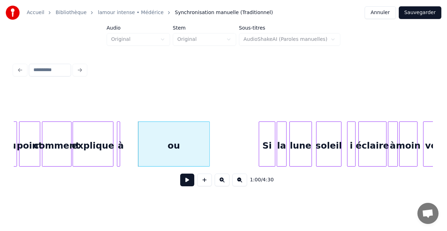
click at [118, 147] on div "à" at bounding box center [118, 143] width 3 height 45
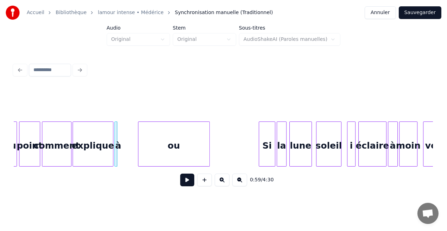
click at [118, 133] on div "à" at bounding box center [118, 146] width 7 height 48
click at [128, 132] on div "ou" at bounding box center [154, 146] width 71 height 48
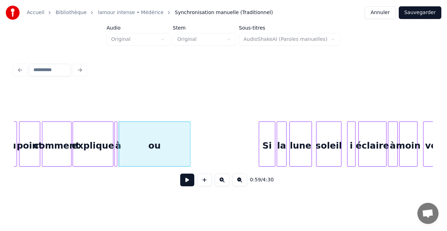
click at [106, 139] on div "explique" at bounding box center [93, 146] width 40 height 48
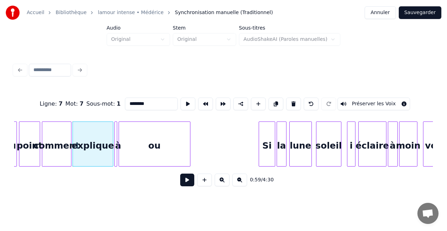
click at [189, 178] on button at bounding box center [187, 180] width 14 height 13
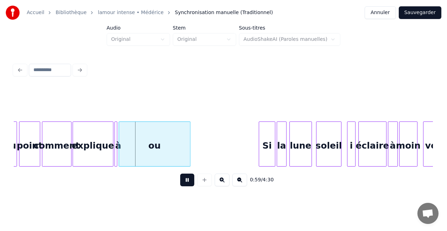
click at [189, 178] on button at bounding box center [187, 180] width 14 height 13
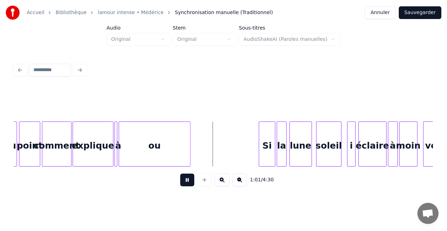
click at [189, 178] on button at bounding box center [187, 180] width 14 height 13
click at [198, 160] on div at bounding box center [199, 144] width 2 height 44
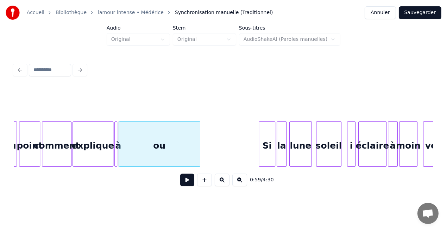
click at [184, 181] on button at bounding box center [187, 180] width 14 height 13
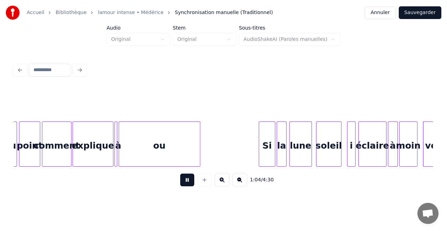
click at [184, 181] on button at bounding box center [187, 180] width 14 height 13
click at [168, 152] on div "ou" at bounding box center [159, 146] width 81 height 48
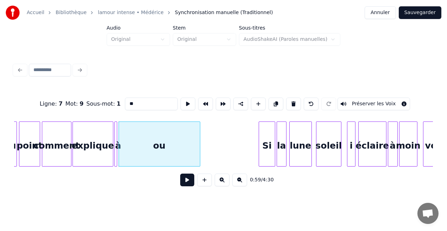
click at [135, 101] on input "**" at bounding box center [151, 104] width 53 height 13
click at [105, 147] on div "explique" at bounding box center [93, 146] width 40 height 48
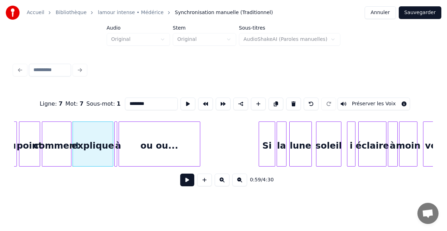
type input "********"
click at [183, 182] on button at bounding box center [187, 180] width 14 height 13
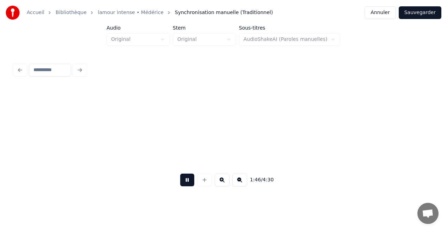
scroll to position [0, 7463]
click at [183, 182] on button at bounding box center [187, 180] width 14 height 13
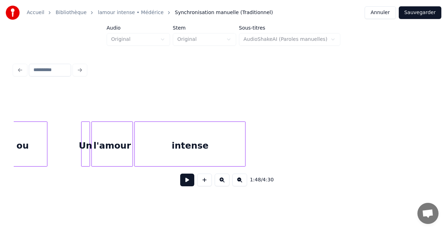
scroll to position [0, 7104]
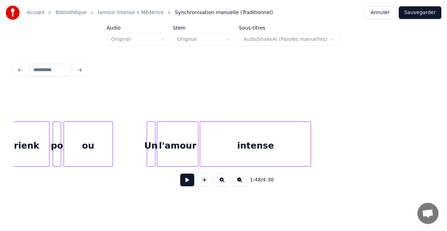
click at [216, 133] on div "intense" at bounding box center [255, 146] width 111 height 48
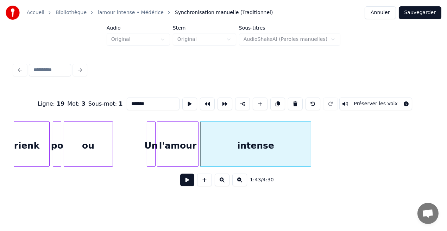
click at [188, 183] on button at bounding box center [187, 180] width 14 height 13
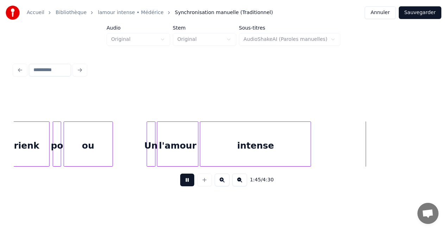
click at [188, 183] on button at bounding box center [187, 180] width 14 height 13
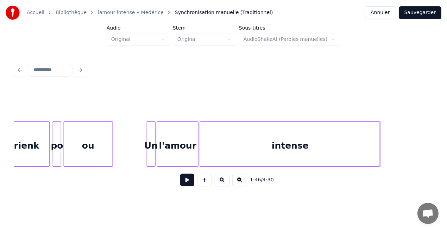
click at [379, 146] on div at bounding box center [379, 144] width 2 height 44
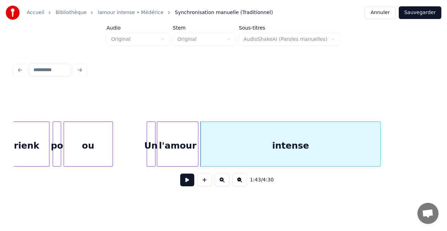
click at [238, 163] on div "intense" at bounding box center [291, 146] width 180 height 48
click at [237, 171] on div "1:43 / 4:30" at bounding box center [223, 180] width 419 height 27
drag, startPoint x: 237, startPoint y: 171, endPoint x: 340, endPoint y: 67, distance: 145.7
click at [340, 67] on div "1:43 / 4:30" at bounding box center [223, 126] width 425 height 139
click at [340, 67] on div at bounding box center [223, 69] width 425 height 15
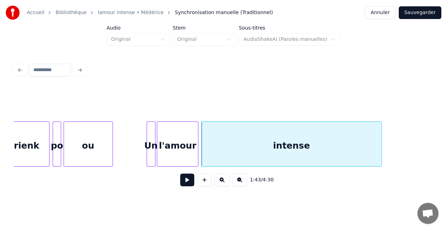
click at [340, 67] on div at bounding box center [223, 69] width 425 height 15
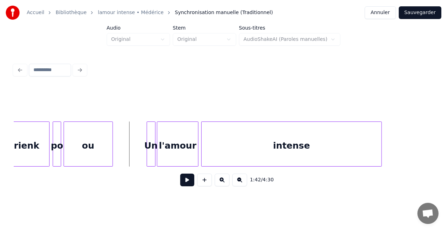
click at [183, 181] on button at bounding box center [187, 180] width 14 height 13
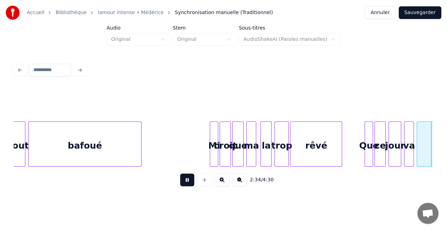
scroll to position [0, 10881]
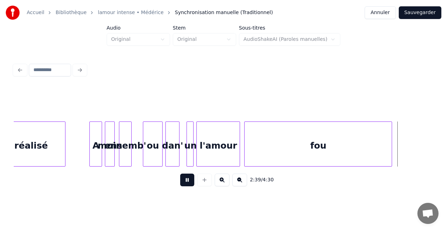
click at [183, 181] on button at bounding box center [187, 180] width 14 height 13
click at [327, 139] on div "fou" at bounding box center [318, 146] width 147 height 48
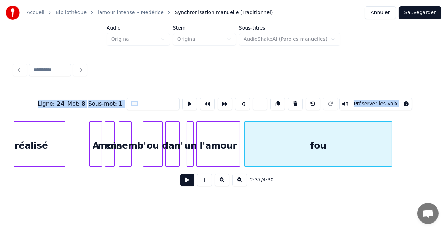
click at [144, 100] on input "***" at bounding box center [153, 104] width 53 height 13
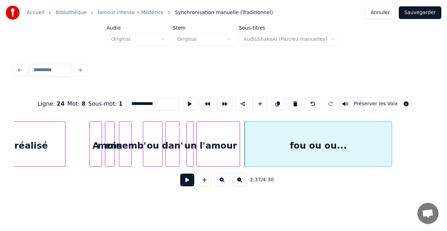
click at [223, 151] on div "l'amour" at bounding box center [218, 146] width 43 height 48
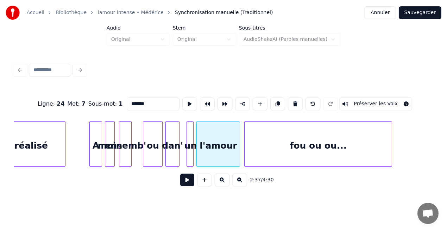
type input "*******"
click at [189, 186] on button at bounding box center [187, 180] width 14 height 13
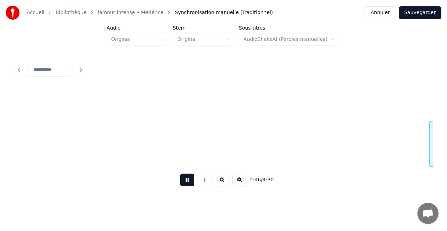
scroll to position [0, 11720]
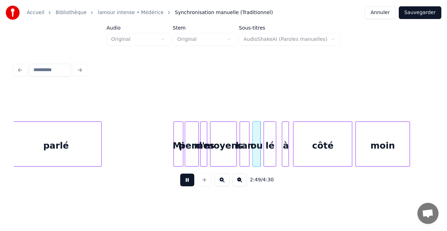
click at [189, 186] on button at bounding box center [187, 180] width 14 height 13
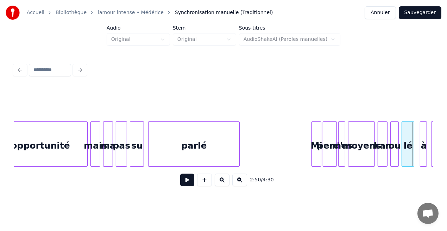
scroll to position [0, 11592]
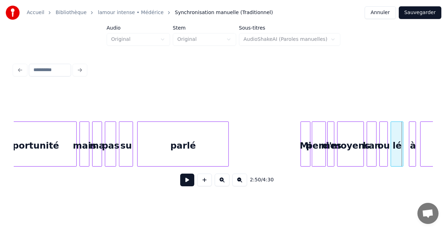
click at [190, 183] on button at bounding box center [187, 180] width 14 height 13
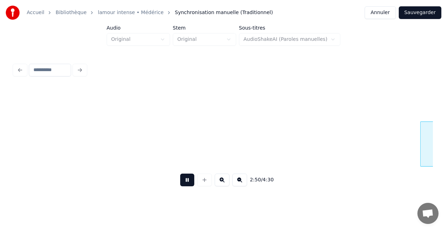
scroll to position [0, 12012]
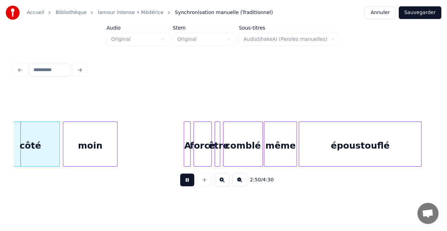
click at [190, 183] on button at bounding box center [187, 180] width 14 height 13
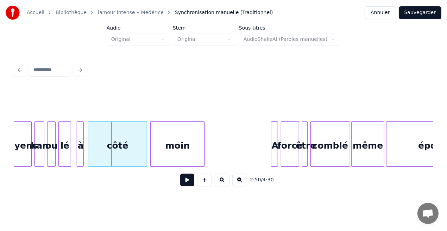
scroll to position [0, 11860]
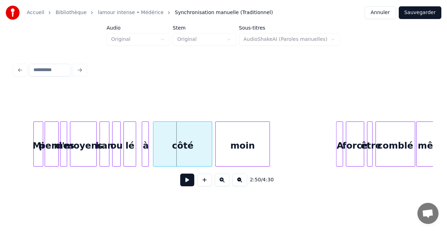
click at [116, 158] on div "ou" at bounding box center [117, 146] width 8 height 48
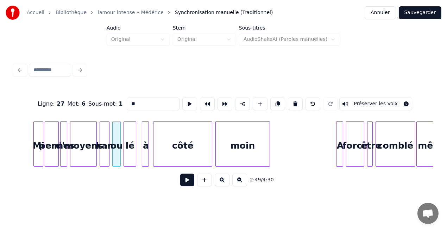
click at [185, 179] on button at bounding box center [187, 180] width 14 height 13
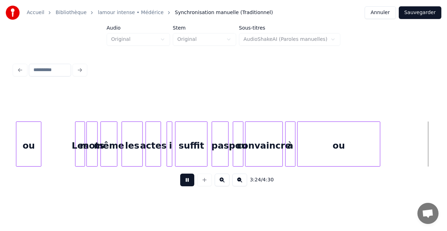
scroll to position [0, 14379]
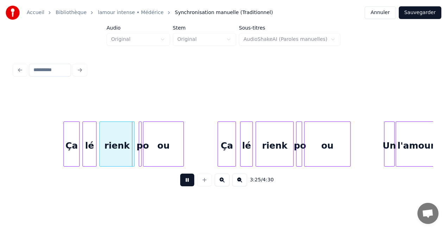
click at [218, 99] on div at bounding box center [223, 103] width 419 height 35
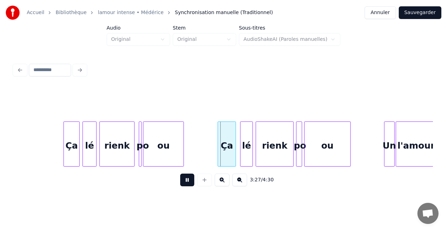
click at [188, 184] on button at bounding box center [187, 180] width 14 height 13
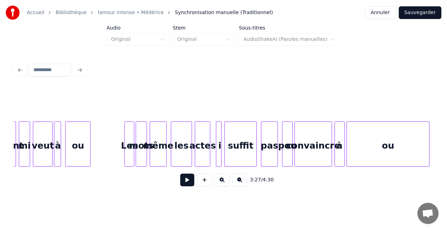
scroll to position [0, 13791]
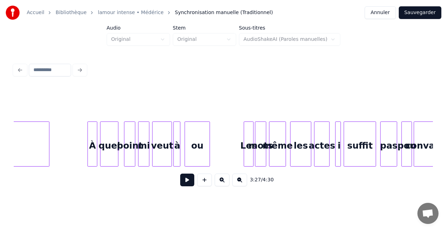
click at [189, 184] on button at bounding box center [187, 180] width 14 height 13
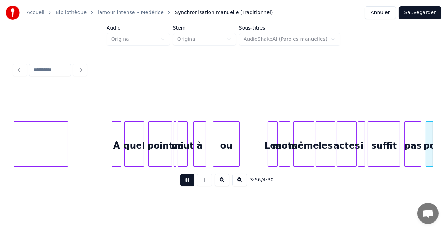
scroll to position [0, 16691]
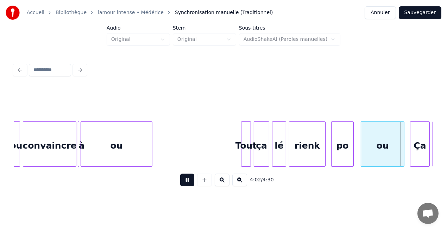
click at [189, 184] on button at bounding box center [187, 180] width 14 height 13
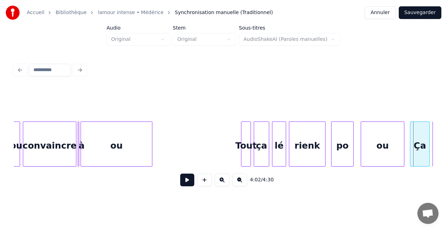
click at [189, 184] on button at bounding box center [187, 180] width 14 height 13
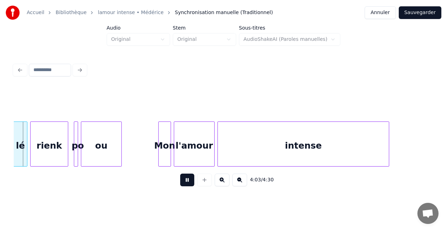
click at [189, 184] on button at bounding box center [187, 180] width 14 height 13
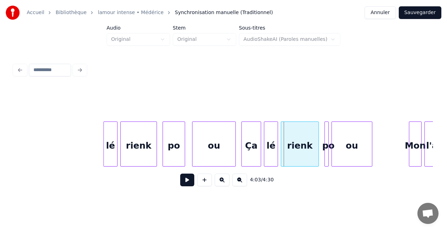
scroll to position [0, 16838]
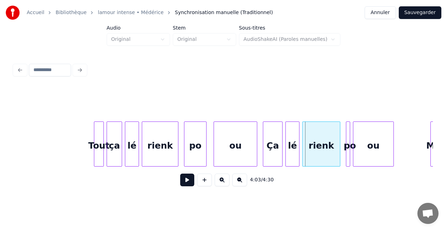
click at [245, 155] on div "ou" at bounding box center [235, 146] width 43 height 48
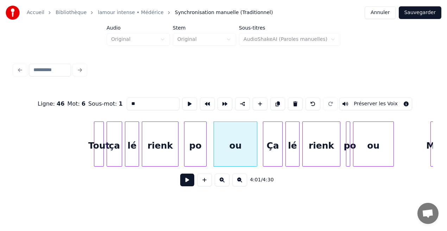
click at [186, 181] on button at bounding box center [187, 180] width 14 height 13
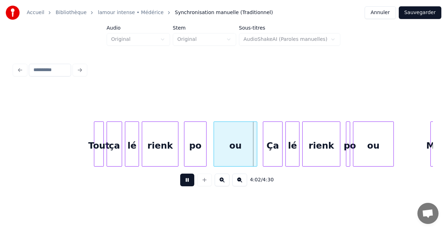
click at [186, 181] on button at bounding box center [187, 180] width 14 height 13
click at [198, 154] on div "po" at bounding box center [196, 146] width 22 height 48
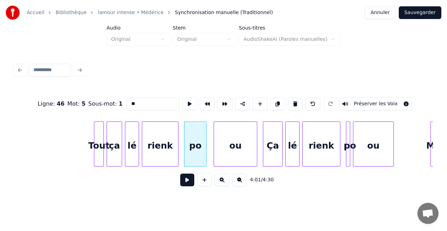
click at [191, 183] on button at bounding box center [187, 180] width 14 height 13
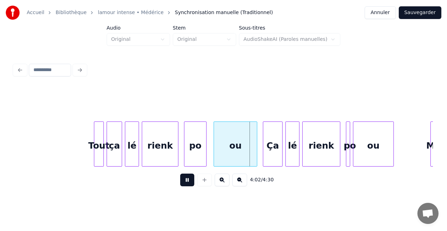
click at [191, 183] on button at bounding box center [187, 180] width 14 height 13
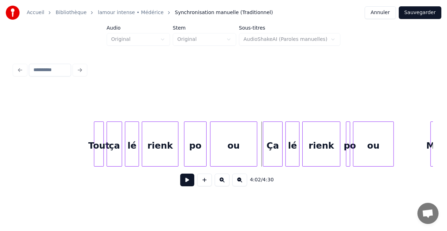
click at [212, 161] on div at bounding box center [212, 144] width 2 height 44
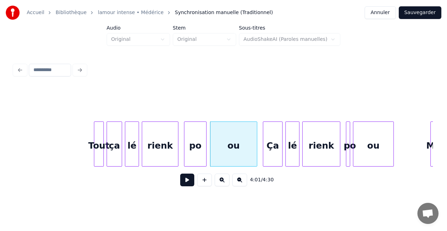
click at [188, 180] on button at bounding box center [187, 180] width 14 height 13
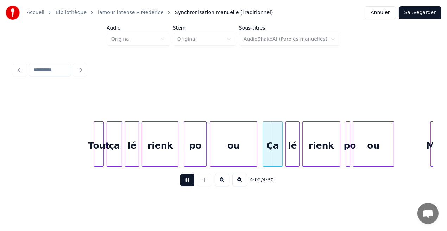
click at [188, 180] on button at bounding box center [187, 180] width 14 height 13
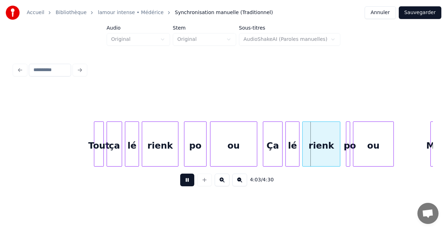
click at [188, 180] on button at bounding box center [187, 180] width 14 height 13
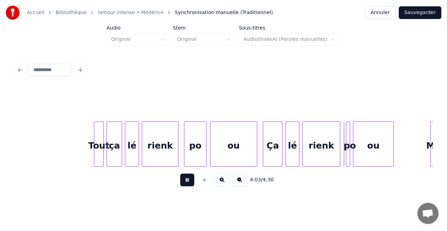
click at [188, 180] on button at bounding box center [187, 180] width 14 height 13
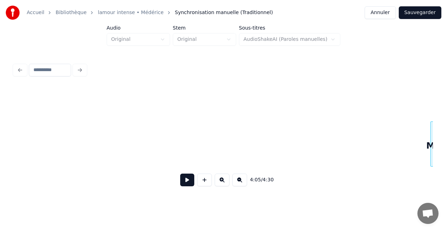
scroll to position [0, 17257]
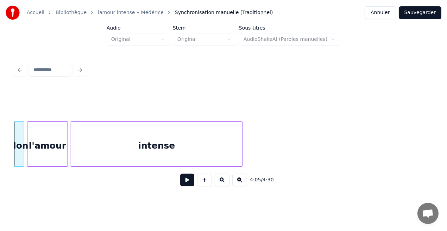
click at [188, 180] on button at bounding box center [187, 180] width 14 height 13
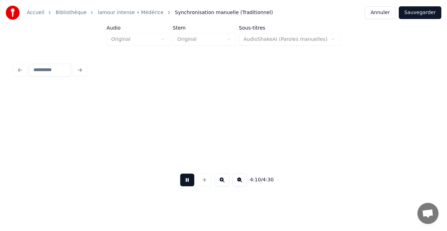
click at [188, 181] on button at bounding box center [187, 180] width 14 height 13
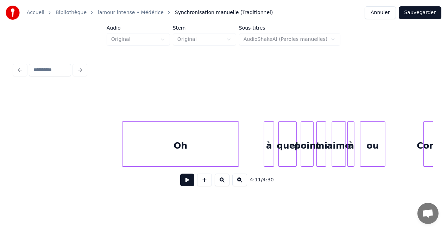
click at [416, 15] on button "Sauvegarder" at bounding box center [420, 12] width 43 height 13
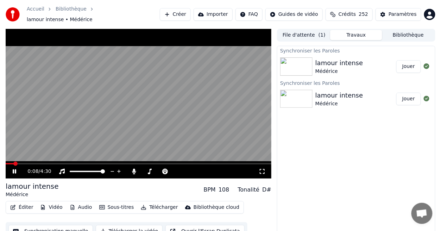
click at [14, 169] on icon at bounding box center [19, 172] width 16 height 6
click at [3, 166] on div "0:08 / 4:30 lamour intense Médérice BPM 108 Tonalité D# Éditer Vidéo Audio Sous…" at bounding box center [220, 135] width 441 height 213
click at [14, 169] on icon at bounding box center [14, 171] width 4 height 5
click at [14, 169] on icon at bounding box center [15, 171] width 4 height 4
click at [14, 169] on icon at bounding box center [14, 171] width 4 height 5
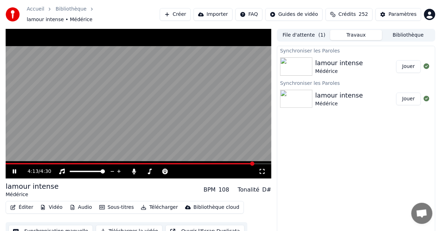
click at [14, 169] on icon at bounding box center [15, 171] width 4 height 4
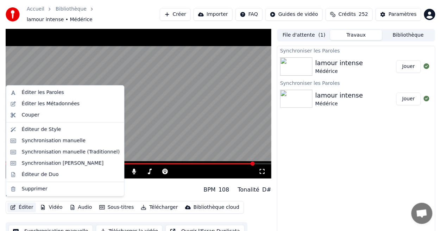
click at [28, 206] on button "Éditer" at bounding box center [21, 207] width 29 height 10
click at [54, 155] on div "Synchronisation manuelle (Traditionnel)" at bounding box center [71, 152] width 98 height 7
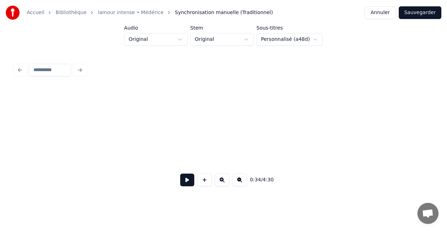
scroll to position [0, 2442]
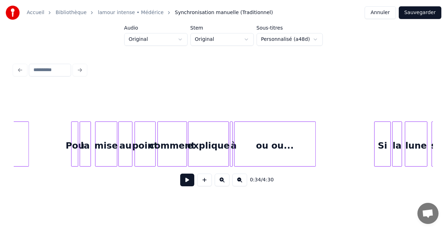
scroll to position [0, 4011]
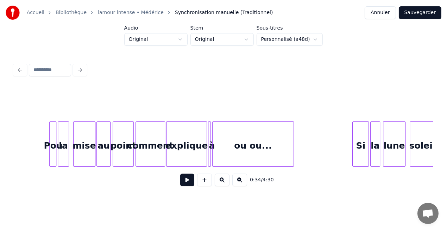
click at [249, 152] on div "ou ou..." at bounding box center [253, 146] width 81 height 48
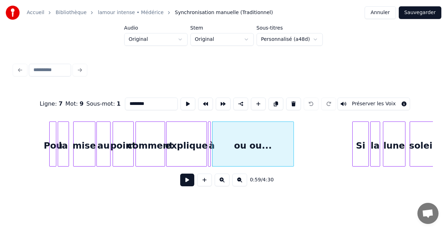
drag, startPoint x: 135, startPoint y: 105, endPoint x: 144, endPoint y: 106, distance: 9.7
click at [144, 106] on input "********" at bounding box center [151, 104] width 53 height 13
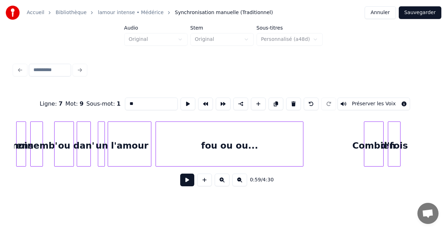
scroll to position [0, 10981]
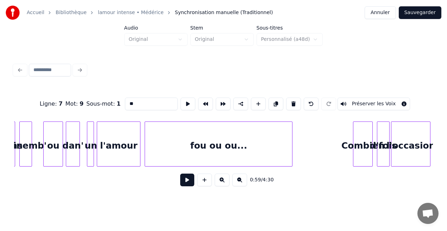
click at [248, 153] on div "fou ou ou..." at bounding box center [218, 146] width 147 height 48
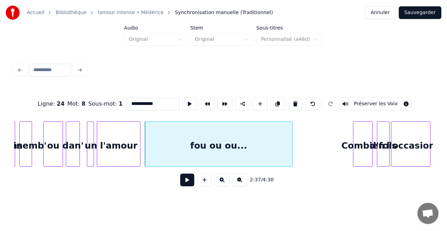
drag, startPoint x: 139, startPoint y: 103, endPoint x: 161, endPoint y: 106, distance: 22.8
click at [161, 106] on input "**********" at bounding box center [153, 104] width 53 height 13
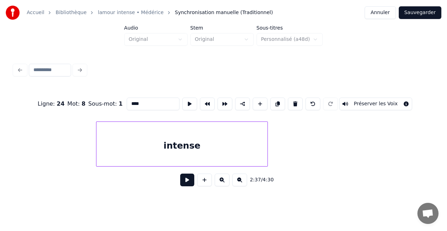
scroll to position [0, 17449]
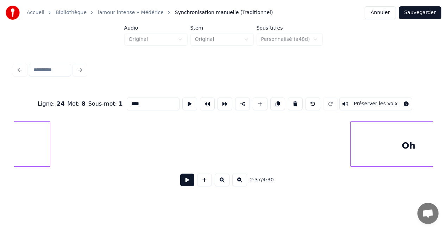
click at [400, 150] on div "Oh" at bounding box center [409, 146] width 116 height 48
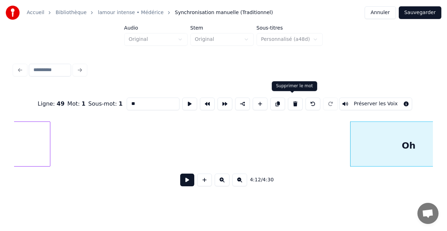
click at [297, 104] on button at bounding box center [295, 104] width 15 height 13
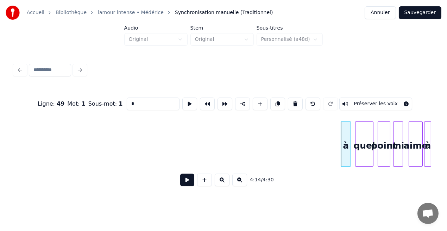
scroll to position [0, 17623]
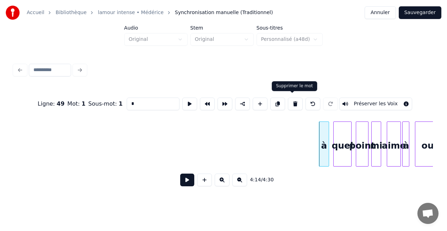
click at [291, 99] on button at bounding box center [295, 104] width 15 height 13
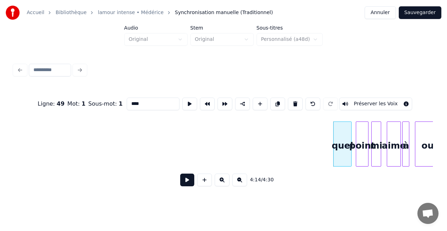
click at [291, 99] on button at bounding box center [295, 104] width 15 height 13
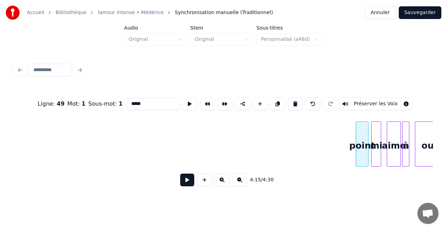
click at [291, 99] on button at bounding box center [295, 104] width 15 height 13
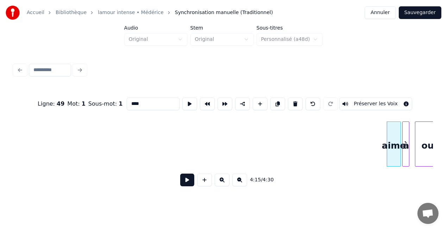
click at [291, 99] on button at bounding box center [295, 104] width 15 height 13
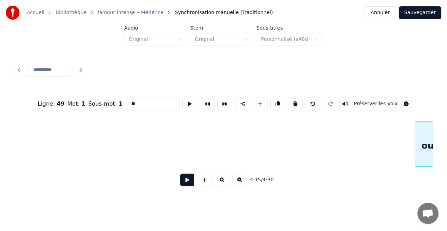
click at [291, 99] on button at bounding box center [295, 104] width 15 height 13
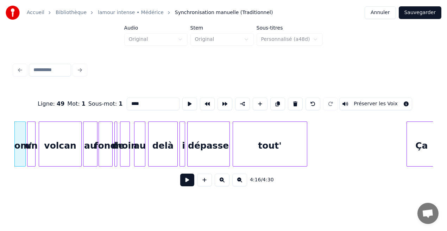
click at [291, 99] on button at bounding box center [295, 104] width 15 height 13
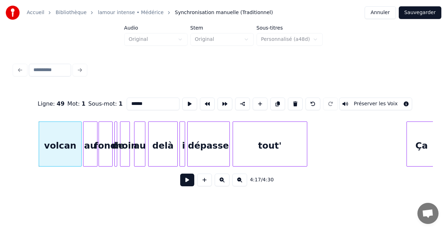
click at [291, 99] on button at bounding box center [295, 104] width 15 height 13
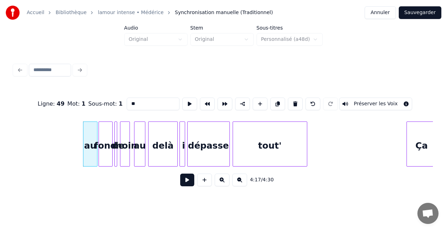
click at [291, 99] on button at bounding box center [295, 104] width 15 height 13
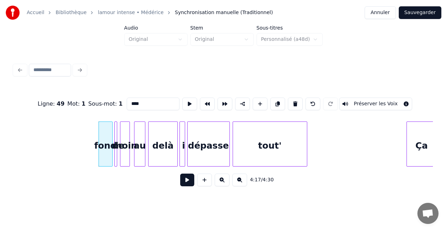
click at [291, 99] on button at bounding box center [295, 104] width 15 height 13
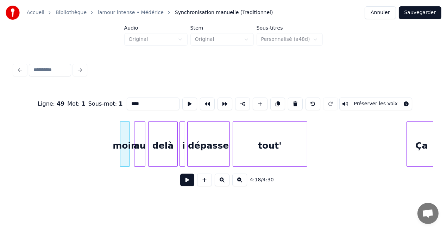
click at [291, 99] on button at bounding box center [295, 104] width 15 height 13
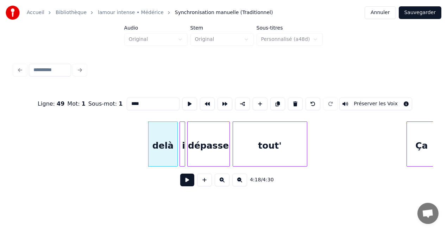
click at [291, 99] on button at bounding box center [295, 104] width 15 height 13
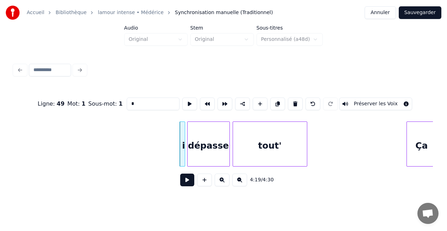
click at [291, 99] on button at bounding box center [295, 104] width 15 height 13
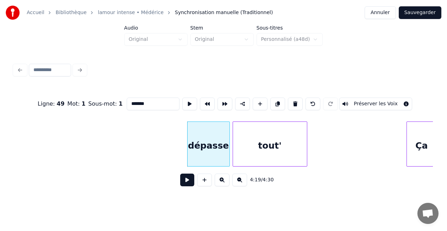
click at [291, 99] on button at bounding box center [295, 104] width 15 height 13
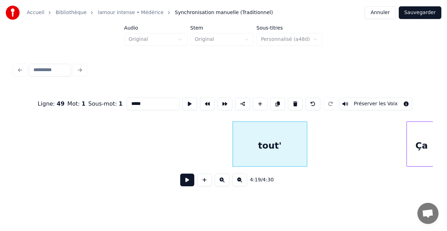
click at [291, 99] on button at bounding box center [295, 104] width 15 height 13
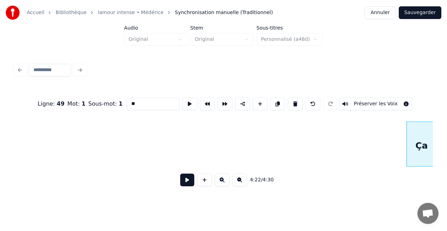
click at [291, 99] on button at bounding box center [295, 104] width 15 height 13
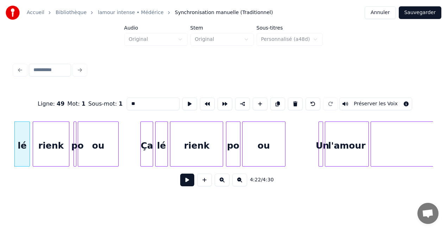
click at [291, 99] on button at bounding box center [295, 104] width 15 height 13
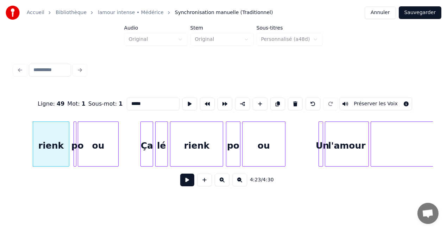
click at [291, 99] on button at bounding box center [295, 104] width 15 height 13
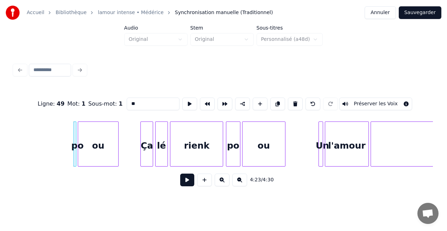
click at [291, 99] on button at bounding box center [295, 104] width 15 height 13
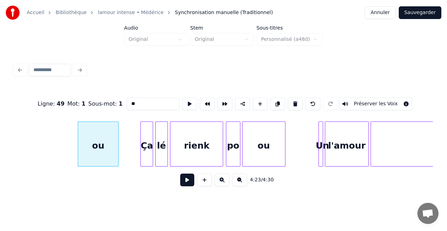
click at [291, 99] on button at bounding box center [295, 104] width 15 height 13
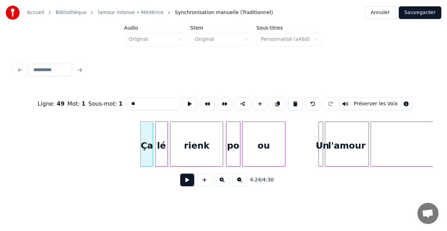
click at [291, 99] on button at bounding box center [295, 104] width 15 height 13
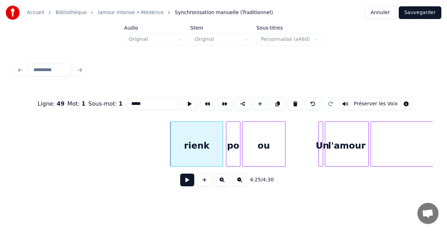
click at [291, 99] on button at bounding box center [295, 104] width 15 height 13
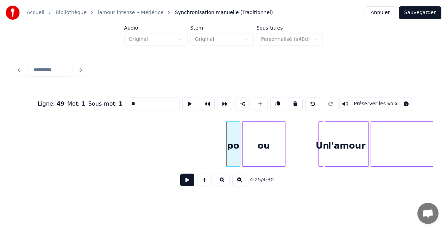
click at [291, 99] on button at bounding box center [295, 104] width 15 height 13
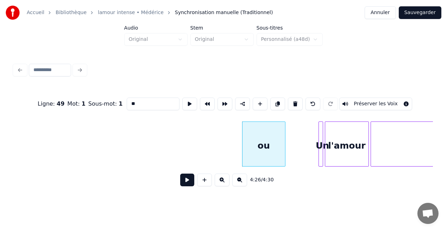
click at [291, 99] on button at bounding box center [295, 104] width 15 height 13
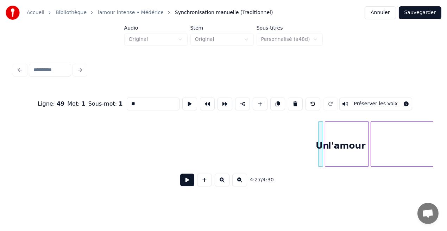
click at [291, 99] on button at bounding box center [295, 104] width 15 height 13
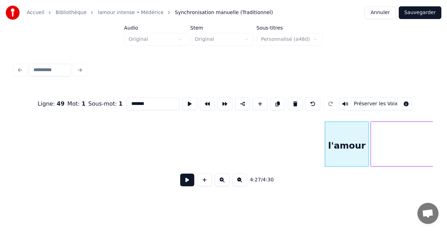
click at [291, 99] on button at bounding box center [295, 104] width 15 height 13
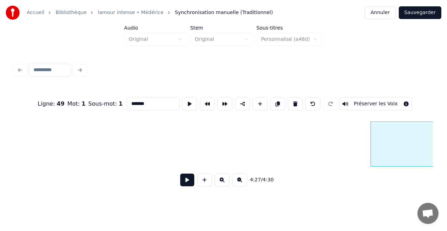
click at [291, 99] on button at bounding box center [295, 104] width 15 height 13
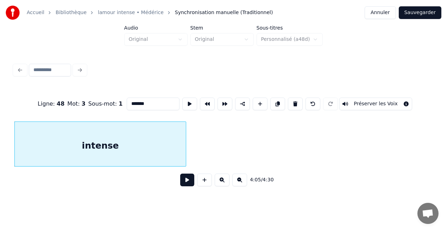
click at [291, 99] on button at bounding box center [295, 104] width 15 height 13
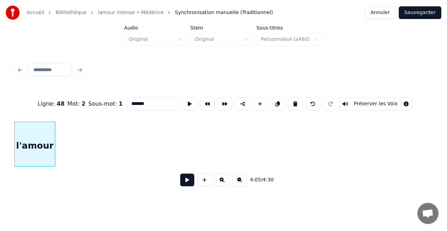
click at [291, 99] on button at bounding box center [295, 104] width 15 height 13
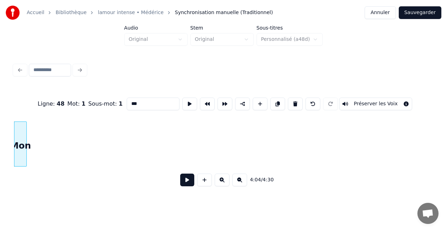
click at [291, 99] on button at bounding box center [295, 104] width 15 height 13
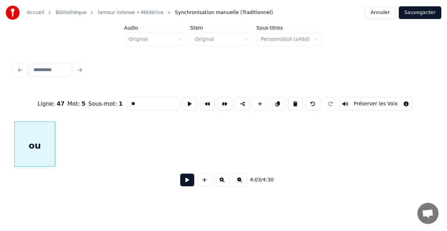
click at [291, 99] on button at bounding box center [295, 104] width 15 height 13
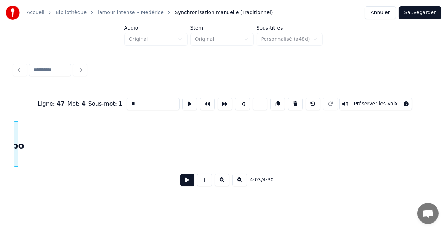
click at [291, 99] on button at bounding box center [295, 104] width 15 height 13
type input "*****"
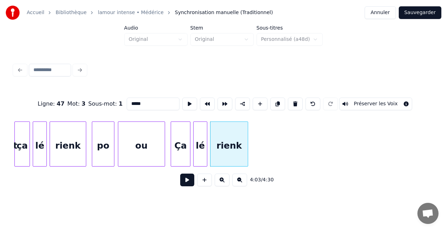
scroll to position [0, 16745]
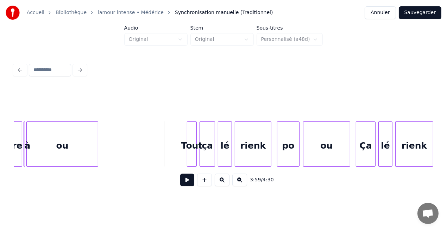
click at [189, 183] on button at bounding box center [187, 180] width 14 height 13
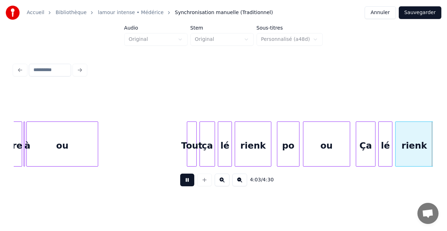
scroll to position [0, 17164]
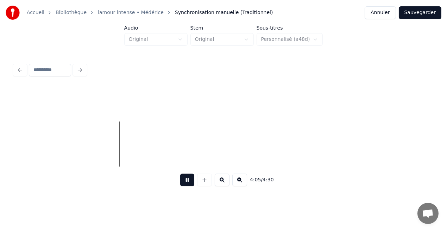
click at [189, 183] on button at bounding box center [187, 180] width 14 height 13
click at [200, 181] on button at bounding box center [204, 180] width 15 height 13
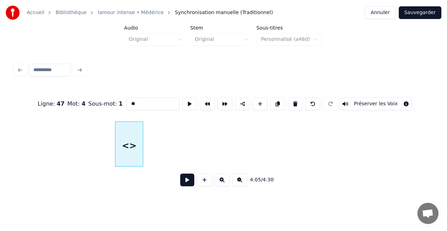
click at [133, 102] on input "**" at bounding box center [153, 104] width 53 height 13
click at [146, 101] on input "*****" at bounding box center [153, 104] width 53 height 13
click at [133, 101] on input "****" at bounding box center [153, 104] width 53 height 13
type input "***"
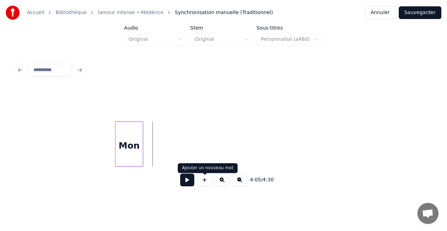
click at [199, 183] on button at bounding box center [204, 180] width 15 height 13
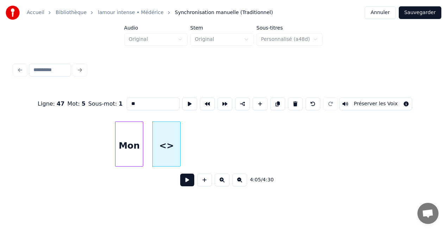
click at [133, 106] on input "**" at bounding box center [153, 104] width 53 height 13
click at [154, 101] on input "**********" at bounding box center [153, 104] width 53 height 13
click at [133, 103] on input "********" at bounding box center [153, 104] width 53 height 13
type input "*******"
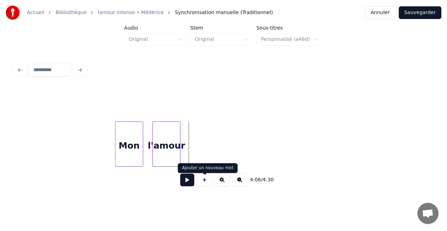
click at [203, 186] on button at bounding box center [204, 180] width 15 height 13
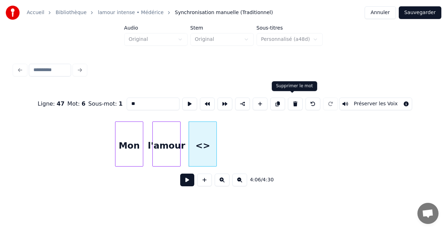
click at [289, 104] on button at bounding box center [295, 104] width 15 height 13
type input "*******"
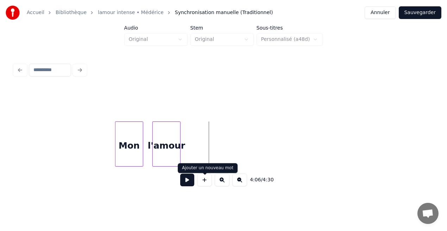
click at [205, 181] on button at bounding box center [204, 180] width 15 height 13
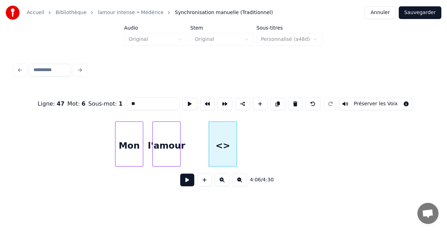
click at [133, 101] on input "**" at bounding box center [153, 104] width 53 height 13
click at [153, 102] on input "*********" at bounding box center [153, 104] width 53 height 13
click at [133, 102] on input "********" at bounding box center [153, 104] width 53 height 13
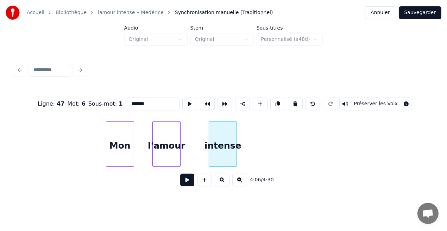
click at [121, 138] on div "Mon" at bounding box center [119, 146] width 27 height 48
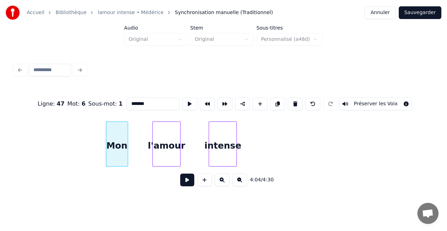
click at [127, 142] on div at bounding box center [127, 144] width 2 height 44
type input "*******"
click at [188, 183] on button at bounding box center [187, 180] width 14 height 13
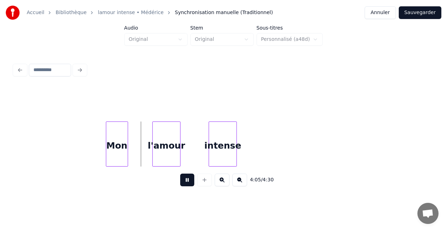
click at [188, 183] on button at bounding box center [187, 180] width 14 height 13
click at [115, 156] on div at bounding box center [116, 144] width 2 height 44
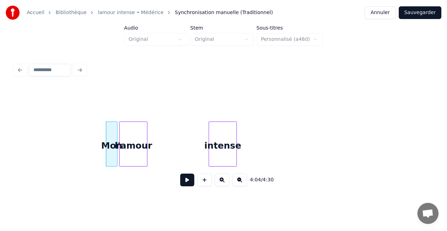
click at [123, 154] on div "l'amour" at bounding box center [133, 146] width 27 height 48
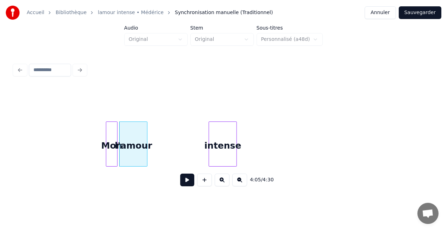
click at [115, 159] on div at bounding box center [116, 144] width 2 height 44
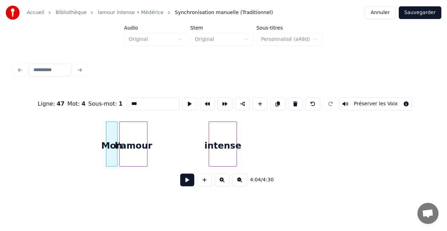
click at [185, 181] on button at bounding box center [187, 180] width 14 height 13
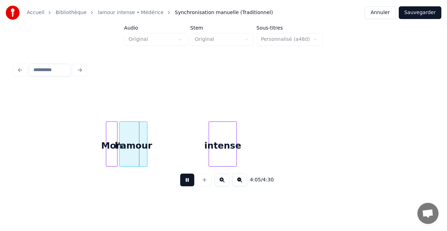
click at [185, 181] on button at bounding box center [187, 180] width 14 height 13
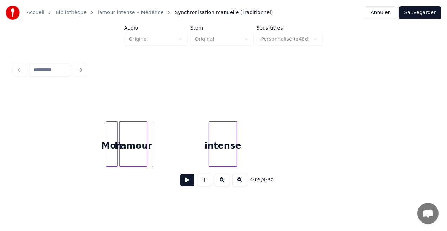
click at [185, 181] on button at bounding box center [187, 180] width 14 height 13
click at [156, 159] on div at bounding box center [156, 144] width 2 height 44
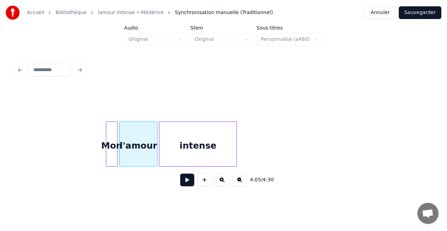
click at [160, 156] on div at bounding box center [161, 144] width 2 height 44
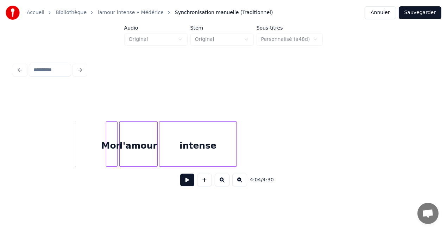
click at [186, 181] on button at bounding box center [187, 180] width 14 height 13
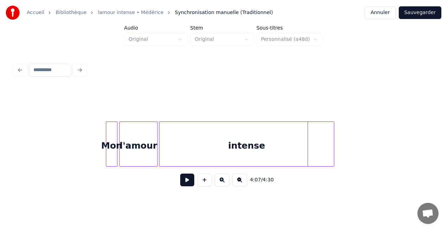
click at [332, 159] on div at bounding box center [333, 144] width 2 height 44
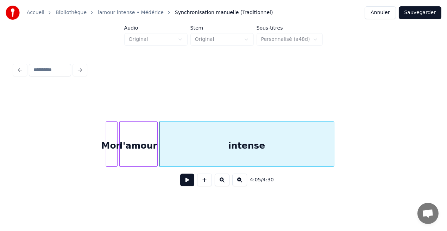
click at [181, 150] on div "intense" at bounding box center [247, 146] width 174 height 48
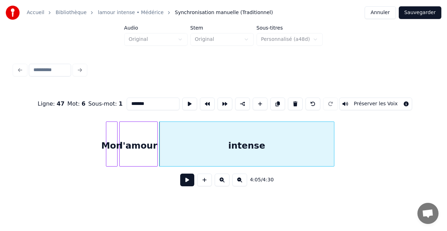
click at [185, 184] on button at bounding box center [187, 180] width 14 height 13
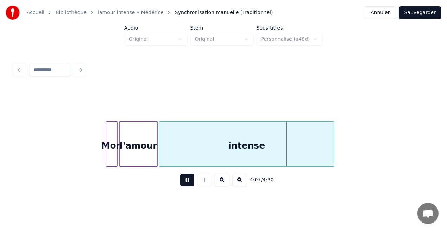
click at [185, 184] on button at bounding box center [187, 180] width 14 height 13
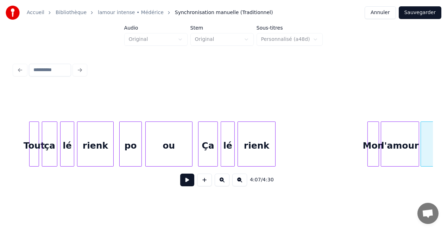
scroll to position [0, 16914]
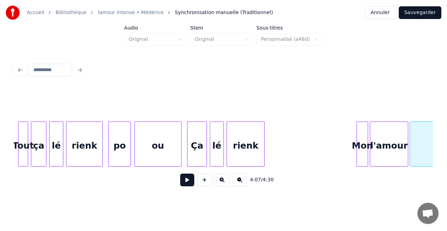
click at [195, 144] on div "Ça" at bounding box center [197, 146] width 19 height 48
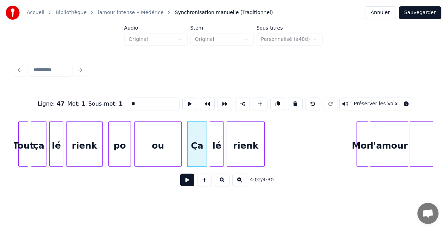
click at [190, 184] on button at bounding box center [187, 180] width 14 height 13
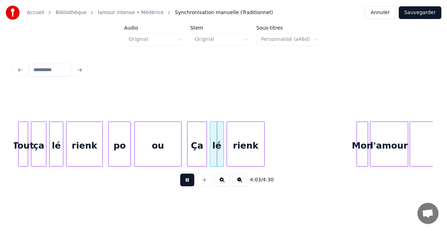
click at [190, 184] on button at bounding box center [187, 180] width 14 height 13
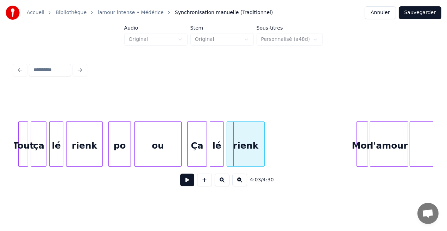
click at [190, 184] on button at bounding box center [187, 180] width 14 height 13
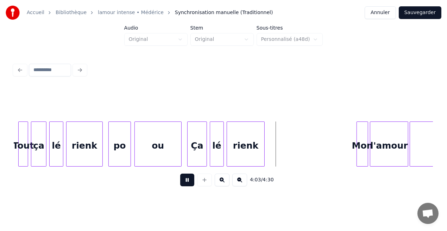
click at [190, 184] on button at bounding box center [187, 180] width 14 height 13
click at [204, 181] on button at bounding box center [204, 180] width 15 height 13
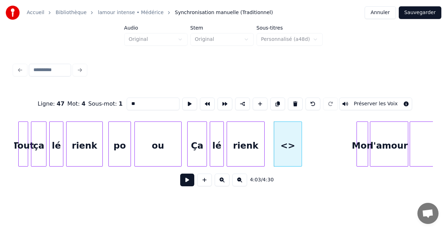
click at [133, 103] on input "**" at bounding box center [153, 104] width 53 height 13
click at [143, 101] on input "****" at bounding box center [153, 104] width 53 height 13
click at [133, 104] on input "***" at bounding box center [153, 104] width 53 height 13
click at [275, 136] on div "po" at bounding box center [283, 146] width 27 height 48
click at [280, 139] on div at bounding box center [280, 144] width 2 height 44
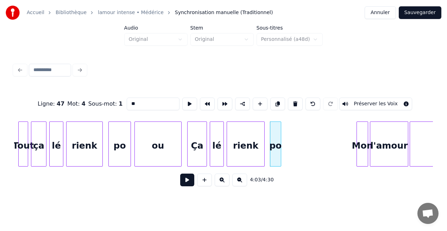
click at [200, 147] on div "Ça" at bounding box center [197, 146] width 19 height 48
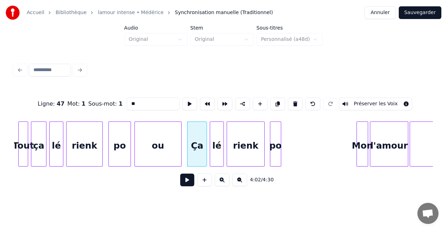
type input "**"
click at [187, 182] on button at bounding box center [187, 180] width 14 height 13
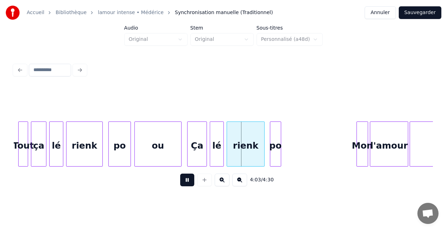
click at [179, 156] on div at bounding box center [180, 144] width 2 height 44
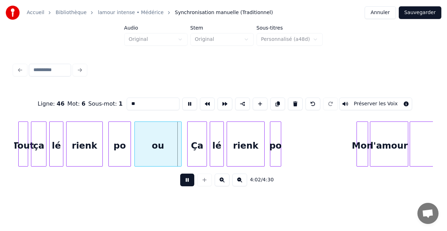
click at [179, 156] on div at bounding box center [180, 144] width 2 height 44
click at [172, 158] on div at bounding box center [173, 144] width 2 height 44
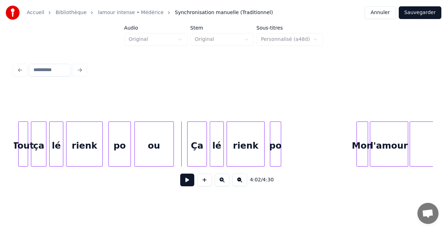
click at [186, 178] on button at bounding box center [187, 180] width 14 height 13
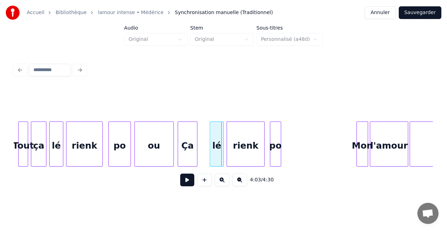
click at [185, 155] on div "Ça" at bounding box center [187, 146] width 19 height 48
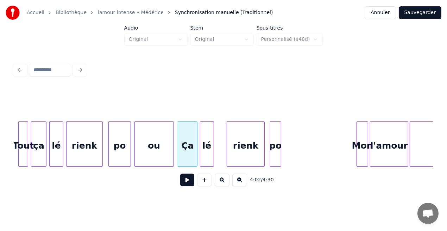
click at [205, 156] on div "lé" at bounding box center [206, 146] width 13 height 48
click at [191, 156] on div "Ça" at bounding box center [187, 146] width 19 height 48
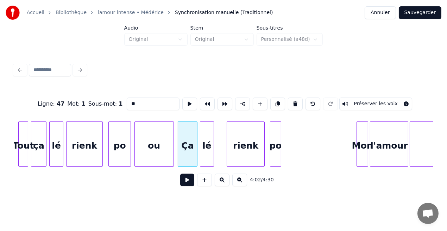
click at [186, 179] on button at bounding box center [187, 180] width 14 height 13
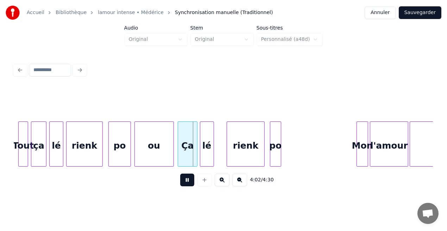
click at [186, 179] on button at bounding box center [187, 180] width 14 height 13
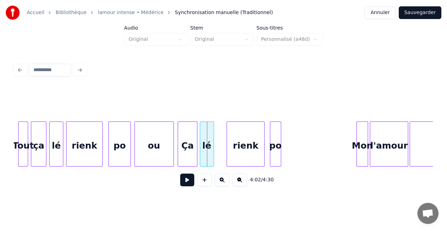
click at [186, 179] on button at bounding box center [187, 180] width 14 height 13
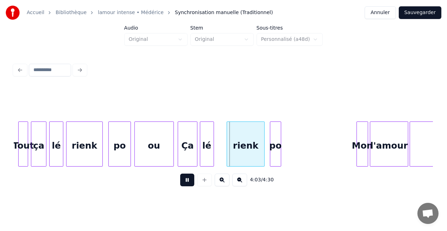
click at [186, 179] on button at bounding box center [187, 180] width 14 height 13
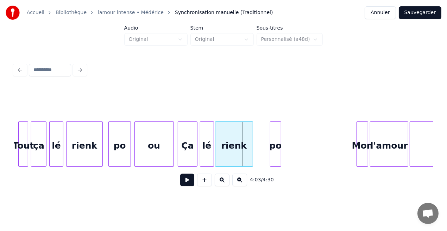
click at [233, 161] on div "rienk" at bounding box center [234, 146] width 37 height 48
click at [187, 181] on button at bounding box center [187, 180] width 14 height 13
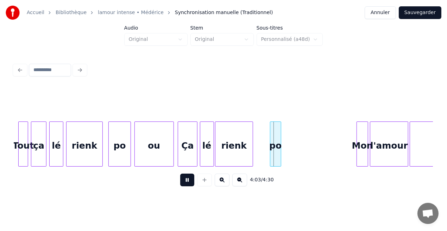
click at [187, 181] on button at bounding box center [187, 180] width 14 height 13
click at [258, 150] on div "po" at bounding box center [260, 146] width 11 height 48
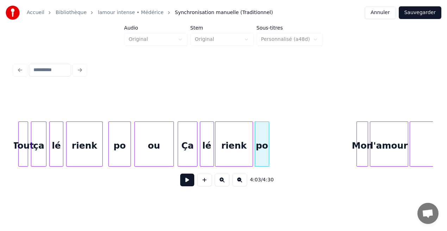
click at [268, 152] on div at bounding box center [268, 144] width 2 height 44
click at [188, 182] on button at bounding box center [187, 180] width 14 height 13
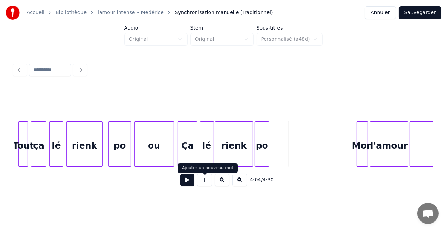
click at [204, 185] on button at bounding box center [204, 180] width 15 height 13
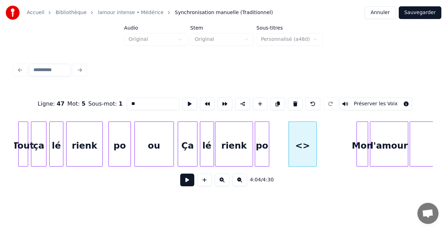
click at [133, 103] on input "**" at bounding box center [153, 104] width 53 height 13
click at [142, 101] on input "****" at bounding box center [153, 104] width 53 height 13
click at [132, 102] on input "***" at bounding box center [153, 104] width 53 height 13
click at [272, 140] on div at bounding box center [273, 144] width 2 height 44
click at [119, 145] on div "po" at bounding box center [120, 146] width 22 height 48
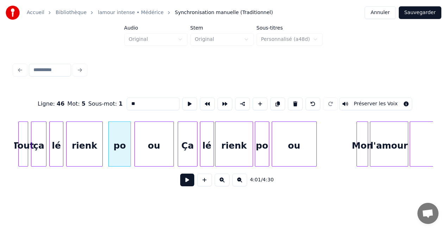
type input "**"
click at [187, 184] on button at bounding box center [187, 180] width 14 height 13
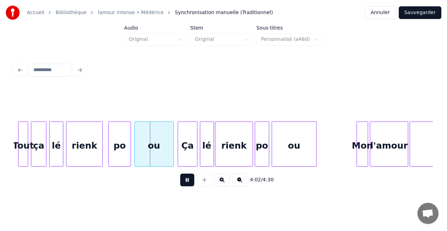
click at [187, 184] on button at bounding box center [187, 180] width 14 height 13
click at [96, 156] on div "rienk" at bounding box center [85, 146] width 36 height 48
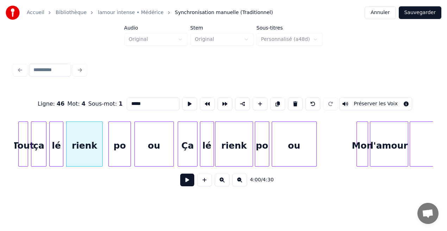
click at [188, 183] on button at bounding box center [187, 180] width 14 height 13
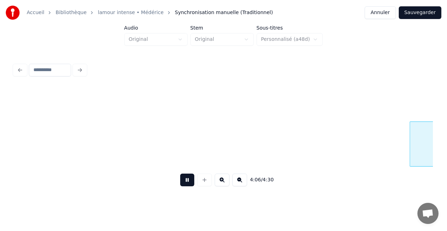
scroll to position [0, 17334]
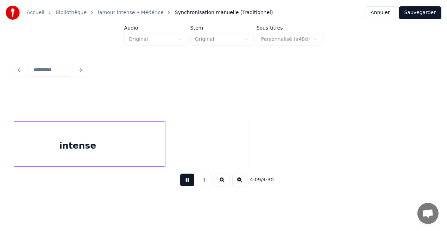
click at [413, 14] on button "Sauvegarder" at bounding box center [420, 12] width 43 height 13
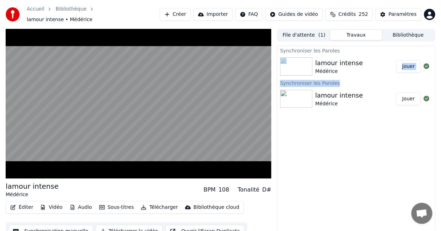
drag, startPoint x: 376, startPoint y: 44, endPoint x: 275, endPoint y: 113, distance: 122.3
click at [275, 113] on div "lamour intense Médérice BPM 108 Tonalité D# Éditer Vidéo Audio Sous-titres Télé…" at bounding box center [220, 135] width 441 height 213
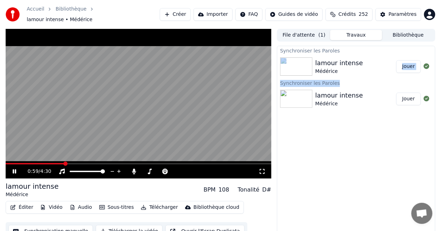
click at [294, 149] on div "Synchroniser les Paroles lamour intense Médérice Jouer Synchroniser les Paroles…" at bounding box center [356, 144] width 158 height 197
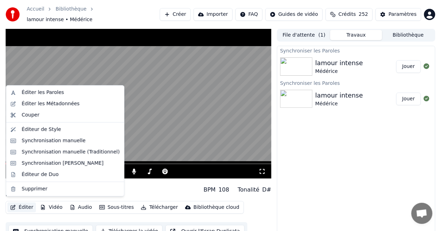
click at [25, 206] on button "Éditer" at bounding box center [21, 207] width 29 height 10
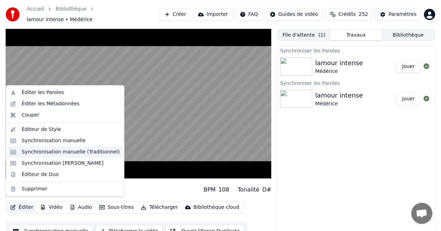
click at [56, 152] on div "Synchronisation manuelle (Traditionnel)" at bounding box center [71, 152] width 98 height 7
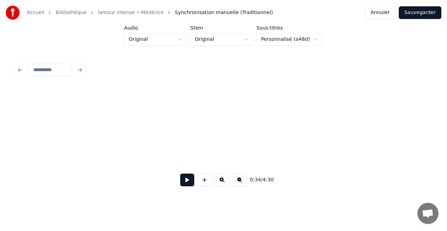
scroll to position [0, 2442]
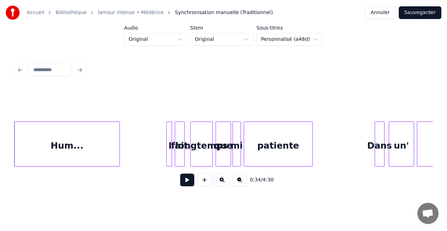
click at [184, 185] on button at bounding box center [187, 180] width 14 height 13
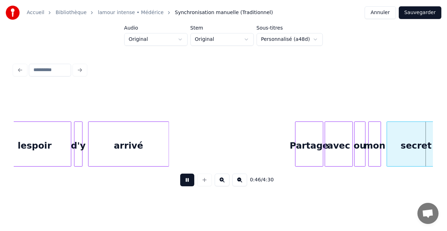
scroll to position [0, 3281]
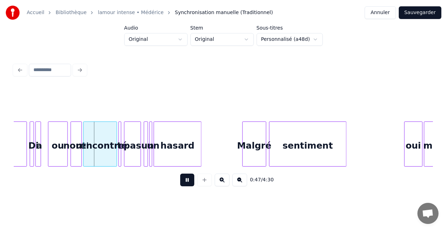
click at [184, 185] on button at bounding box center [187, 180] width 14 height 13
click at [62, 154] on div at bounding box center [63, 144] width 2 height 44
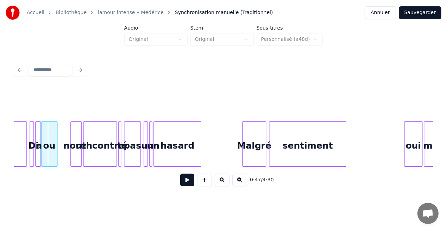
click at [52, 153] on div "ou" at bounding box center [49, 146] width 15 height 48
click at [54, 157] on div at bounding box center [55, 144] width 2 height 44
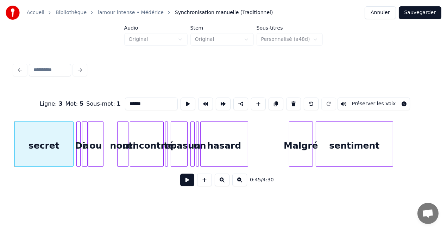
click at [188, 179] on button at bounding box center [187, 180] width 14 height 13
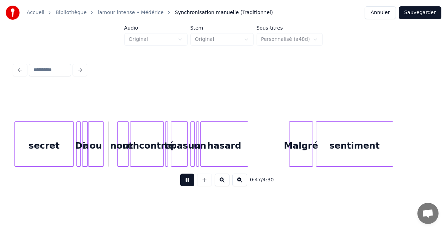
click at [188, 179] on button at bounding box center [187, 180] width 14 height 13
click at [199, 182] on button at bounding box center [204, 180] width 15 height 13
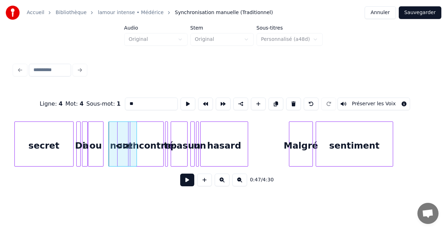
click at [132, 103] on input "**" at bounding box center [151, 104] width 53 height 13
click at [139, 101] on input "****" at bounding box center [151, 104] width 53 height 13
click at [131, 103] on input "***" at bounding box center [151, 104] width 53 height 13
click at [117, 132] on div at bounding box center [118, 144] width 2 height 44
click at [108, 133] on div "ke" at bounding box center [110, 146] width 10 height 48
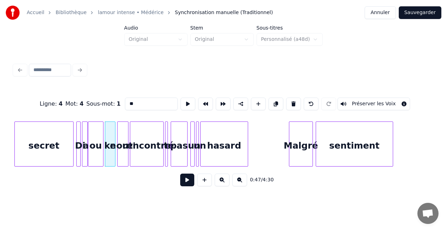
click at [70, 141] on div "secret" at bounding box center [44, 146] width 58 height 48
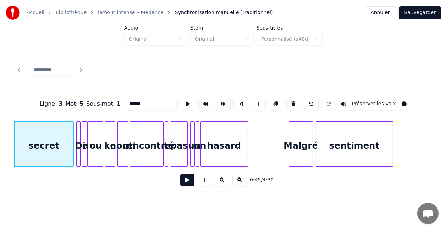
type input "******"
click at [189, 184] on button at bounding box center [187, 180] width 14 height 13
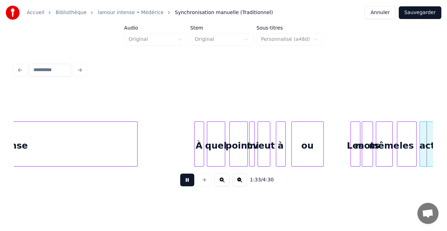
scroll to position [0, 6591]
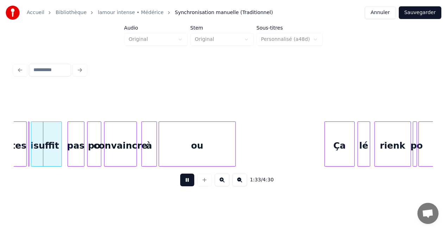
click at [189, 184] on button at bounding box center [187, 180] width 14 height 13
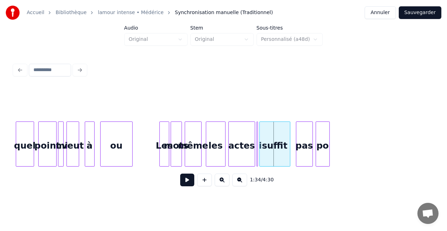
scroll to position [0, 6254]
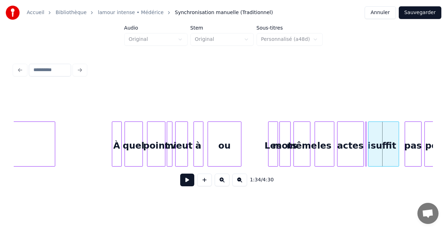
click at [208, 161] on div at bounding box center [209, 144] width 2 height 44
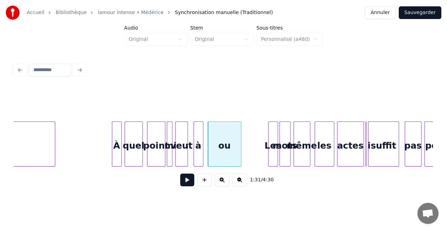
click at [185, 181] on button at bounding box center [187, 180] width 14 height 13
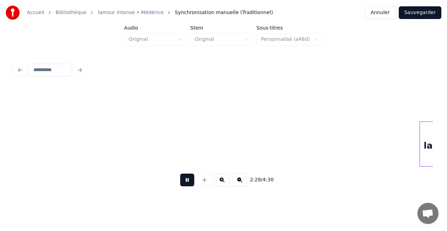
scroll to position [0, 10452]
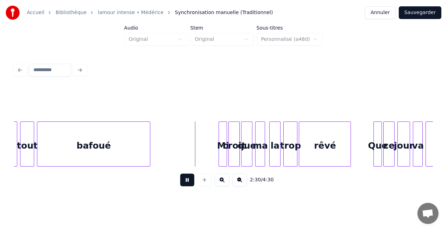
click at [417, 14] on button "Sauvegarder" at bounding box center [420, 12] width 43 height 13
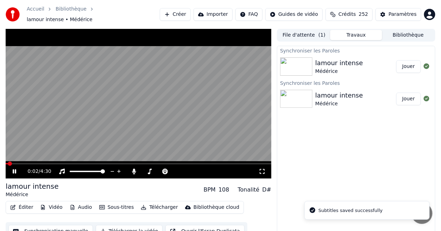
click at [263, 169] on icon at bounding box center [262, 172] width 7 height 6
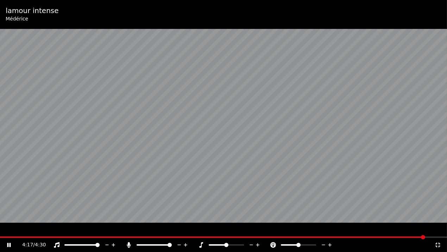
click at [439, 231] on icon at bounding box center [438, 244] width 5 height 5
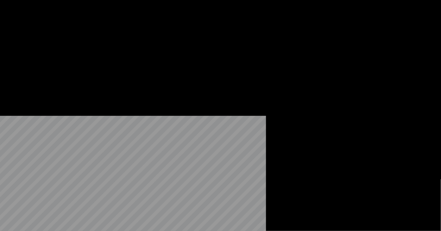
click at [28, 63] on button "Éditer" at bounding box center [21, 58] width 29 height 10
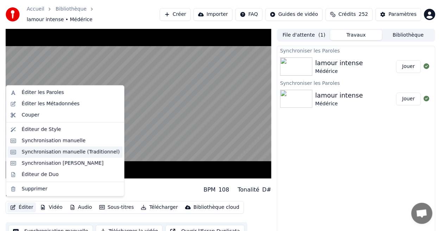
click at [63, 150] on div "Synchronisation manuelle (Traditionnel)" at bounding box center [71, 152] width 98 height 7
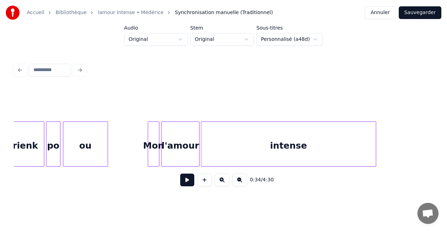
scroll to position [0, 16927]
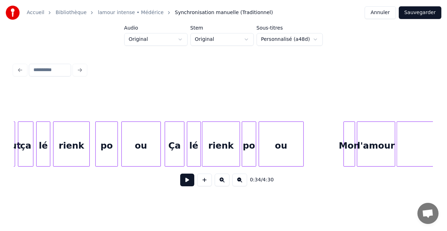
click at [282, 158] on div "ou" at bounding box center [281, 146] width 44 height 48
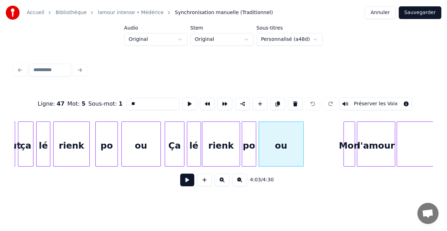
click at [189, 181] on button at bounding box center [187, 180] width 14 height 13
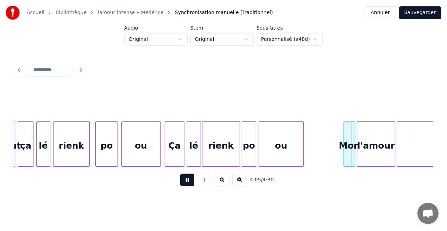
click at [189, 181] on button at bounding box center [187, 180] width 14 height 13
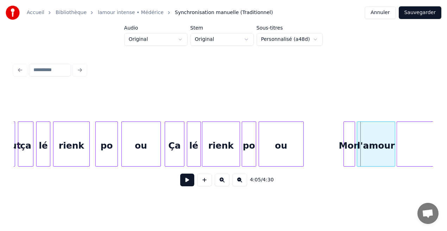
click at [189, 181] on button at bounding box center [187, 180] width 14 height 13
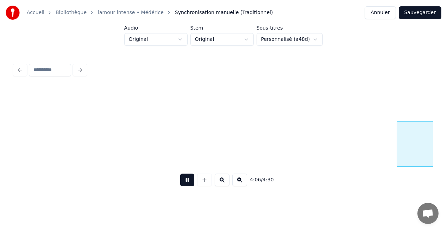
scroll to position [0, 17346]
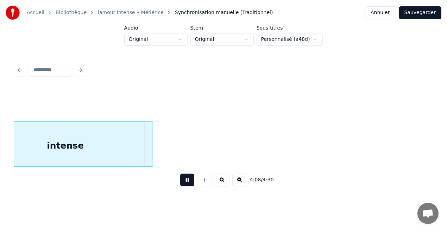
click at [189, 181] on button at bounding box center [187, 180] width 14 height 13
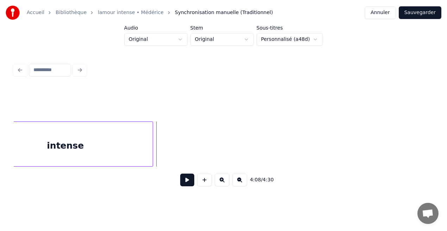
click at [414, 15] on button "Sauvegarder" at bounding box center [420, 12] width 43 height 13
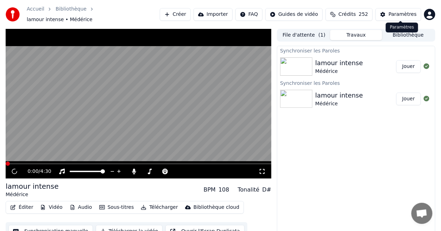
click at [407, 14] on div "Paramètres" at bounding box center [403, 14] width 28 height 7
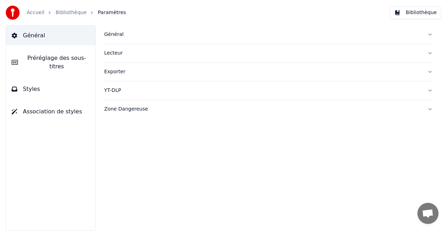
click at [73, 64] on button "Préréglage des sous-titres" at bounding box center [50, 62] width 89 height 28
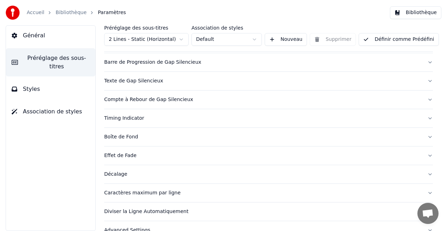
scroll to position [81, 0]
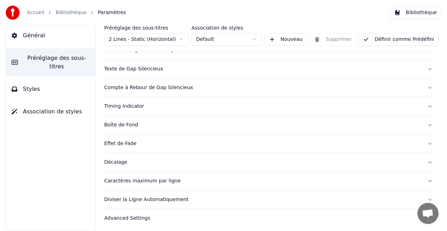
click at [151, 198] on div "Diviser la Ligne Automatiquement" at bounding box center [263, 199] width 318 height 7
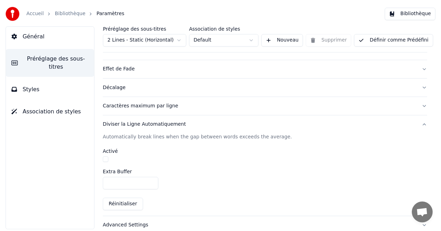
scroll to position [159, 0]
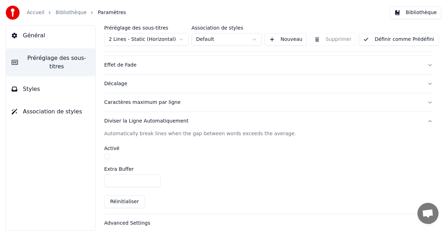
click at [109, 155] on button "button" at bounding box center [107, 157] width 6 height 6
click at [394, 41] on button "Définir comme Prédéfini" at bounding box center [399, 39] width 80 height 13
click at [416, 13] on button "Bibliothèque" at bounding box center [415, 12] width 51 height 13
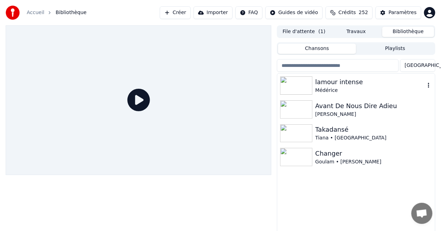
click at [331, 80] on div "lamour intense" at bounding box center [371, 82] width 110 height 10
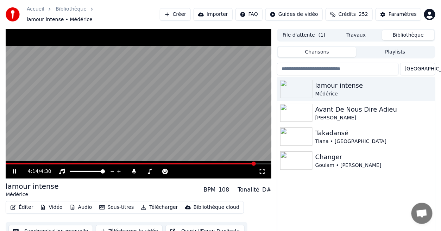
click at [14, 169] on icon at bounding box center [15, 171] width 4 height 4
